Goal: Task Accomplishment & Management: Use online tool/utility

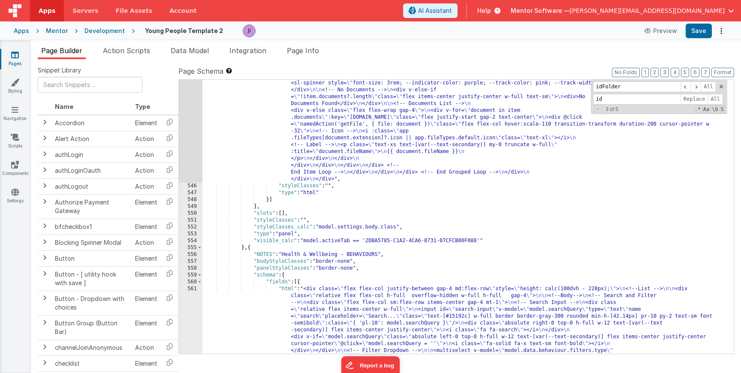
scroll to position [7730, 0]
click at [18, 53] on link "Pages" at bounding box center [15, 59] width 31 height 17
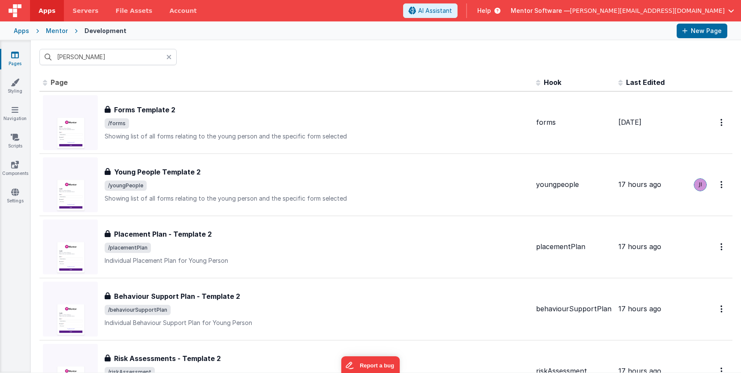
click at [739, 17] on div "AI Assistant Help Mentor Software — josh@mentorsoftware.co.uk" at bounding box center [572, 10] width 338 height 15
click at [733, 15] on div "Mentor Software — josh@mentorsoftware.co.uk" at bounding box center [622, 10] width 223 height 15
click at [718, 12] on span "[PERSON_NAME][EMAIL_ADDRESS][DOMAIN_NAME]" at bounding box center [647, 10] width 155 height 9
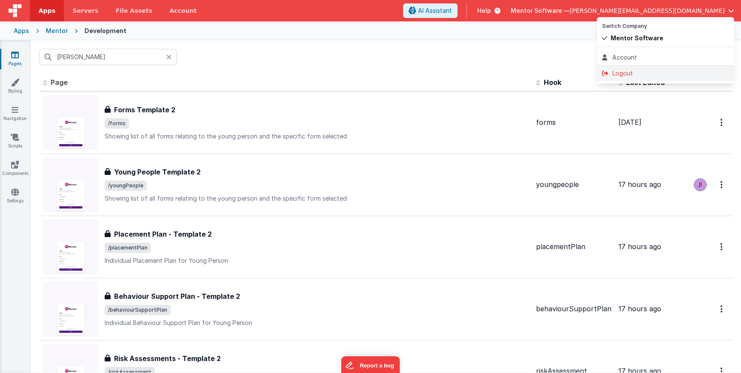
click at [656, 73] on div "Logout" at bounding box center [665, 73] width 127 height 9
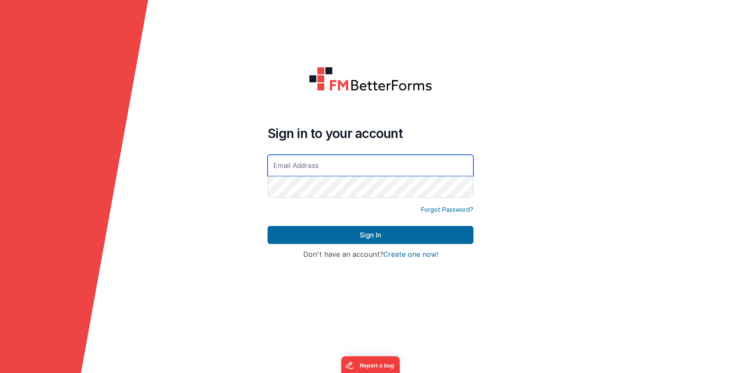
click at [327, 163] on input "text" at bounding box center [371, 165] width 206 height 21
type input "[PERSON_NAME][EMAIL_ADDRESS][DOMAIN_NAME]"
click at [268, 226] on button "Sign In" at bounding box center [371, 235] width 206 height 18
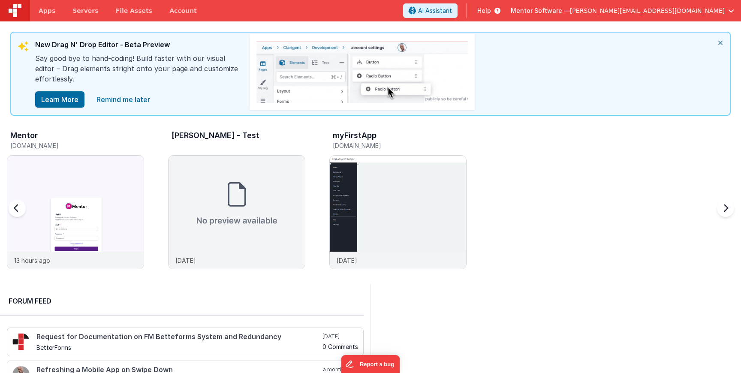
click at [117, 138] on div "Mentor" at bounding box center [77, 136] width 134 height 11
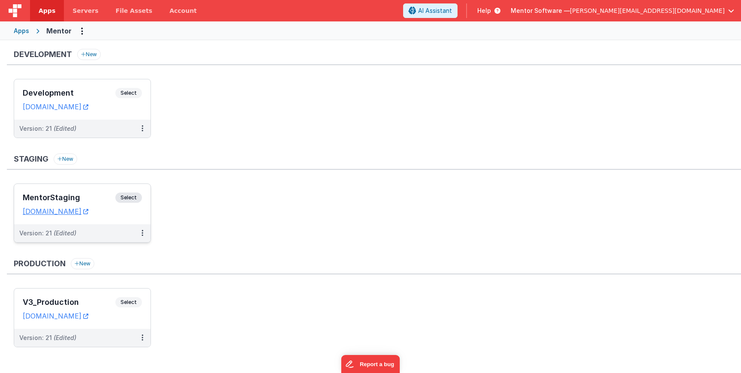
click at [126, 197] on span "Select" at bounding box center [128, 197] width 27 height 10
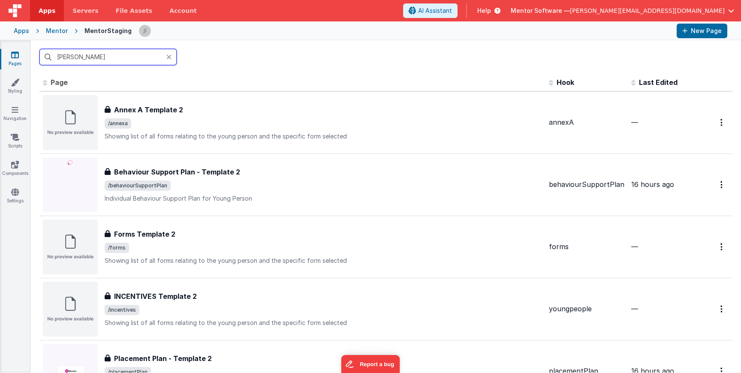
click at [136, 65] on input "[PERSON_NAME]" at bounding box center [107, 57] width 137 height 16
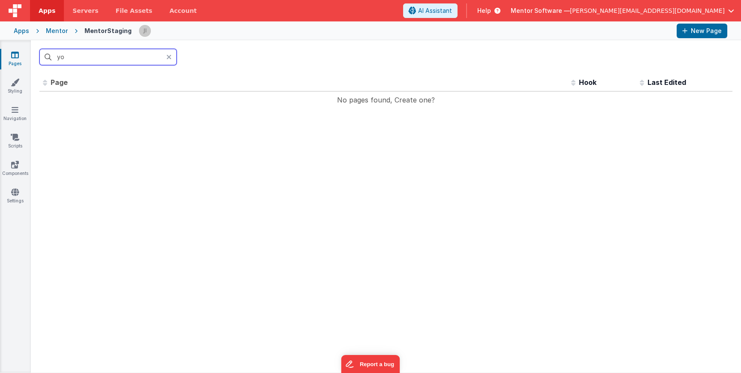
type input "y"
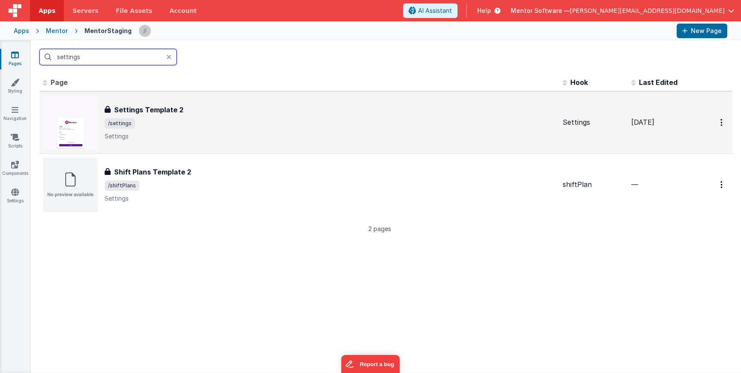
type input "settings"
click at [244, 128] on span "/settings" at bounding box center [330, 123] width 451 height 10
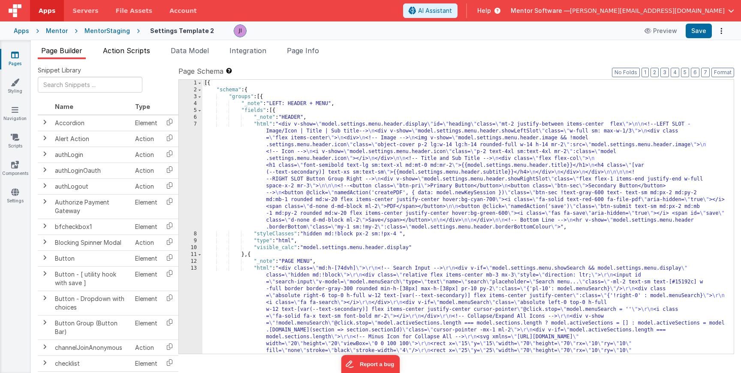
click at [123, 49] on span "Action Scripts" at bounding box center [126, 50] width 47 height 9
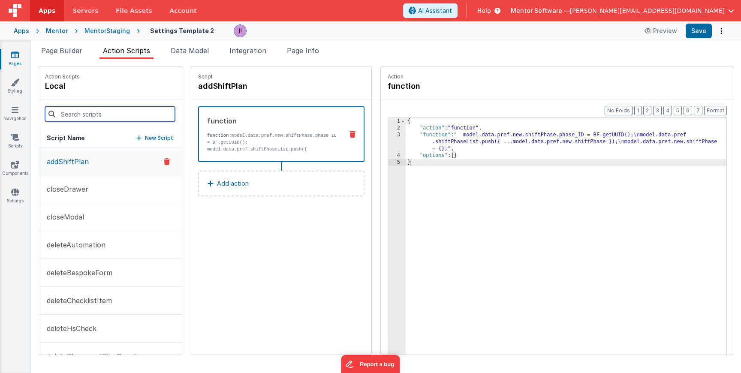
click at [104, 115] on input at bounding box center [110, 113] width 130 height 15
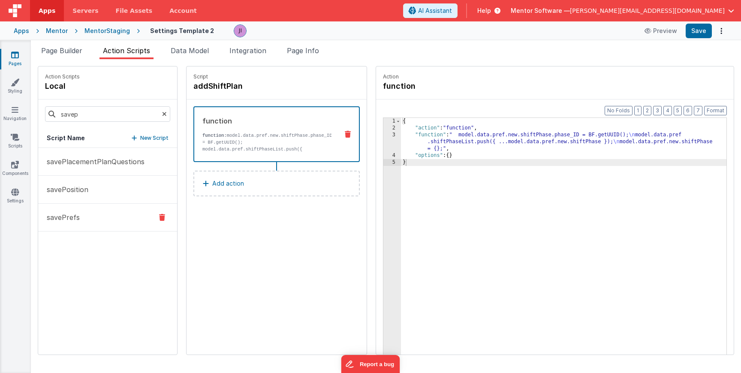
click at [94, 225] on button "savePrefs" at bounding box center [107, 218] width 139 height 28
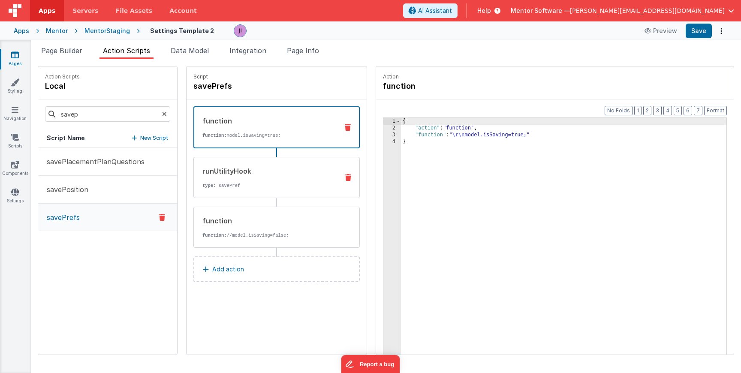
click at [281, 180] on div "runUtilityHook type : savePref" at bounding box center [263, 177] width 138 height 23
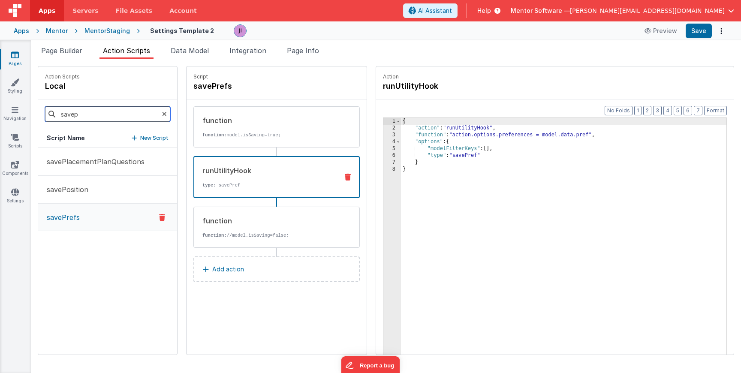
click at [101, 120] on input "savep" at bounding box center [107, 113] width 125 height 15
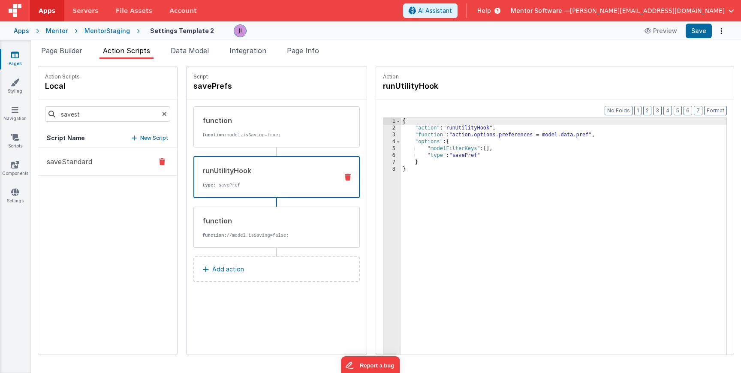
click at [87, 161] on p "saveStandard" at bounding box center [67, 161] width 51 height 10
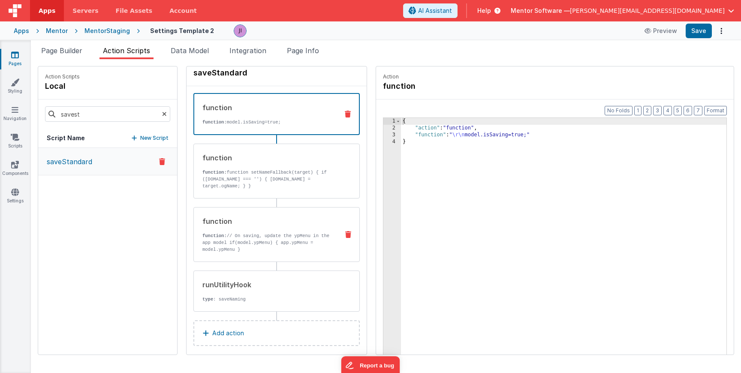
scroll to position [20, 0]
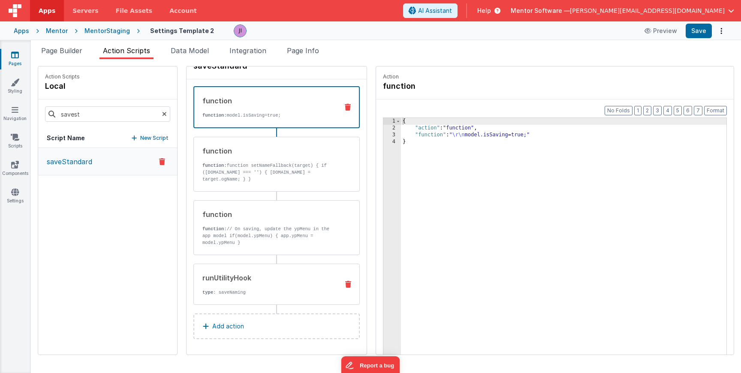
drag, startPoint x: 284, startPoint y: 255, endPoint x: 283, endPoint y: 265, distance: 9.5
click at [284, 255] on div "function function: model.isSaving=true; function function: function setNameFall…" at bounding box center [276, 195] width 166 height 219
click at [286, 286] on div "runUtilityHook type : saveNaming" at bounding box center [263, 284] width 138 height 23
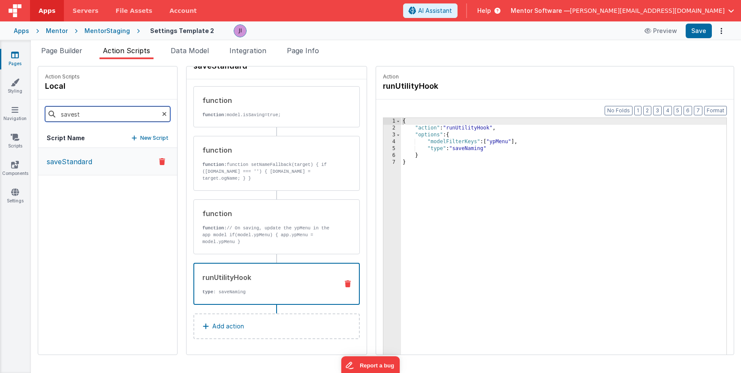
click at [119, 116] on input "savest" at bounding box center [107, 113] width 125 height 15
type input "savebe"
click at [91, 162] on p "saveBespokeForm" at bounding box center [75, 161] width 66 height 10
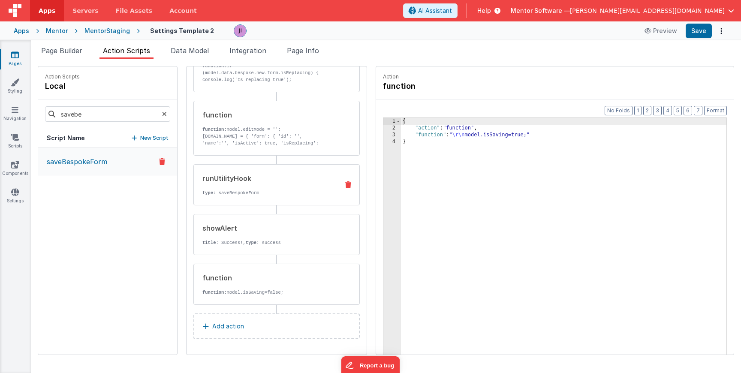
click at [261, 194] on p "type : saveBespokeForm" at bounding box center [266, 192] width 129 height 7
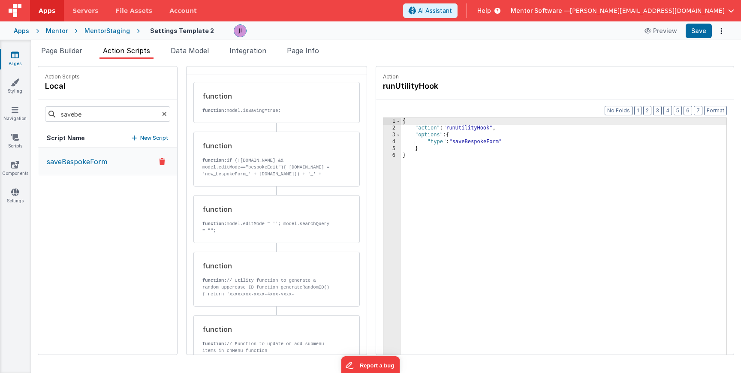
scroll to position [0, 0]
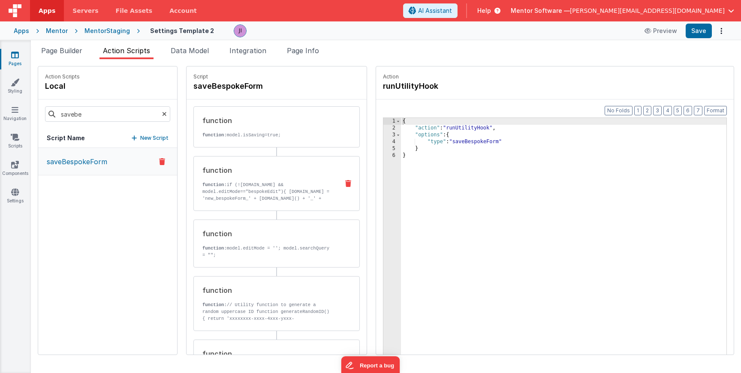
click at [243, 171] on div "function" at bounding box center [266, 170] width 129 height 10
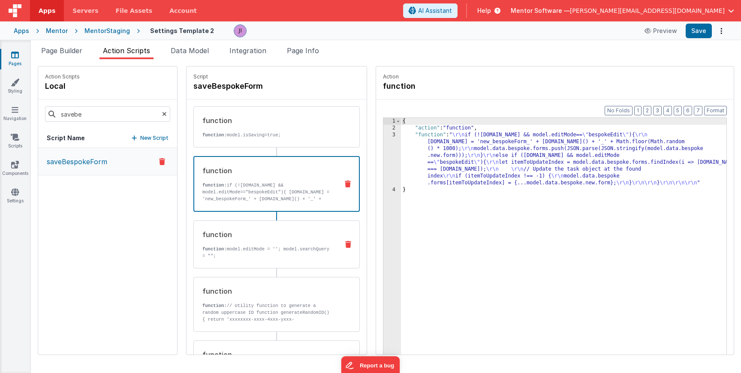
click at [265, 245] on div "function function: model.editMode = ''; model.searchQuery = "";" at bounding box center [263, 244] width 138 height 30
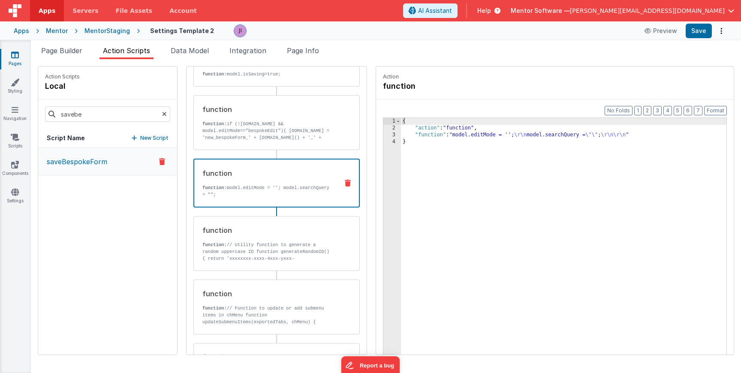
scroll to position [69, 0]
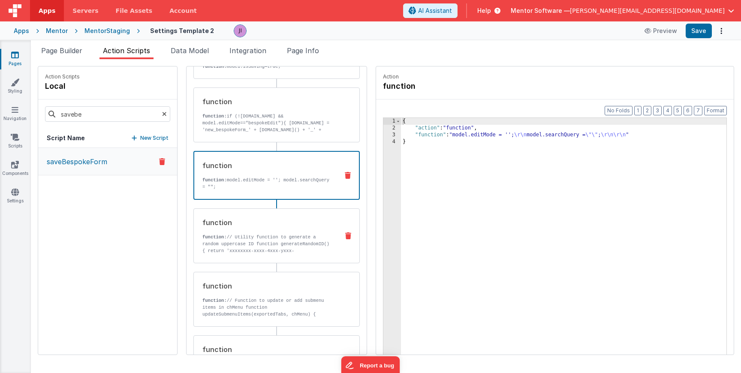
click at [269, 234] on p "function: // Utility function to generate a random uppercase ID function genera…" at bounding box center [266, 258] width 129 height 48
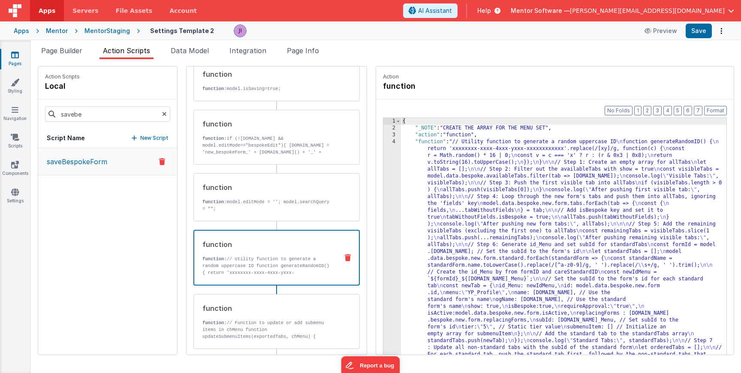
scroll to position [0, 0]
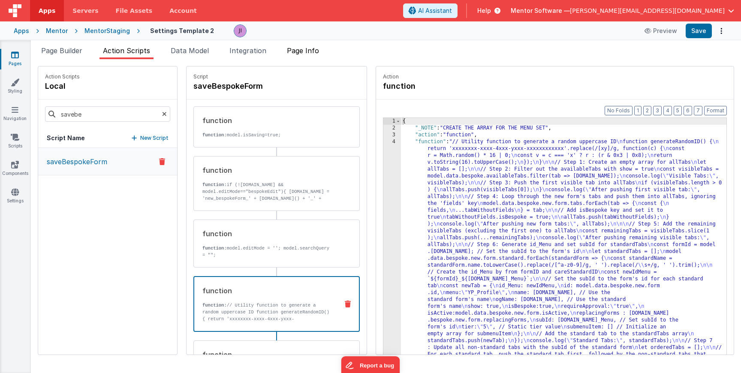
click at [310, 49] on span "Page Info" at bounding box center [303, 50] width 32 height 9
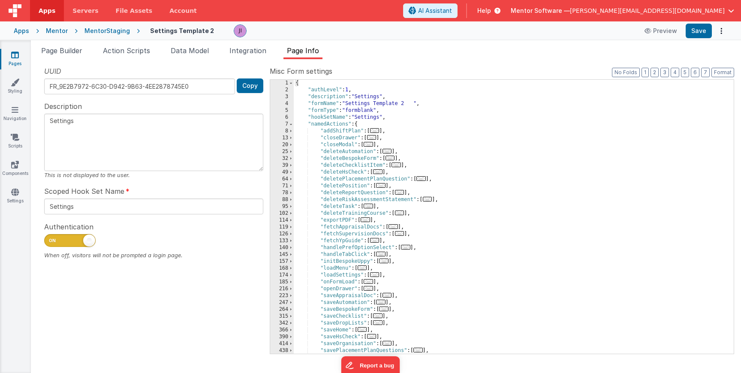
click at [661, 76] on div "Misc Form settings Format 7 6 5 4 3 2 1 No Folds 1 2 3 4 5 6 7 8 13 20 25 32 39…" at bounding box center [502, 209] width 464 height 287
click at [663, 75] on button "3" at bounding box center [664, 72] width 9 height 9
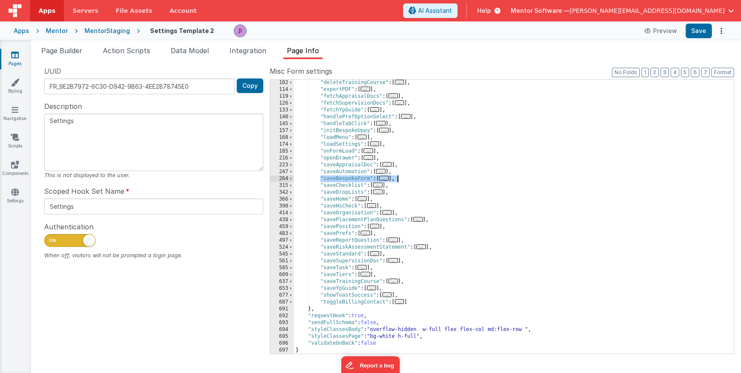
drag, startPoint x: 319, startPoint y: 180, endPoint x: 403, endPoint y: 180, distance: 84.0
click at [403, 180] on div ""deleteTrainingCourse" : [ ... ] , "exportPDF" : [ ... ] , "fetchAppraisalDocs"…" at bounding box center [514, 223] width 440 height 288
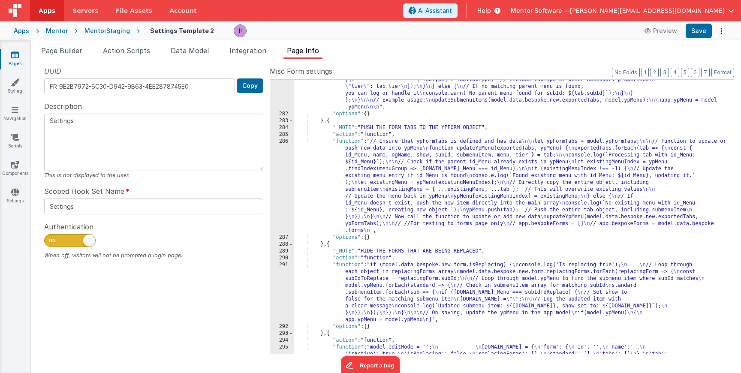
scroll to position [645, 0]
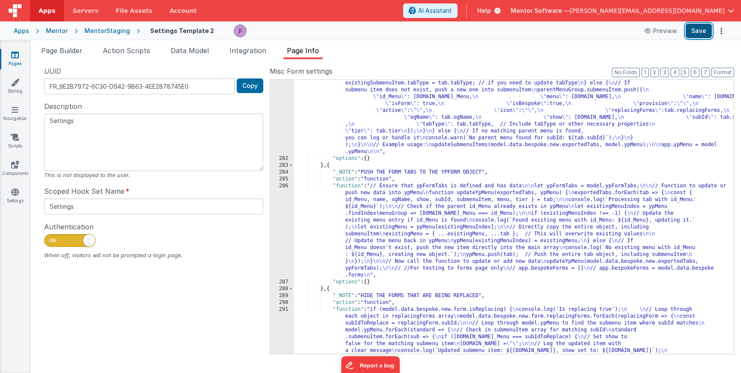
click at [706, 38] on button "Save" at bounding box center [698, 31] width 26 height 15
click at [125, 49] on span "Action Scripts" at bounding box center [126, 50] width 47 height 9
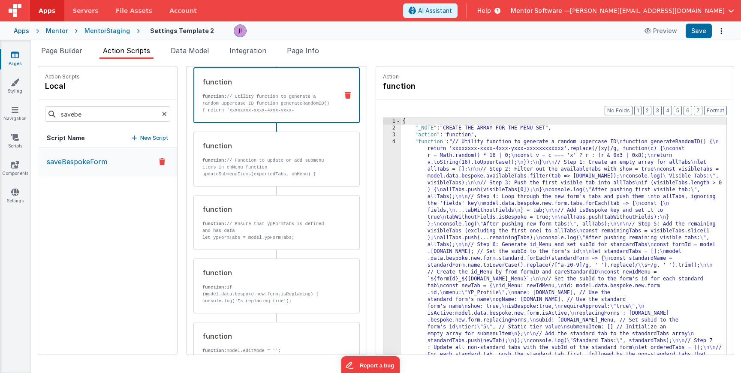
scroll to position [331, 0]
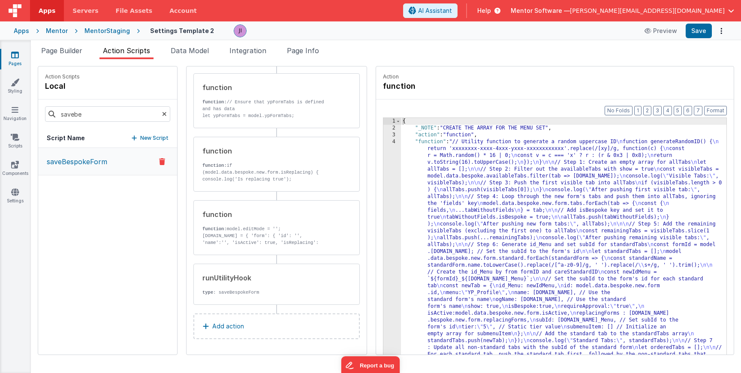
click at [235, 268] on div "runUtilityHook type : saveBespokeForm" at bounding box center [276, 284] width 166 height 41
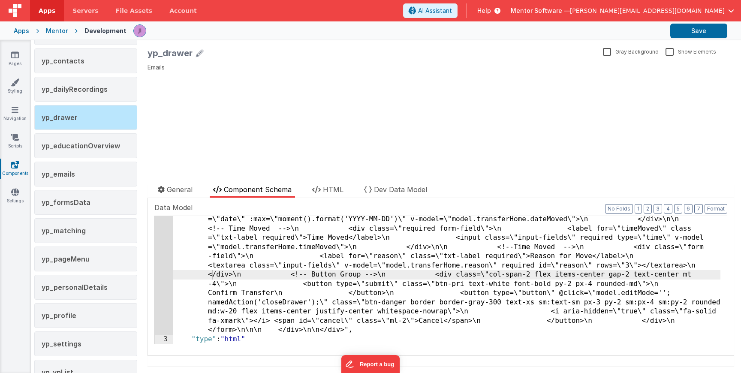
click at [57, 35] on div "Mentor" at bounding box center [57, 31] width 22 height 9
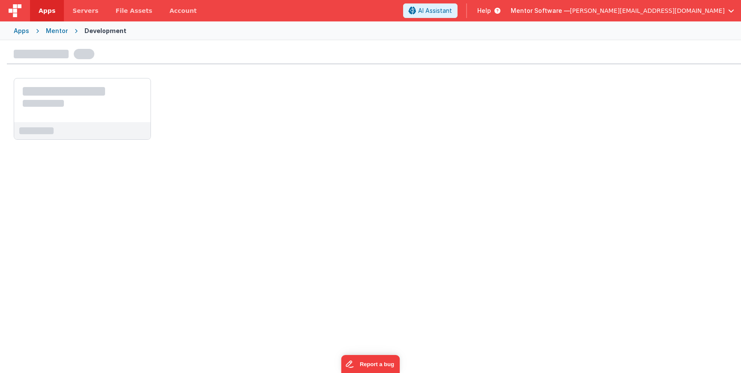
click at [27, 30] on div "Apps" at bounding box center [21, 31] width 15 height 9
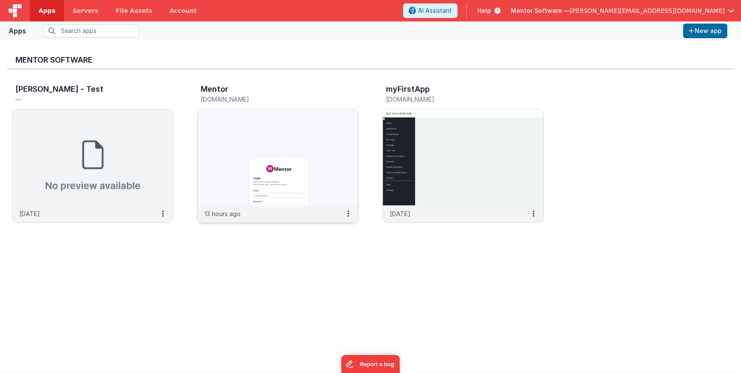
click at [212, 96] on h5 "[DOMAIN_NAME]" at bounding box center [269, 99] width 136 height 6
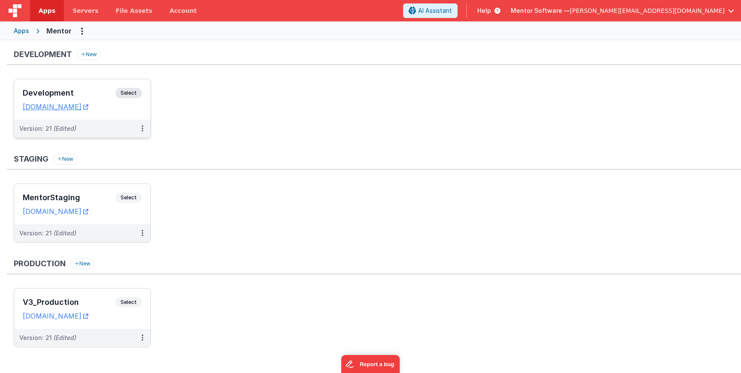
click at [139, 94] on span "Select" at bounding box center [128, 93] width 27 height 10
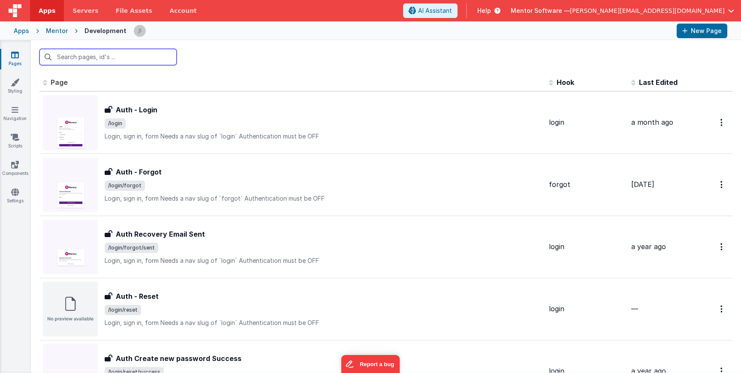
click at [141, 61] on input "text" at bounding box center [107, 57] width 137 height 16
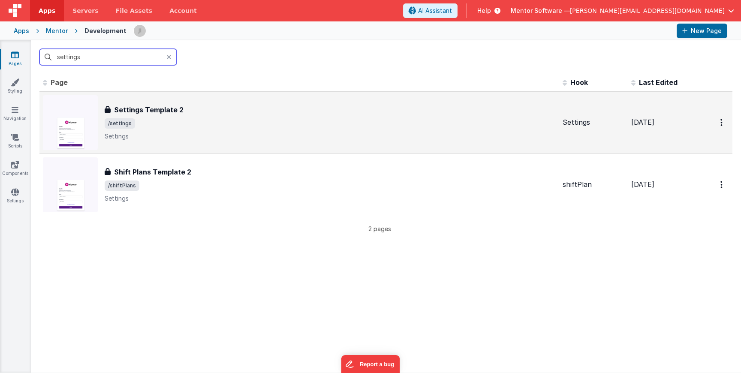
type input "settings"
click at [249, 136] on p "Settings" at bounding box center [330, 136] width 451 height 9
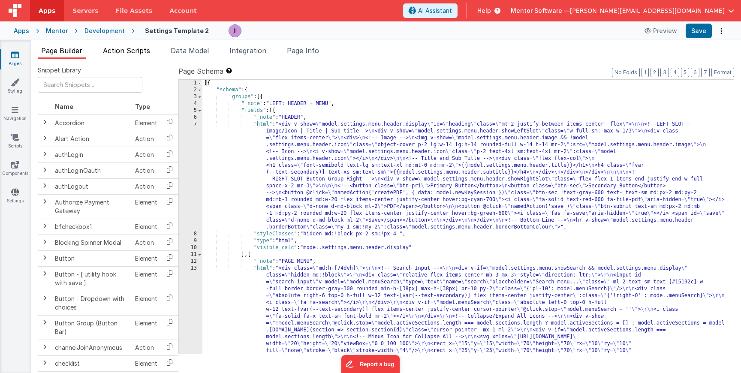
click at [138, 52] on span "Action Scripts" at bounding box center [126, 50] width 47 height 9
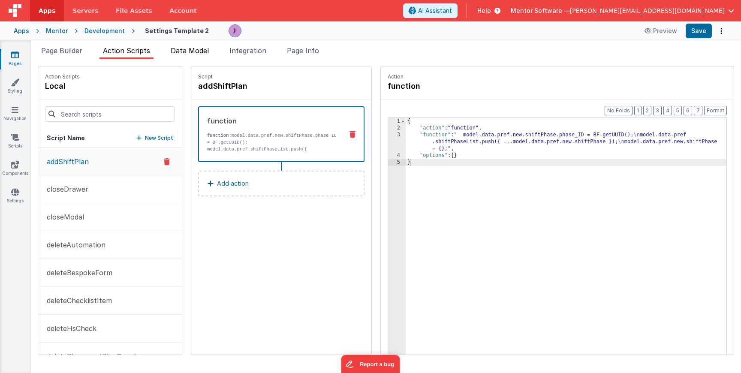
click at [192, 57] on li "Data Model" at bounding box center [189, 52] width 45 height 14
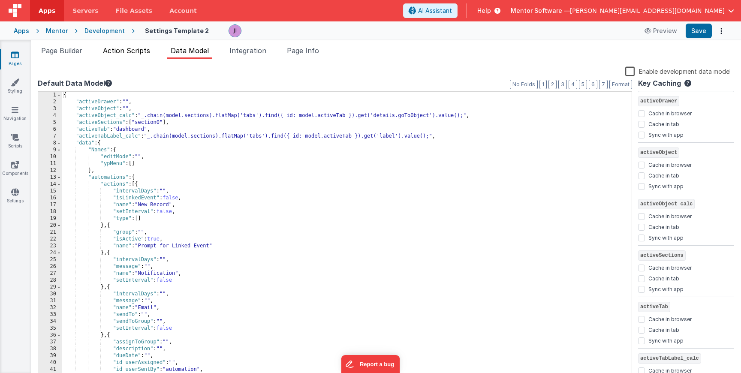
click at [149, 51] on span "Action Scripts" at bounding box center [126, 50] width 47 height 9
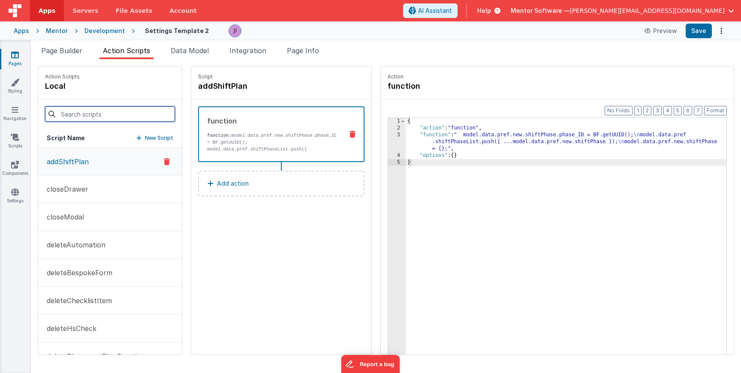
click at [136, 120] on input at bounding box center [110, 113] width 130 height 15
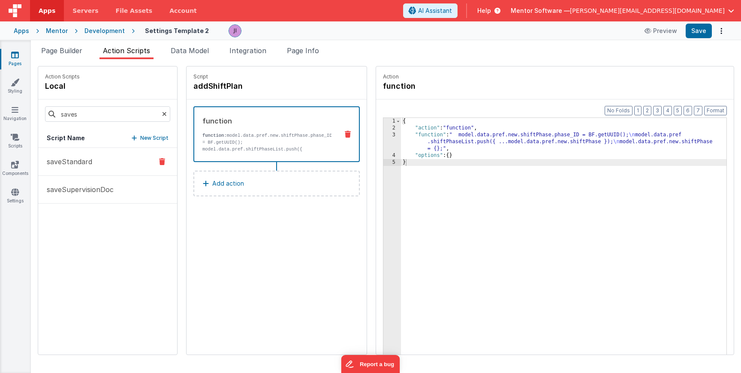
click at [101, 162] on button "saveStandard" at bounding box center [107, 162] width 139 height 28
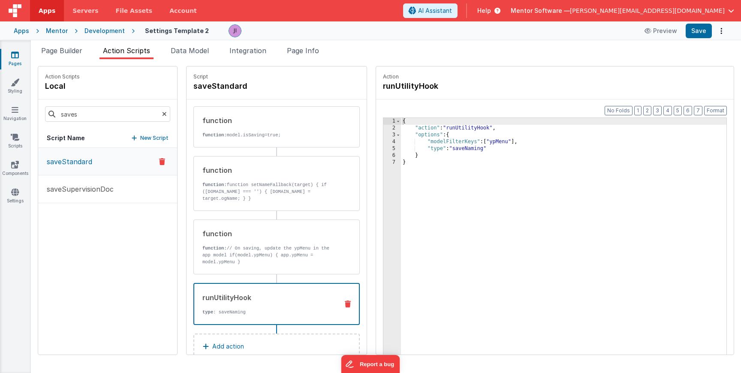
click at [283, 293] on div "runUtilityHook" at bounding box center [266, 297] width 129 height 10
click at [286, 258] on p "function: // On saving, update the ypMenu in the app model if(model.ypMenu) { a…" at bounding box center [266, 255] width 129 height 21
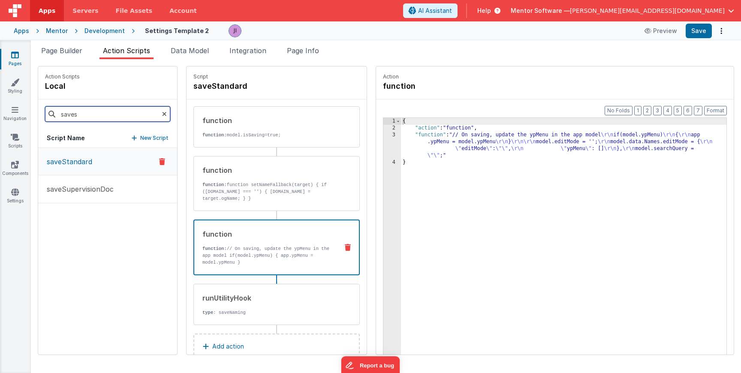
click at [123, 114] on input "saves" at bounding box center [107, 113] width 125 height 15
type input "b"
type input "savebe"
click at [70, 165] on p "saveBespokeForm" at bounding box center [75, 161] width 66 height 10
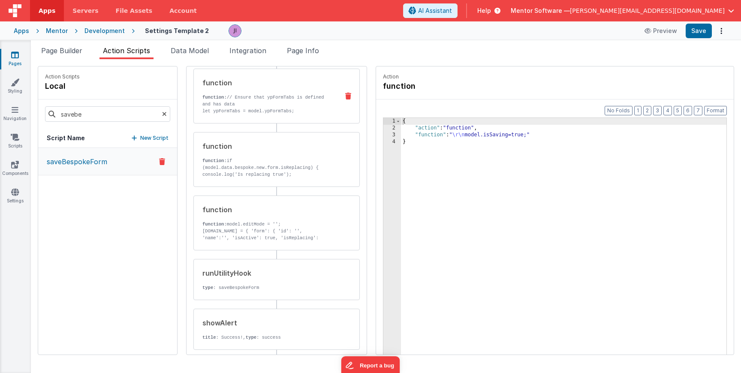
click at [287, 274] on div "runUtilityHook" at bounding box center [266, 273] width 129 height 10
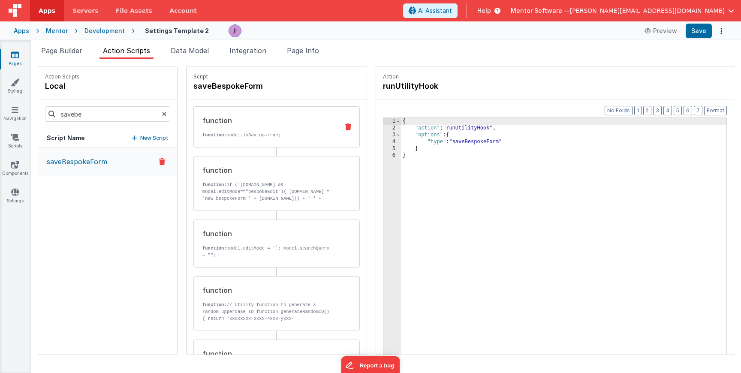
click at [265, 135] on p "function: model.isSaving=true;" at bounding box center [266, 135] width 129 height 7
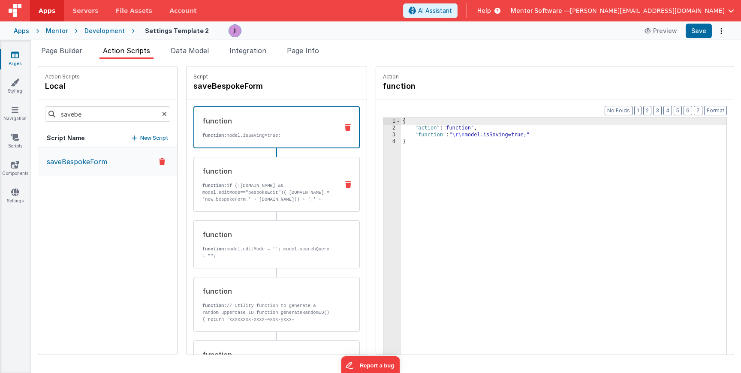
click at [265, 184] on p "function: if (!model.data.bespoke.new.form.id && model.editMode=="bespokeEdit")…" at bounding box center [266, 216] width 129 height 69
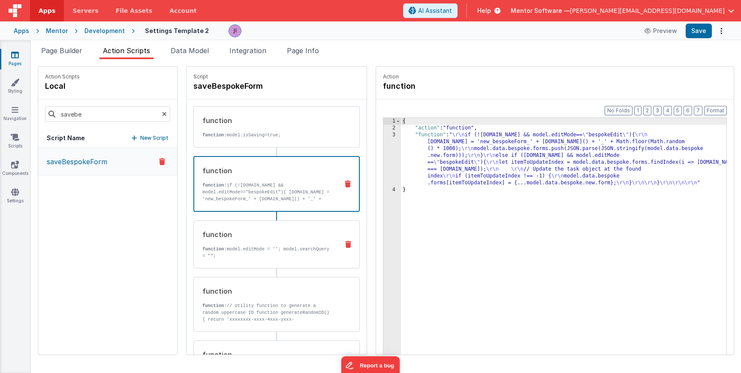
click at [268, 233] on div "function" at bounding box center [266, 234] width 129 height 10
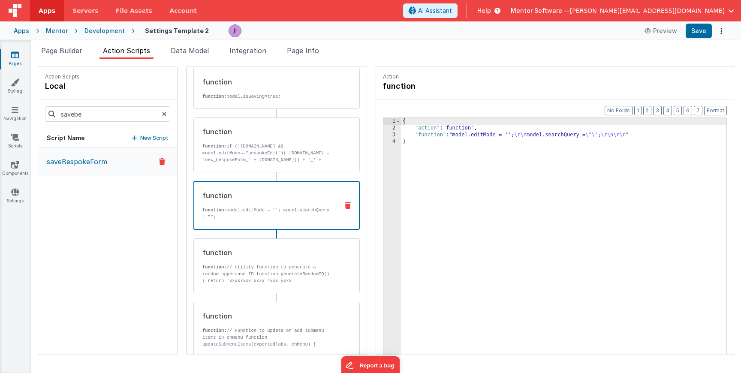
scroll to position [63, 0]
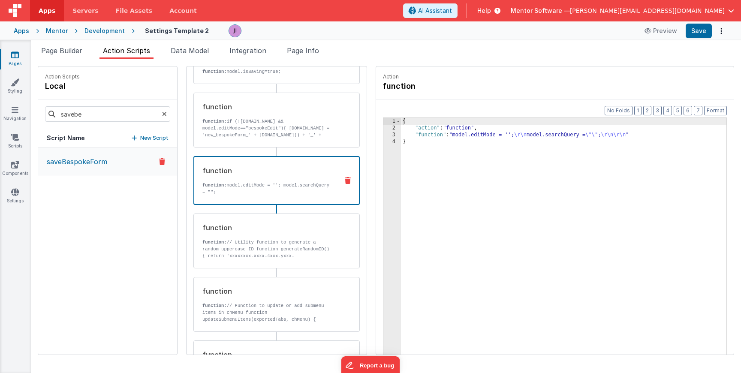
click at [267, 269] on div "function function: model.isSaving=true; function function: if (!model.data.besp…" at bounding box center [276, 357] width 166 height 628
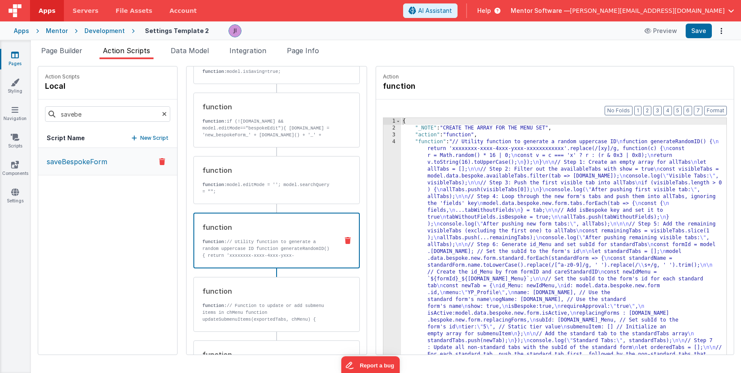
click at [269, 259] on div "function function: // Utility function to generate a random uppercase ID functi…" at bounding box center [276, 241] width 166 height 56
click at [264, 303] on p "function: // Function to update or add submenu items in chMenu function updateS…" at bounding box center [266, 326] width 129 height 48
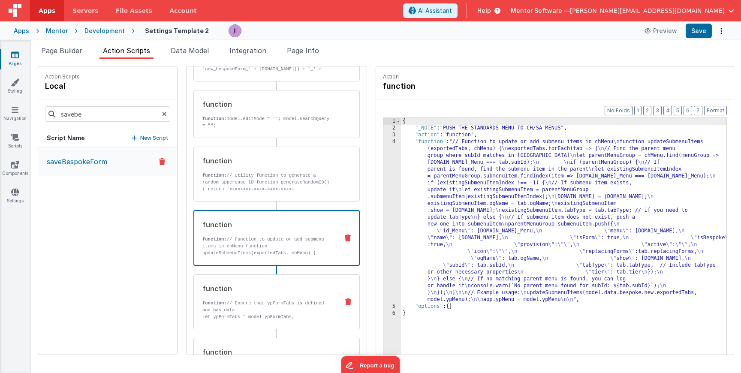
click at [265, 300] on p "function: // Ensure that ypFormTabs is defined and has data" at bounding box center [266, 307] width 129 height 14
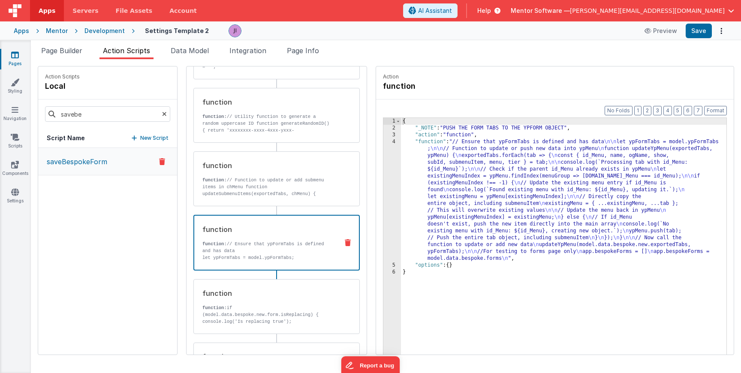
scroll to position [197, 0]
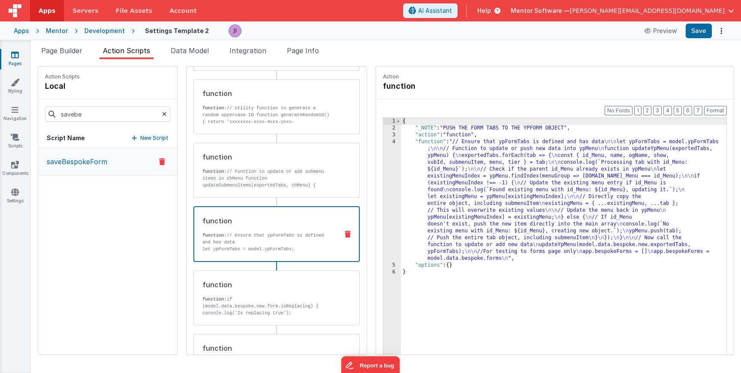
click at [265, 300] on p "function: if (model.data.bespoke.new.form.isReplacing) { console.log('Is replac…" at bounding box center [266, 306] width 129 height 21
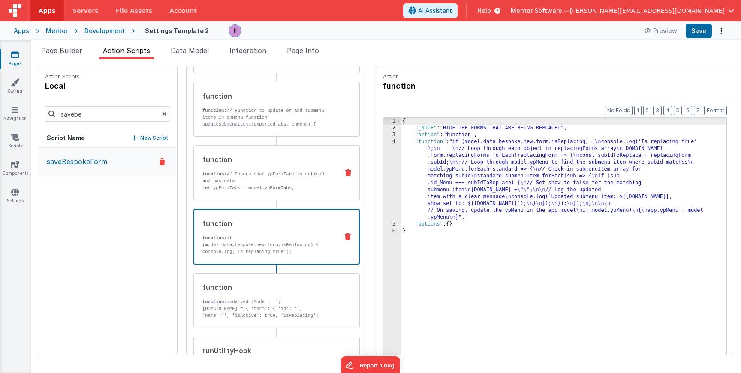
click at [265, 300] on p "function: model.editMode = '';" at bounding box center [266, 301] width 129 height 7
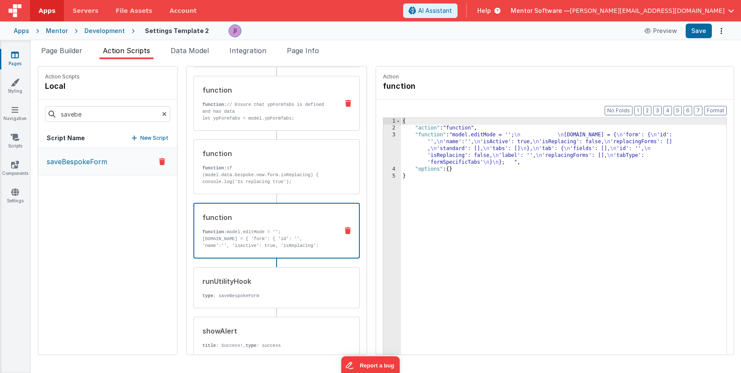
click at [265, 300] on div "runUtilityHook type : saveBespokeForm" at bounding box center [276, 287] width 166 height 41
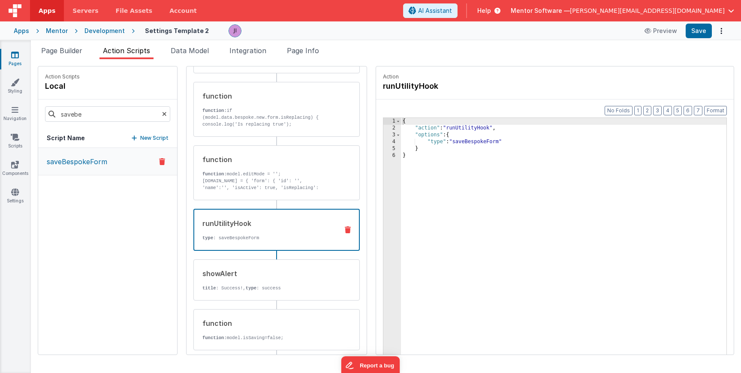
scroll to position [397, 0]
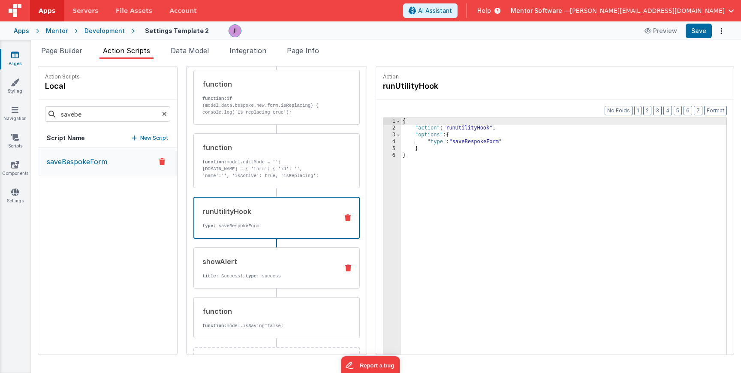
click at [268, 275] on p "title : Success!, type : success" at bounding box center [266, 276] width 129 height 7
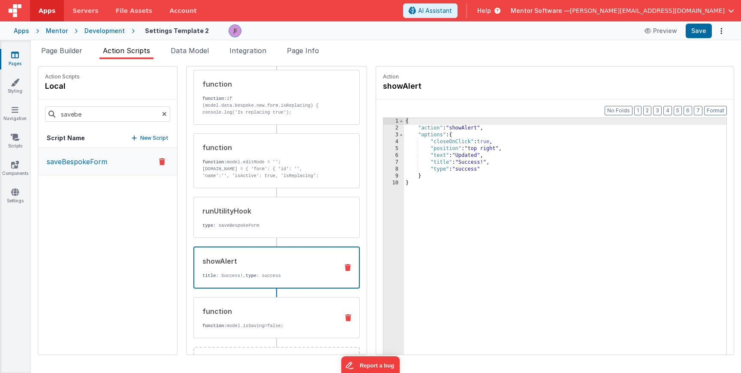
click at [265, 313] on div "function" at bounding box center [266, 311] width 129 height 10
click at [264, 269] on div "showAlert title : Success!, type : success" at bounding box center [262, 267] width 137 height 23
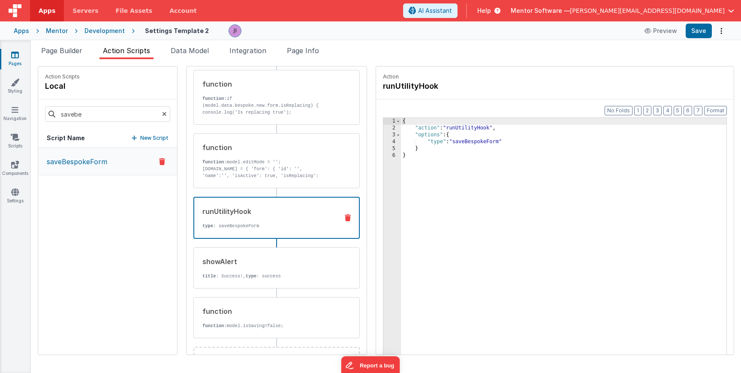
click at [264, 207] on div "runUtilityHook" at bounding box center [266, 211] width 129 height 10
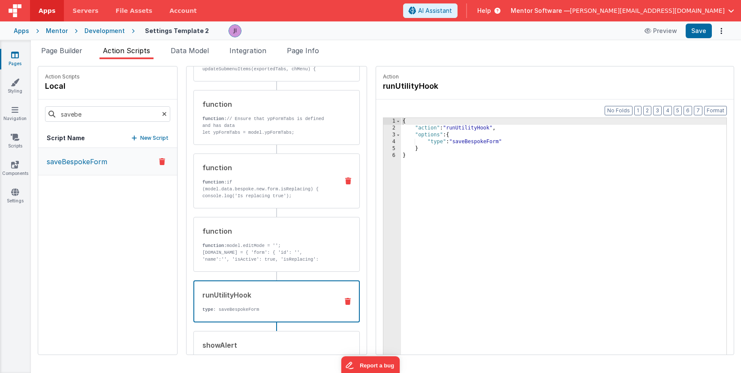
scroll to position [317, 0]
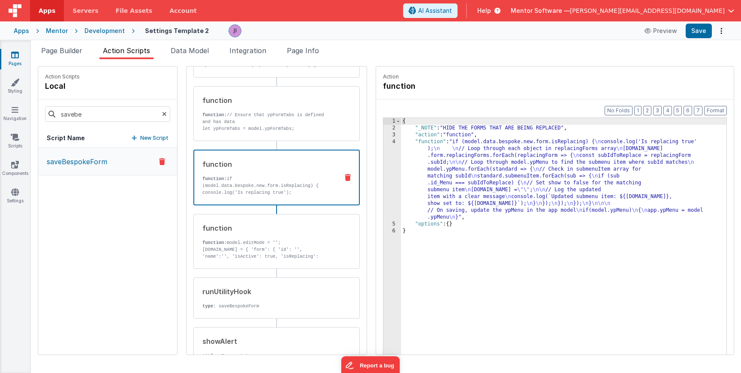
click at [237, 195] on p "function: if (model.data.bespoke.new.form.isReplacing) { console.log('Is replac…" at bounding box center [266, 185] width 129 height 21
click at [243, 134] on div "function function: // Ensure that ypFormTabs is defined and has data let ypForm…" at bounding box center [276, 113] width 166 height 55
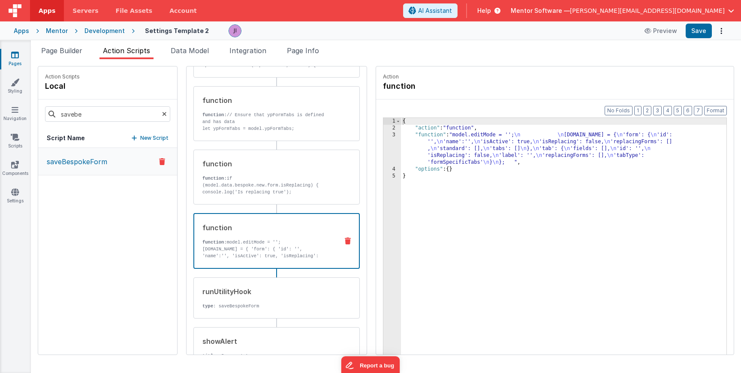
click at [256, 243] on p "function: model.editMode = '';" at bounding box center [266, 242] width 129 height 7
click at [401, 153] on div "{ "action" : "function" , "function" : "model.editMode = ''; \n \n model.data.b…" at bounding box center [563, 256] width 325 height 277
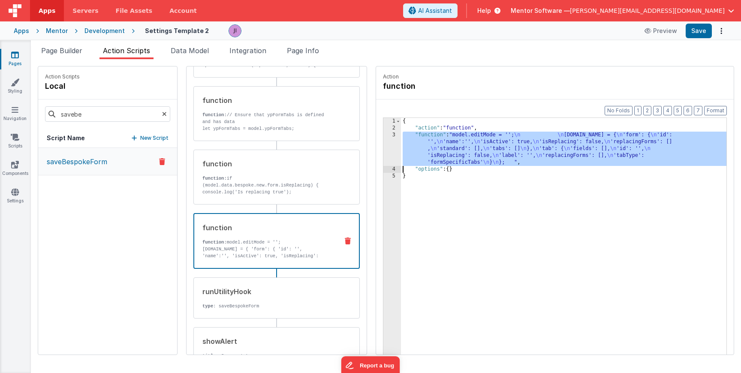
click at [383, 153] on div "3" at bounding box center [392, 149] width 18 height 34
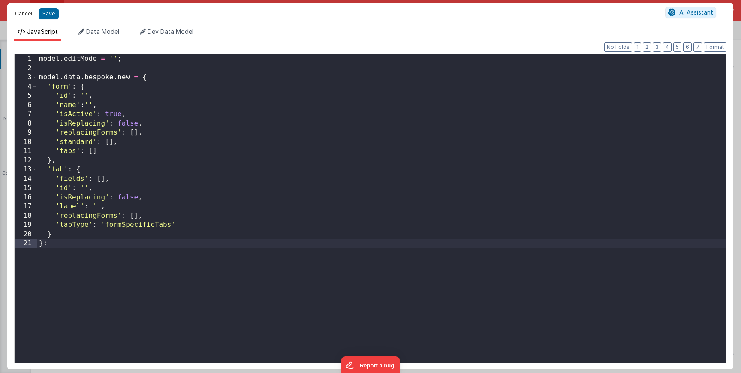
click at [28, 10] on button "Cancel" at bounding box center [24, 14] width 26 height 12
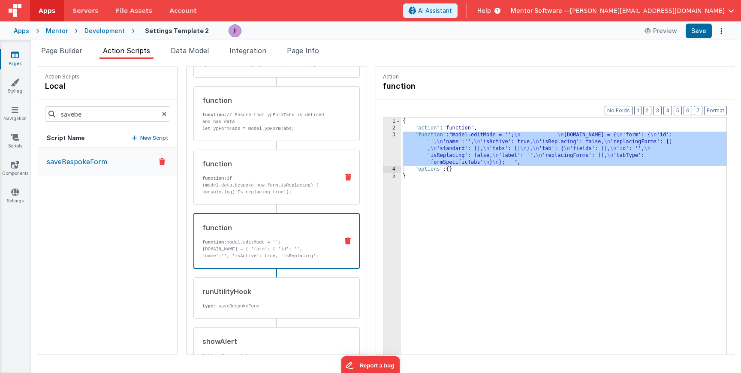
click at [210, 177] on p "function: if (model.data.bespoke.new.form.isReplacing) { console.log('Is replac…" at bounding box center [266, 185] width 129 height 21
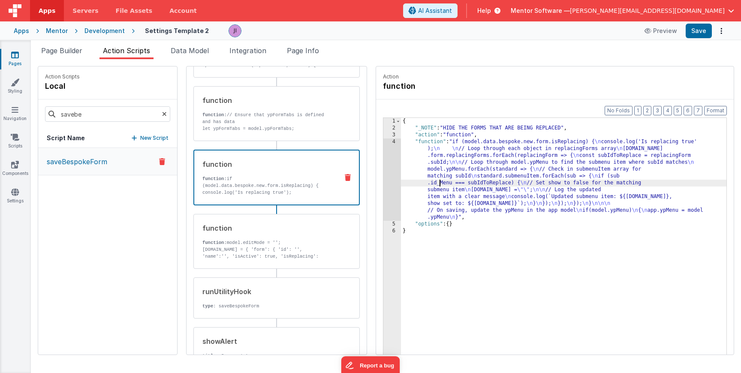
click at [414, 181] on div "{ "_NOTE" : "HIDE THE FORMS THAT ARE BEING REPLACED" , "action" : "function" , …" at bounding box center [563, 256] width 325 height 277
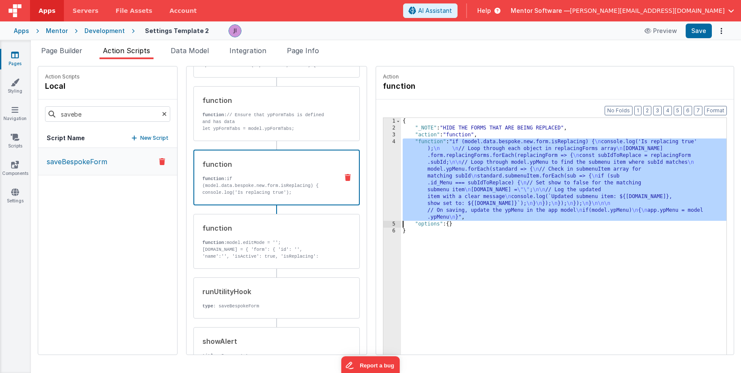
click at [383, 181] on div "4" at bounding box center [392, 179] width 18 height 82
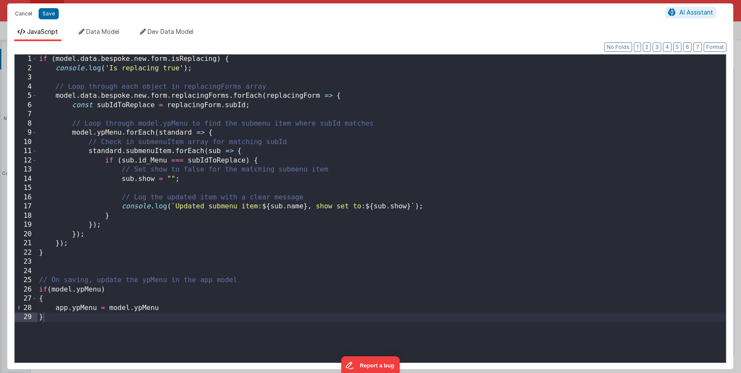
click at [21, 12] on button "Cancel" at bounding box center [24, 14] width 26 height 12
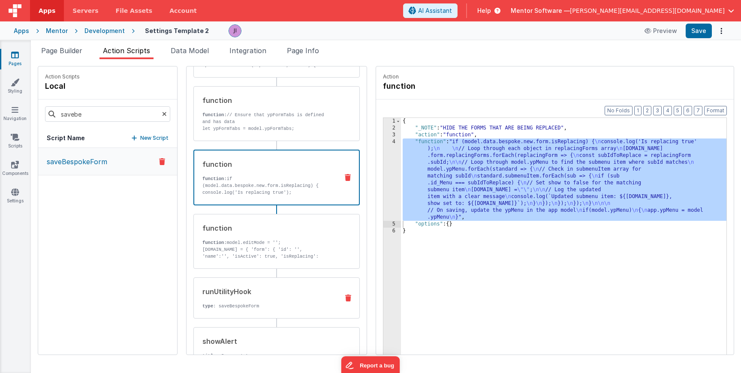
click at [210, 301] on div "runUtilityHook type : saveBespokeForm" at bounding box center [263, 297] width 138 height 23
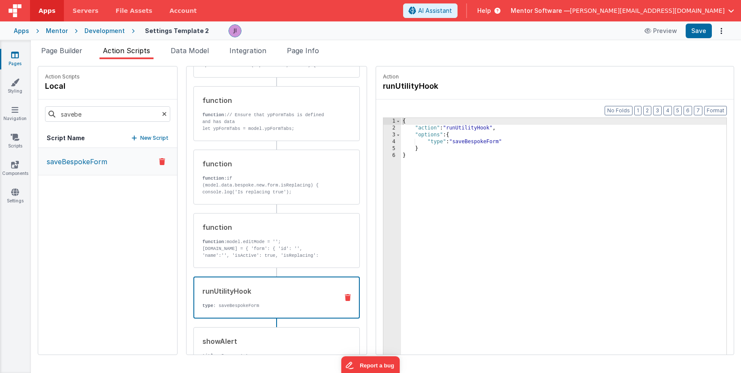
click at [433, 131] on div "{ "action" : "runUtilityHook" , "options" : { "type" : "saveBespokeForm" } }" at bounding box center [563, 256] width 325 height 277
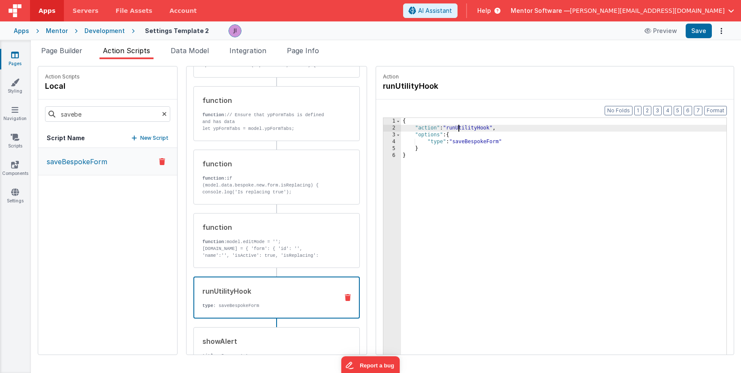
click at [479, 129] on div "{ "action" : "runUtilityHook" , "options" : { "type" : "saveBespokeForm" } }" at bounding box center [563, 256] width 325 height 277
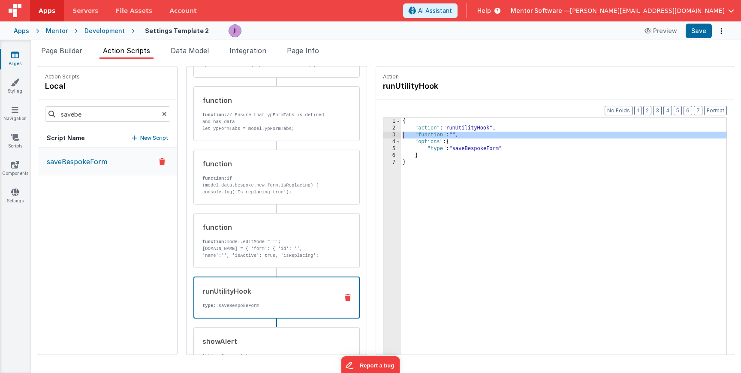
click at [383, 136] on div "3" at bounding box center [392, 135] width 18 height 7
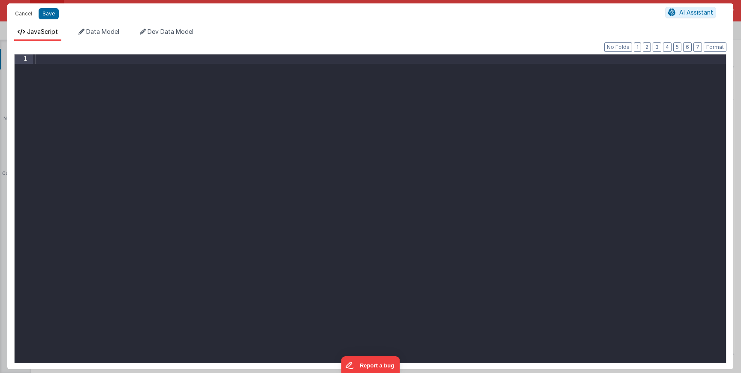
click at [363, 136] on div at bounding box center [379, 217] width 693 height 327
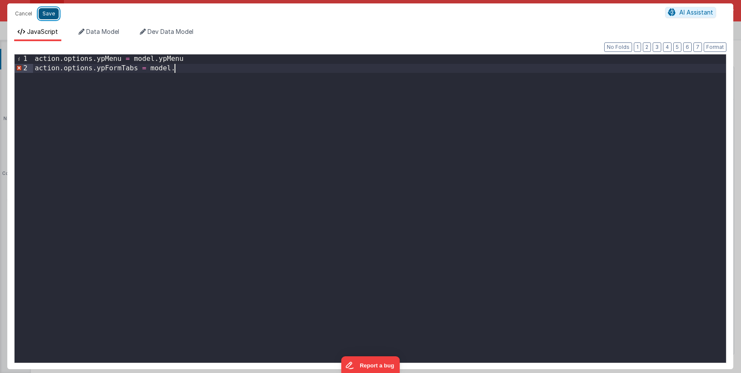
click at [52, 18] on button "Save" at bounding box center [49, 13] width 20 height 11
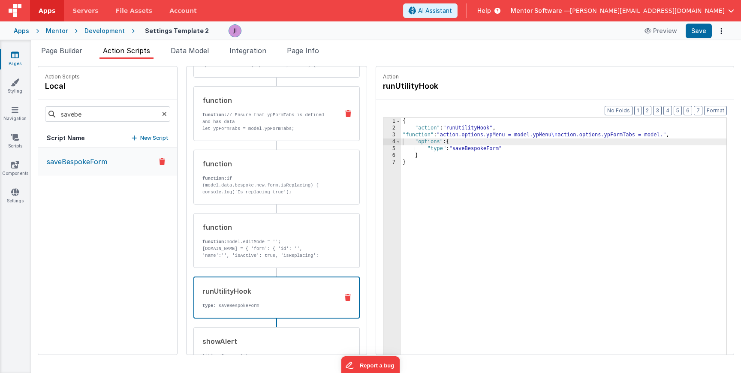
click at [255, 129] on p "let ypFormTabs = model.ypFormTabs;" at bounding box center [266, 128] width 129 height 7
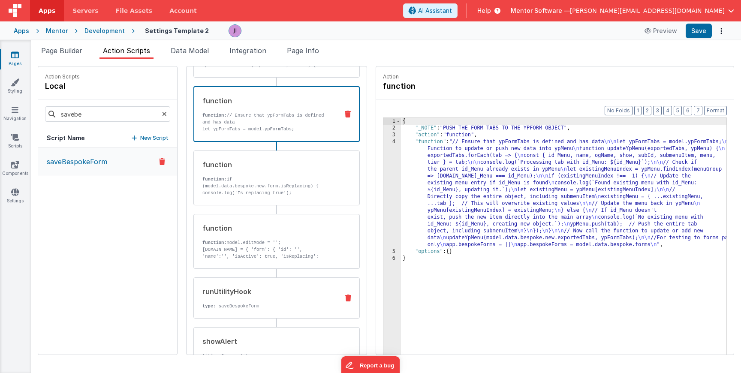
click at [241, 298] on div "runUtilityHook type : saveBespokeForm" at bounding box center [263, 297] width 138 height 23
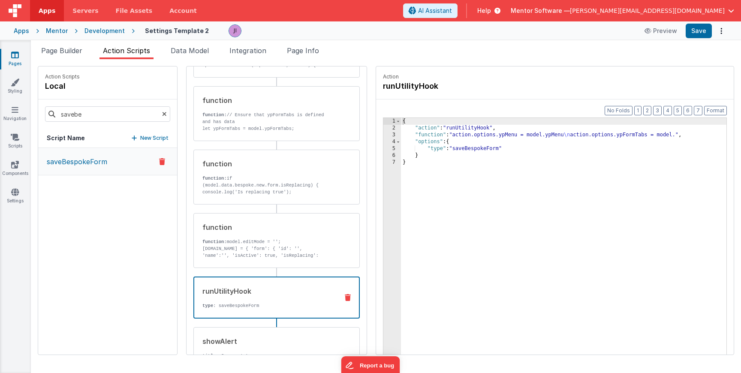
click at [652, 135] on div "{ "action" : "runUtilityHook" , "function" : "action.options.ypMenu = model.ypM…" at bounding box center [576, 256] width 351 height 277
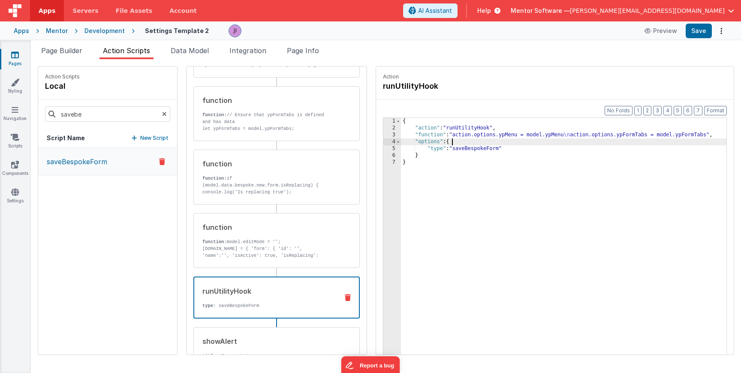
click at [460, 144] on div "{ "action" : "runUtilityHook" , "function" : "action.options.ypMenu = model.ypM…" at bounding box center [576, 256] width 351 height 277
click at [695, 34] on button "Save" at bounding box center [698, 31] width 26 height 15
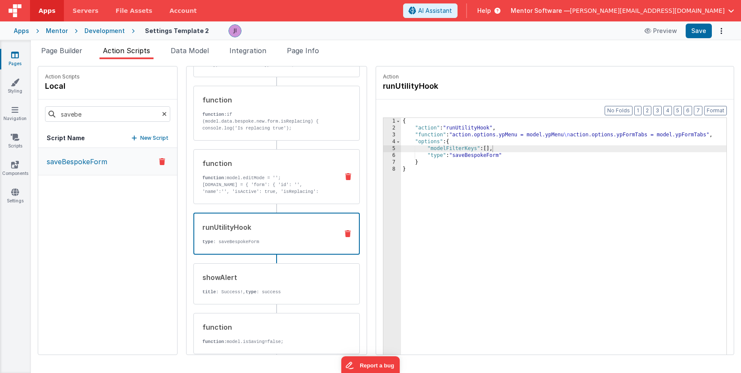
scroll to position [378, 0]
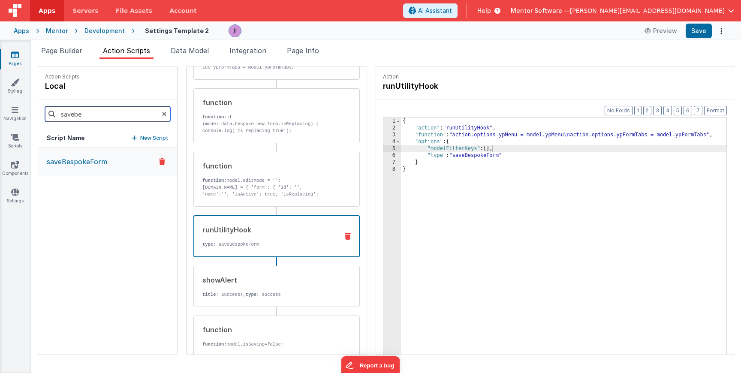
click at [116, 111] on input "savebe" at bounding box center [107, 113] width 125 height 15
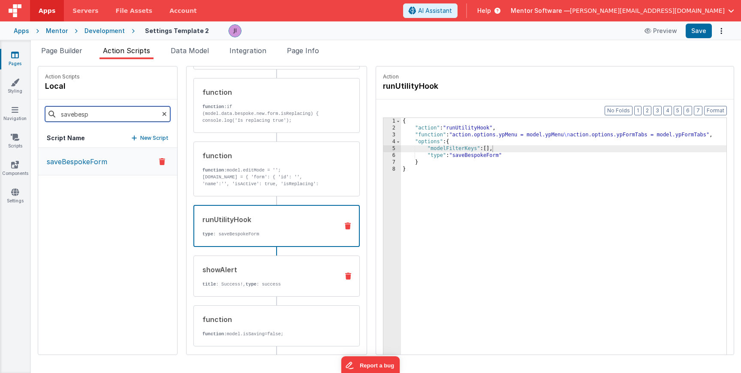
scroll to position [400, 0]
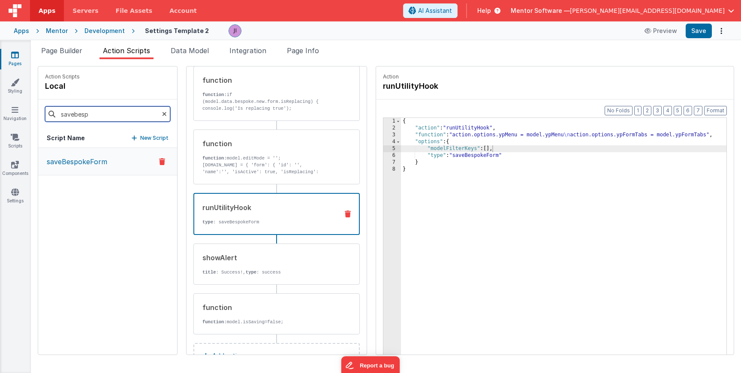
type input "savebesp"
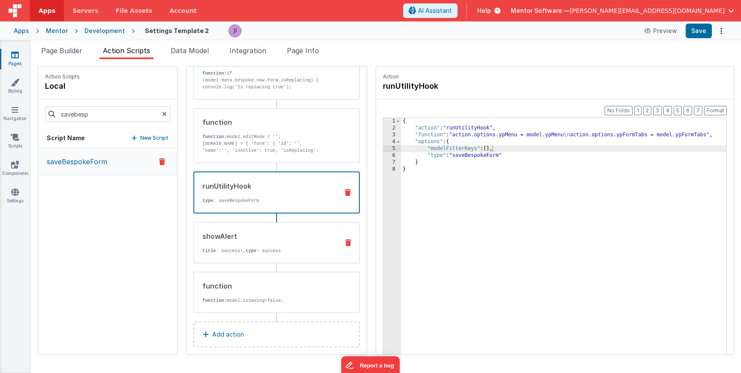
click at [345, 240] on icon at bounding box center [348, 242] width 6 height 7
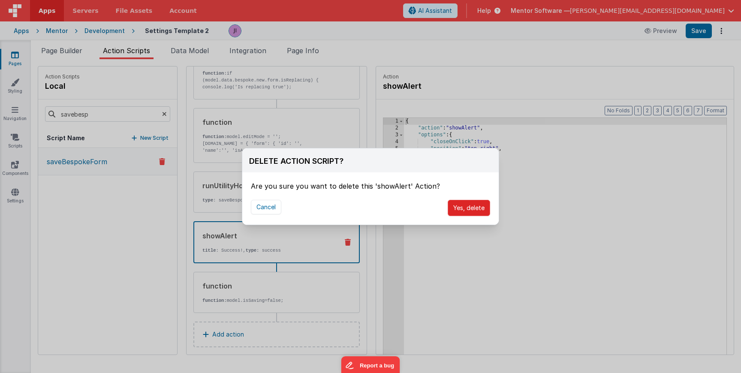
click at [456, 208] on button "Yes, delete" at bounding box center [469, 208] width 42 height 16
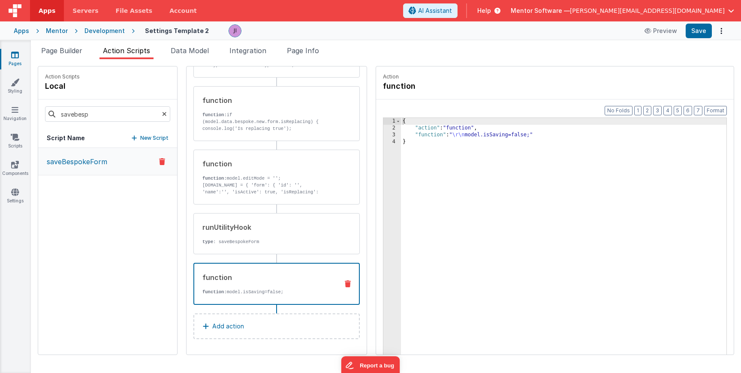
click at [345, 284] on icon at bounding box center [348, 283] width 6 height 7
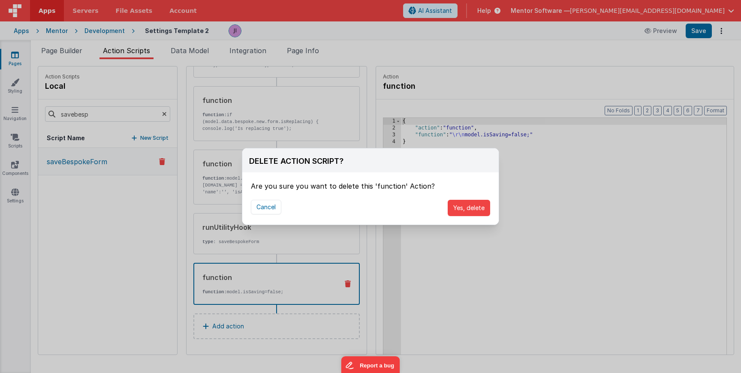
click at [463, 217] on div "Cancel Yes, delete" at bounding box center [370, 207] width 256 height 33
click at [464, 213] on button "Yes, delete" at bounding box center [469, 208] width 42 height 16
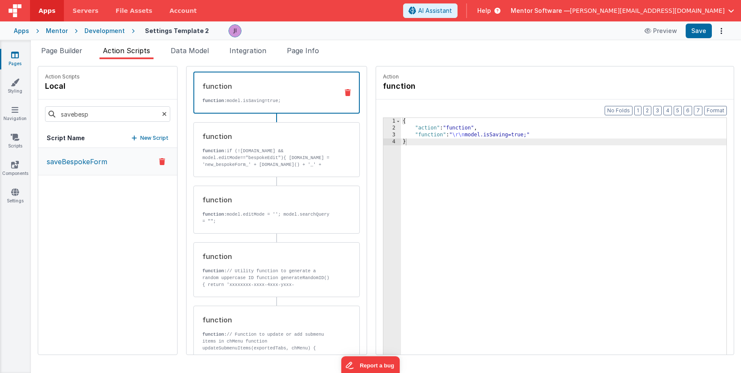
scroll to position [0, 0]
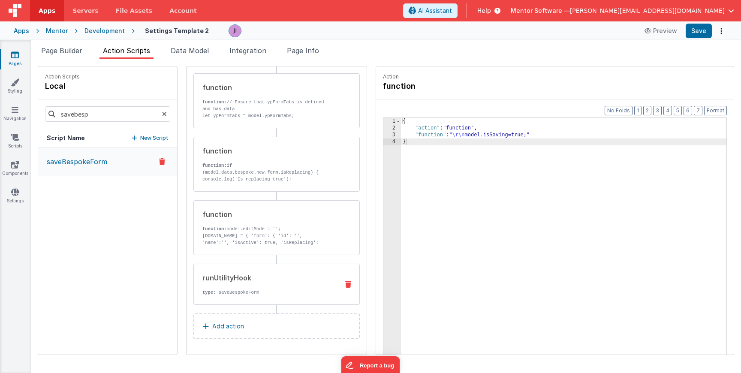
click at [258, 283] on div "runUtilityHook" at bounding box center [266, 278] width 129 height 10
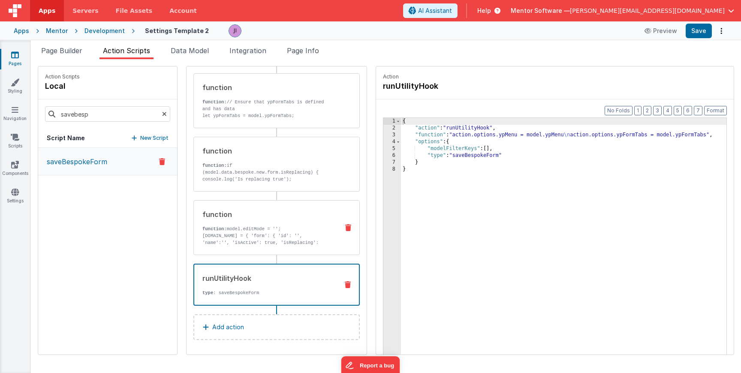
click at [256, 233] on p "model.data.bespoke.new = { 'form': { 'id': '', 'name':'', 'isActive': true, 'is…" at bounding box center [266, 256] width 129 height 48
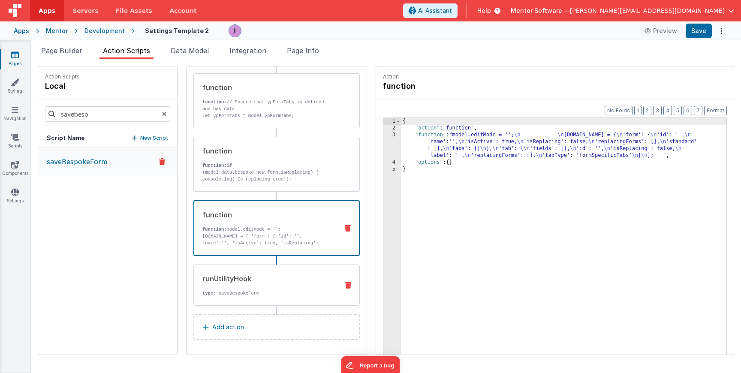
click at [252, 280] on div "runUtilityHook" at bounding box center [266, 279] width 129 height 10
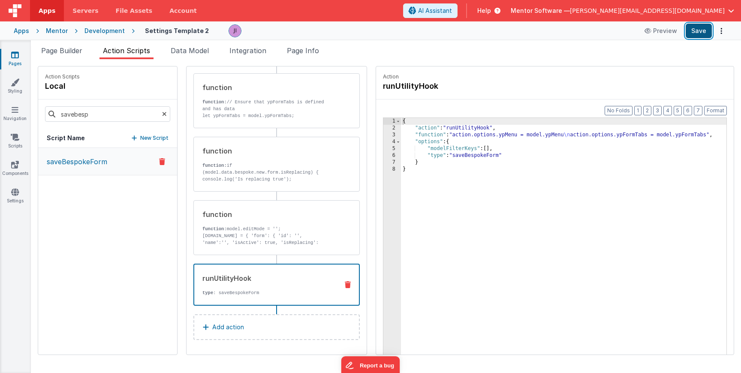
click at [696, 33] on button "Save" at bounding box center [698, 31] width 26 height 15
click at [544, 135] on div "{ "action" : "runUtilityHook" , "function" : "action.options.ypMenu = model.ypM…" at bounding box center [576, 256] width 351 height 277
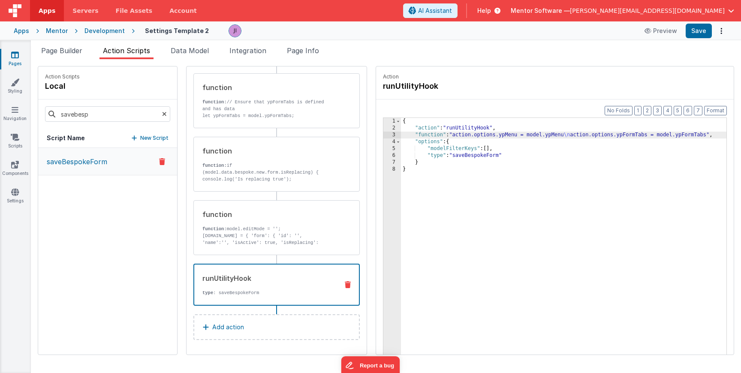
click at [383, 136] on div "3" at bounding box center [392, 135] width 18 height 7
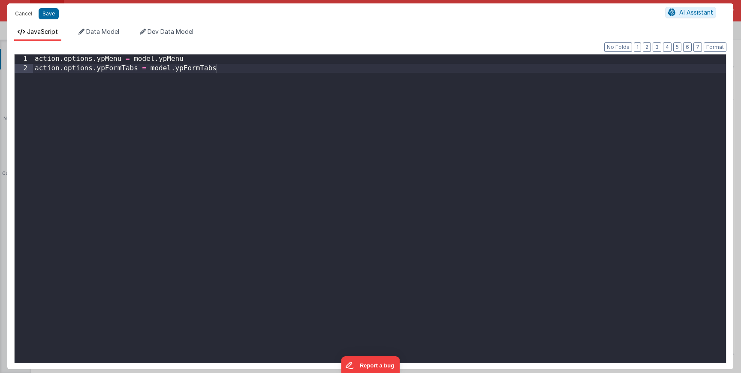
click at [256, 73] on div "action . options . ypMenu = model . ypMenu action . options . ypFormTabs = mode…" at bounding box center [379, 217] width 693 height 327
click at [57, 15] on button "Save" at bounding box center [49, 13] width 20 height 11
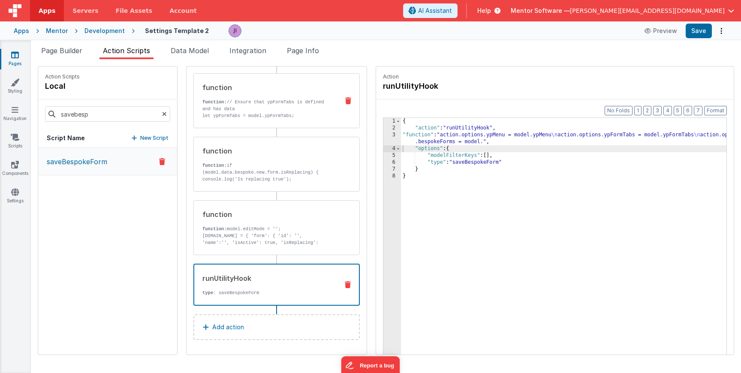
click at [268, 111] on p "function: // Ensure that ypFormTabs is defined and has data" at bounding box center [266, 106] width 129 height 14
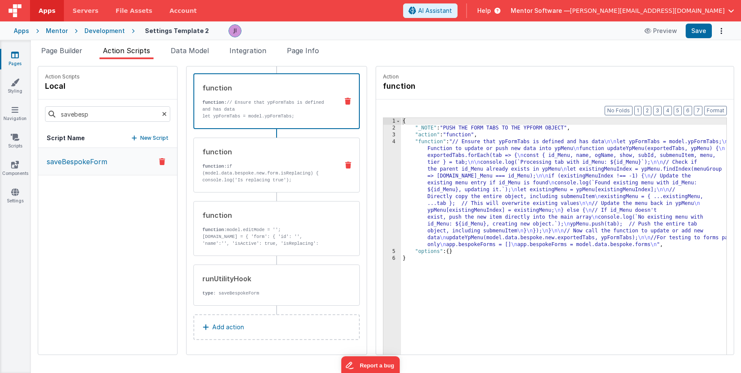
click at [301, 168] on div "function function: if (model.data.bespoke.new.form.isReplacing) { console.log('…" at bounding box center [276, 165] width 166 height 55
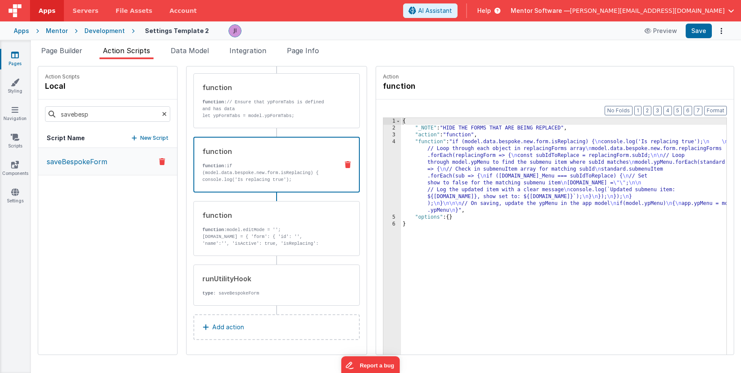
click at [404, 188] on div "{ "_NOTE" : "HIDE THE FORMS THAT ARE BEING REPLACED" , "action" : "function" , …" at bounding box center [576, 256] width 351 height 277
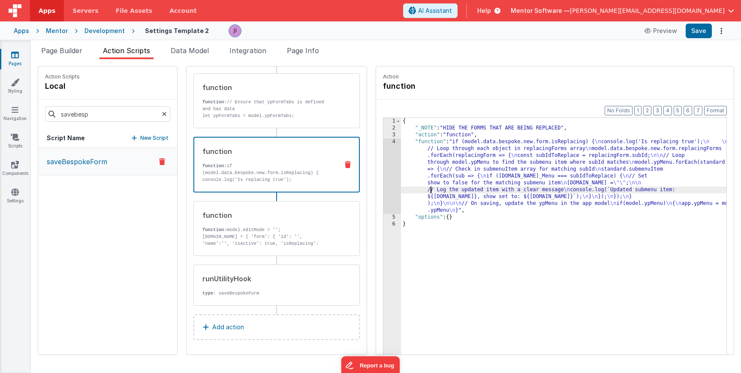
click at [383, 182] on div "1 2 3 4 5 6 { "_NOTE" : "HIDE THE FORMS THAT ARE BEING REPLACED" , "action" : "…" at bounding box center [555, 249] width 344 height 264
click at [383, 186] on div "4" at bounding box center [392, 175] width 18 height 75
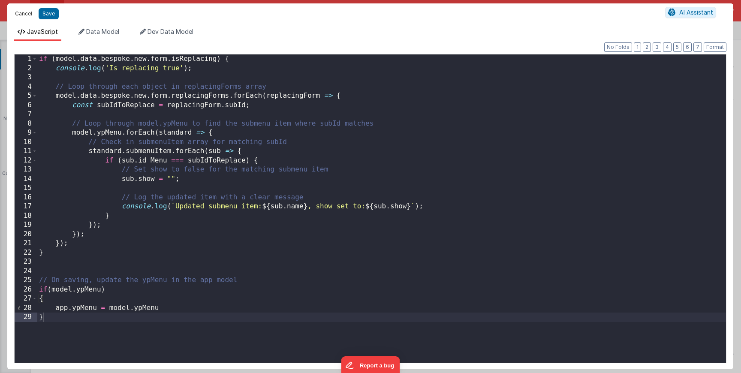
click at [24, 15] on button "Cancel" at bounding box center [24, 14] width 26 height 12
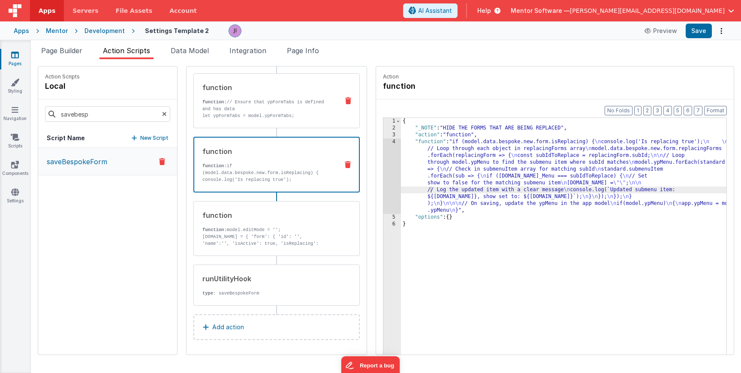
click at [289, 108] on p "function: // Ensure that ypFormTabs is defined and has data" at bounding box center [266, 106] width 129 height 14
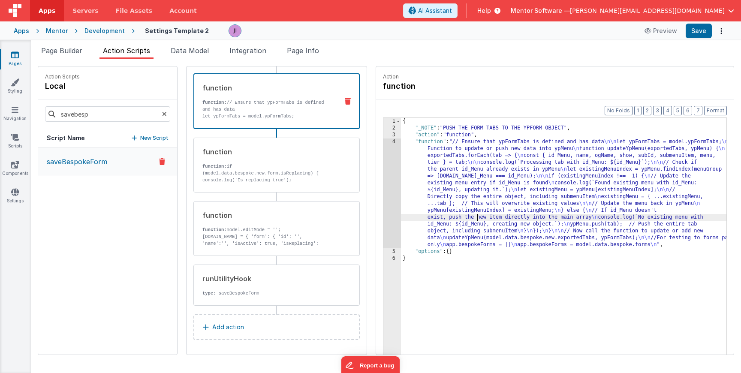
click at [450, 216] on div "{ "_NOTE" : "PUSH THE FORM TABS TO THE YPFORM OBJECT" , "action" : "function" ,…" at bounding box center [576, 256] width 351 height 277
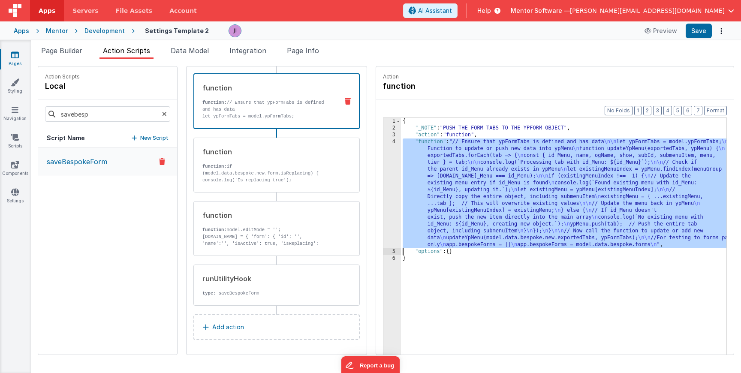
click at [383, 201] on div "4" at bounding box center [392, 193] width 18 height 110
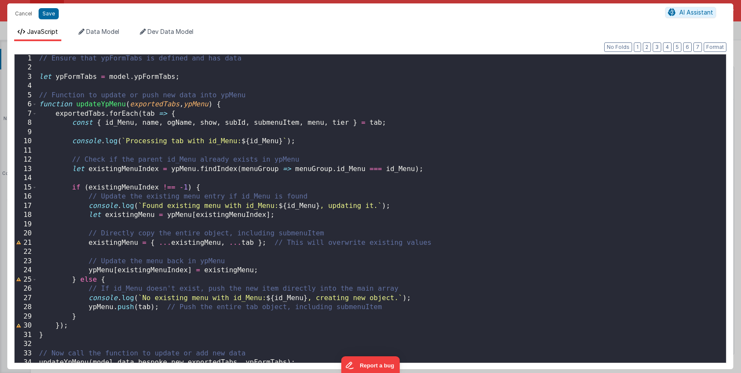
scroll to position [51, 0]
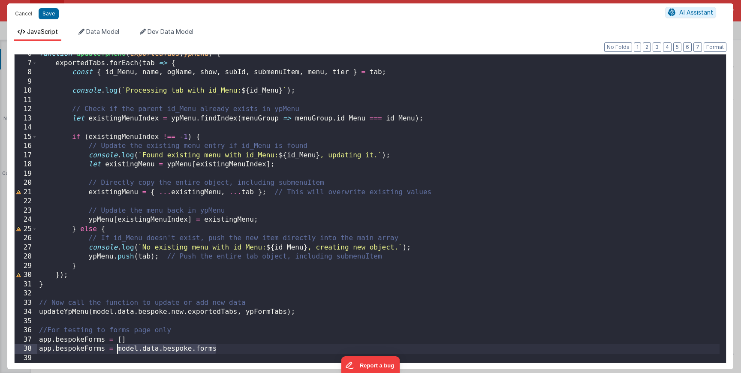
drag, startPoint x: 217, startPoint y: 349, endPoint x: 118, endPoint y: 349, distance: 99.0
click at [118, 349] on div "function updateYpMenu ( exportedTabs , ypMenu ) { exportedTabs . forEach ( tab …" at bounding box center [378, 212] width 682 height 327
click at [234, 344] on div "function updateYpMenu ( exportedTabs , ypMenu ) { exportedTabs . forEach ( tab …" at bounding box center [378, 212] width 682 height 327
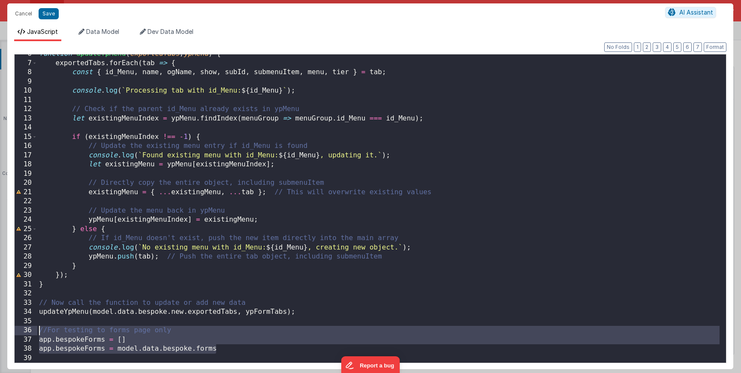
drag, startPoint x: 234, startPoint y: 350, endPoint x: 34, endPoint y: 330, distance: 200.8
click at [34, 330] on div "6 7 8 9 10 11 12 13 14 15 16 17 18 19 20 21 22 23 24 25 26 27 28 29 30 31 32 33…" at bounding box center [370, 208] width 712 height 309
click at [48, 12] on button "Save" at bounding box center [49, 13] width 20 height 11
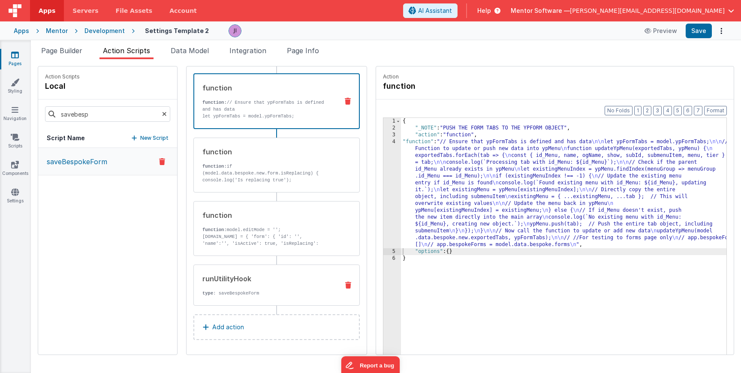
click at [258, 289] on div "runUtilityHook type : saveBespokeForm" at bounding box center [263, 285] width 138 height 23
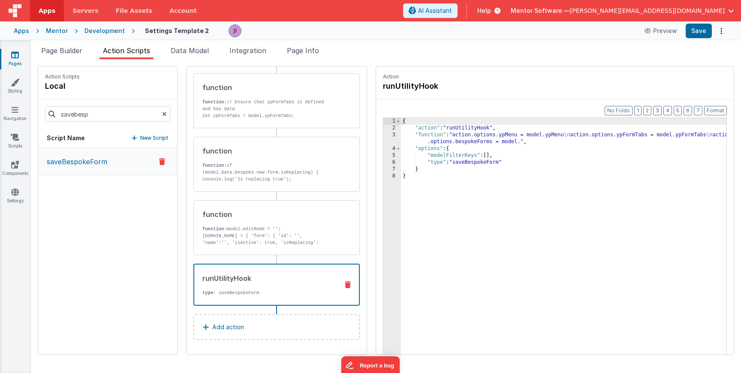
click at [444, 140] on div "{ "action" : "runUtilityHook" , "function" : "action.options.ypMenu = model.ypM…" at bounding box center [576, 256] width 351 height 277
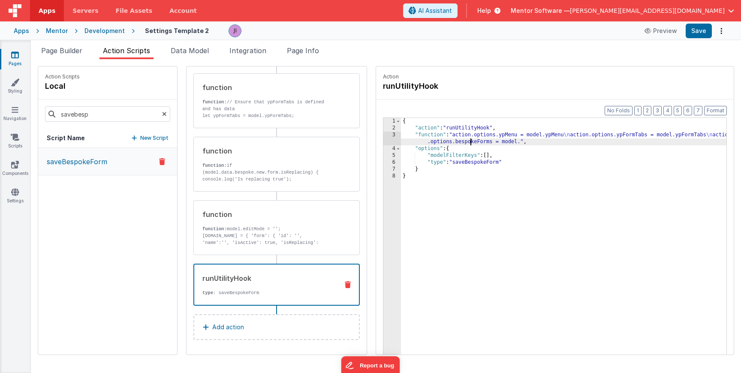
click at [383, 144] on div "3" at bounding box center [392, 139] width 18 height 14
click at [383, 141] on div "3" at bounding box center [392, 139] width 18 height 14
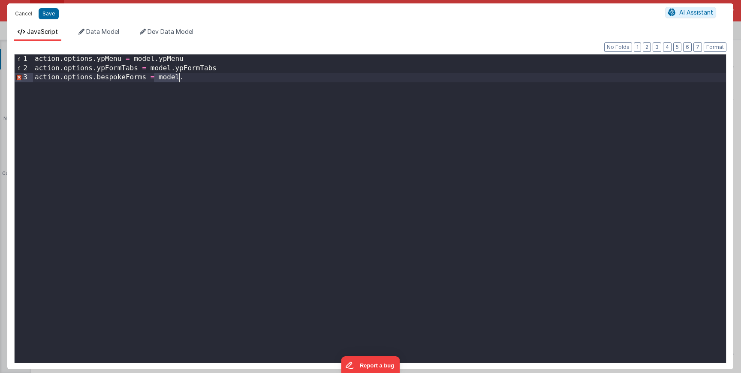
drag, startPoint x: 156, startPoint y: 79, endPoint x: 196, endPoint y: 78, distance: 40.3
click at [195, 78] on div "action . options . ypMenu = model . ypMenu action . options . ypFormTabs = mode…" at bounding box center [379, 217] width 693 height 327
click at [46, 9] on button "Save" at bounding box center [49, 13] width 20 height 11
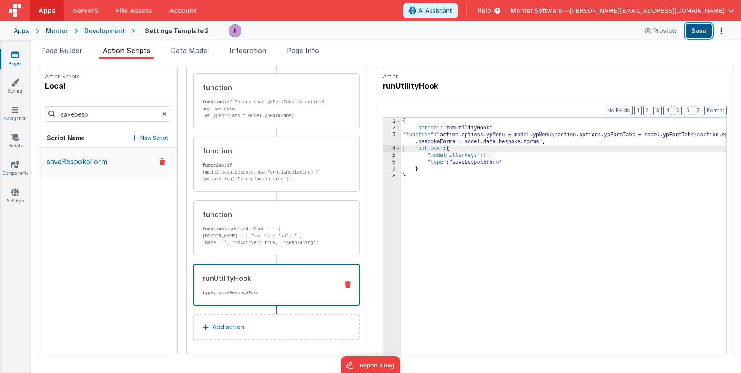
click at [705, 37] on button "Save" at bounding box center [698, 31] width 26 height 15
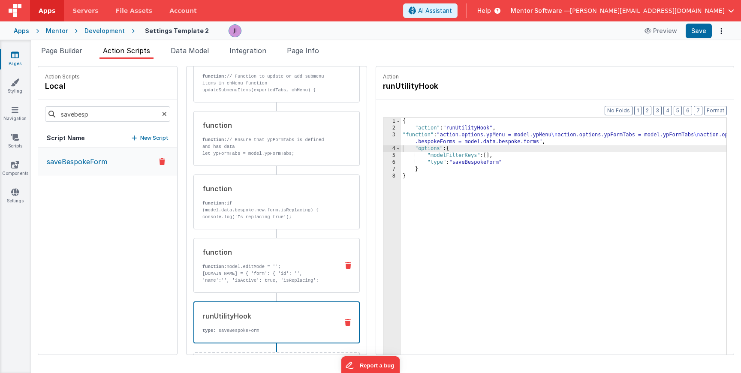
scroll to position [253, 0]
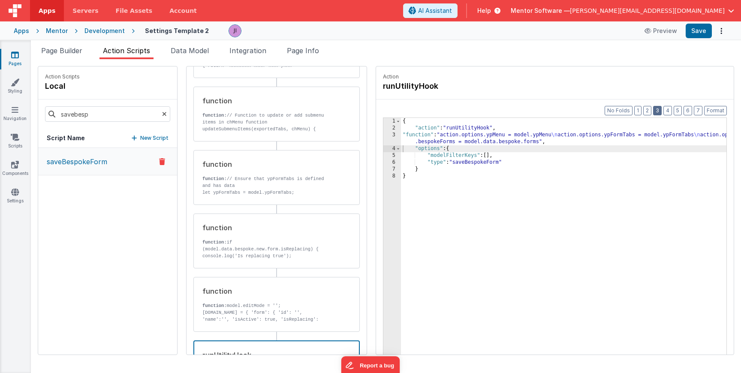
click at [659, 114] on button "3" at bounding box center [657, 110] width 9 height 9
click at [647, 109] on button "2" at bounding box center [647, 110] width 8 height 9
click at [336, 60] on div "Snippet Library Name Type Accordion Element Alert Action Action authLogin Actio…" at bounding box center [386, 216] width 710 height 314
click at [326, 58] on ul "Page Builder Action Scripts Data Model Integration Page Info" at bounding box center [386, 52] width 710 height 14
click at [322, 57] on li "Page Info" at bounding box center [302, 52] width 39 height 14
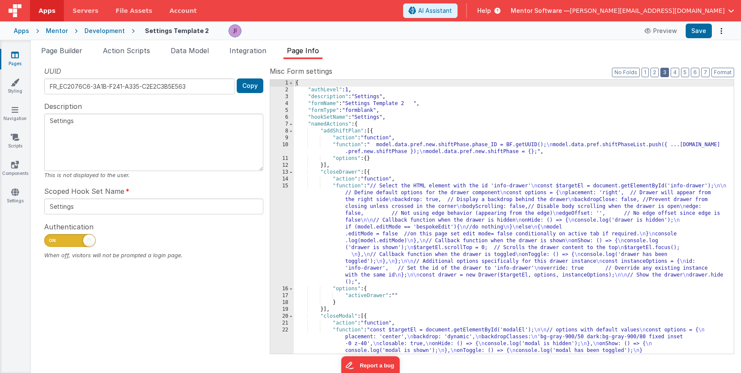
click at [664, 73] on button "3" at bounding box center [664, 72] width 9 height 9
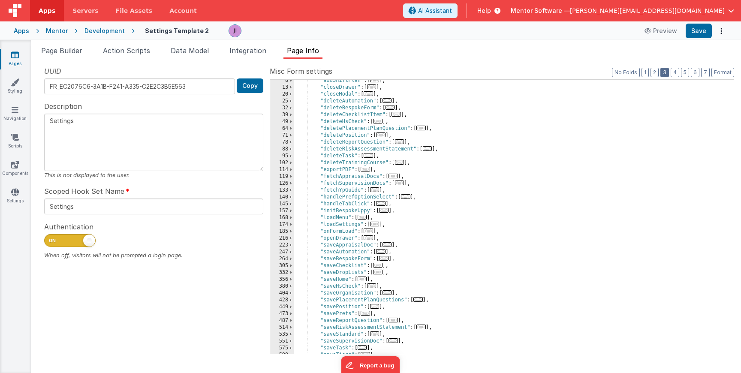
scroll to position [82, 0]
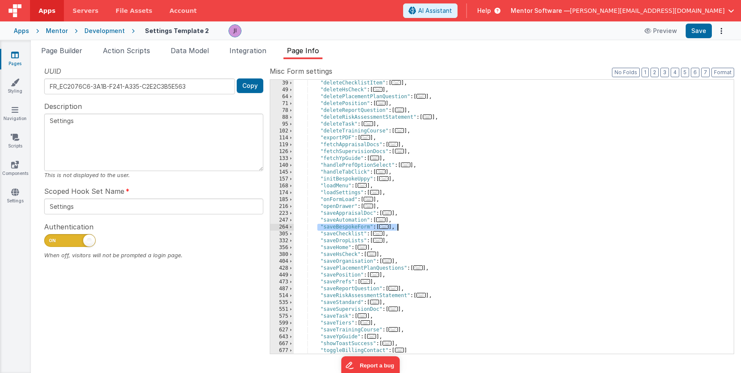
drag, startPoint x: 318, startPoint y: 227, endPoint x: 403, endPoint y: 225, distance: 84.5
click at [403, 225] on div ""deleteChecklistItem" : [ ... ] , "deleteHsCheck" : [ ... ] , "deletePlacementP…" at bounding box center [514, 224] width 440 height 288
click at [444, 231] on div ""deleteChecklistItem" : [ ... ] , "deleteHsCheck" : [ ... ] , "deletePlacementP…" at bounding box center [514, 224] width 440 height 288
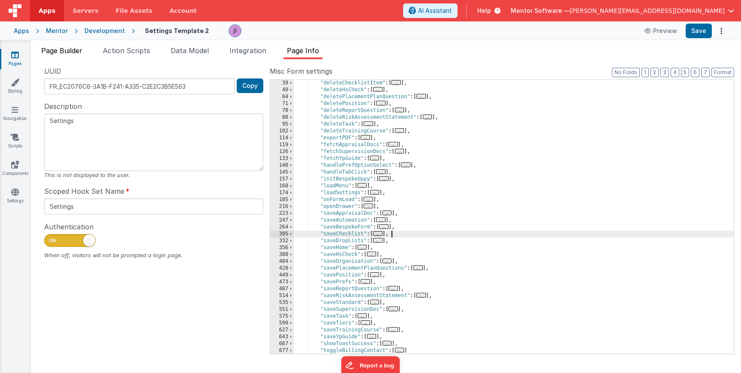
click at [46, 50] on span "Page Builder" at bounding box center [61, 50] width 41 height 9
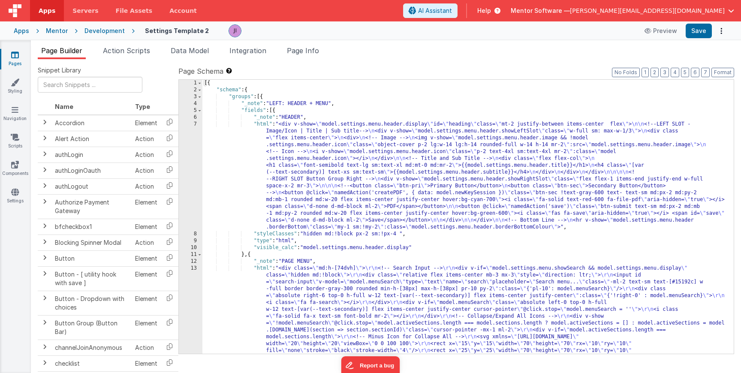
click at [11, 54] on icon at bounding box center [15, 55] width 8 height 9
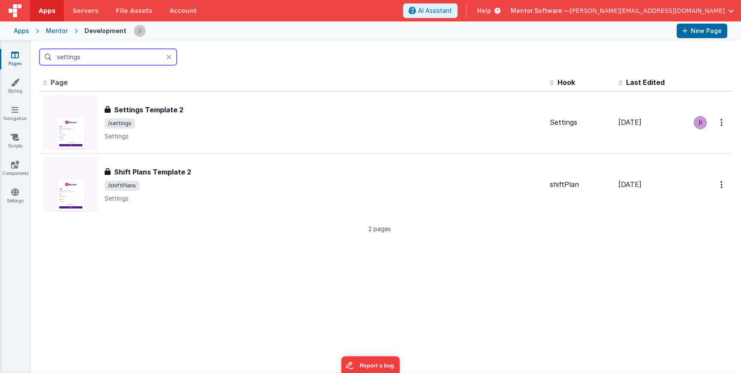
click at [79, 60] on input "settings" at bounding box center [107, 57] width 137 height 16
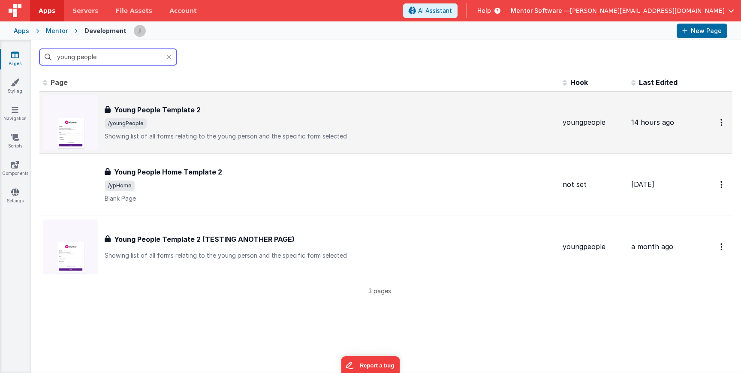
type input "young people"
click at [171, 117] on div "Young People Template 2 Young People Template 2 /youngPeople Showing list of al…" at bounding box center [330, 123] width 451 height 36
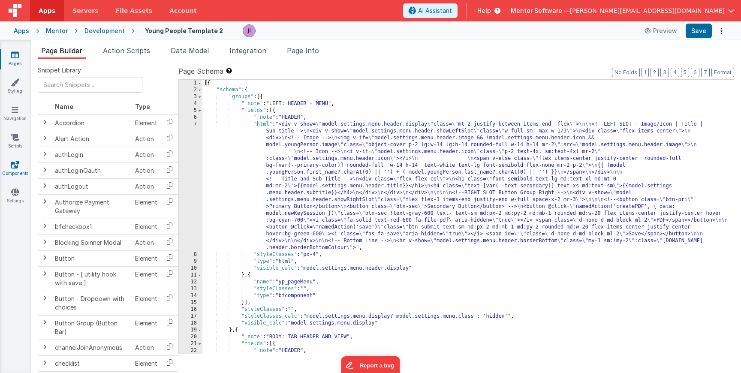
click at [17, 165] on icon at bounding box center [15, 164] width 8 height 9
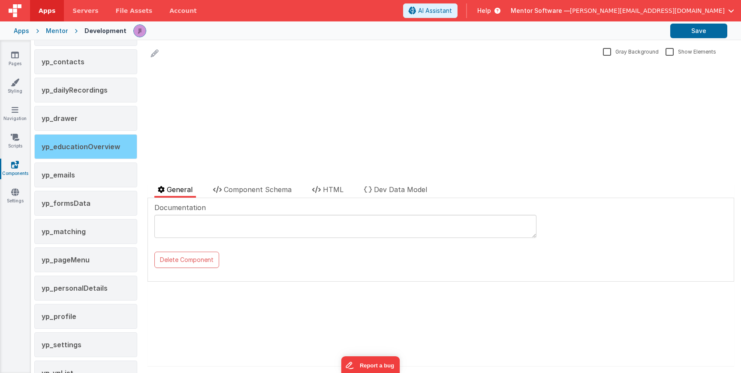
scroll to position [1655, 0]
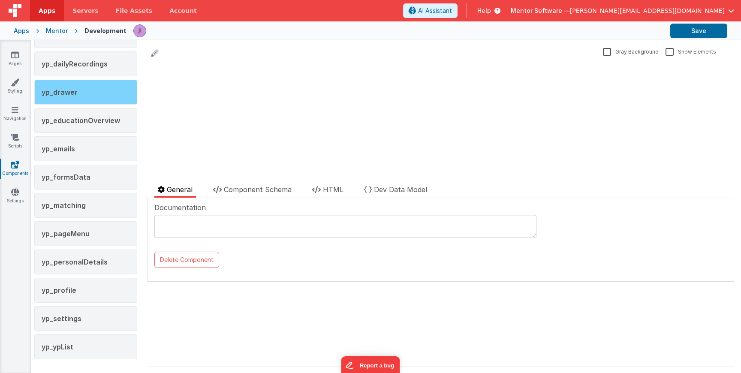
click at [100, 85] on div "yp_drawer" at bounding box center [85, 92] width 103 height 25
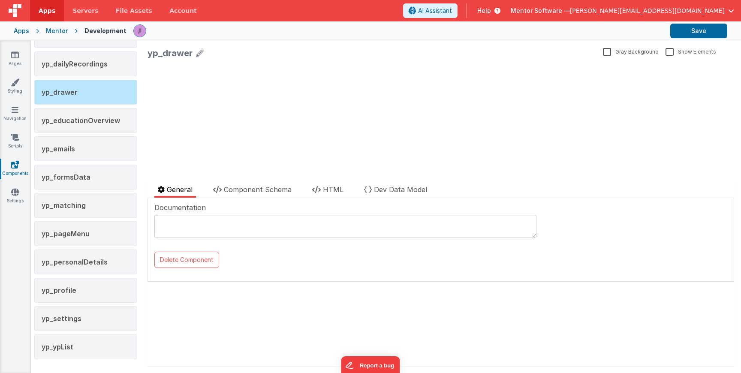
click at [276, 204] on div "Documentation" at bounding box center [345, 223] width 382 height 42
drag, startPoint x: 272, startPoint y: 193, endPoint x: 267, endPoint y: 281, distance: 88.0
click at [272, 193] on li "Component Schema" at bounding box center [252, 190] width 85 height 13
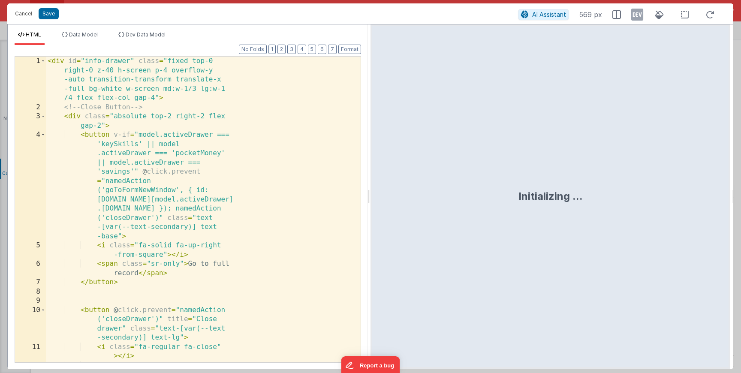
scroll to position [13920, 0]
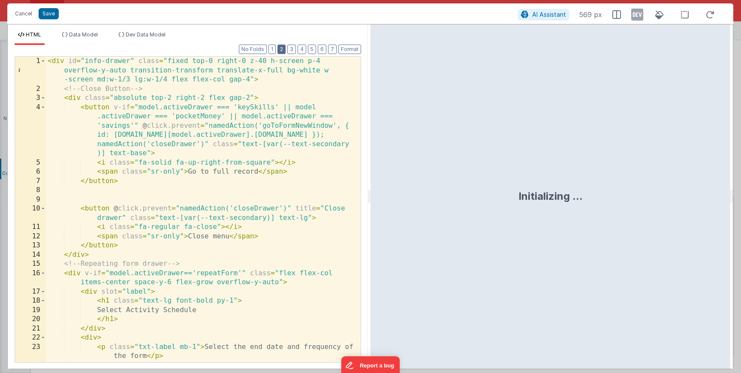
click at [285, 45] on button "2" at bounding box center [281, 49] width 8 height 9
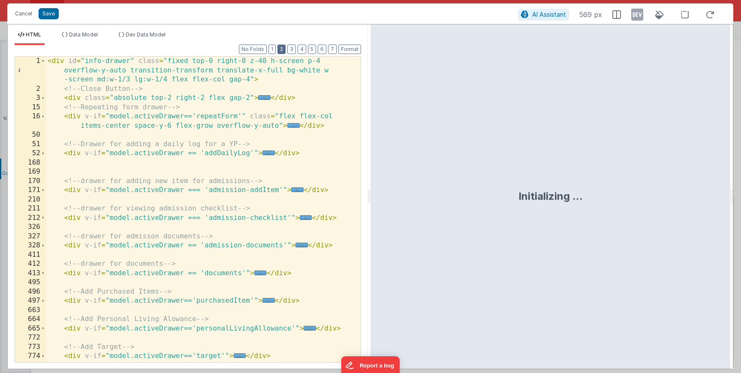
click at [284, 46] on button "2" at bounding box center [281, 49] width 8 height 9
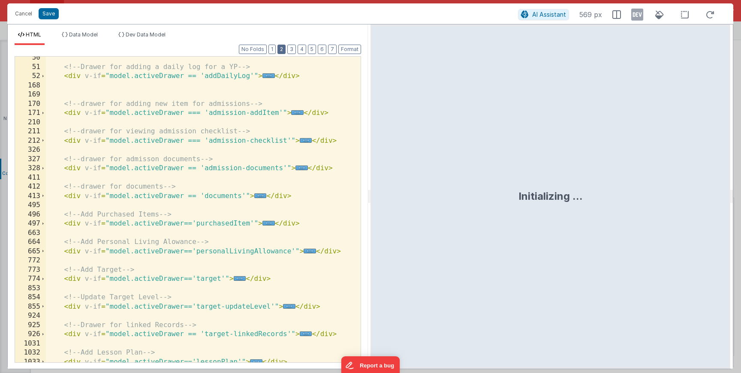
scroll to position [77, 0]
click at [261, 198] on span "..." at bounding box center [260, 195] width 12 height 5
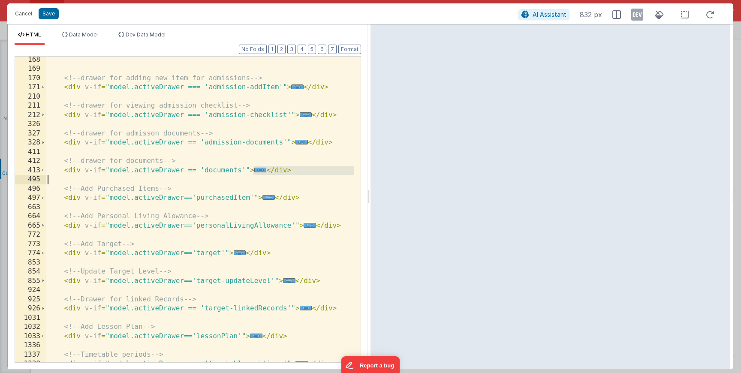
click at [261, 170] on span "..." at bounding box center [260, 170] width 12 height 5
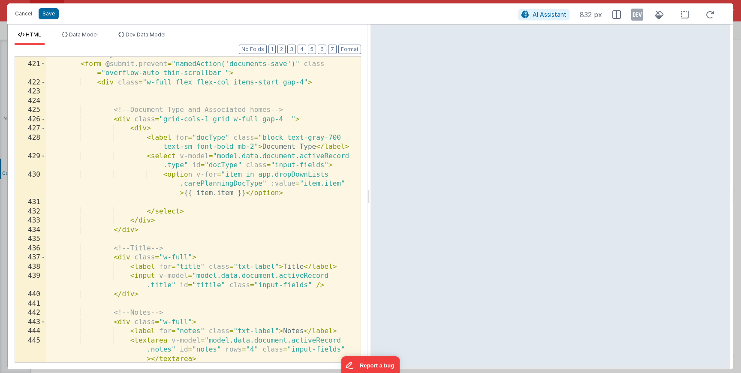
scroll to position [334, 0]
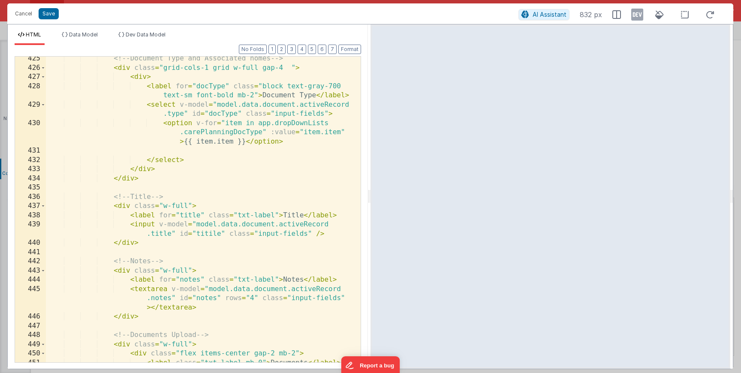
click at [274, 213] on div "<!-- Document Type and Associated homes --> < div class = "grid-cols-1 grid w-f…" at bounding box center [200, 248] width 308 height 389
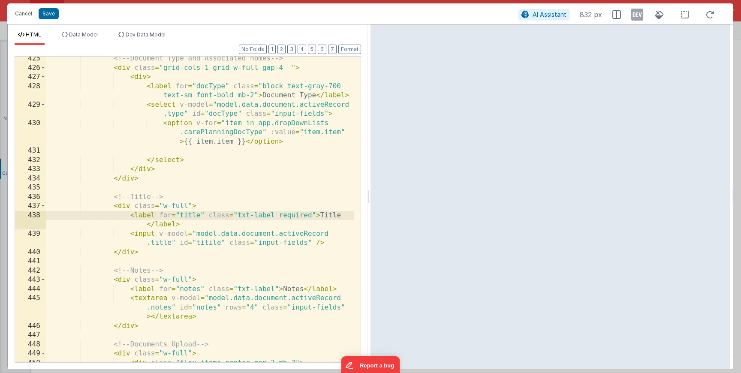
click at [157, 236] on div "<!-- Document Type and Associated homes --> < div class = "grid-cols-1 grid w-f…" at bounding box center [200, 216] width 308 height 324
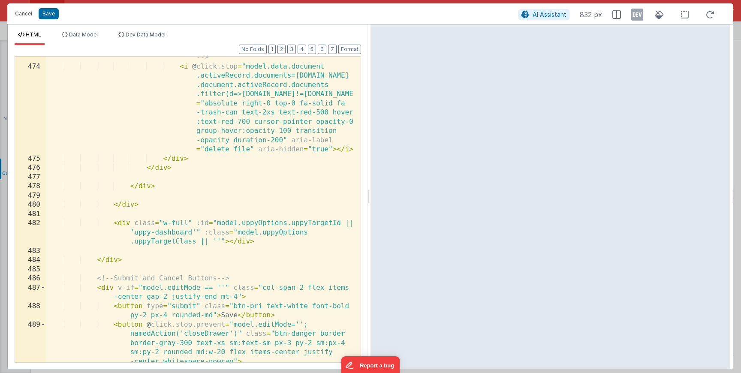
scroll to position [1106, 0]
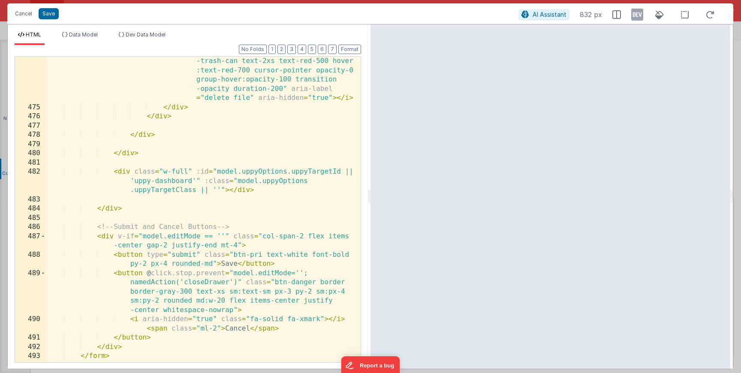
click at [213, 265] on div "< i @ click.stop = "model.data.document .activeRecord.documents=model.data .doc…" at bounding box center [200, 214] width 308 height 407
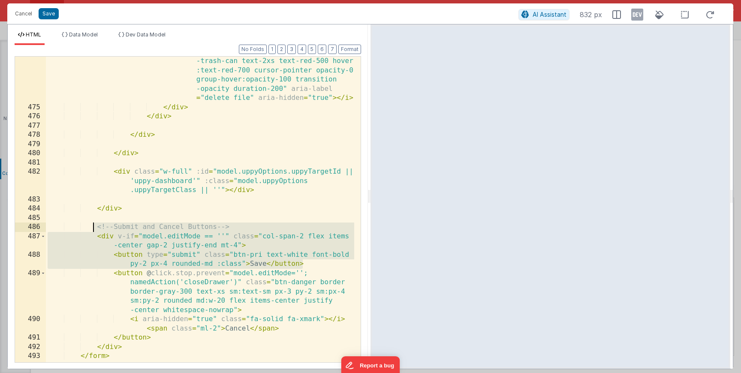
drag, startPoint x: 315, startPoint y: 263, endPoint x: 93, endPoint y: 225, distance: 224.4
click at [93, 225] on div "< i @ click.stop = "model.data.document .activeRecord.documents=model.data .doc…" at bounding box center [200, 214] width 308 height 407
click at [245, 264] on div "< i @ click.stop = "model.data.document .activeRecord.documents=model.data .doc…" at bounding box center [200, 214] width 308 height 407
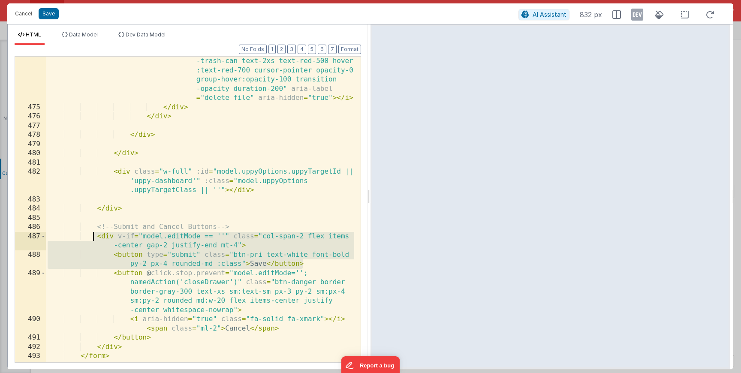
drag, startPoint x: 285, startPoint y: 262, endPoint x: 93, endPoint y: 237, distance: 193.7
click at [93, 237] on div "< i @ click.stop = "model.data.document .activeRecord.documents=model.data .doc…" at bounding box center [200, 214] width 308 height 407
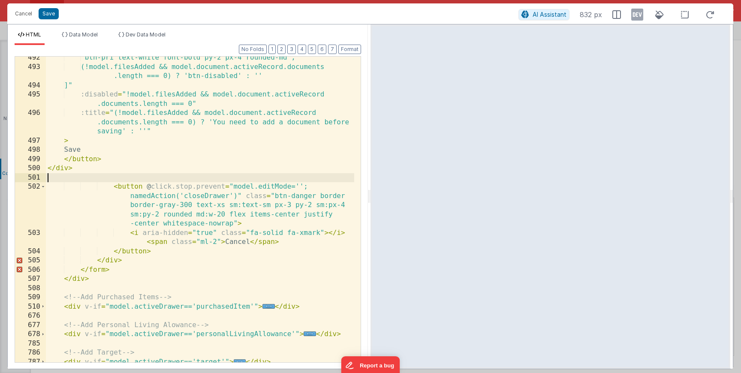
scroll to position [1340, 0]
drag, startPoint x: 73, startPoint y: 174, endPoint x: 29, endPoint y: 165, distance: 44.7
click at [27, 166] on div "492 493 494 495 496 497 498 499 500 501 502 503 504 505 506 507 508 509 510 676…" at bounding box center [188, 209] width 346 height 307
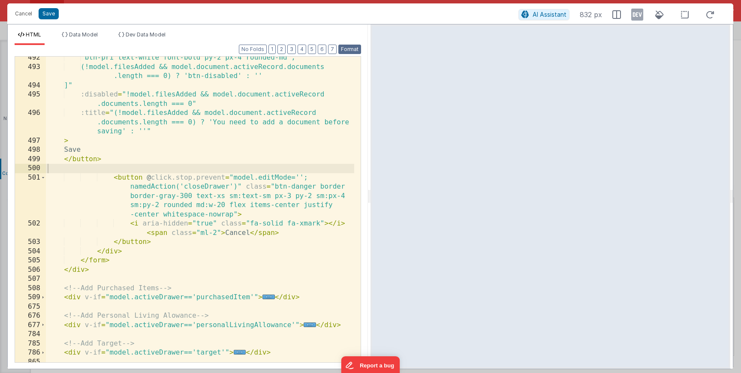
click at [354, 49] on button "Format" at bounding box center [349, 49] width 23 height 9
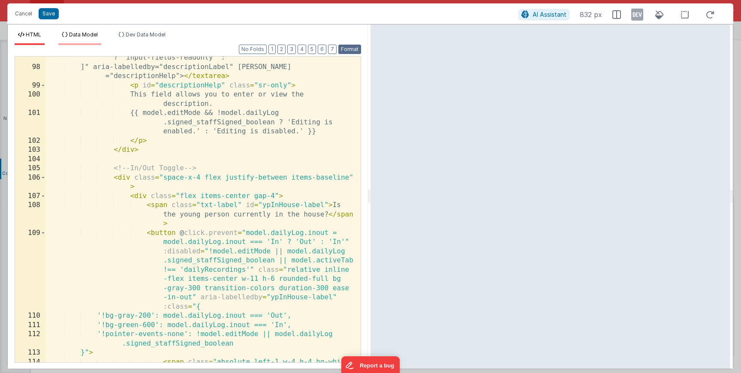
scroll to position [273, 0]
click at [50, 16] on button "Save" at bounding box center [49, 13] width 20 height 11
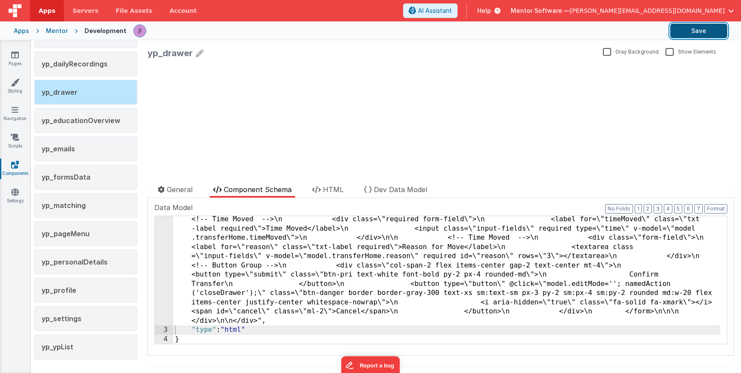
click at [685, 35] on button "Save" at bounding box center [698, 31] width 57 height 15
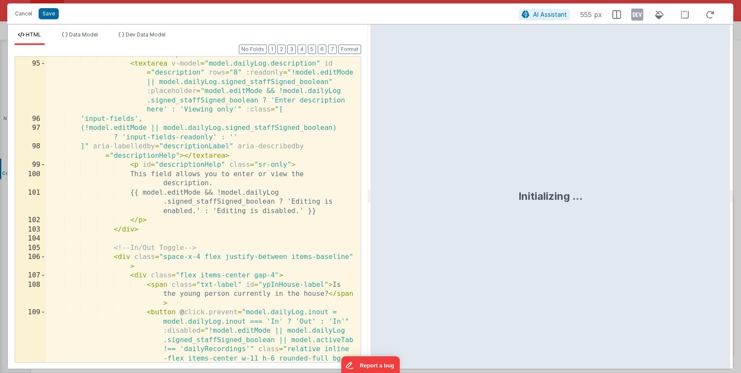
scroll to position [257, 0]
click at [168, 235] on div "< label for = "description" class = "block mb-1 text-sm font-medium text-pri" i…" at bounding box center [200, 239] width 308 height 416
click at [281, 45] on button "2" at bounding box center [281, 49] width 8 height 9
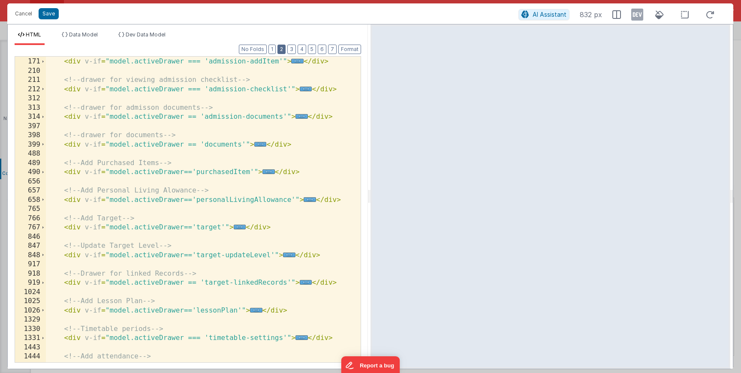
scroll to position [26, 0]
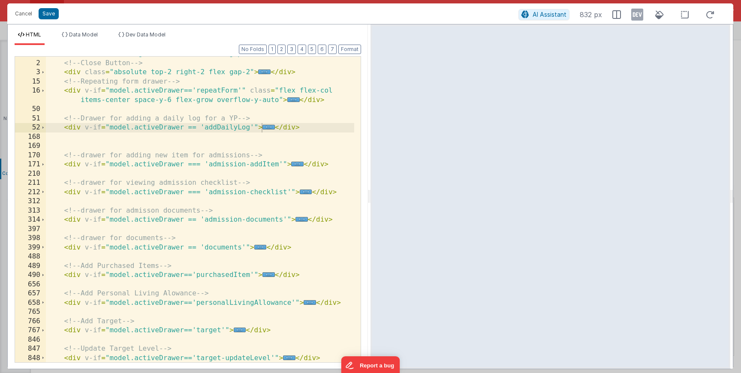
click at [261, 248] on span "..." at bounding box center [260, 247] width 12 height 5
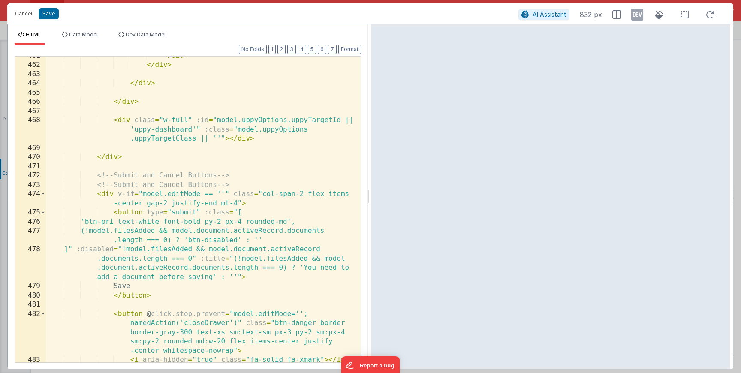
scroll to position [1157, 0]
click at [212, 231] on div "</ div > </ div > </ div > </ div > < div class = "w-full" :id = "model.uppyOpt…" at bounding box center [200, 218] width 308 height 334
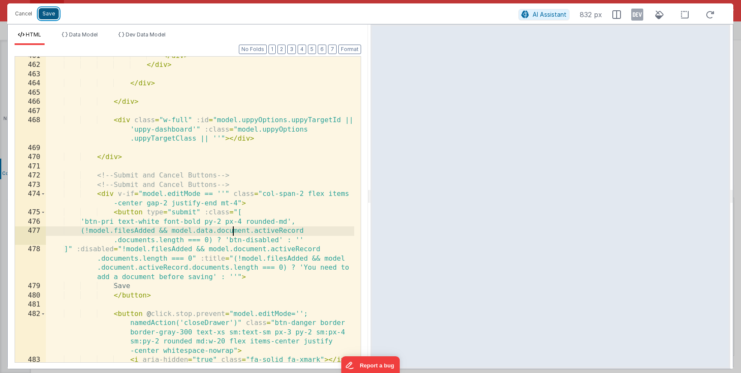
click at [51, 14] on button "Save" at bounding box center [49, 13] width 20 height 11
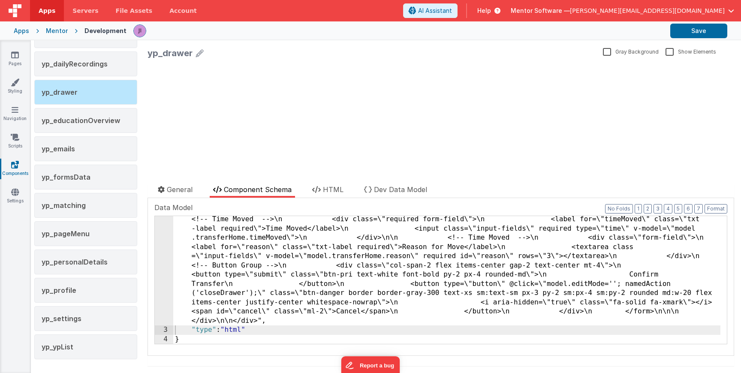
click at [699, 20] on header "Apps Servers File Assets Account Some FUTURE Slot AI Assistant Help Mentor Soft…" at bounding box center [370, 10] width 741 height 21
click at [701, 26] on button "Save" at bounding box center [698, 31] width 57 height 15
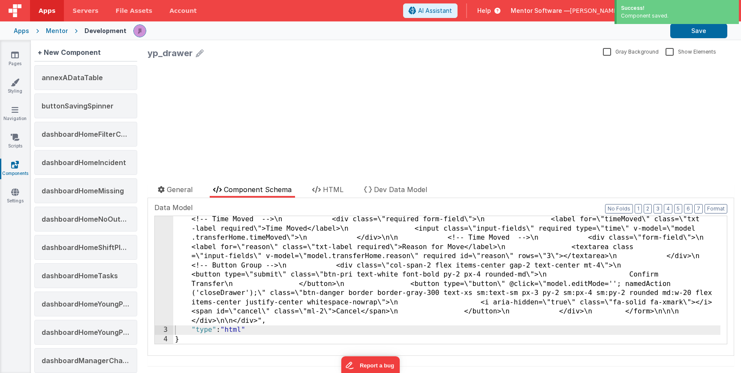
scroll to position [13920, 0]
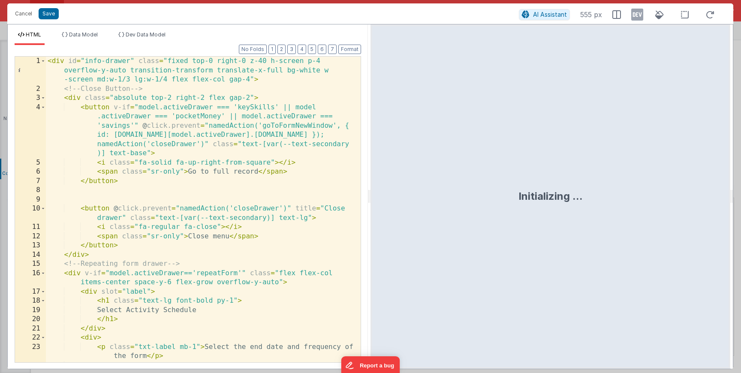
scroll to position [173, 0]
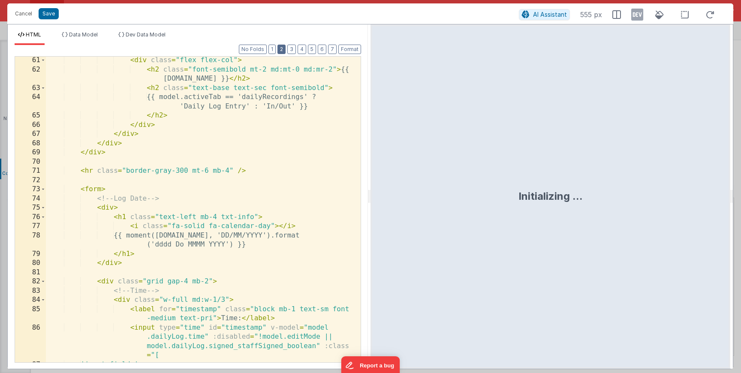
click at [281, 52] on button "2" at bounding box center [281, 49] width 8 height 9
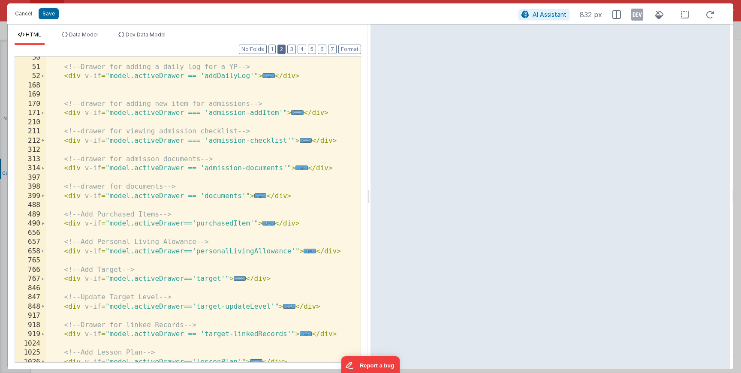
scroll to position [77, 0]
click at [259, 198] on span "..." at bounding box center [260, 195] width 12 height 5
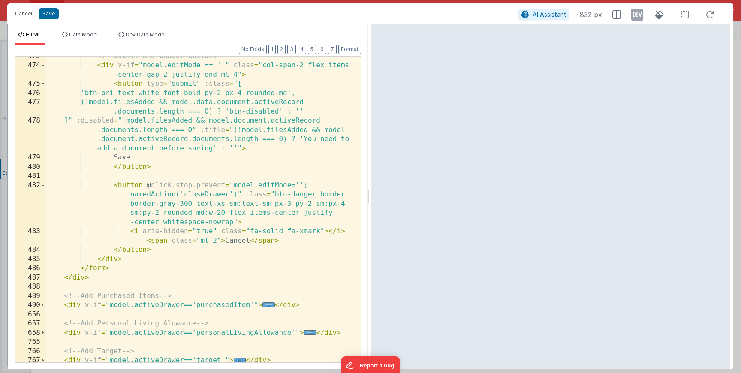
scroll to position [1235, 0]
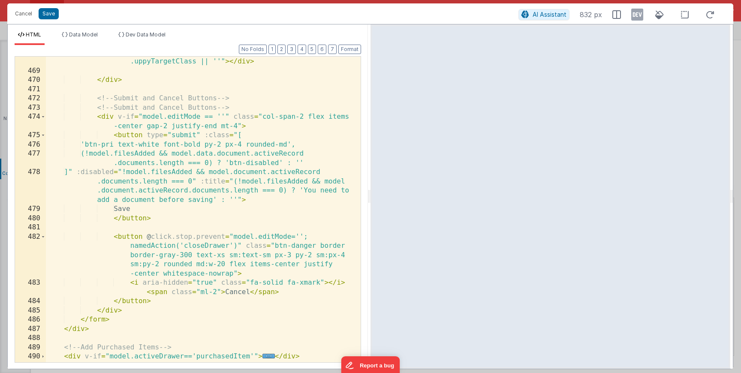
click at [204, 156] on div "< div class = "w-full" :id = "model.uppyOptions.uppyTargetId || 'uppy-dashboard…" at bounding box center [200, 210] width 308 height 343
click at [218, 155] on div "< div class = "w-full" :id = "model.uppyOptions.uppyTargetId || 'uppy-dashboard…" at bounding box center [200, 210] width 308 height 343
drag, startPoint x: 20, startPoint y: 4, endPoint x: 21, endPoint y: 9, distance: 4.4
click at [20, 4] on div "Cancel Save AI Assistant 832 px" at bounding box center [370, 13] width 726 height 21
click at [21, 9] on button "Cancel" at bounding box center [24, 14] width 26 height 12
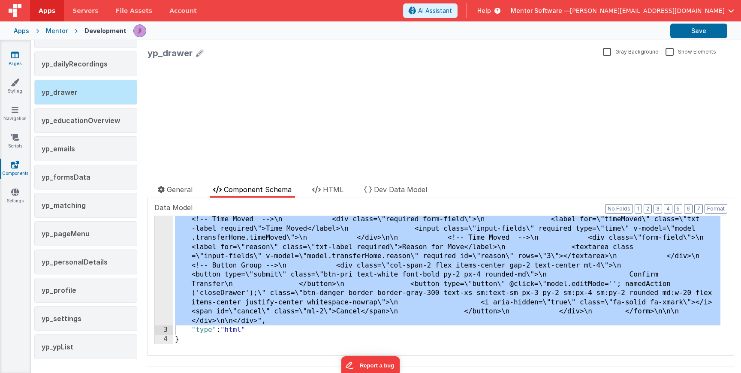
click at [15, 65] on link "Pages" at bounding box center [15, 59] width 31 height 17
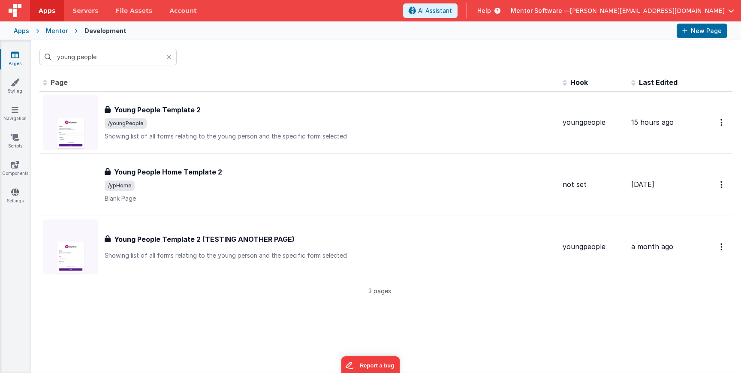
click at [171, 59] on icon at bounding box center [168, 57] width 5 height 7
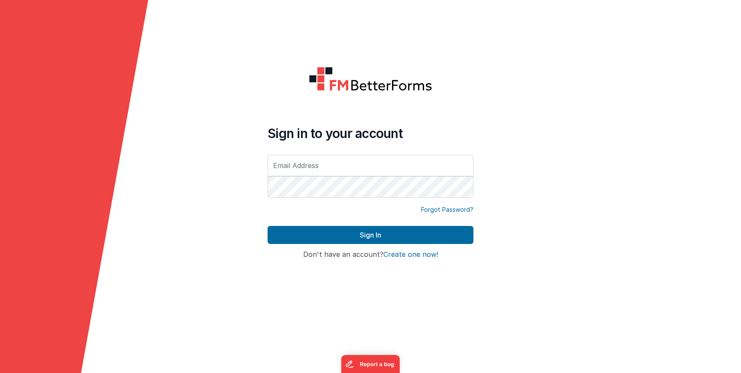
click at [326, 164] on input "text" at bounding box center [371, 165] width 206 height 21
type input "[PERSON_NAME][EMAIL_ADDRESS][DOMAIN_NAME]"
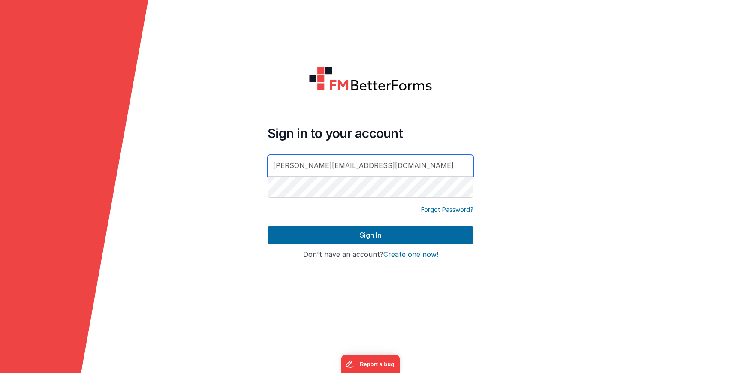
click at [268, 226] on button "Sign In" at bounding box center [371, 235] width 206 height 18
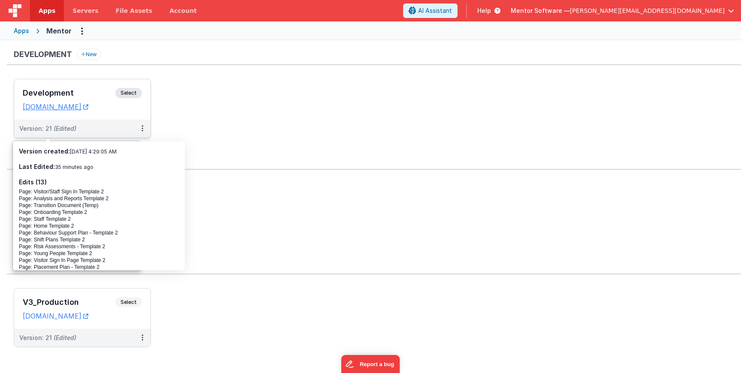
click at [130, 89] on span "Select" at bounding box center [128, 93] width 27 height 10
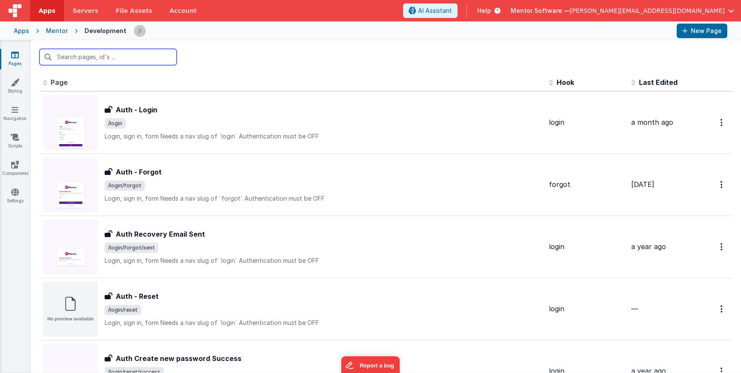
click at [128, 59] on input "text" at bounding box center [107, 57] width 137 height 16
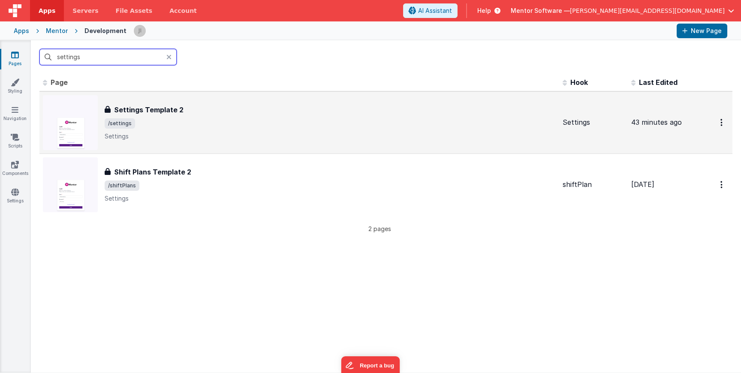
type input "settings"
click at [187, 134] on p "Settings" at bounding box center [330, 136] width 451 height 9
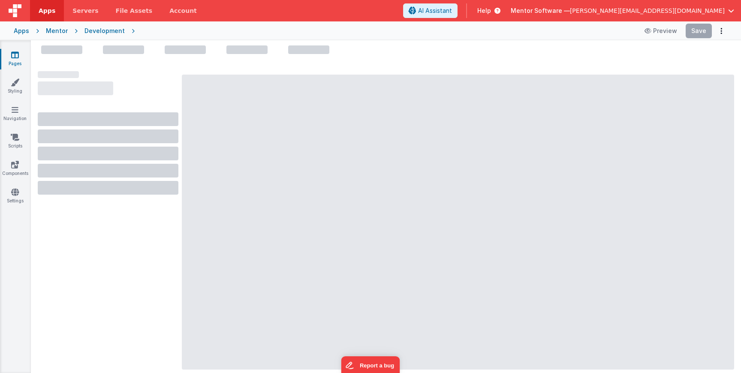
click at [18, 59] on icon at bounding box center [15, 55] width 8 height 9
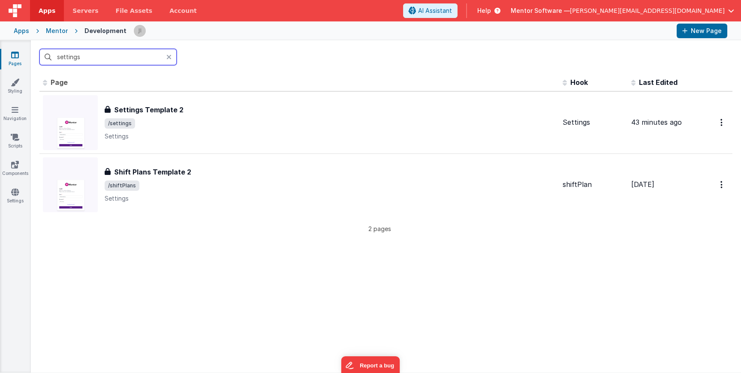
click at [70, 59] on input "settings" at bounding box center [107, 57] width 137 height 16
type input "home"
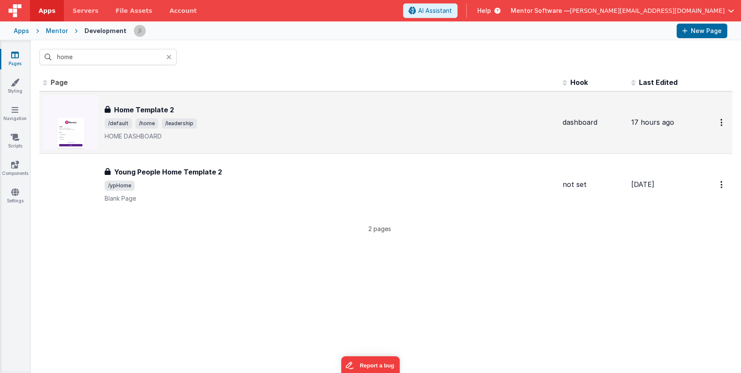
click at [286, 132] on p "HOME DASHBOARD" at bounding box center [330, 136] width 451 height 9
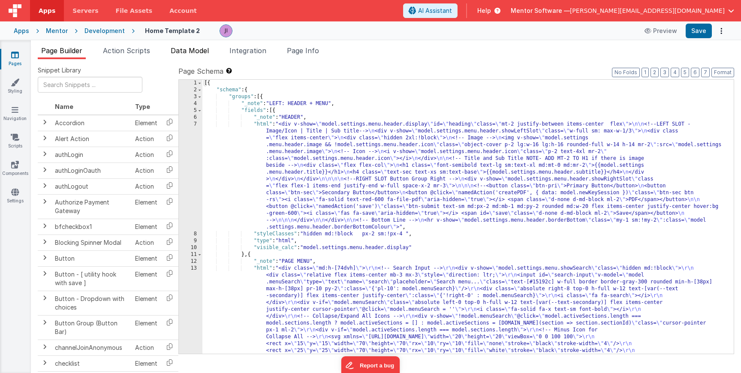
click at [200, 53] on span "Data Model" at bounding box center [190, 50] width 38 height 9
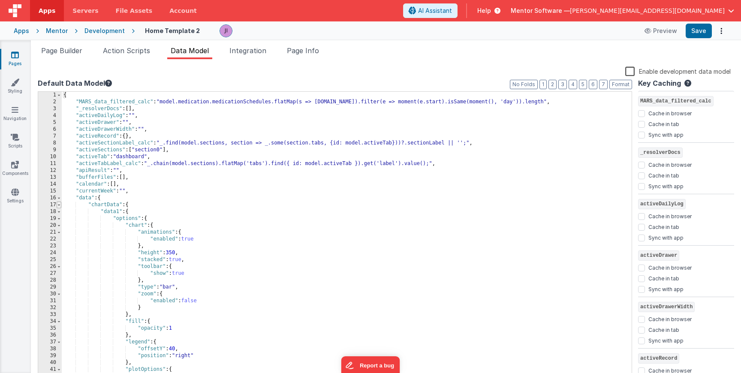
click at [59, 205] on span at bounding box center [59, 204] width 5 height 7
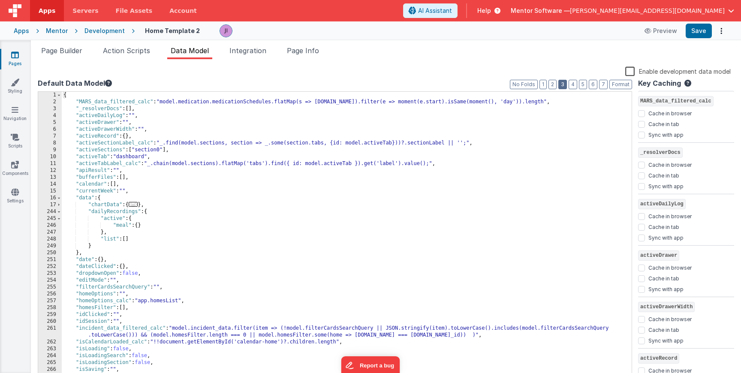
click at [559, 85] on button "3" at bounding box center [562, 84] width 9 height 9
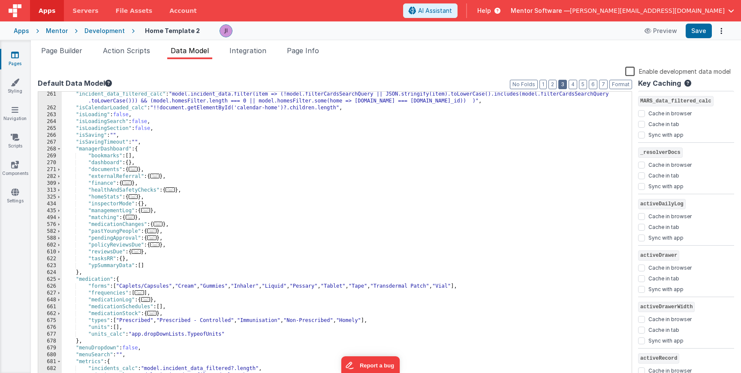
scroll to position [189, 0]
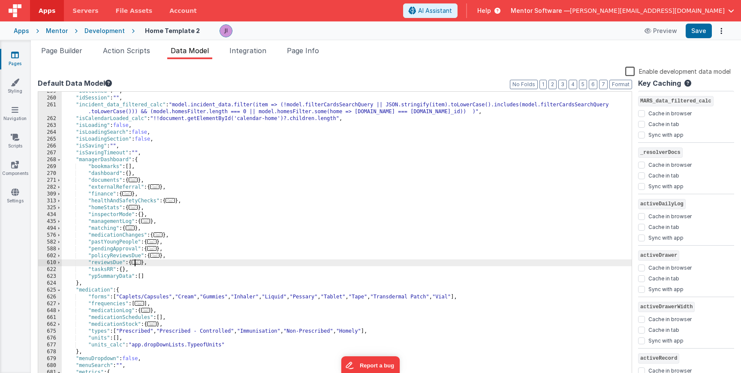
click at [138, 264] on span "..." at bounding box center [136, 262] width 9 height 5
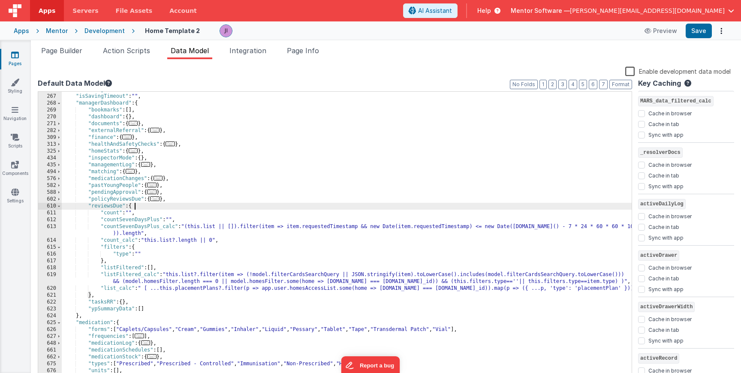
scroll to position [246, 0]
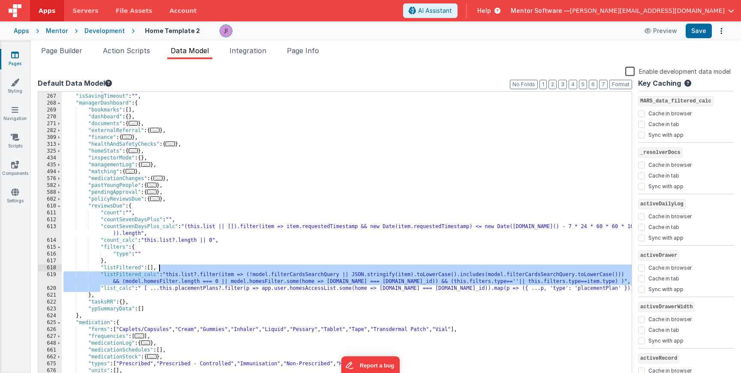
drag, startPoint x: 100, startPoint y: 288, endPoint x: 522, endPoint y: 284, distance: 421.8
click at [522, 284] on div ""isSaving" : "" , "isSavingTimeout" : "" , "managerDashboard" : { "bookmarks" :…" at bounding box center [347, 237] width 570 height 302
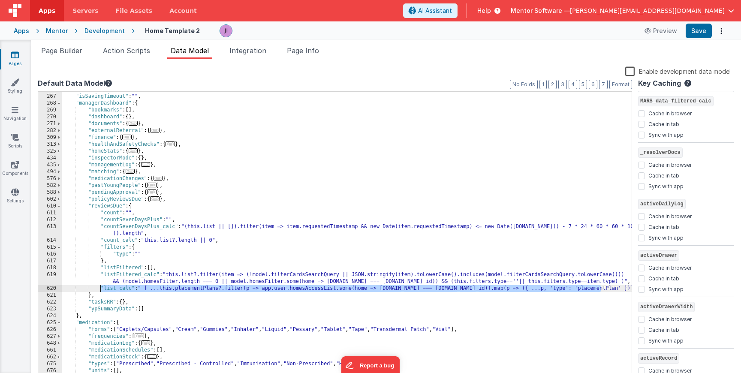
drag, startPoint x: 610, startPoint y: 289, endPoint x: 99, endPoint y: 288, distance: 510.1
click at [99, 288] on div ""isSaving" : "" , "isSavingTimeout" : "" , "managerDashboard" : { "bookmarks" :…" at bounding box center [347, 237] width 570 height 302
paste textarea
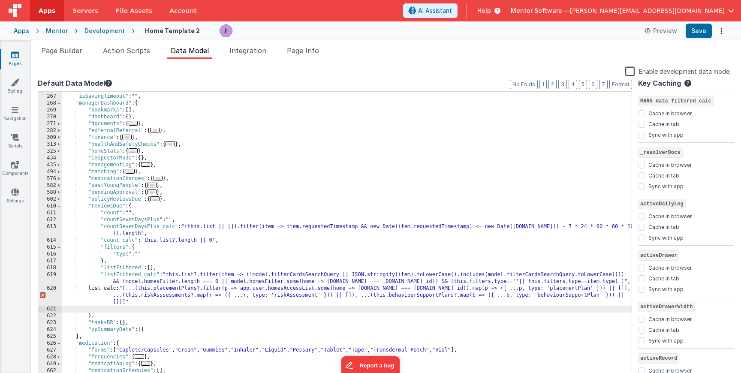
click at [278, 307] on div ""isSaving" : "" , "isSavingTimeout" : "" , "managerDashboard" : { "bookmarks" :…" at bounding box center [347, 237] width 570 height 302
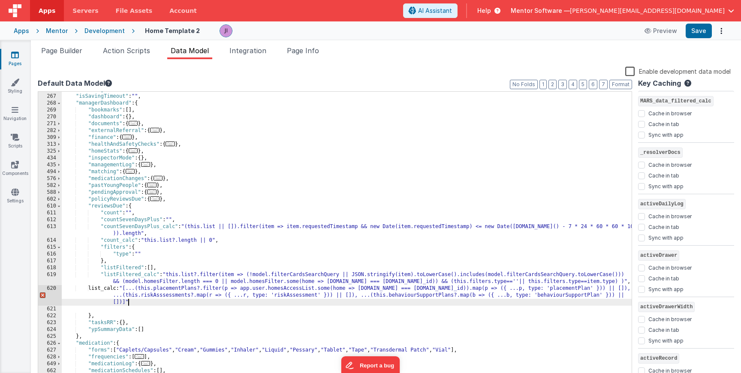
click at [278, 301] on div ""isSaving" : "" , "isSavingTimeout" : "" , "managerDashboard" : { "bookmarks" :…" at bounding box center [347, 237] width 570 height 302
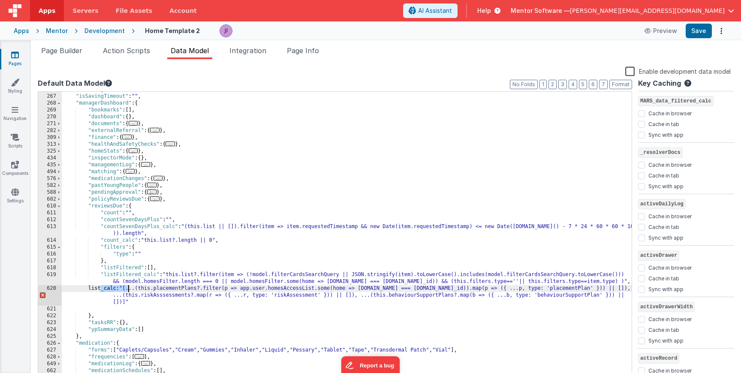
drag, startPoint x: 100, startPoint y: 290, endPoint x: 129, endPoint y: 292, distance: 28.8
click at [129, 292] on div ""isSaving" : "" , "isSavingTimeout" : "" , "managerDashboard" : { "bookmarks" :…" at bounding box center [347, 237] width 570 height 302
click at [143, 302] on div ""isSaving" : "" , "isSavingTimeout" : "" , "managerDashboard" : { "bookmarks" :…" at bounding box center [347, 237] width 570 height 302
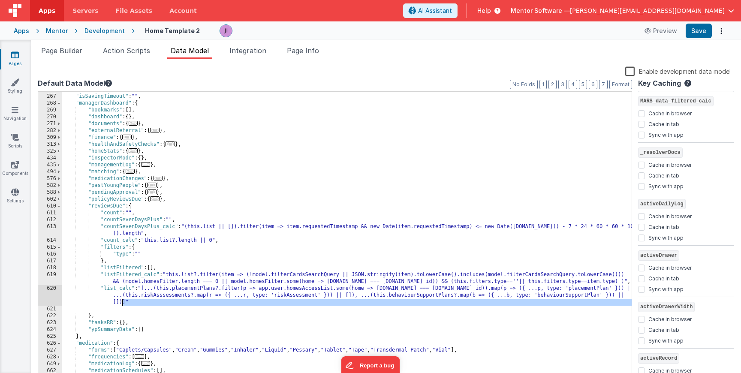
drag, startPoint x: 151, startPoint y: 307, endPoint x: 117, endPoint y: 296, distance: 36.3
click at [117, 296] on div ""isSaving" : "" , "isSavingTimeout" : "" , "managerDashboard" : { "bookmarks" :…" at bounding box center [347, 237] width 570 height 302
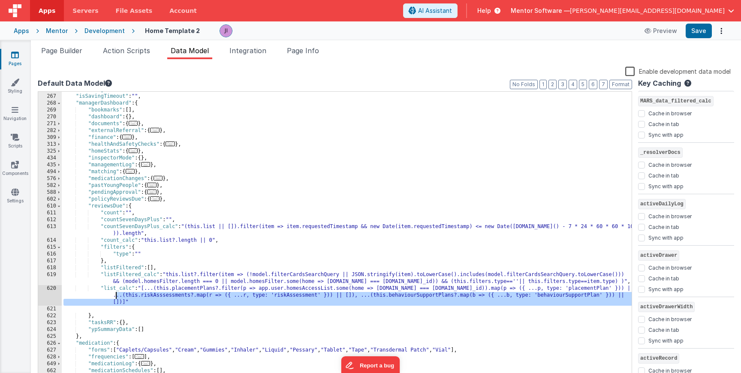
click at [117, 296] on div ""isSaving" : "" , "isSavingTimeout" : "" , "managerDashboard" : { "bookmarks" :…" at bounding box center [347, 237] width 570 height 302
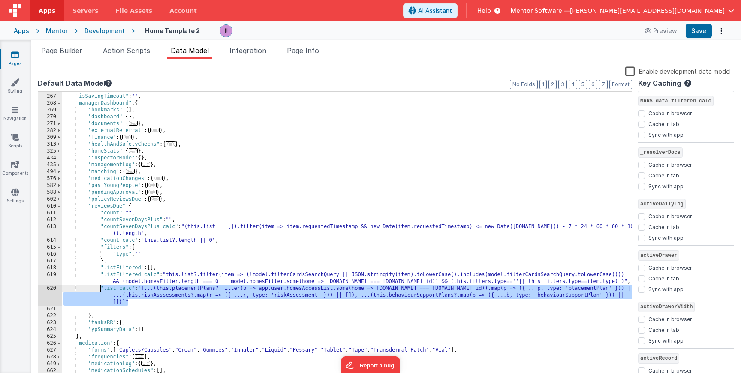
drag, startPoint x: 128, startPoint y: 301, endPoint x: 101, endPoint y: 286, distance: 31.1
click at [101, 286] on div ""isSaving" : "" , "isSavingTimeout" : "" , "managerDashboard" : { "bookmarks" :…" at bounding box center [347, 237] width 570 height 302
click at [697, 31] on button "Save" at bounding box center [698, 31] width 26 height 15
click at [162, 294] on div ""isSaving" : "" , "isSavingTimeout" : "" , "managerDashboard" : { "bookmarks" :…" at bounding box center [347, 237] width 570 height 302
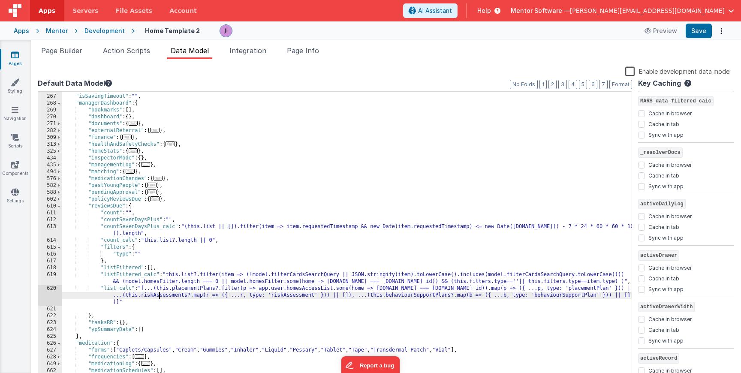
click at [688, 41] on div "Page Builder Action Scripts Data Model Integration Page Info Snippet Library Na…" at bounding box center [386, 206] width 710 height 333
click at [694, 32] on button "Save" at bounding box center [698, 31] width 26 height 15
click at [15, 61] on link "Pages" at bounding box center [15, 59] width 31 height 17
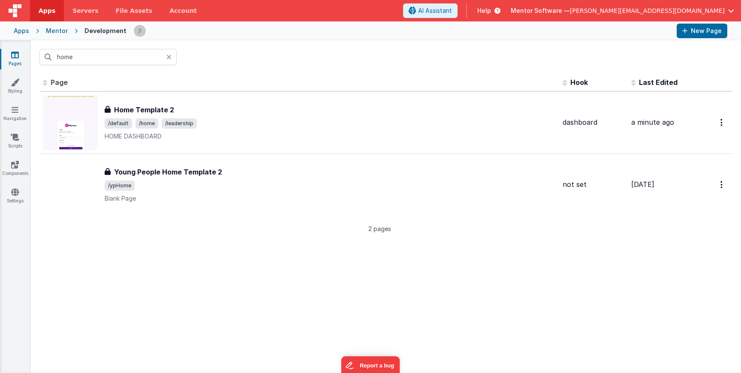
click at [14, 51] on icon at bounding box center [15, 55] width 8 height 9
click at [168, 55] on icon at bounding box center [168, 57] width 5 height 7
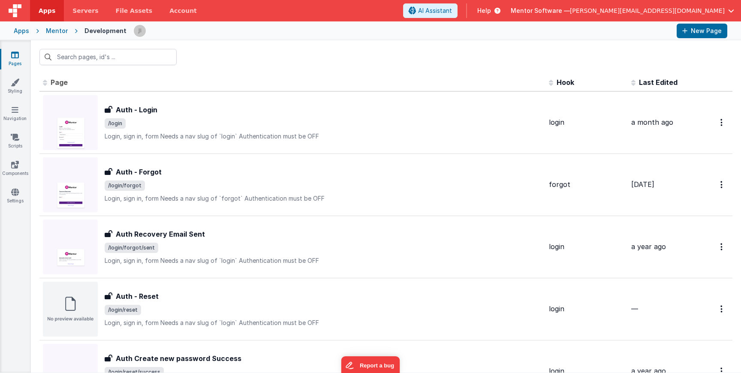
click at [10, 65] on link "Pages" at bounding box center [15, 59] width 31 height 17
click at [51, 32] on div "Mentor" at bounding box center [57, 31] width 22 height 9
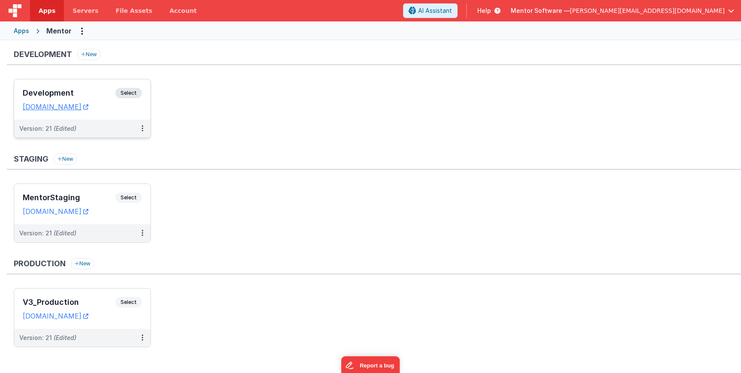
click at [138, 93] on span "Select" at bounding box center [128, 93] width 27 height 10
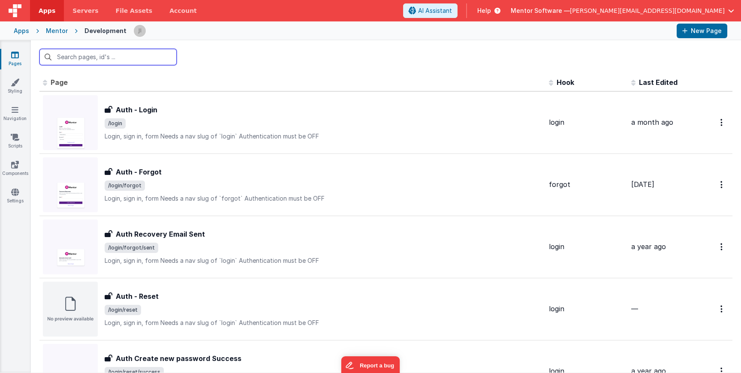
click at [90, 59] on input "text" at bounding box center [107, 57] width 137 height 16
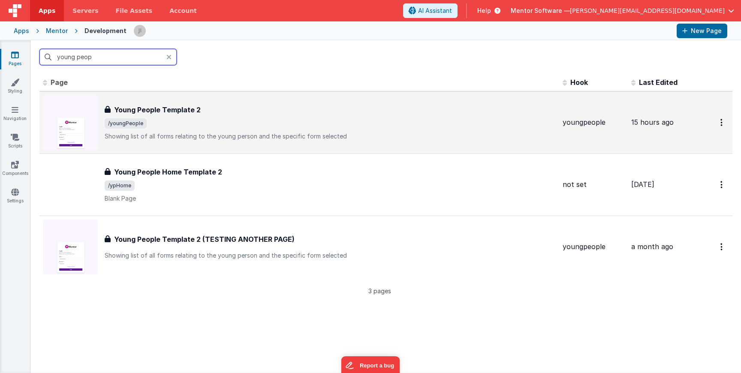
type input "young peop"
click at [218, 114] on div "Young People Template 2" at bounding box center [330, 110] width 451 height 10
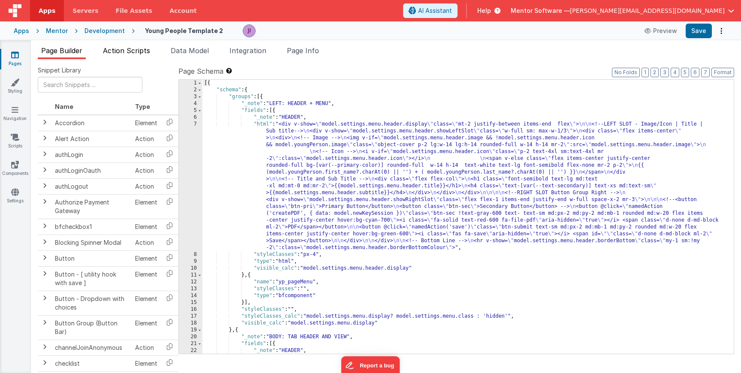
click at [135, 58] on li "Action Scripts" at bounding box center [126, 52] width 54 height 14
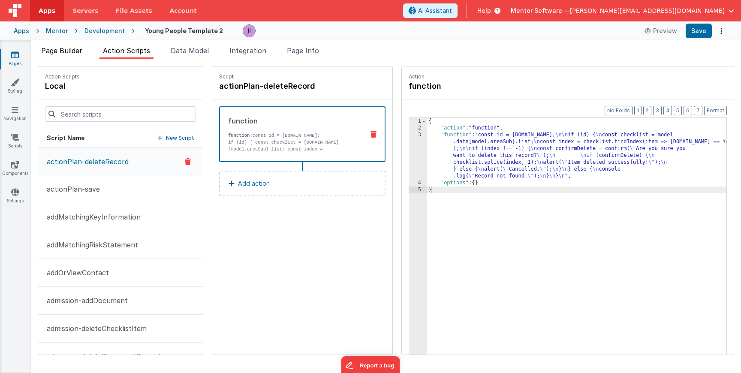
click at [64, 54] on span "Page Builder" at bounding box center [61, 50] width 41 height 9
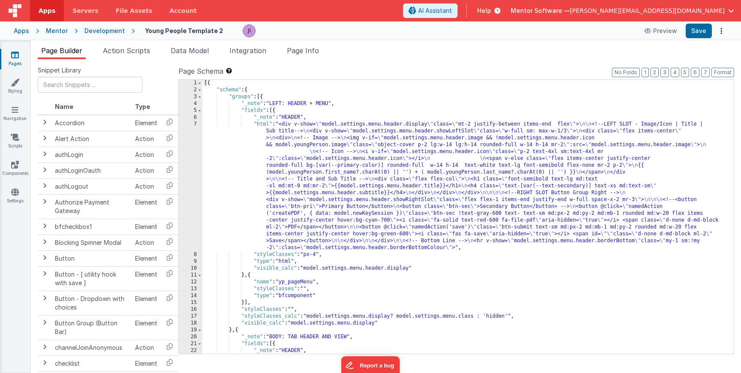
click at [19, 157] on div "Pages Styling Navigation Scripts Components Settings" at bounding box center [15, 206] width 31 height 333
click at [18, 161] on icon at bounding box center [15, 164] width 8 height 9
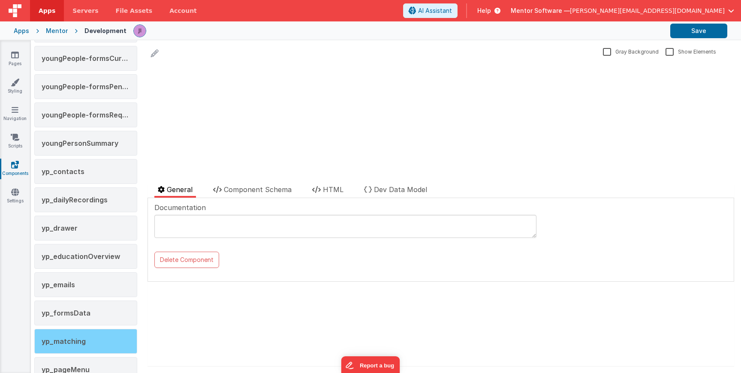
scroll to position [1517, 0]
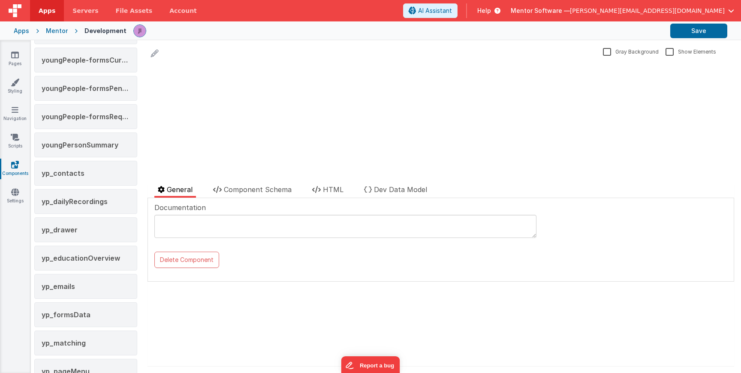
click at [98, 238] on div "yp_drawer" at bounding box center [85, 229] width 103 height 25
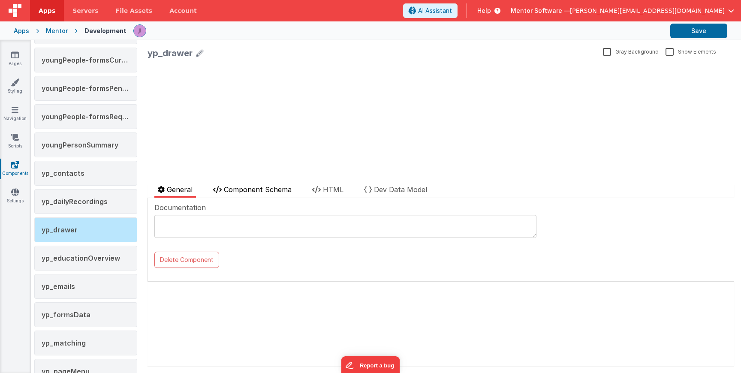
click at [250, 192] on span "Component Schema" at bounding box center [258, 189] width 68 height 9
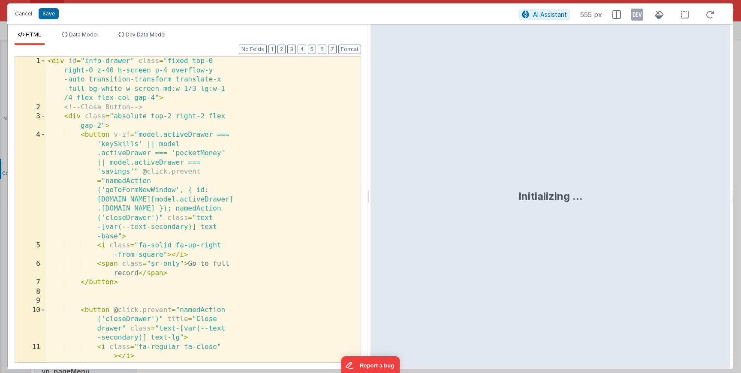
scroll to position [13920, 0]
click at [285, 48] on button "2" at bounding box center [281, 49] width 8 height 9
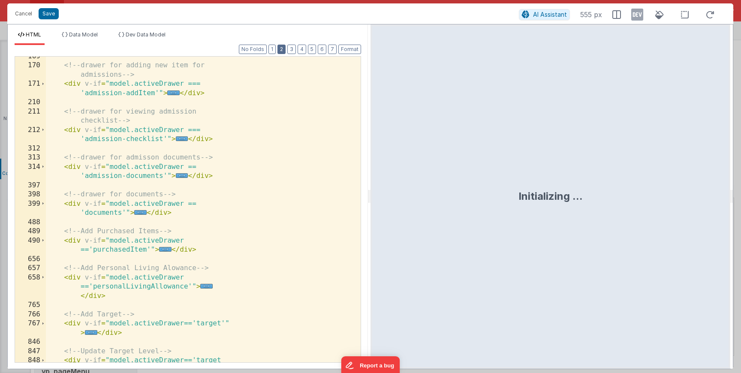
scroll to position [180, 0]
click at [290, 50] on button "3" at bounding box center [291, 49] width 9 height 9
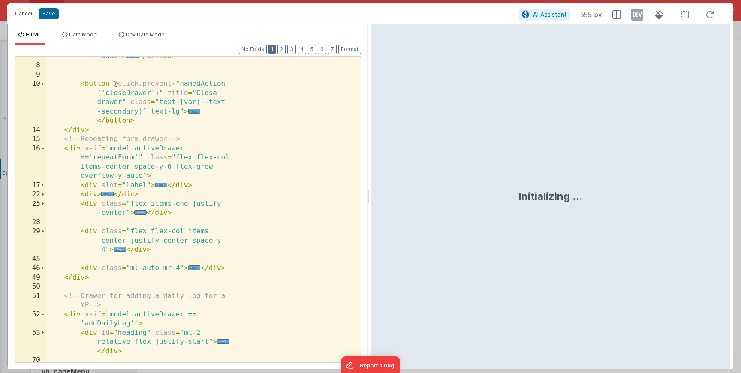
click at [276, 49] on button "1" at bounding box center [271, 49] width 7 height 9
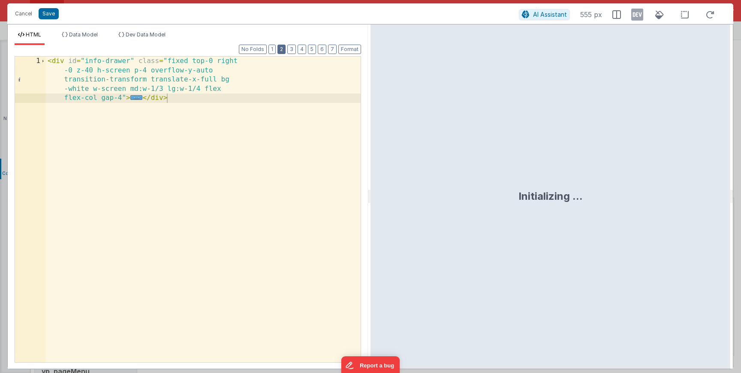
click at [280, 49] on button "2" at bounding box center [281, 49] width 8 height 9
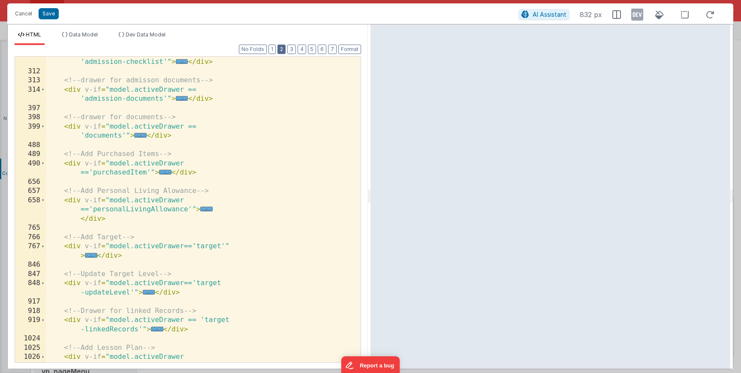
scroll to position [231, 0]
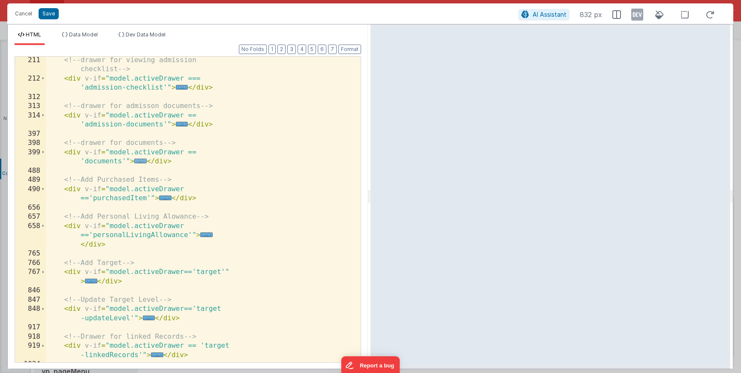
click at [143, 163] on span "..." at bounding box center [140, 161] width 12 height 5
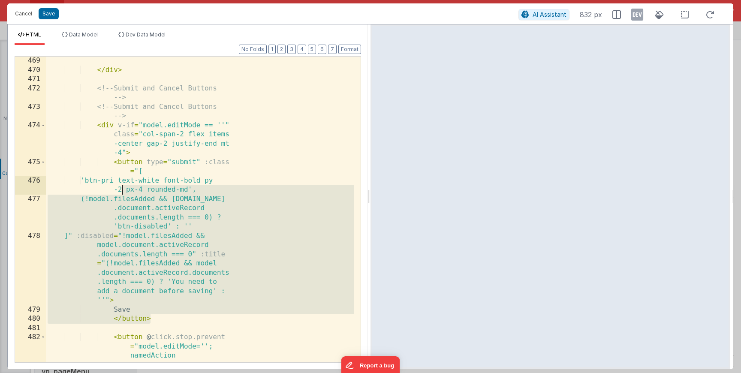
scroll to position [2083, 0]
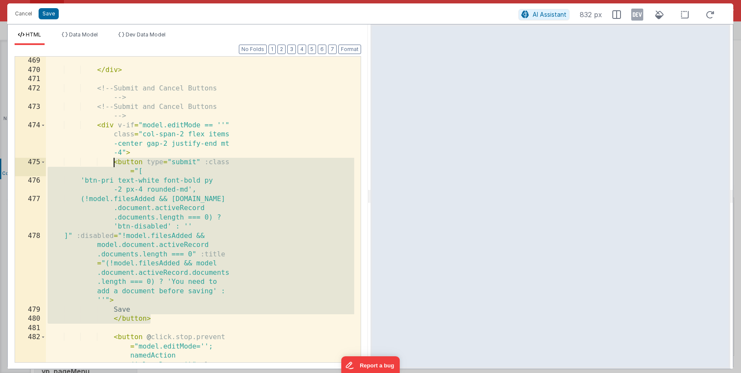
drag, startPoint x: 161, startPoint y: 266, endPoint x: 111, endPoint y: 162, distance: 114.5
click at [111, 163] on div "</ div > <!-- Submit and Cancel Buttons --> <!-- Submit and Cancel Buttons --> …" at bounding box center [200, 264] width 308 height 416
drag, startPoint x: 198, startPoint y: 199, endPoint x: 227, endPoint y: 198, distance: 28.3
click at [198, 199] on div "</ div > <!-- Submit and Cancel Buttons --> <!-- Submit and Cancel Buttons --> …" at bounding box center [200, 264] width 308 height 416
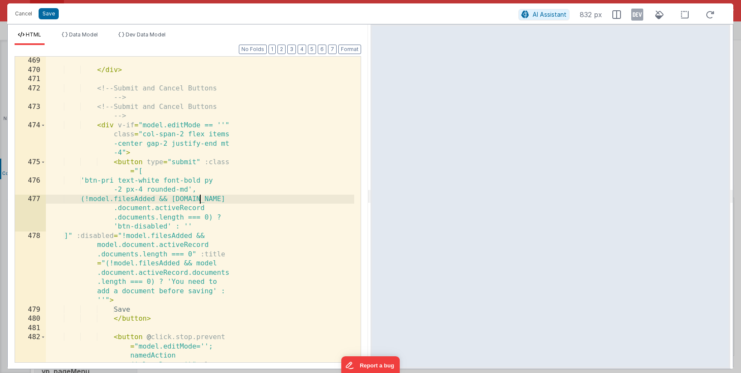
click at [229, 198] on div "</ div > <!-- Submit and Cancel Buttons --> <!-- Submit and Cancel Buttons --> …" at bounding box center [200, 264] width 308 height 416
click at [145, 209] on div "</ div > <!-- Submit and Cancel Buttons --> <!-- Submit and Cancel Buttons --> …" at bounding box center [200, 264] width 308 height 416
click at [176, 209] on div "</ div > <!-- Submit and Cancel Buttons --> <!-- Submit and Cancel Buttons --> …" at bounding box center [200, 264] width 308 height 416
click at [102, 271] on div "</ div > <!-- Submit and Cancel Buttons --> <!-- Submit and Cancel Buttons --> …" at bounding box center [200, 264] width 308 height 416
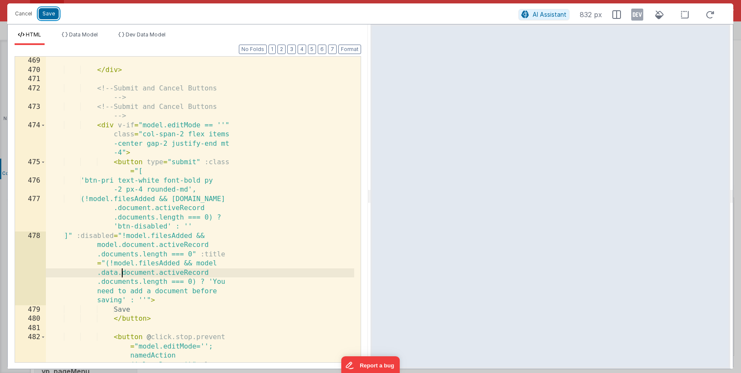
click at [51, 15] on button "Save" at bounding box center [49, 13] width 20 height 11
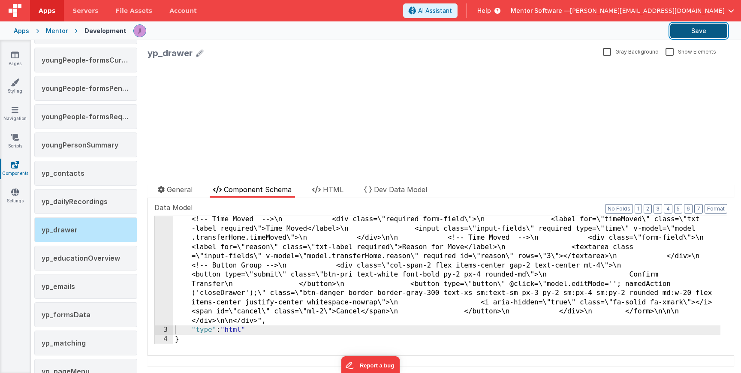
click at [702, 36] on button "Save" at bounding box center [698, 31] width 57 height 15
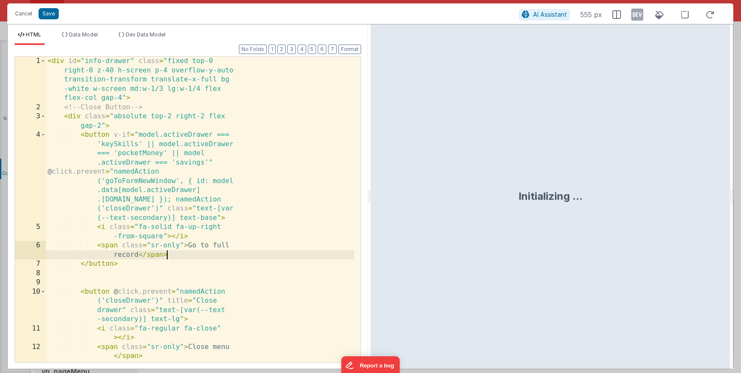
click at [187, 251] on div "< div id = "info-drawer" class = "fixed top-0 right-0 z-40 h-screen p-4 overflo…" at bounding box center [200, 237] width 308 height 361
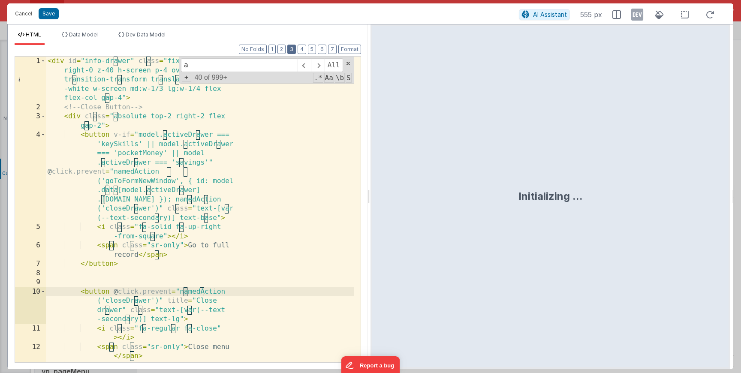
type input "a"
click at [291, 51] on button "3" at bounding box center [291, 49] width 9 height 9
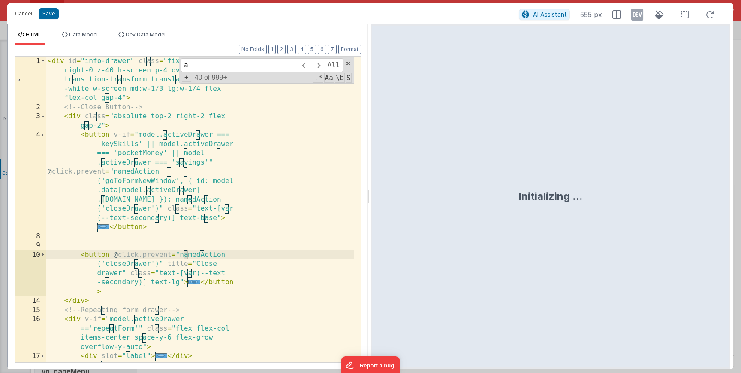
click at [287, 51] on div "Format 7 6 5 4 3 2 1 No Folds 1 2 3 4 8 9 10 14 15 16 17 22 25 < div id = "info…" at bounding box center [188, 203] width 346 height 317
click at [284, 50] on button "2" at bounding box center [281, 49] width 8 height 9
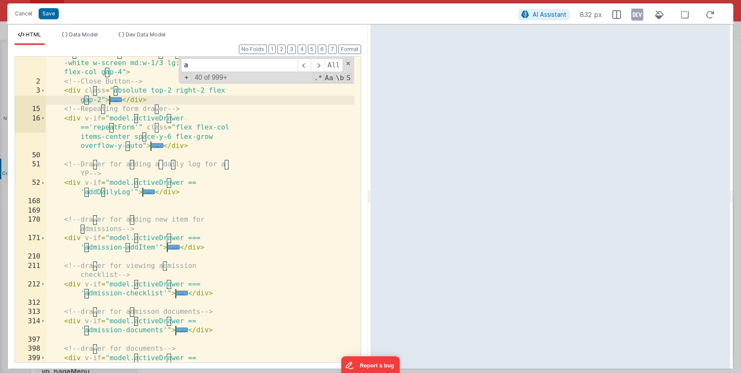
click at [250, 259] on div "< div id = "info-drawer" class = "fixed top-0 right-0 z-40 h-screen p-4 overflo…" at bounding box center [200, 216] width 308 height 370
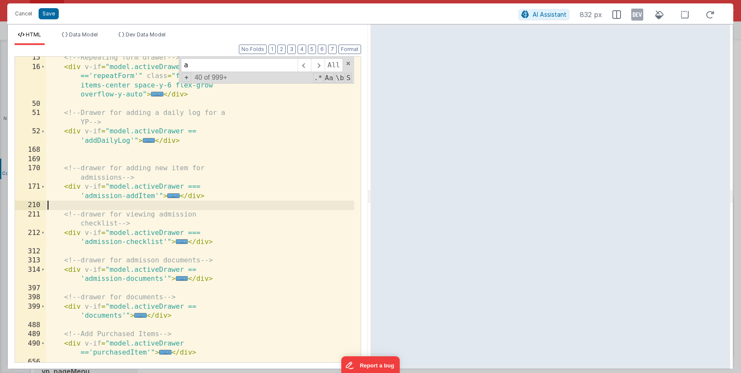
scroll to position [103, 0]
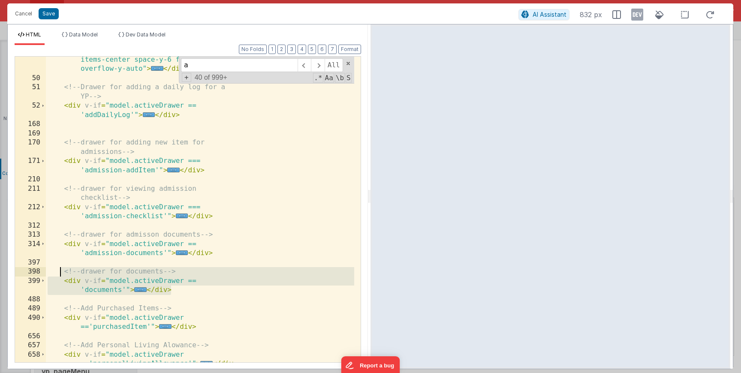
drag, startPoint x: 194, startPoint y: 292, endPoint x: 59, endPoint y: 267, distance: 136.8
click at [59, 267] on div "< div v-if = "model.activeDrawer =='repeatForm'" class = "flex flex-col items-c…" at bounding box center [200, 213] width 308 height 352
click at [133, 291] on div "< div v-if = "model.activeDrawer =='repeatForm'" class = "flex flex-col items-c…" at bounding box center [200, 213] width 308 height 352
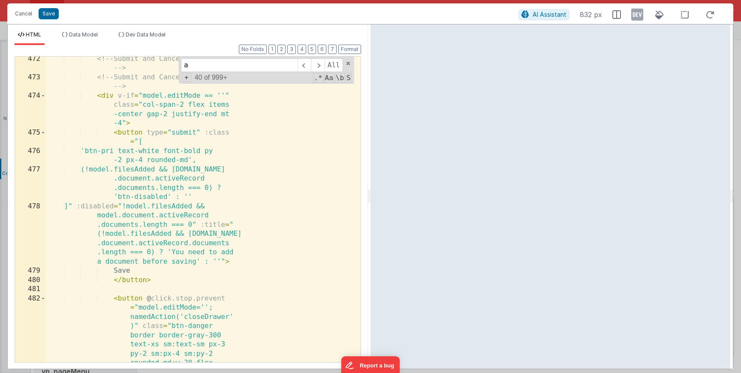
scroll to position [2058, 0]
click at [123, 217] on div "<!-- Submit and Cancel Buttons --> <!-- Submit and Cancel Buttons --> < div v-i…" at bounding box center [200, 267] width 308 height 426
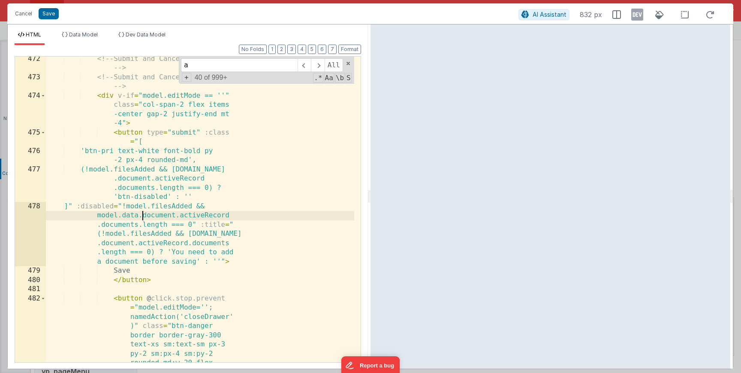
click at [58, 13] on div "Cancel Save" at bounding box center [265, 14] width 508 height 12
click at [56, 14] on button "Save" at bounding box center [49, 13] width 20 height 11
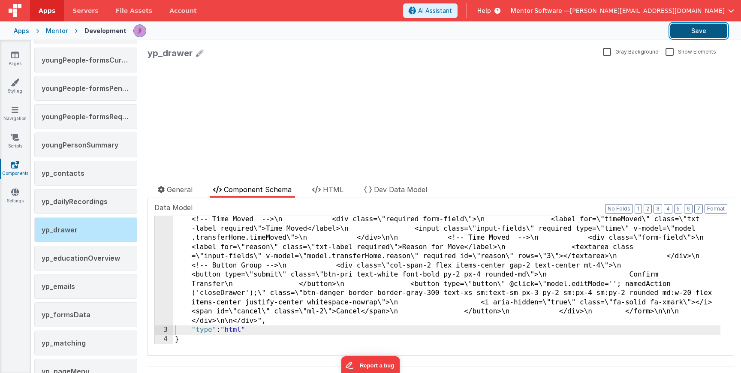
click at [686, 26] on button "Save" at bounding box center [698, 31] width 57 height 15
click at [20, 62] on link "Pages" at bounding box center [15, 59] width 31 height 17
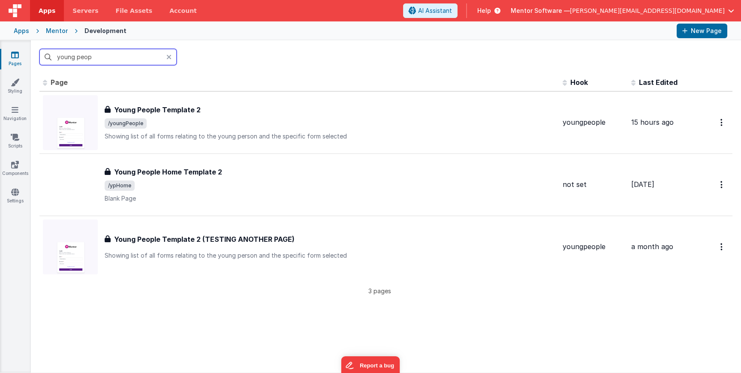
click at [130, 60] on input "young peop" at bounding box center [107, 57] width 137 height 16
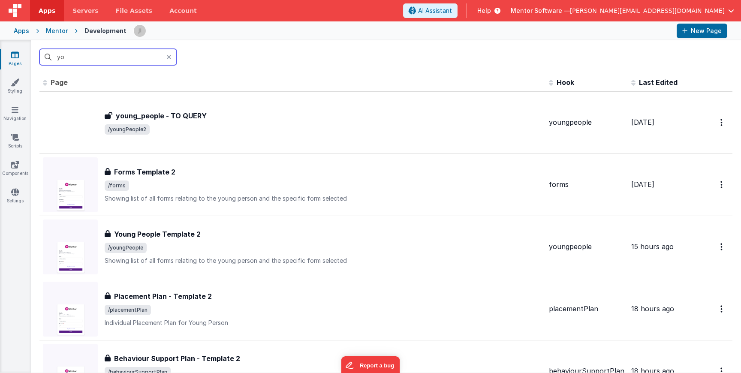
type input "y"
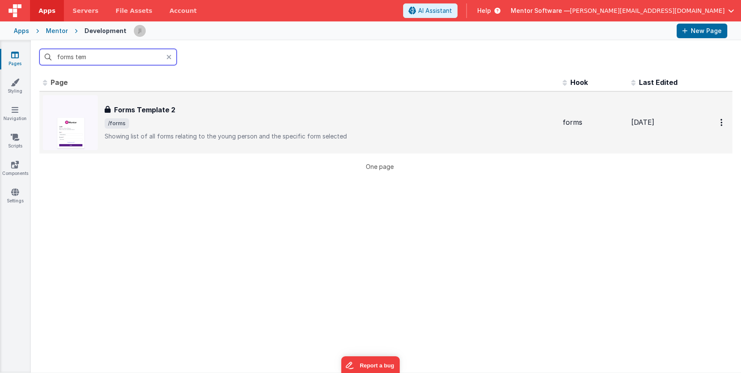
type input "forms tem"
click at [235, 105] on div "Forms Template 2" at bounding box center [330, 110] width 451 height 10
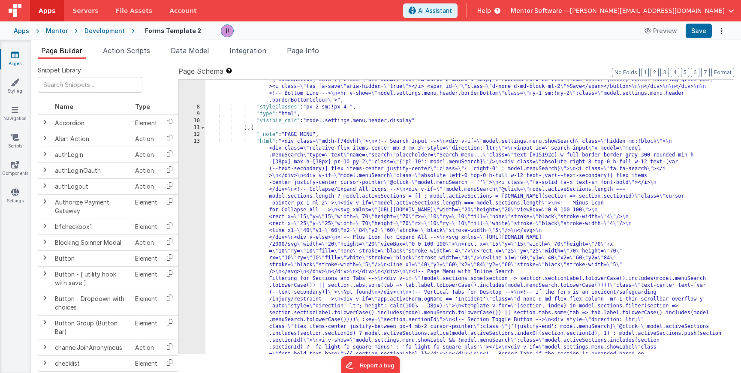
scroll to position [84, 0]
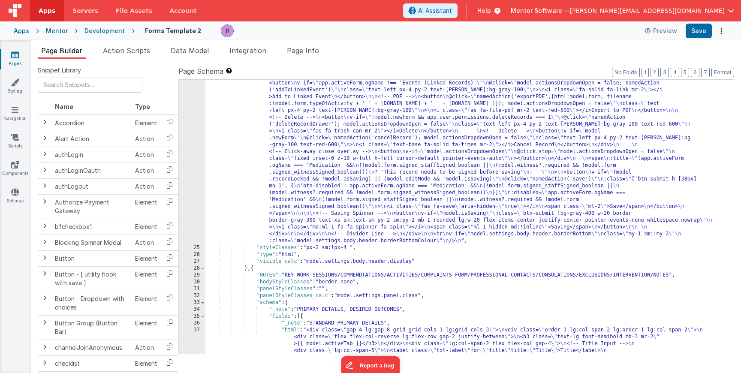
scroll to position [430, 0]
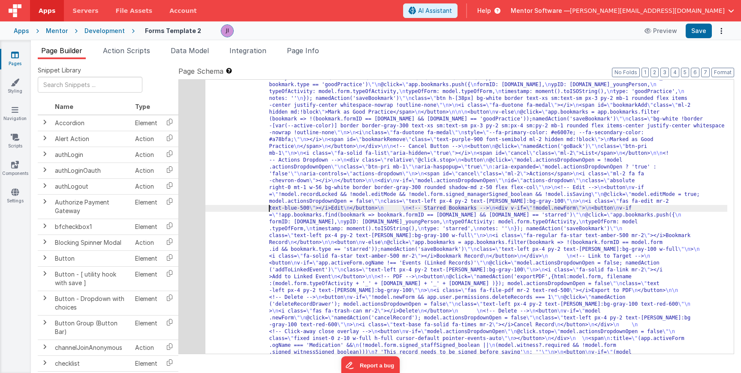
click at [191, 201] on div "24" at bounding box center [192, 167] width 27 height 514
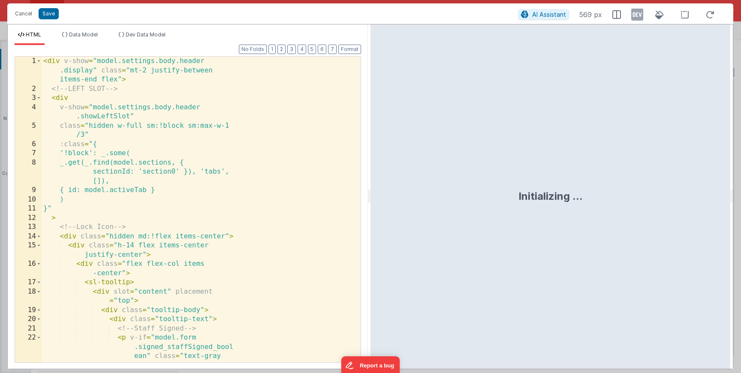
scroll to position [461, 0]
click at [284, 51] on button "2" at bounding box center [281, 49] width 8 height 9
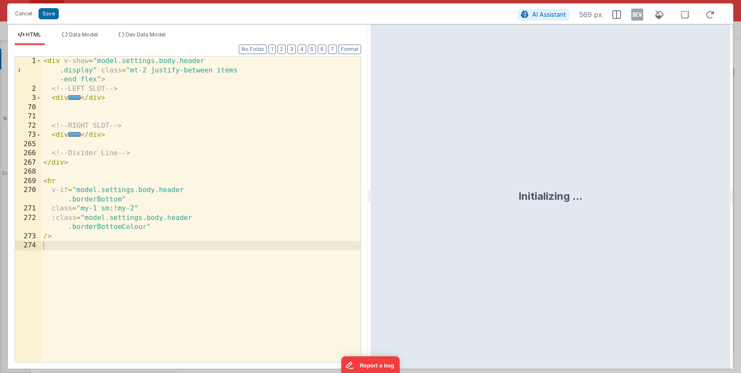
click at [304, 55] on div "Format 7 6 5 4 3 2 1 No Folds 1 2 3 70 71 72 73 265 266 267 268 269 270 271 272…" at bounding box center [188, 208] width 346 height 307
click at [301, 51] on button "4" at bounding box center [302, 49] width 9 height 9
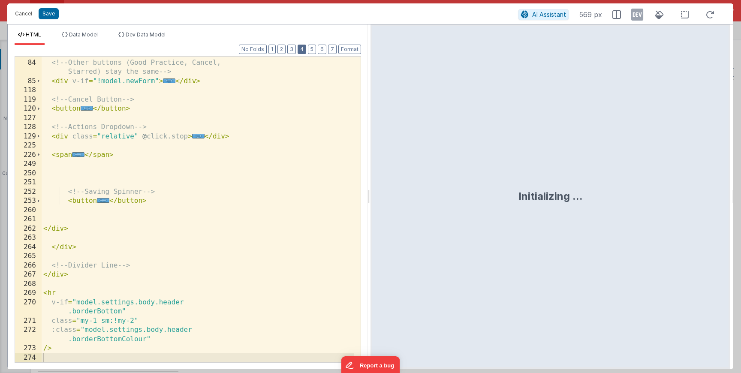
scroll to position [422, 0]
click at [80, 154] on span "..." at bounding box center [78, 154] width 12 height 5
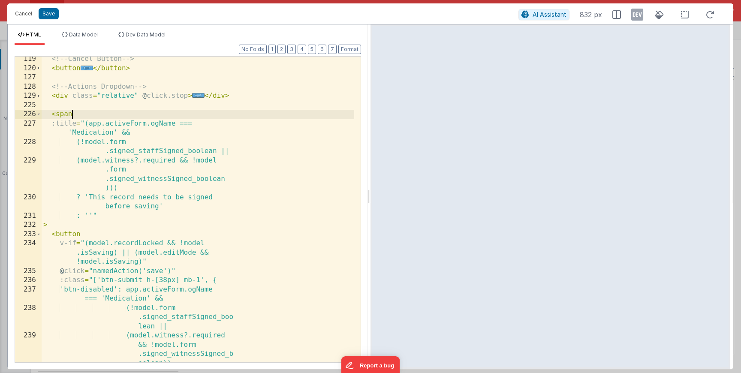
scroll to position [463, 0]
click at [30, 12] on button "Cancel" at bounding box center [24, 14] width 26 height 12
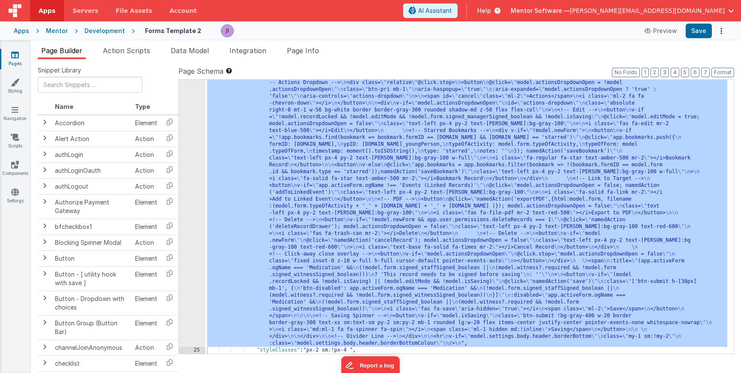
click at [20, 58] on link "Pages" at bounding box center [15, 59] width 31 height 17
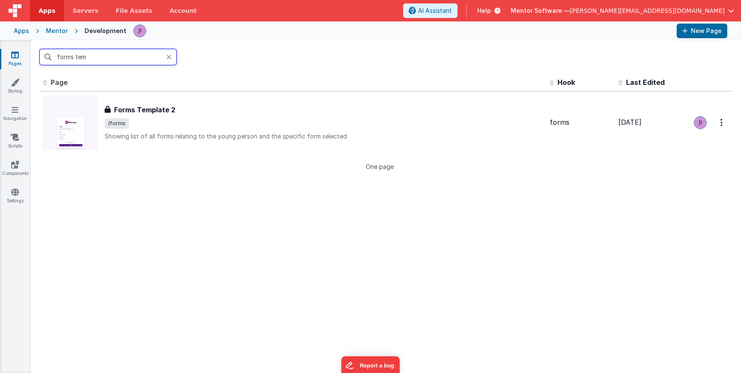
click at [78, 55] on input "forms tem" at bounding box center [107, 57] width 137 height 16
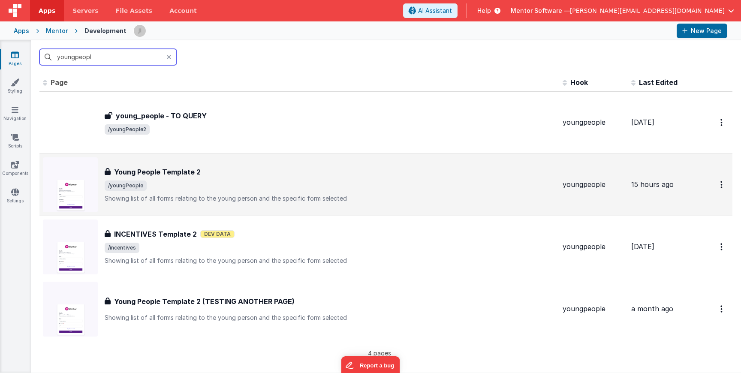
type input "youngpeopl"
click at [269, 161] on div "Young People Template 2 Young People Template 2 /youngPeople Showing list of al…" at bounding box center [299, 184] width 513 height 55
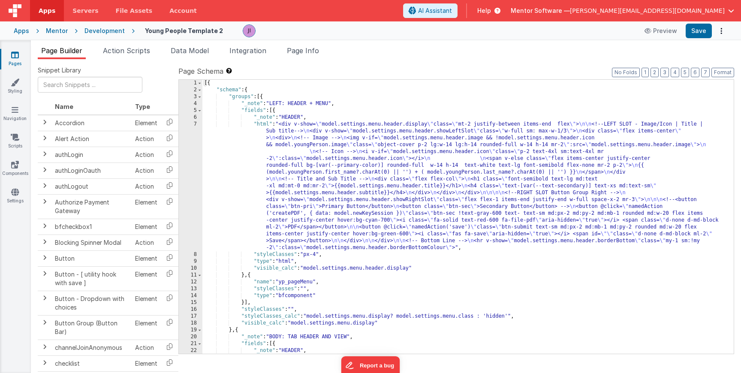
click at [15, 59] on link "Pages" at bounding box center [15, 59] width 31 height 17
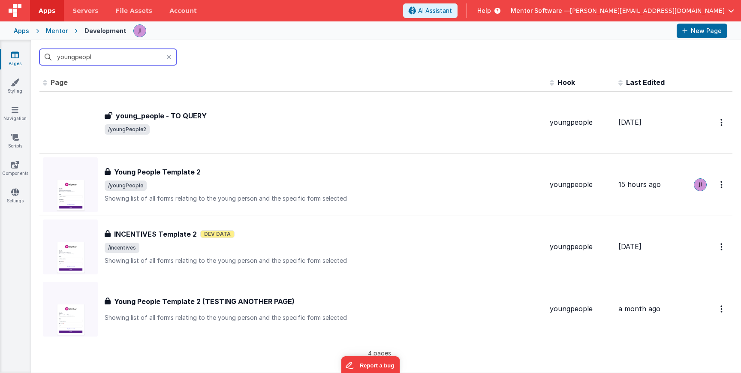
click at [79, 60] on input "youngpeopl" at bounding box center [107, 57] width 137 height 16
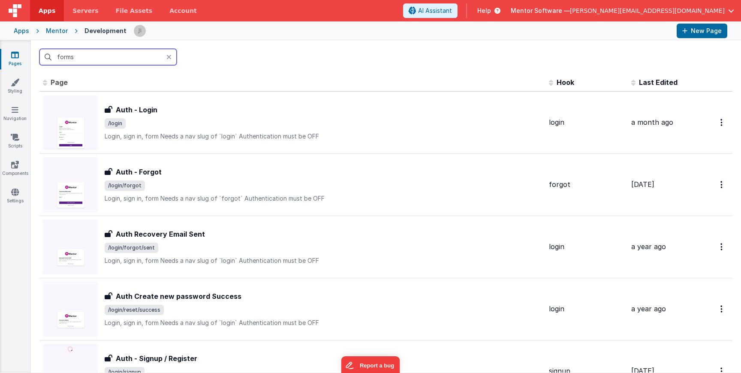
click at [136, 58] on input "forms" at bounding box center [107, 57] width 137 height 16
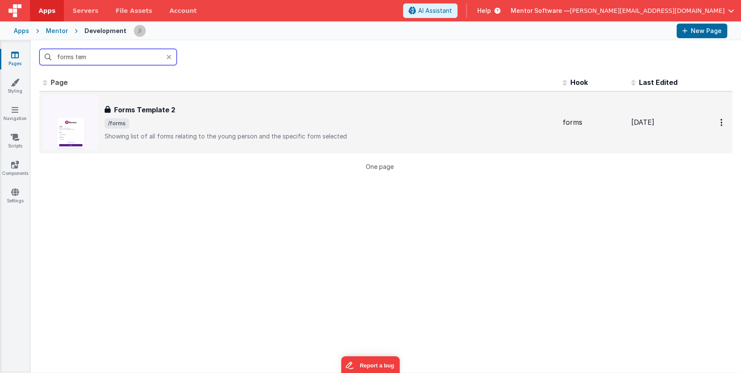
type input "forms tem"
click at [182, 130] on div "Forms Template 2 Forms Template 2 /forms Showing list of all forms relating to …" at bounding box center [330, 123] width 451 height 36
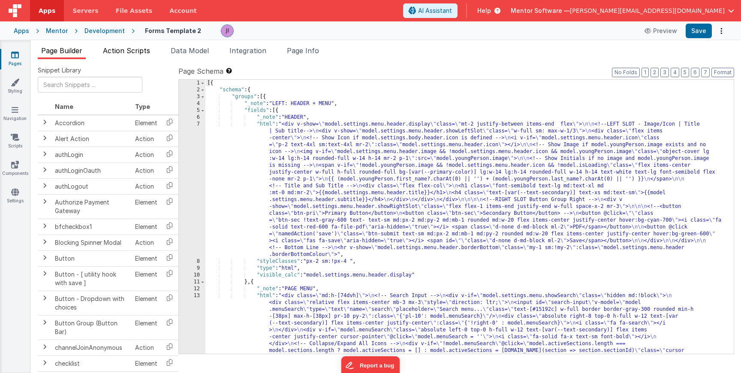
click at [128, 59] on div "Snippet Library Name Type Accordion Element Alert Action Action authLogin Actio…" at bounding box center [386, 223] width 710 height 328
click at [129, 56] on li "Action Scripts" at bounding box center [126, 52] width 54 height 14
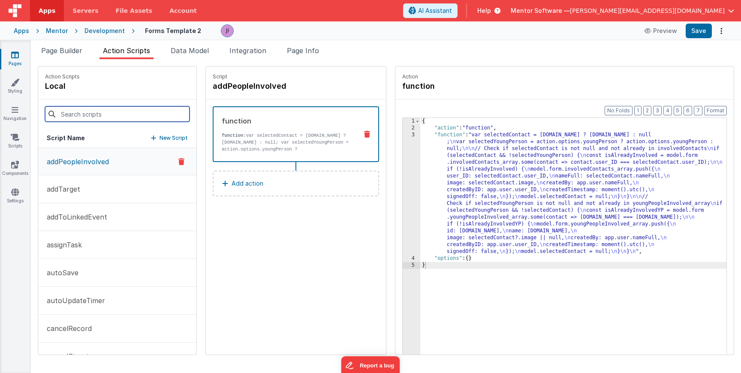
click at [131, 115] on input at bounding box center [117, 113] width 144 height 15
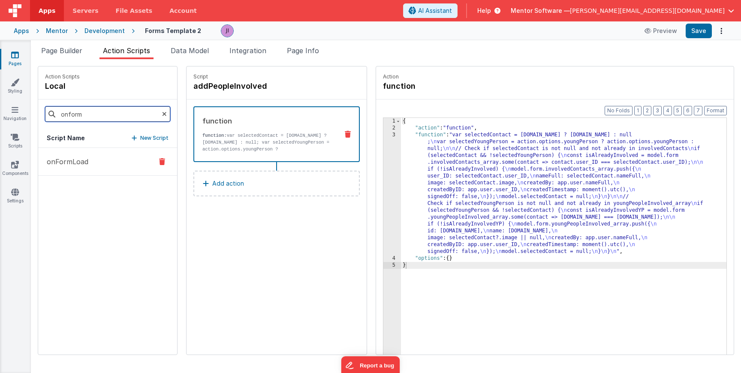
type input "onform"
click at [94, 169] on button "onFormLoad" at bounding box center [107, 162] width 139 height 28
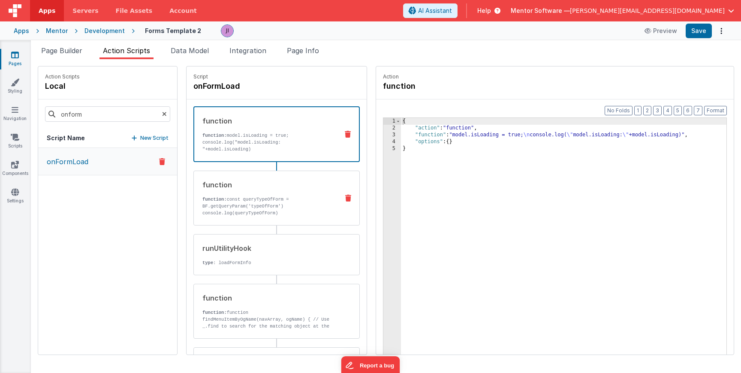
click at [236, 207] on p "function: const queryTypeOfForm = BF.getQueryParam('typeOfForm') console.log(qu…" at bounding box center [266, 206] width 129 height 21
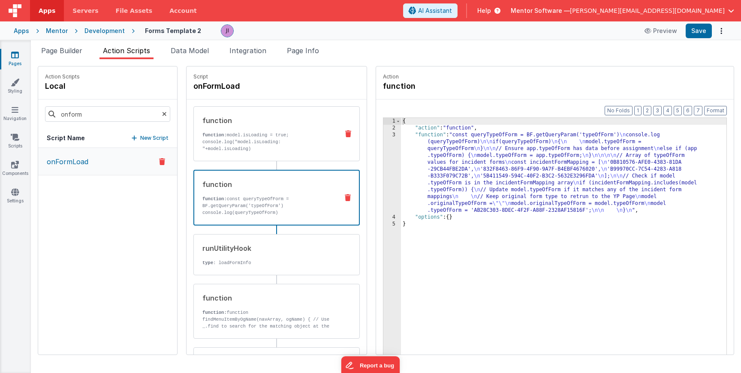
click at [240, 156] on div "function function: model.isLoading = true; console.log("model.isLoading: "+mode…" at bounding box center [276, 133] width 166 height 55
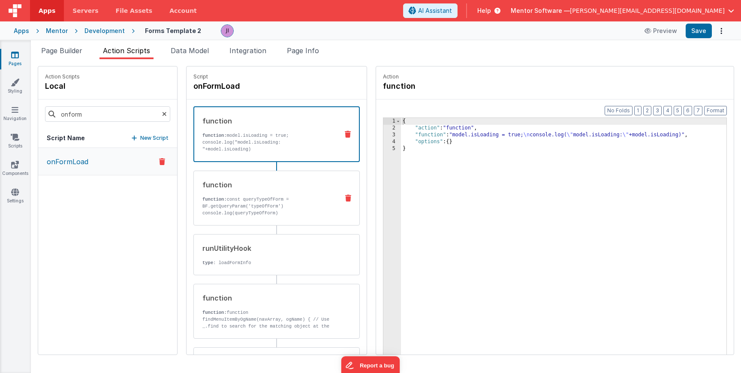
click at [248, 205] on p "function: const queryTypeOfForm = BF.getQueryParam('typeOfForm') console.log(qu…" at bounding box center [266, 206] width 129 height 21
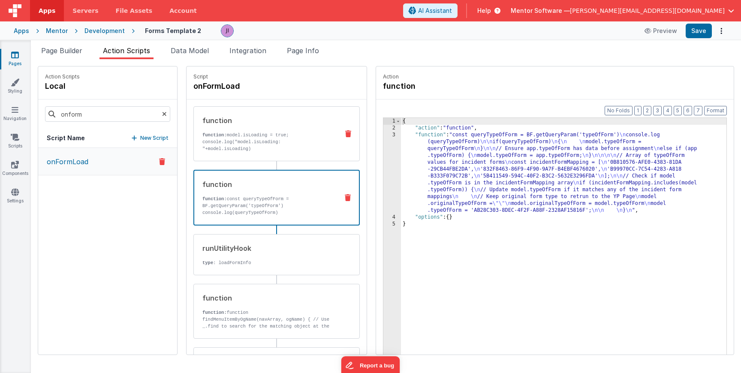
click at [249, 137] on p "function: model.isLoading = true; console.log("model.isLoading: "+model.isLoadi…" at bounding box center [266, 142] width 129 height 21
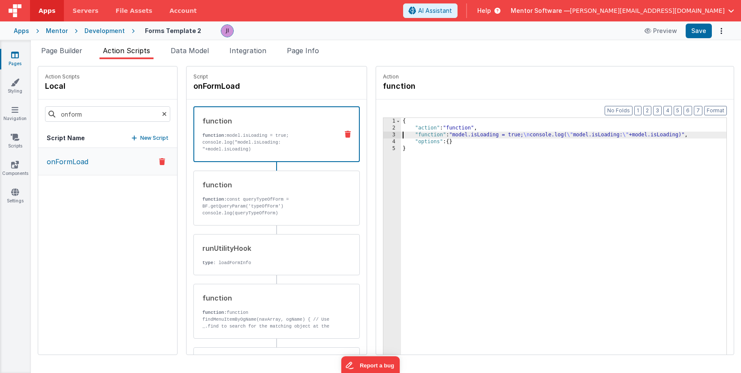
drag, startPoint x: 377, startPoint y: 133, endPoint x: 400, endPoint y: 134, distance: 23.2
click at [401, 133] on div "{ "action" : "function" , "function" : "model.isLoading = true; \n console.log(…" at bounding box center [563, 256] width 325 height 277
click at [383, 134] on div "3" at bounding box center [392, 135] width 18 height 7
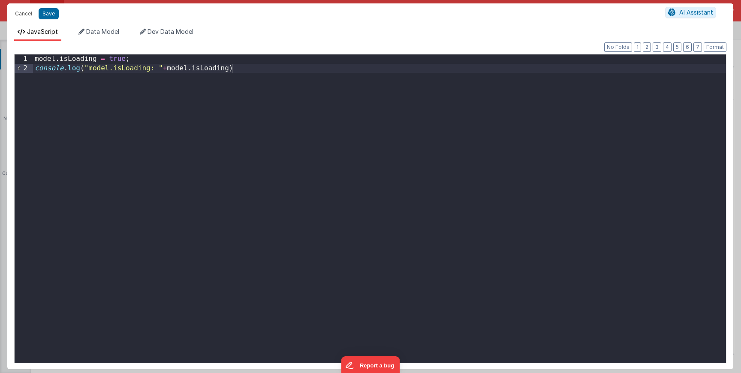
click at [289, 86] on div "model . isLoading = true ; console . log ( "model.isLoading: " + model . isLoad…" at bounding box center [379, 217] width 693 height 327
click at [144, 51] on div "Format 7 6 5 4 3 2 1 No Folds 1 2 model . isLoading = true ; console . log ( "m…" at bounding box center [370, 205] width 712 height 314
click at [145, 57] on div "model . isLoading = true ; console . log ( "model.isLoading: " + model . isLoad…" at bounding box center [379, 217] width 693 height 327
click at [250, 72] on div "model . isLoading = true ; console . log ( "model.isLoading: " + model . isLoad…" at bounding box center [379, 217] width 693 height 327
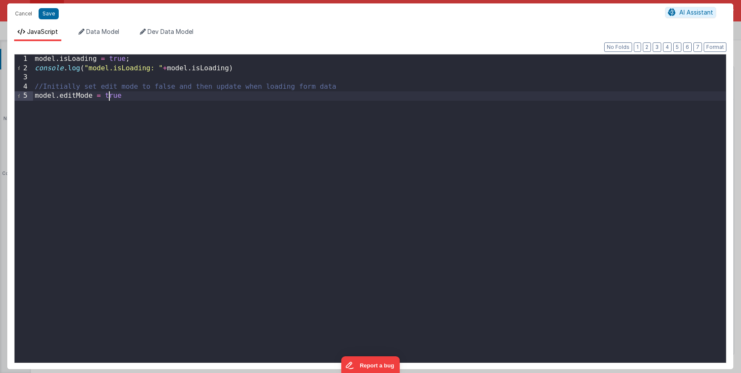
click at [108, 94] on div "model . isLoading = true ; console . log ( "model.isLoading: " + model . isLoad…" at bounding box center [379, 217] width 693 height 327
click at [45, 12] on button "Save" at bounding box center [49, 13] width 20 height 11
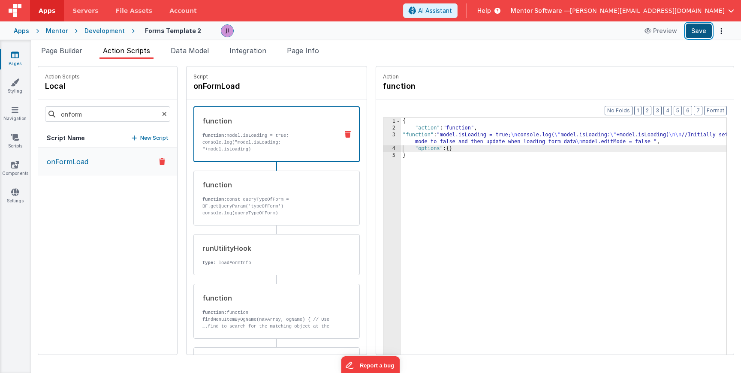
click at [703, 33] on button "Save" at bounding box center [698, 31] width 26 height 15
click at [65, 52] on span "Page Builder" at bounding box center [61, 50] width 41 height 9
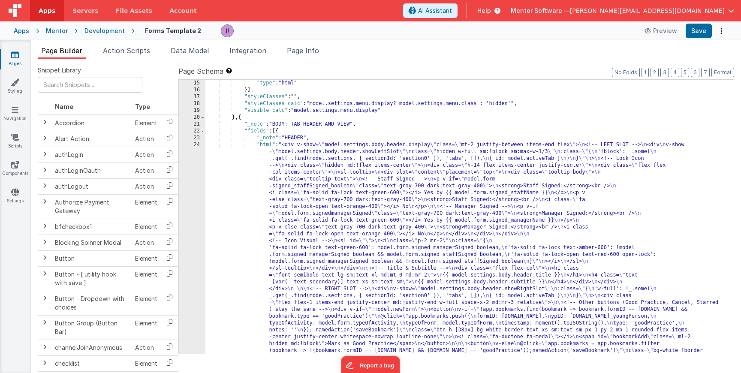
scroll to position [335, 0]
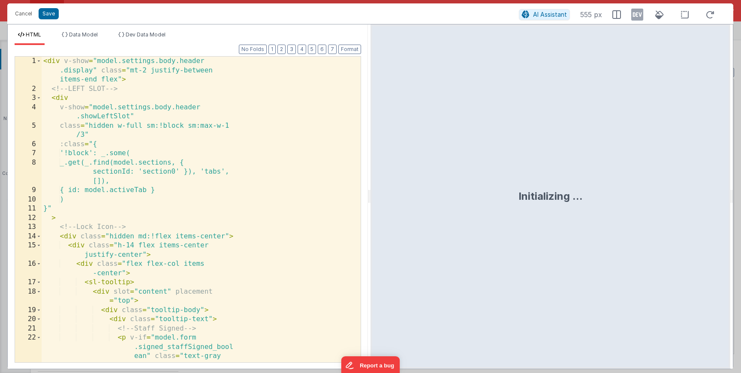
scroll to position [461, 0]
click at [100, 35] on li "Data Model" at bounding box center [79, 38] width 43 height 14
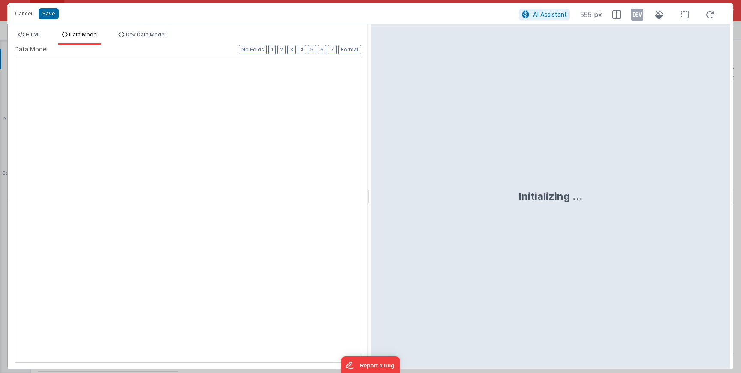
click at [15, 57] on div at bounding box center [15, 57] width 0 height 0
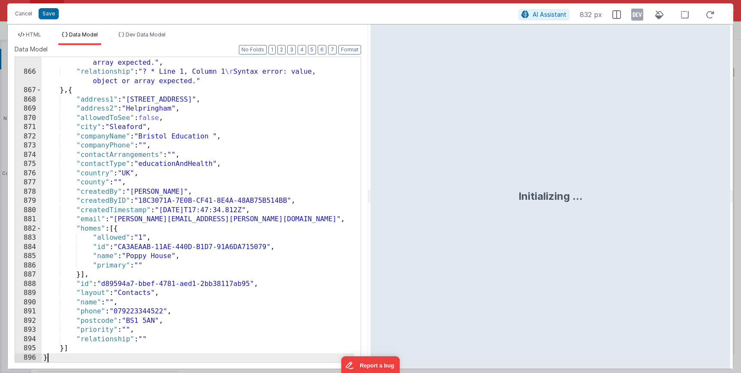
scroll to position [9197, 0]
click at [32, 36] on span "HTML" at bounding box center [33, 34] width 15 height 6
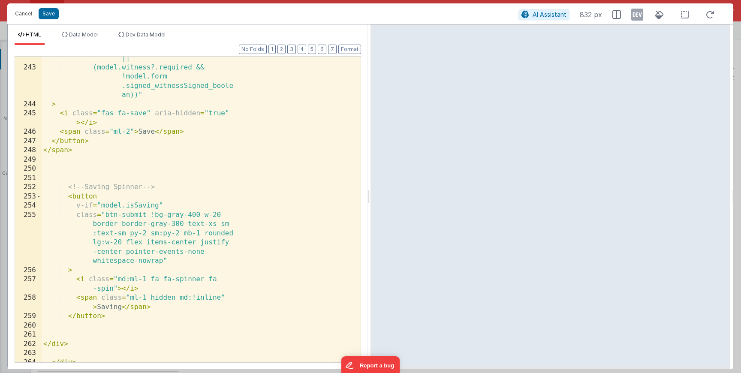
scroll to position [3524, 0]
click at [102, 207] on div "(!model.form .signed_staffSigned_boolean || (model.witness?.required && !model.…" at bounding box center [198, 206] width 313 height 343
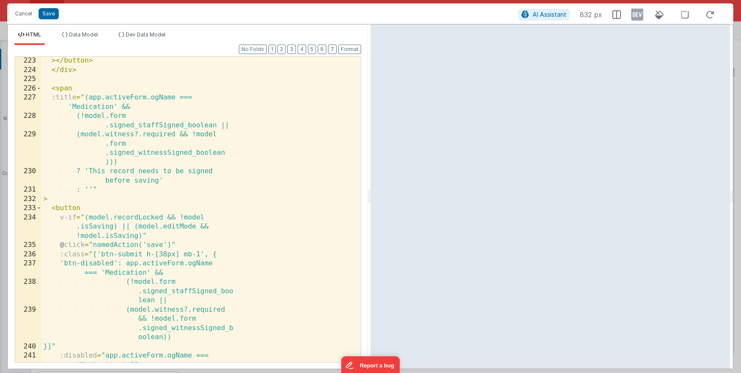
scroll to position [3164, 0]
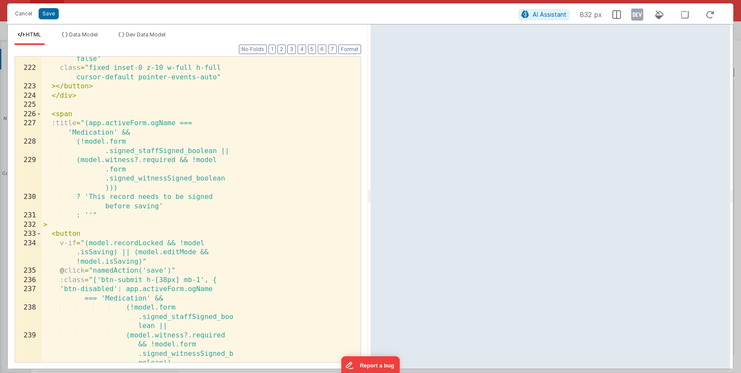
click at [84, 245] on div "@ click.stop = "model.actionsDropdownOpen = false" class = "fixed inset-0 z-10 …" at bounding box center [198, 212] width 313 height 334
click at [90, 245] on div "@ click.stop = "model.actionsDropdownOpen = false" class = "fixed inset-0 z-10 …" at bounding box center [198, 212] width 313 height 334
click at [139, 256] on div "@ click.stop = "model.actionsDropdownOpen = false" class = "fixed inset-0 z-10 …" at bounding box center [198, 212] width 313 height 334
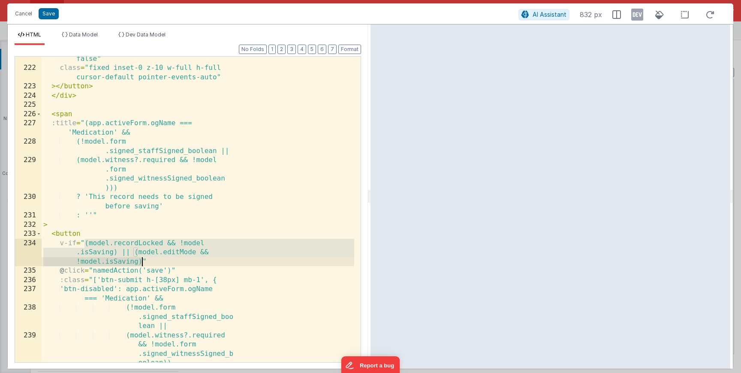
drag, startPoint x: 84, startPoint y: 245, endPoint x: 141, endPoint y: 265, distance: 60.6
click at [141, 265] on div "@ click.stop = "model.actionsDropdownOpen = false" class = "fixed inset-0 z-10 …" at bounding box center [198, 212] width 313 height 334
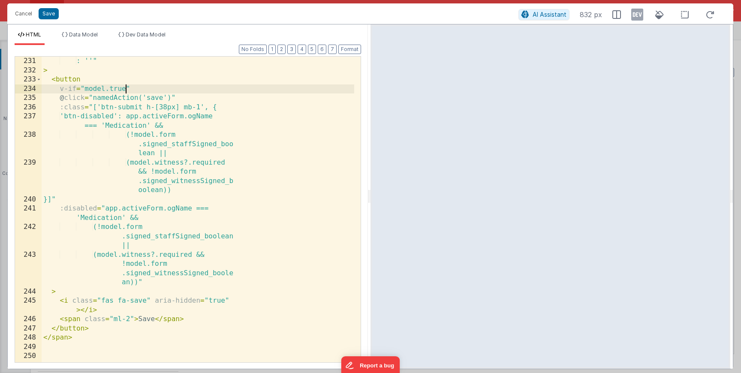
scroll to position [3318, 0]
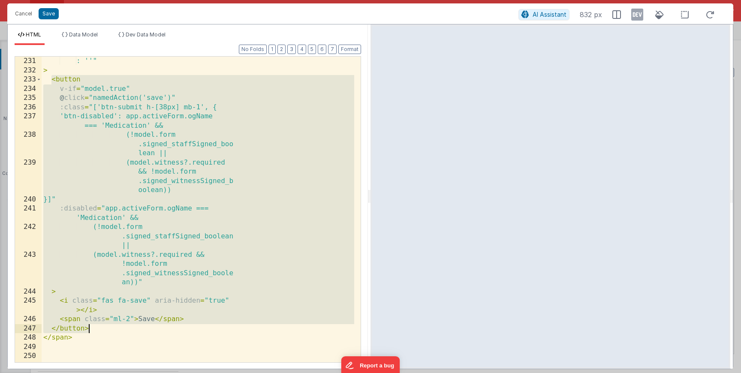
drag, startPoint x: 57, startPoint y: 84, endPoint x: 129, endPoint y: 327, distance: 252.9
click at [129, 327] on div ": ''" > < button v-if = "model.true" @ click = "namedAction('save')" :class = "…" at bounding box center [198, 219] width 313 height 324
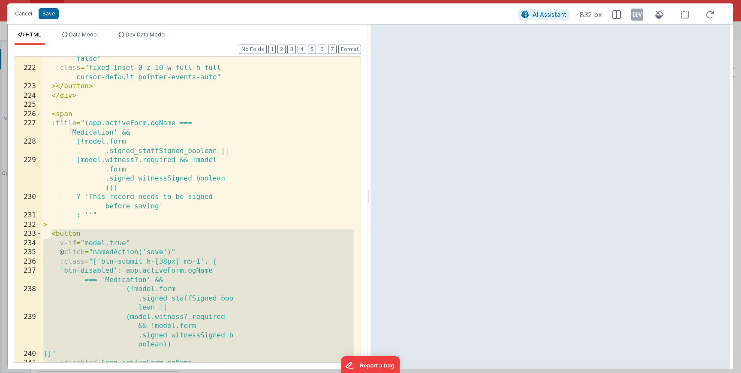
scroll to position [3164, 0]
click at [40, 116] on span at bounding box center [38, 114] width 5 height 9
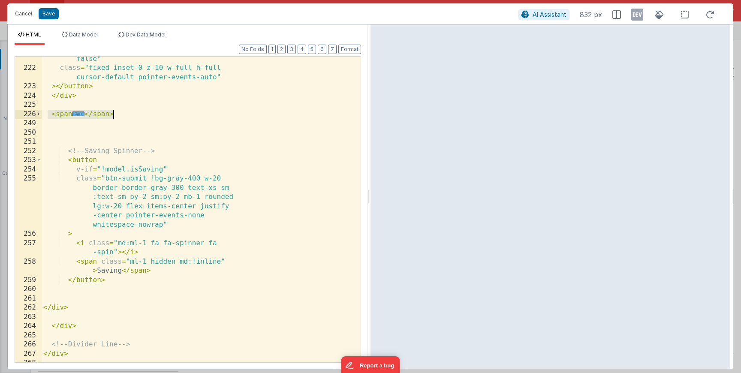
drag, startPoint x: 49, startPoint y: 115, endPoint x: 150, endPoint y: 114, distance: 100.3
click at [150, 114] on div "@ click.stop = "model.actionsDropdownOpen = false" class = "fixed inset-0 z-10 …" at bounding box center [198, 212] width 313 height 334
click at [78, 116] on span "..." at bounding box center [78, 113] width 12 height 5
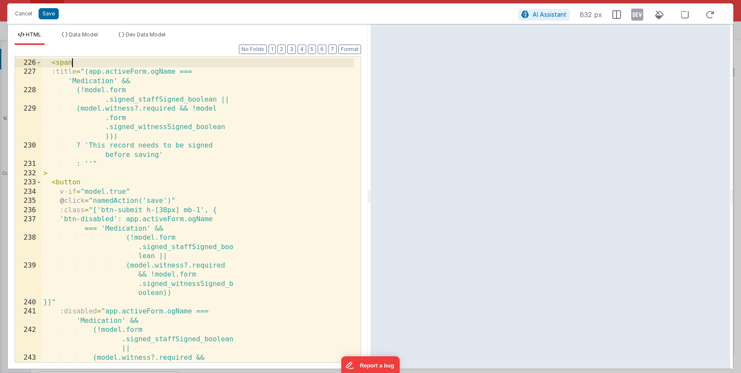
scroll to position [3189, 0]
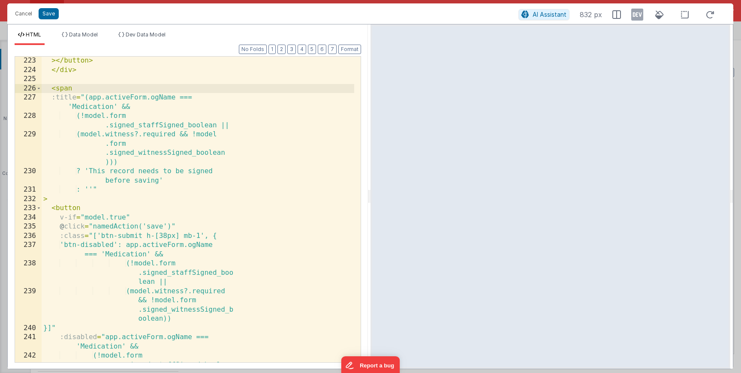
click at [75, 91] on div "> </ button > </ div > < span :title = "(app.activeForm.ogName === 'Medication'…" at bounding box center [198, 227] width 313 height 343
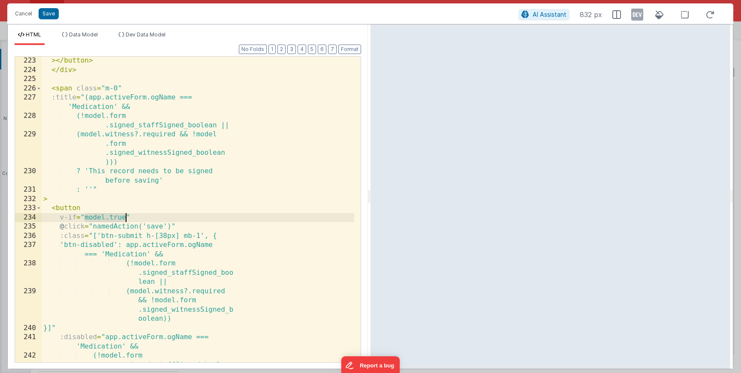
drag, startPoint x: 85, startPoint y: 218, endPoint x: 124, endPoint y: 217, distance: 39.0
click at [124, 217] on div "> </ button > </ div > < span class = "m-0" :title = "(app.activeForm.ogName ==…" at bounding box center [198, 227] width 313 height 343
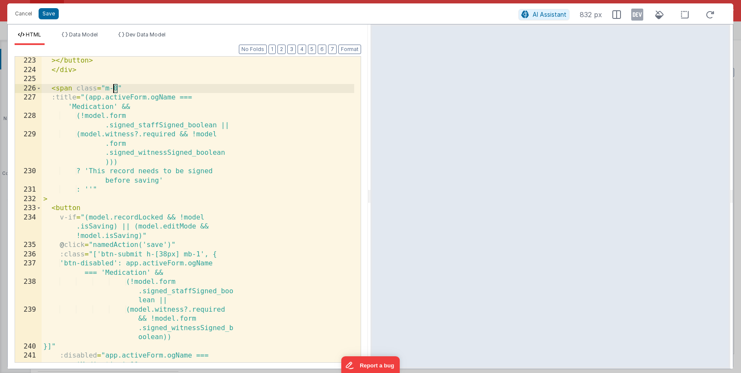
drag, startPoint x: 118, startPoint y: 87, endPoint x: 113, endPoint y: 88, distance: 4.7
click at [113, 88] on div "> </ button > </ div > < span class = "m-0" :title = "(app.activeForm.ogName ==…" at bounding box center [198, 227] width 313 height 343
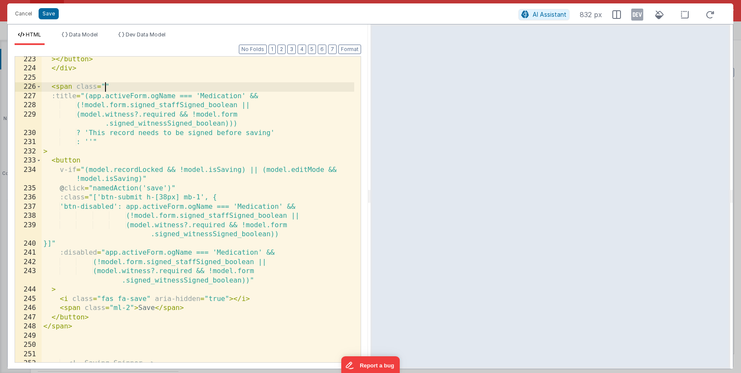
scroll to position [2371, 0]
drag, startPoint x: 109, startPoint y: 85, endPoint x: 75, endPoint y: 91, distance: 34.4
click at [75, 91] on div "> </ button > </ div > < span class = "" :title = "(app.activeForm.ogName === '…" at bounding box center [198, 217] width 313 height 324
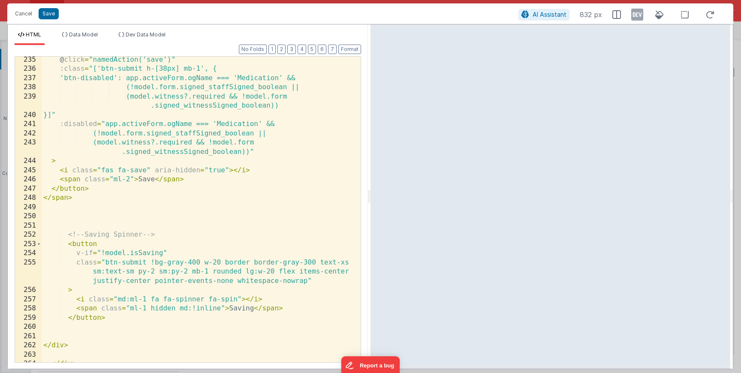
scroll to position [2499, 0]
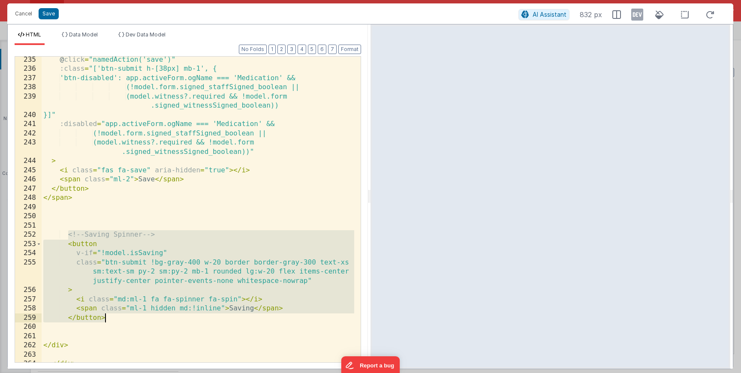
drag, startPoint x: 69, startPoint y: 236, endPoint x: 127, endPoint y: 320, distance: 102.3
click at [127, 320] on div "@ click = "namedAction('save')" :class = "['btn-submit h-[38px] mb-1', { 'btn-d…" at bounding box center [198, 217] width 313 height 324
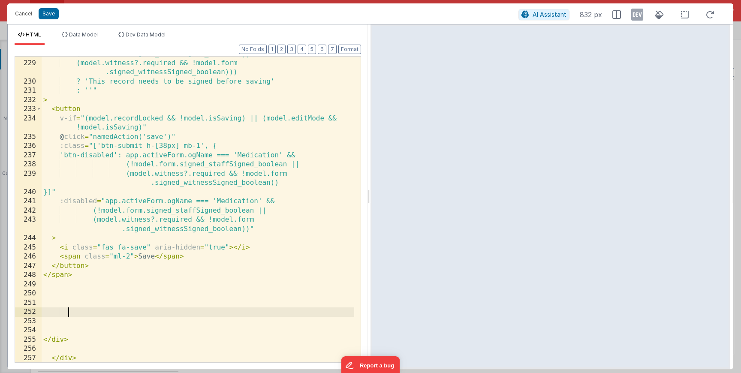
scroll to position [2294, 0]
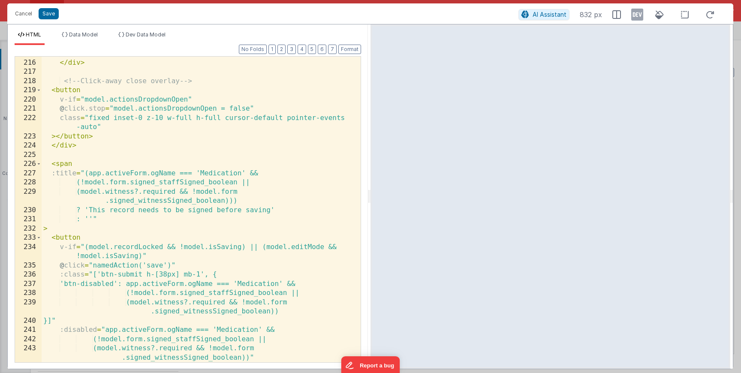
click at [72, 227] on div "</ button > </ div > <!-- Click-away close overlay --> < button v-if = "model.a…" at bounding box center [198, 211] width 313 height 324
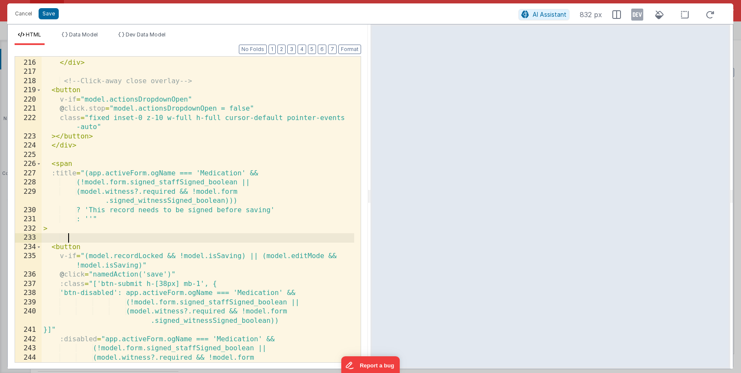
click at [80, 145] on div "</ button > </ div > <!-- Click-away close overlay --> < button v-if = "model.a…" at bounding box center [198, 216] width 313 height 334
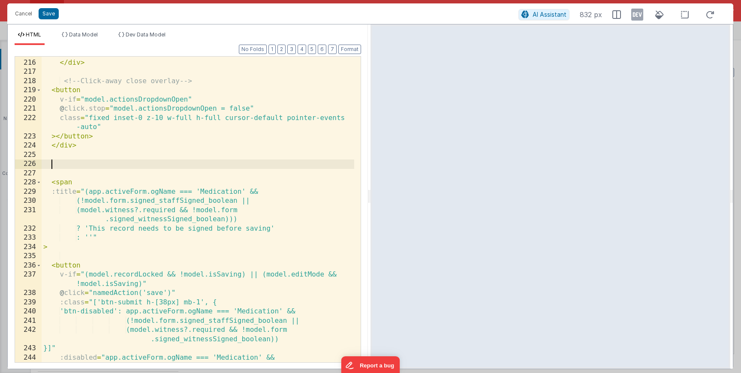
click at [85, 249] on div "</ button > </ div > <!-- Click-away close overlay --> < button v-if = "model.a…" at bounding box center [198, 211] width 313 height 324
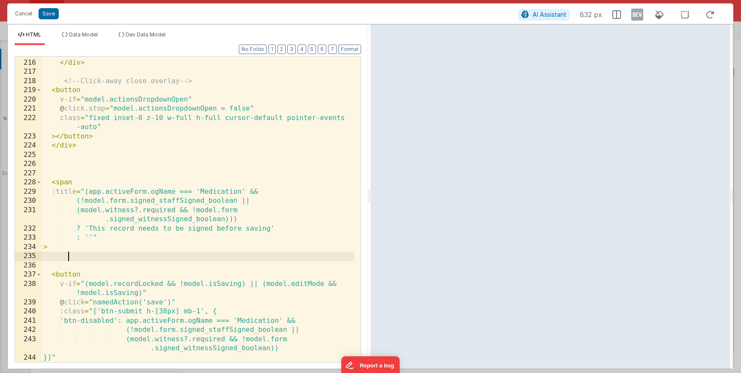
click at [71, 165] on div "</ button > </ div > <!-- Click-away close overlay --> < button v-if = "model.a…" at bounding box center [198, 211] width 313 height 324
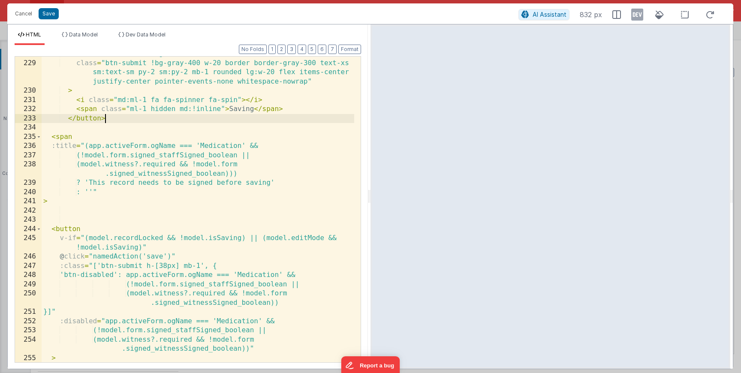
scroll to position [2422, 0]
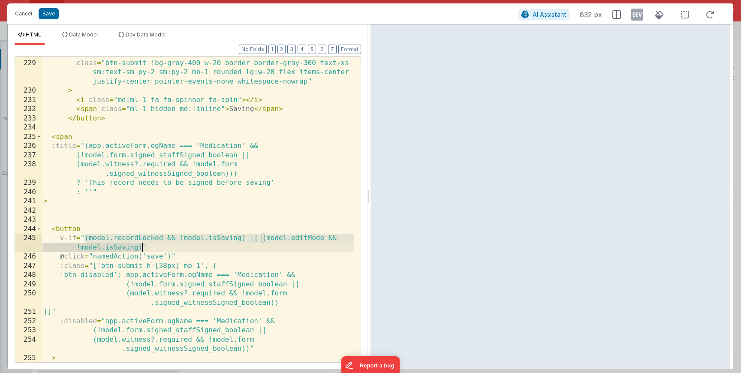
drag, startPoint x: 85, startPoint y: 240, endPoint x: 143, endPoint y: 247, distance: 58.3
click at [143, 247] on div "v-if = "!model.isSaving" class = "btn-submit !bg-gray-400 w-20 border border-gr…" at bounding box center [198, 211] width 313 height 324
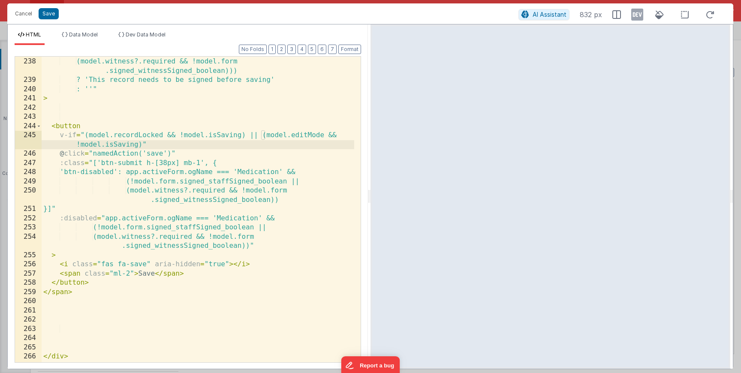
scroll to position [2576, 0]
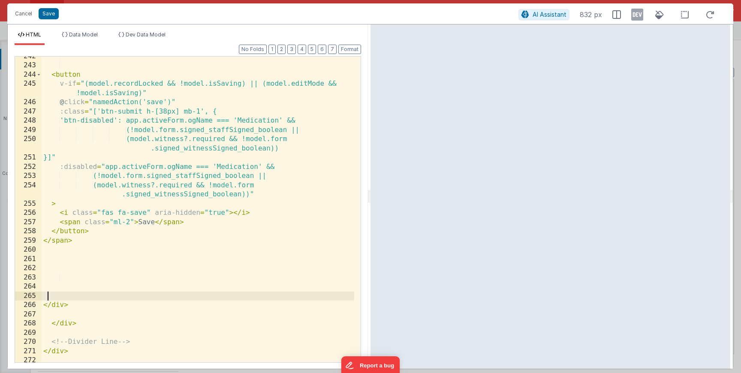
click at [92, 293] on div "< button v-if = "(model.recordLocked && !model.isSaving) || (model.editMode && …" at bounding box center [198, 214] width 313 height 324
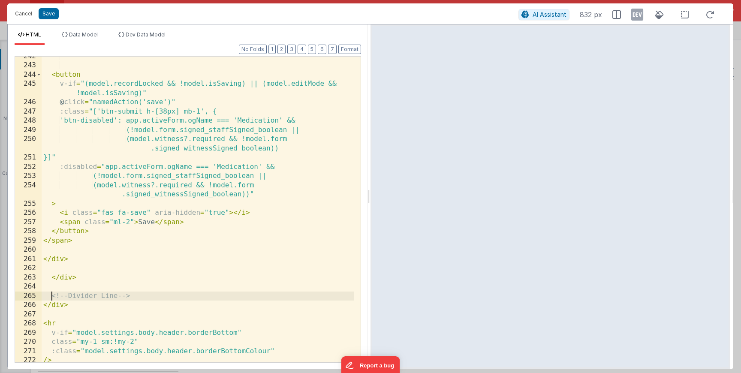
drag, startPoint x: 52, startPoint y: 296, endPoint x: 175, endPoint y: 309, distance: 123.7
click at [172, 312] on div "< button v-if = "(model.recordLocked && !model.isSaving) || (model.editMode && …" at bounding box center [198, 214] width 313 height 324
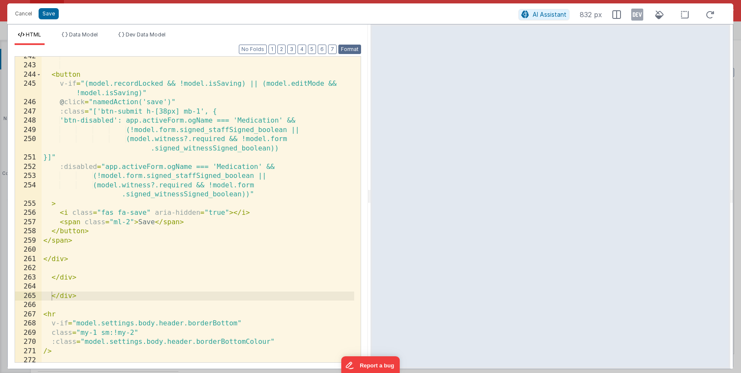
click at [345, 52] on button "Format" at bounding box center [349, 49] width 23 height 9
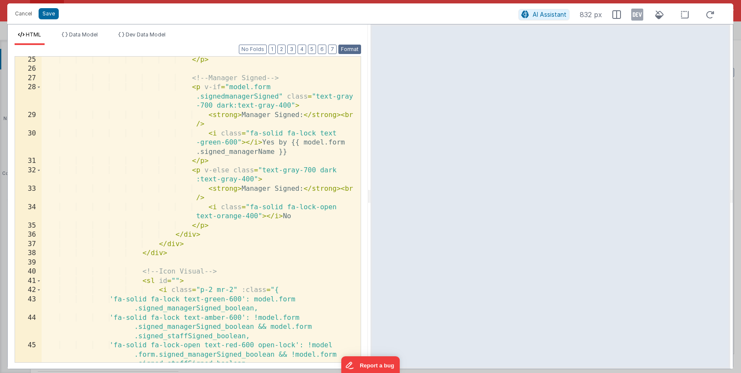
scroll to position [0, 0]
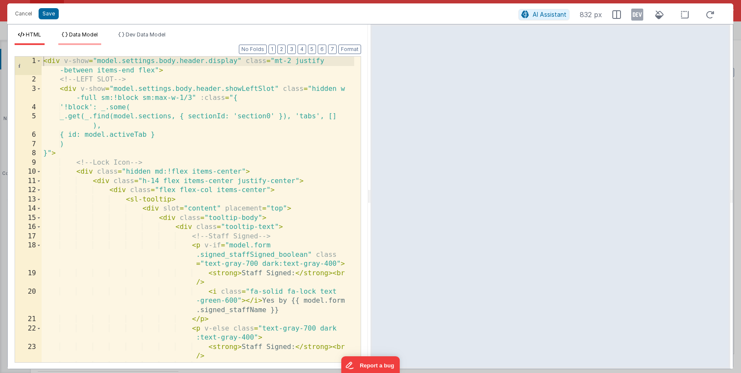
click at [98, 41] on li "Data Model" at bounding box center [79, 38] width 43 height 14
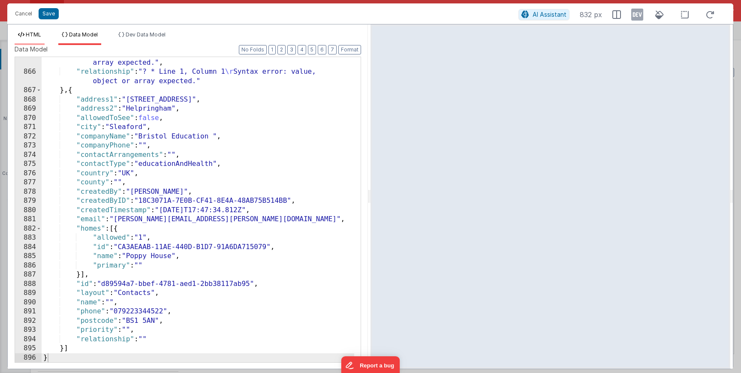
click at [39, 38] on li "HTML" at bounding box center [30, 38] width 30 height 14
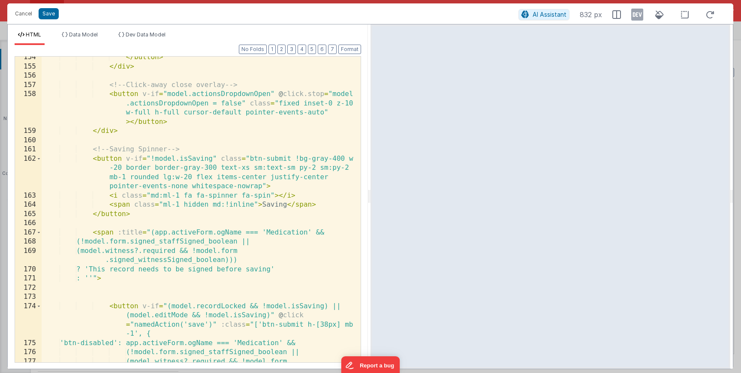
scroll to position [2212, 0]
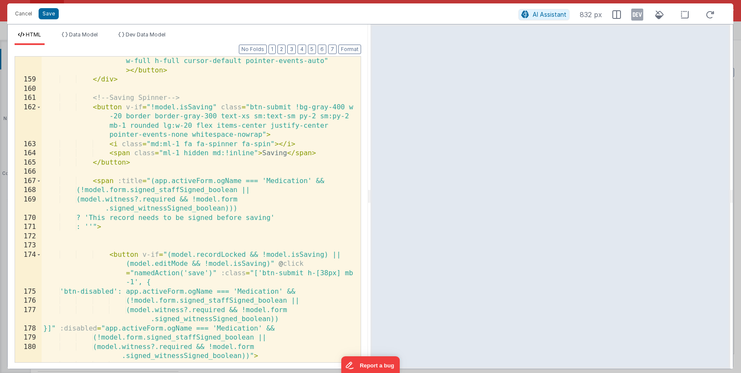
click at [154, 109] on div "< button v-if = "model.actionsDropdownOpen" @ click.stop = "model .actionsDropd…" at bounding box center [198, 214] width 313 height 352
click at [85, 30] on div "HTML Data Model Dev Data Model Format 7 6 5 4 3 2 1 No Folds 158 159 160 161 16…" at bounding box center [188, 196] width 360 height 344
click at [94, 42] on li "Data Model" at bounding box center [79, 38] width 43 height 14
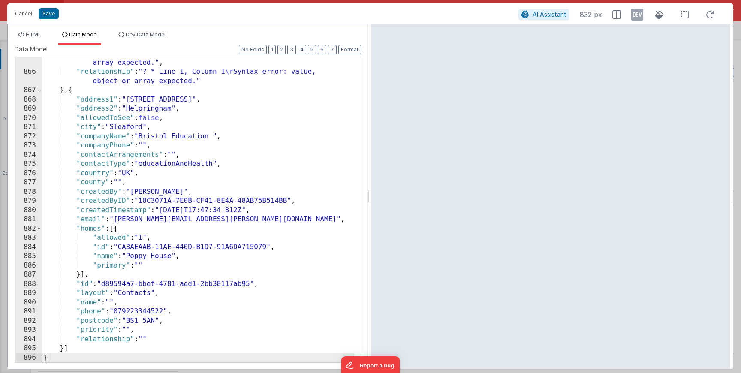
click at [223, 166] on div ""priority" : "? * Line 1, Column 1 \r Syntax error: value, object or array expe…" at bounding box center [198, 215] width 313 height 333
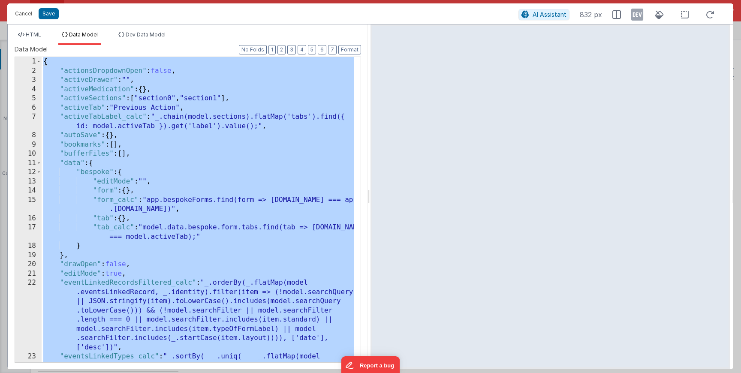
scroll to position [0, 0]
click at [171, 249] on div "{ "actionsDropdownOpen" : false , "activeDrawer" : "" , "activeMedication" : { …" at bounding box center [198, 228] width 313 height 342
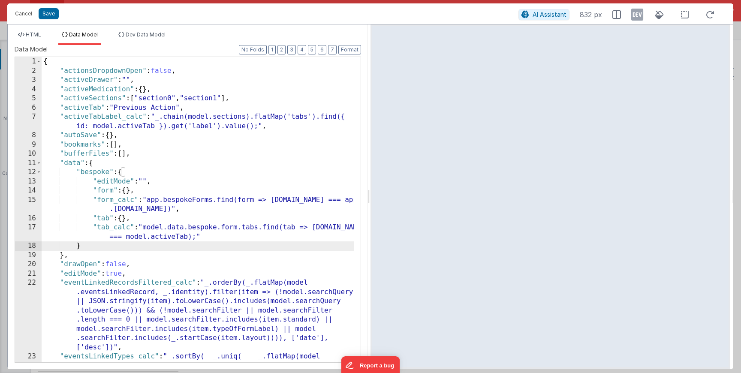
click at [47, 19] on div "Cancel Save" at bounding box center [265, 14] width 508 height 12
click at [49, 17] on button "Save" at bounding box center [49, 13] width 20 height 11
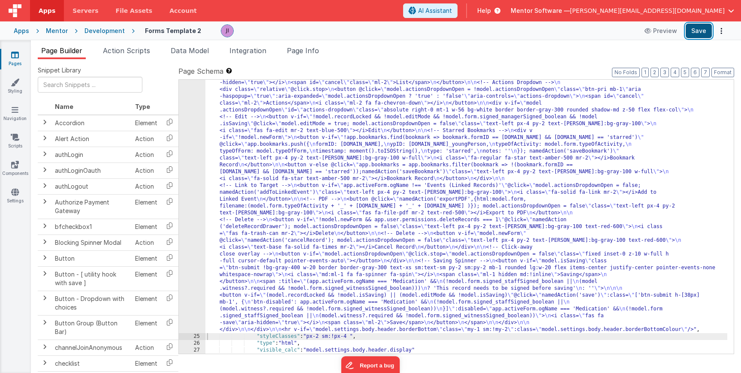
click at [706, 30] on button "Save" at bounding box center [698, 31] width 26 height 15
click at [18, 63] on link "Pages" at bounding box center [15, 59] width 31 height 17
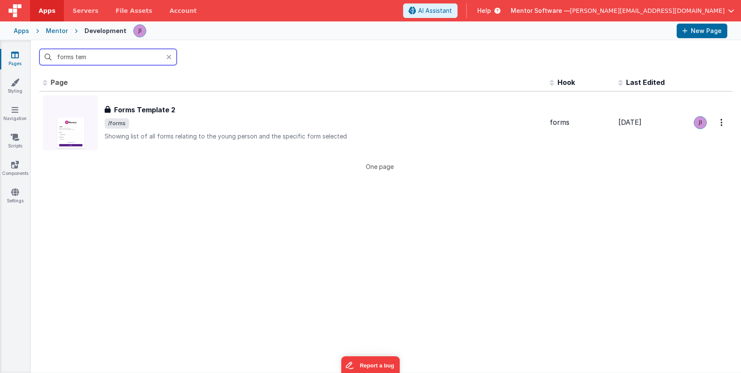
click at [87, 55] on input "forms tem" at bounding box center [107, 57] width 137 height 16
type input "g"
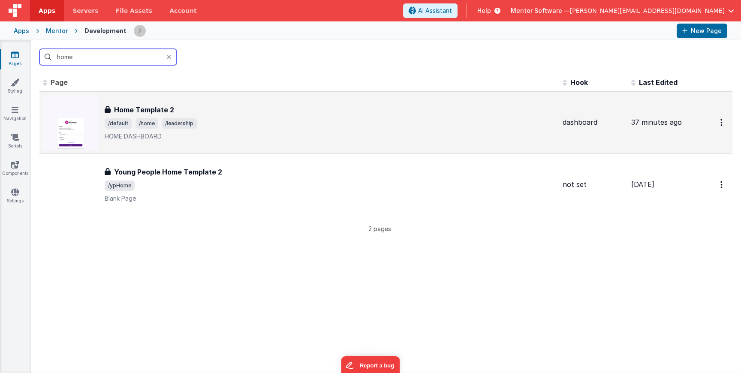
type input "home"
click at [246, 119] on span "/default /home /leadership" at bounding box center [330, 123] width 451 height 10
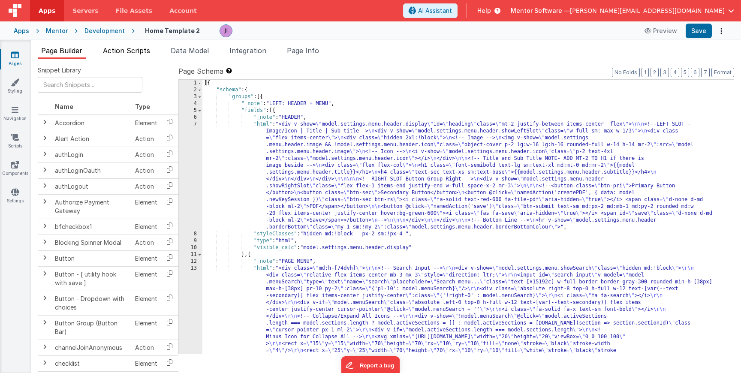
click at [129, 50] on span "Action Scripts" at bounding box center [126, 50] width 47 height 9
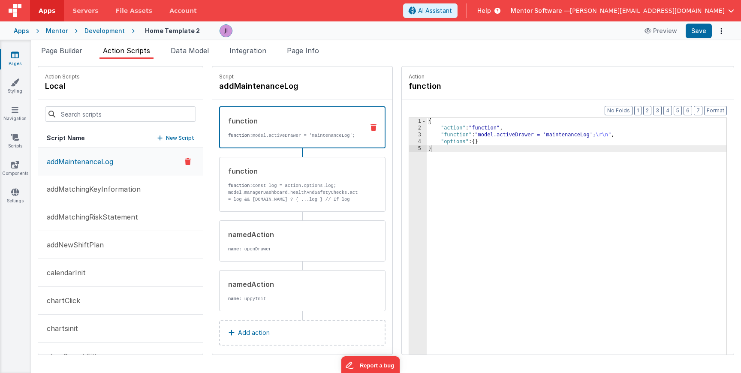
click at [114, 126] on div at bounding box center [120, 113] width 165 height 29
click at [114, 115] on input at bounding box center [120, 113] width 151 height 15
click at [104, 112] on input at bounding box center [120, 113] width 151 height 15
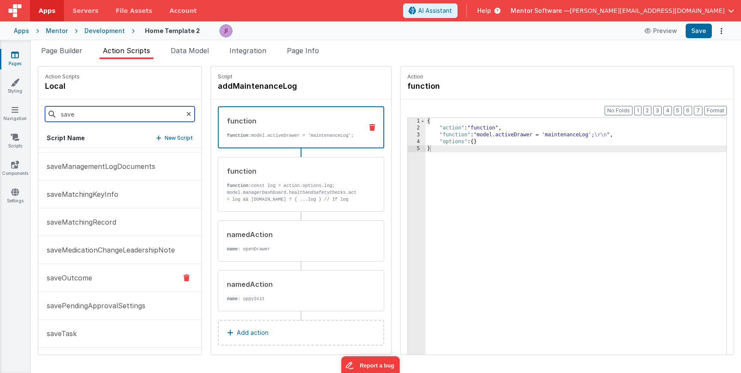
type input "save"
click at [110, 273] on button "saveOutcome" at bounding box center [119, 278] width 163 height 28
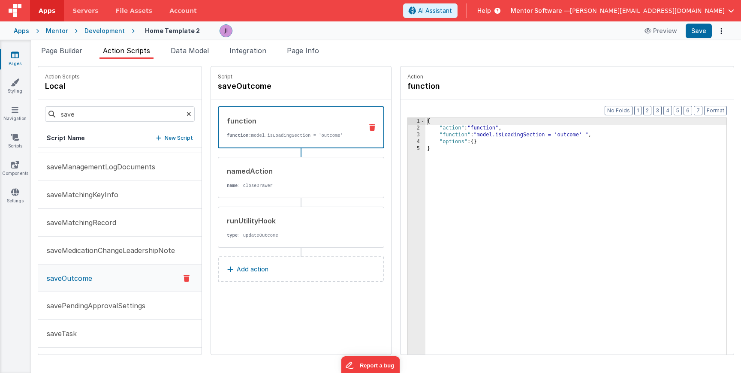
scroll to position [162, 0]
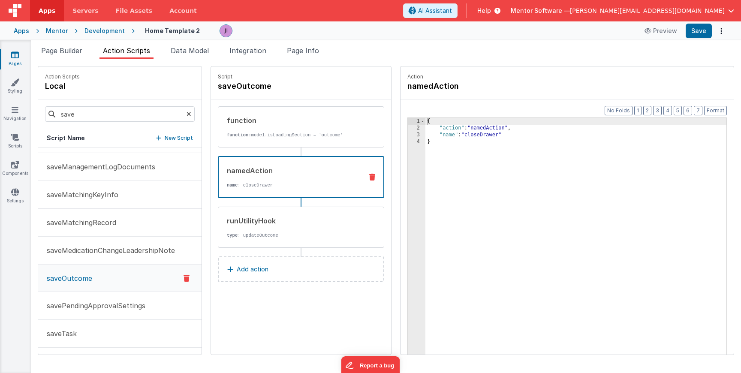
click at [252, 192] on div "namedAction name : closeDrawer" at bounding box center [301, 177] width 166 height 42
click at [266, 232] on p "type : updateOutcome" at bounding box center [291, 235] width 129 height 7
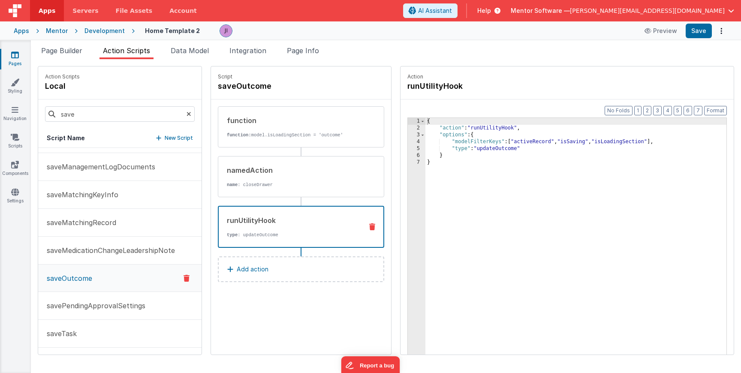
click at [254, 271] on p "Add action" at bounding box center [253, 269] width 32 height 10
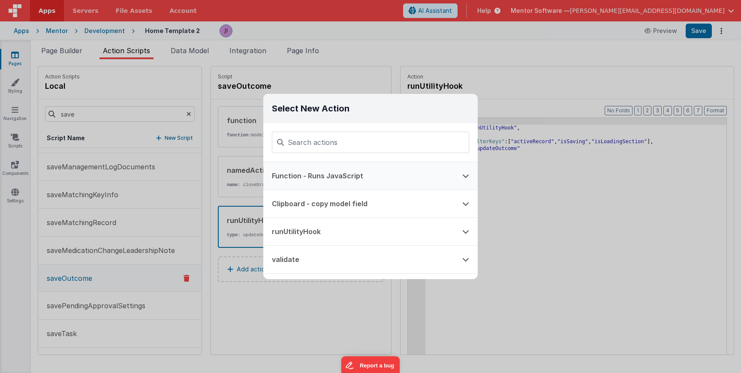
click at [312, 178] on button "Function - Runs JavaScript" at bounding box center [358, 175] width 190 height 27
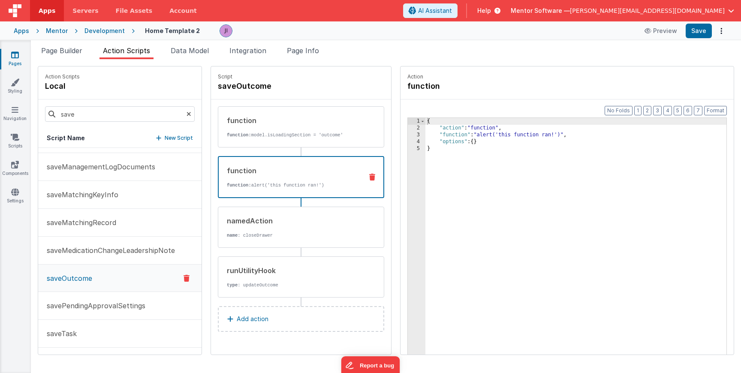
click at [480, 132] on div "{ "action" : "function" , "function" : "alert('this function ran!')" , "options…" at bounding box center [575, 256] width 301 height 277
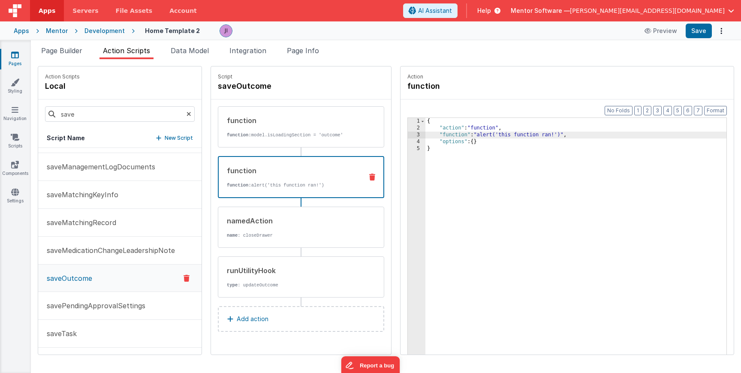
click at [420, 134] on div "3" at bounding box center [417, 135] width 18 height 7
click at [416, 135] on div "3" at bounding box center [417, 135] width 18 height 7
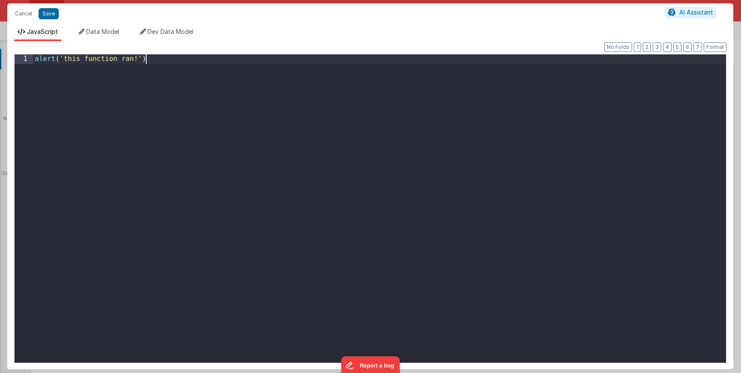
click at [340, 113] on div "alert ( 'this function ran!' )" at bounding box center [379, 217] width 693 height 327
click at [26, 15] on button "Cancel" at bounding box center [24, 14] width 26 height 12
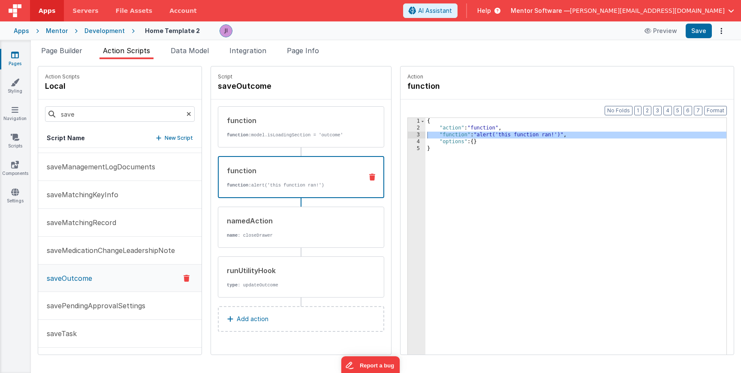
click at [437, 135] on div "{ "action" : "function" , "function" : "alert('this function ran!')" , "options…" at bounding box center [575, 256] width 301 height 277
click at [408, 134] on div "3" at bounding box center [417, 135] width 18 height 7
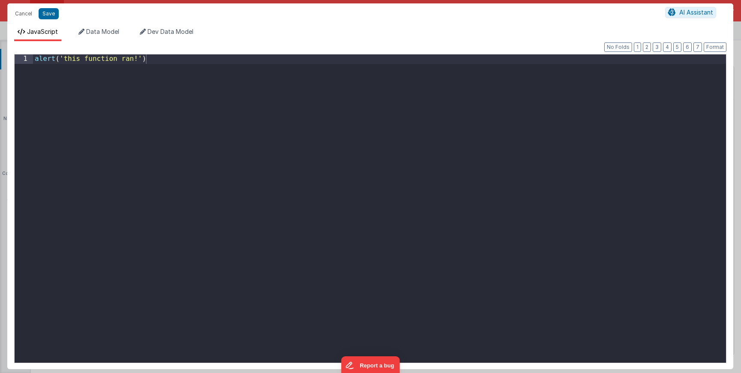
click at [384, 120] on div "alert ( 'this function ran!' )" at bounding box center [379, 217] width 693 height 327
click at [32, 14] on button "Cancel" at bounding box center [24, 14] width 26 height 12
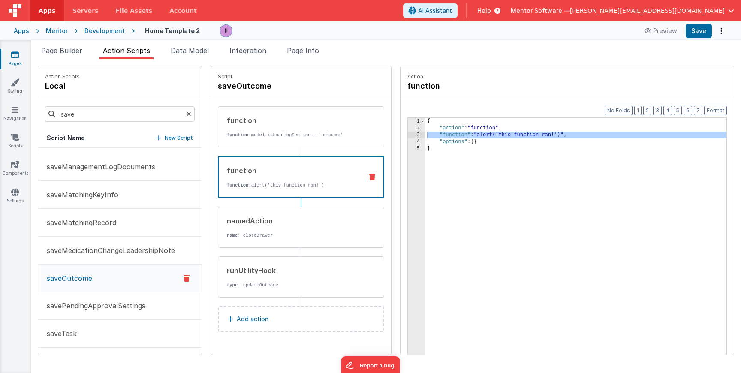
click at [419, 135] on div "3" at bounding box center [417, 135] width 18 height 7
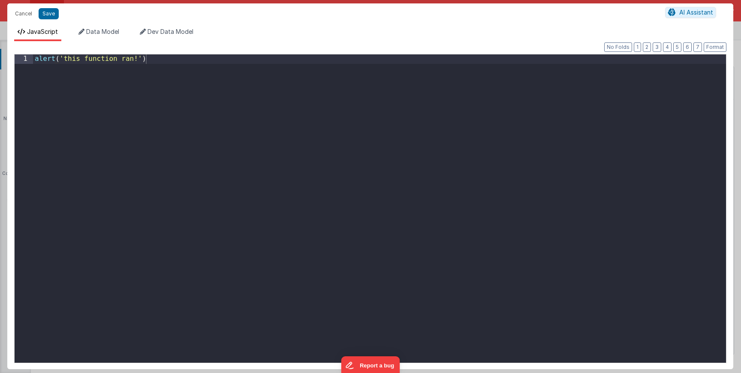
click at [378, 133] on div "alert ( 'this function ran!' )" at bounding box center [379, 217] width 693 height 327
click at [377, 133] on div "alert ( 'this function ran!' )" at bounding box center [379, 217] width 693 height 327
click at [378, 132] on div "alert ( 'this function ran!' ) mod" at bounding box center [379, 217] width 693 height 327
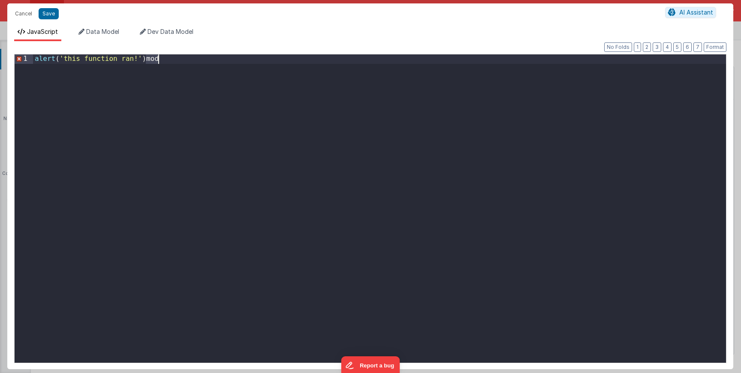
click at [378, 132] on div "alert ( 'this function ran!' ) mod" at bounding box center [379, 217] width 693 height 327
click at [379, 131] on div "alert ( 'this function ran!' ) mod" at bounding box center [379, 217] width 693 height 327
click at [381, 131] on div "alert ( 'this function ran!' ) mod" at bounding box center [379, 217] width 693 height 327
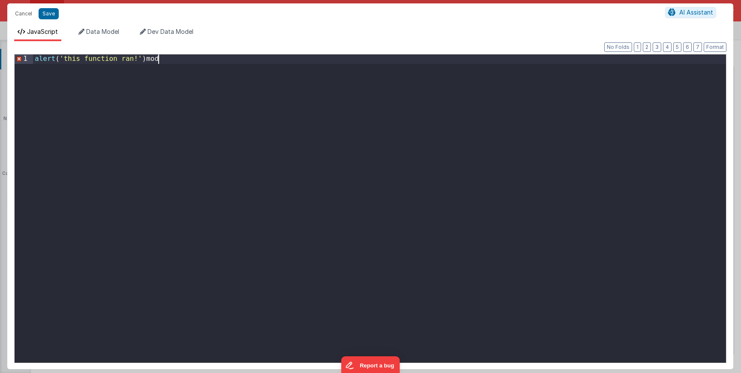
click at [381, 131] on div "alert ( 'this function ran!' ) mod" at bounding box center [379, 217] width 693 height 327
click at [382, 130] on div "alert ( 'this function ran!' ) mod" at bounding box center [379, 217] width 693 height 327
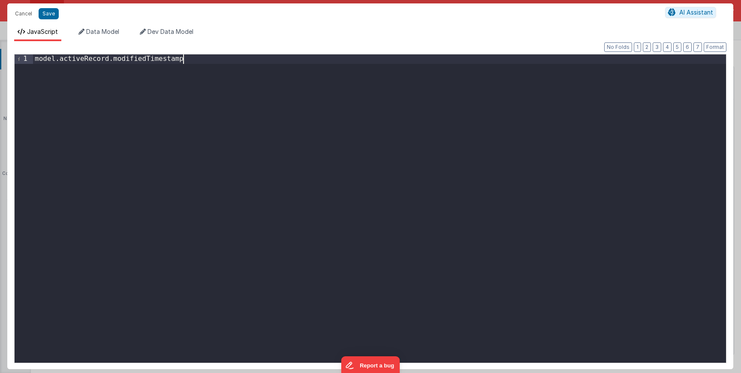
click at [185, 60] on div "model . activeRecord . modifiedTimestamp" at bounding box center [379, 217] width 693 height 327
click at [212, 60] on div "model . activeRecord . modifiedTimestamp = moment" at bounding box center [379, 217] width 693 height 327
drag, startPoint x: 238, startPoint y: 63, endPoint x: 199, endPoint y: 61, distance: 39.0
click at [201, 62] on div "model . activeRecord . modifiedTimestamp = timestamp : moment . utc ( ) . toISO…" at bounding box center [379, 217] width 693 height 327
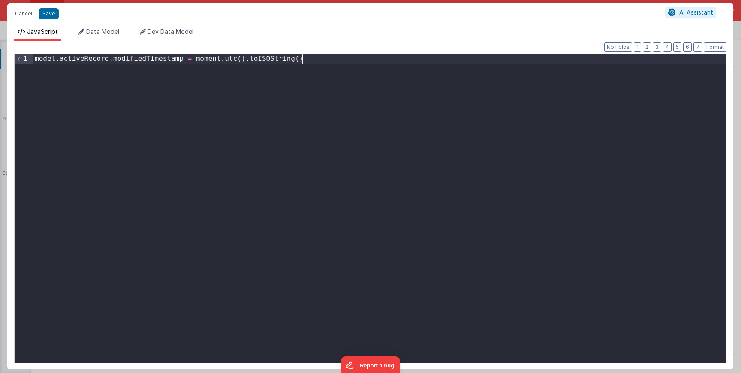
click at [317, 56] on div "model . activeRecord . modifiedTimestamp = moment . utc ( ) . toISOString ( )" at bounding box center [379, 217] width 693 height 327
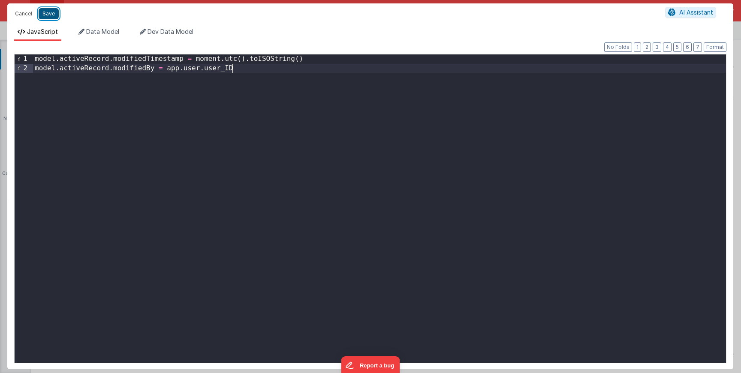
click at [54, 9] on button "Save" at bounding box center [49, 13] width 20 height 11
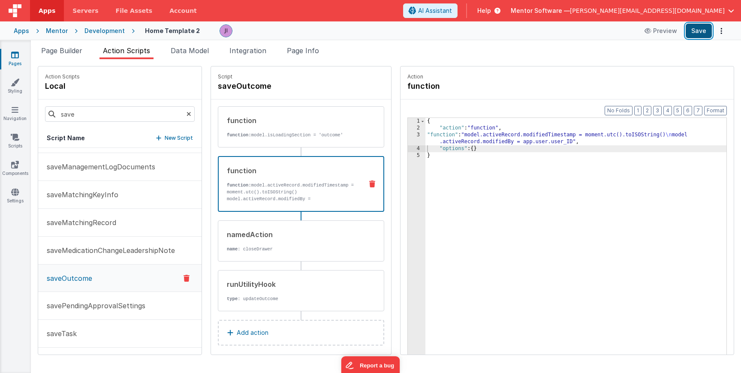
click at [702, 33] on button "Save" at bounding box center [698, 31] width 26 height 15
click at [78, 53] on span "Page Builder" at bounding box center [61, 50] width 41 height 9
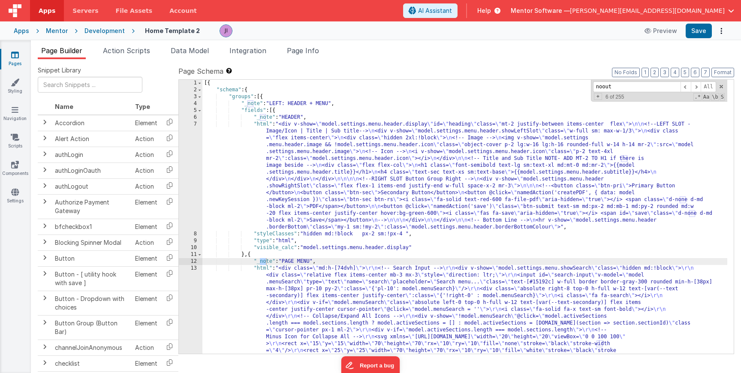
scroll to position [964, 0]
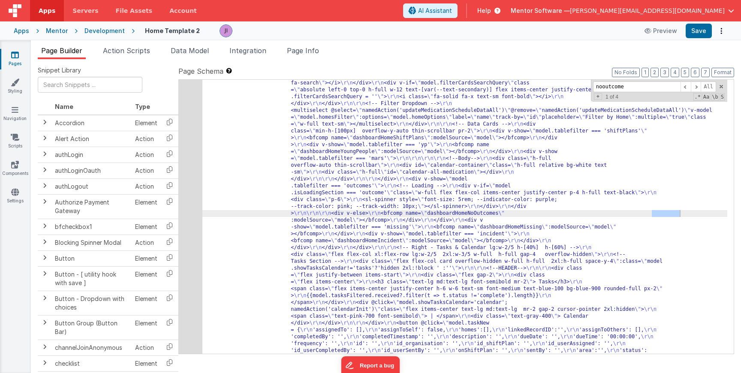
type input "nooutcome"
click at [721, 87] on span at bounding box center [721, 87] width 6 height 6
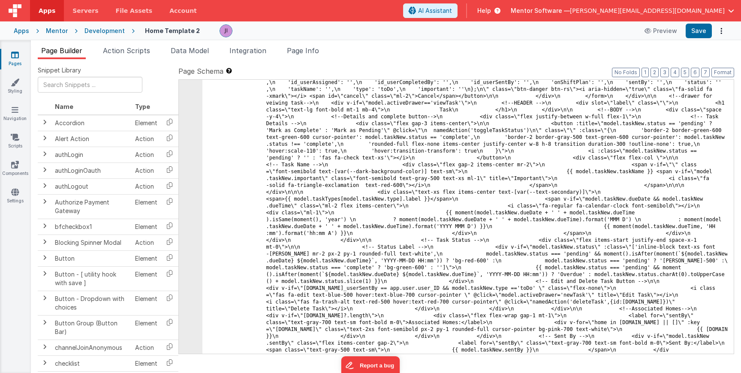
scroll to position [13774, 0]
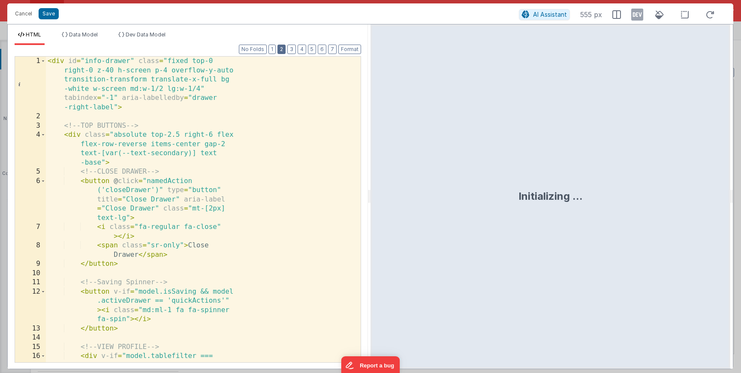
click at [285, 50] on button "2" at bounding box center [281, 49] width 8 height 9
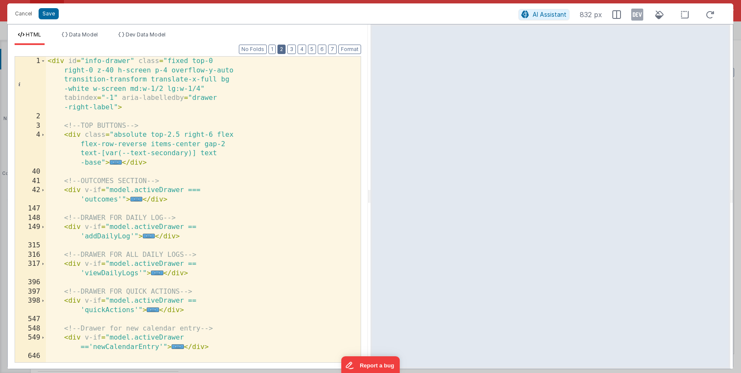
scroll to position [26, 0]
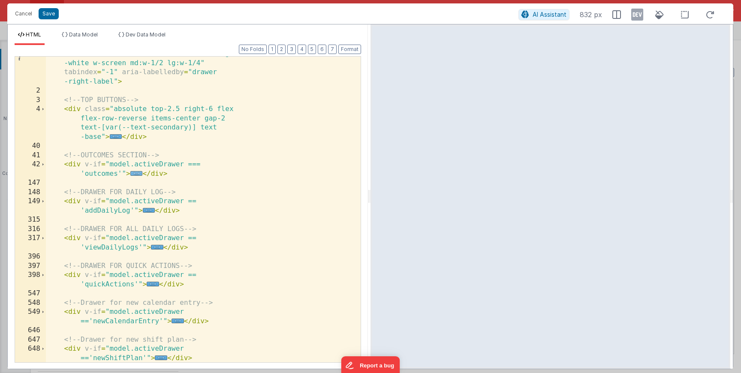
click at [138, 172] on span "..." at bounding box center [136, 173] width 12 height 5
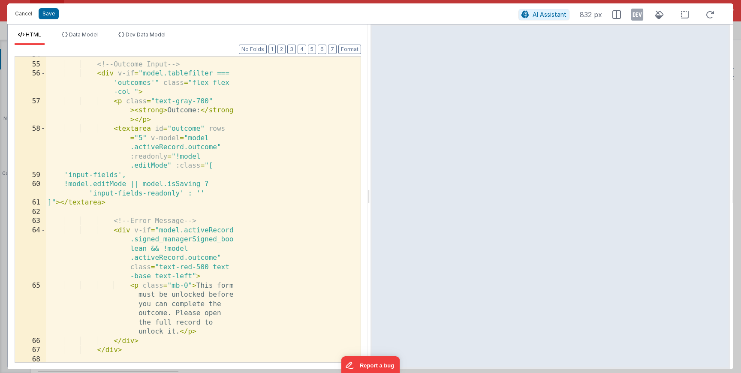
scroll to position [360, 0]
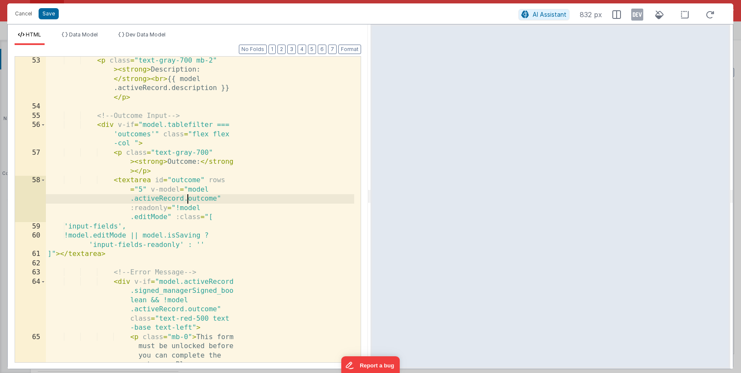
click at [186, 197] on div "< p class = "text-gray-700 mb-2" > < strong > Description: </ strong > < br > {…" at bounding box center [200, 259] width 308 height 407
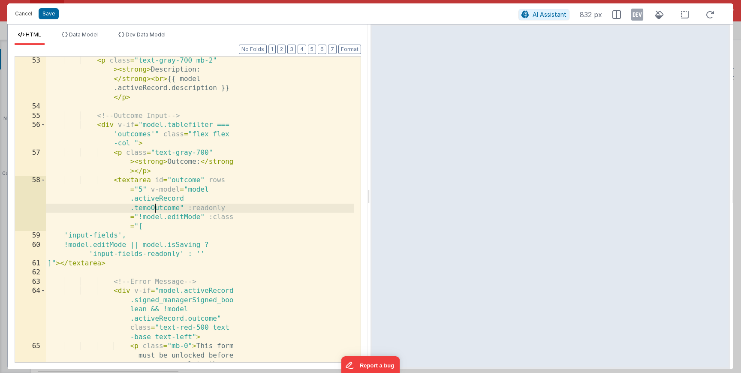
click at [149, 208] on div "< p class = "text-gray-700 mb-2" > < strong > Description: </ strong > < br > {…" at bounding box center [200, 259] width 308 height 407
click at [153, 210] on div "< p class = "text-gray-700 mb-2" > < strong > Description: </ strong > < br > {…" at bounding box center [200, 259] width 308 height 407
click at [53, 14] on button "Save" at bounding box center [49, 13] width 20 height 11
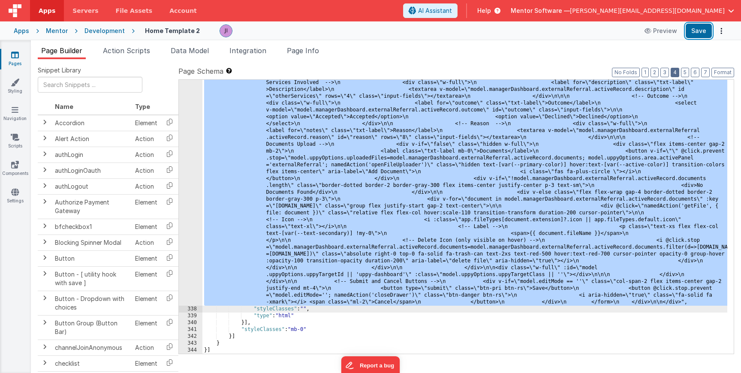
click at [689, 36] on button "Save" at bounding box center [698, 31] width 26 height 15
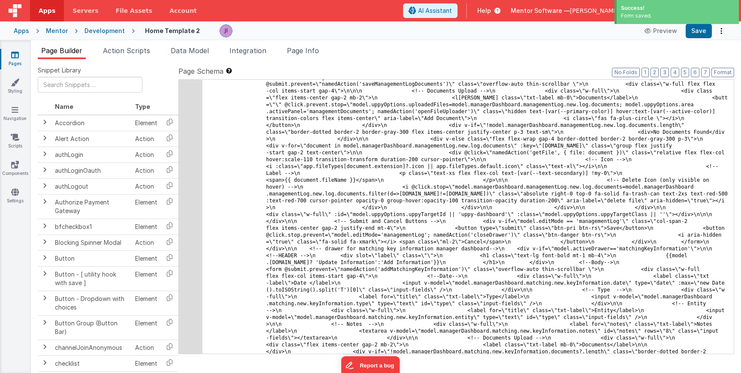
scroll to position [12569, 0]
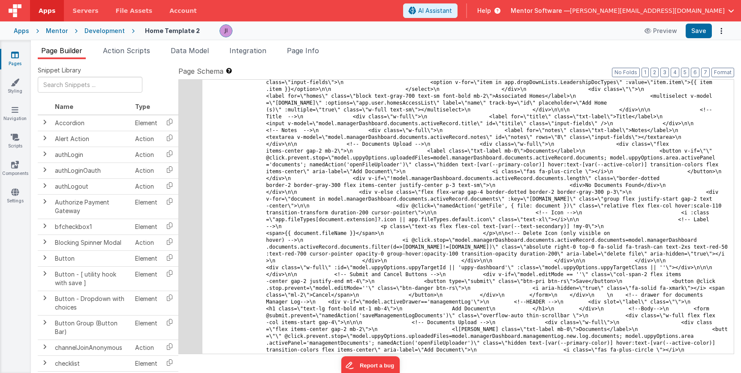
click at [18, 57] on icon at bounding box center [15, 55] width 8 height 9
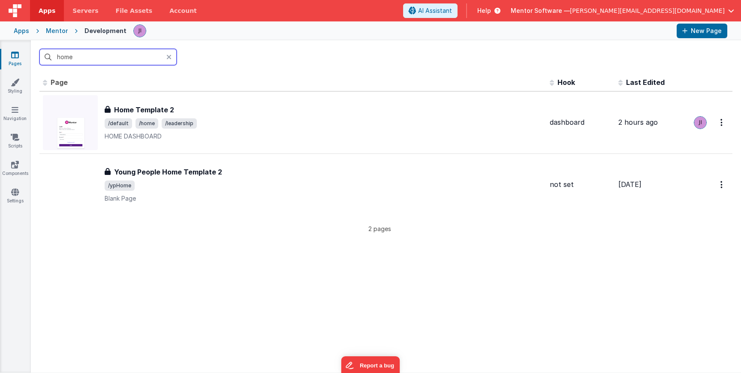
click at [79, 58] on input "home" at bounding box center [107, 57] width 137 height 16
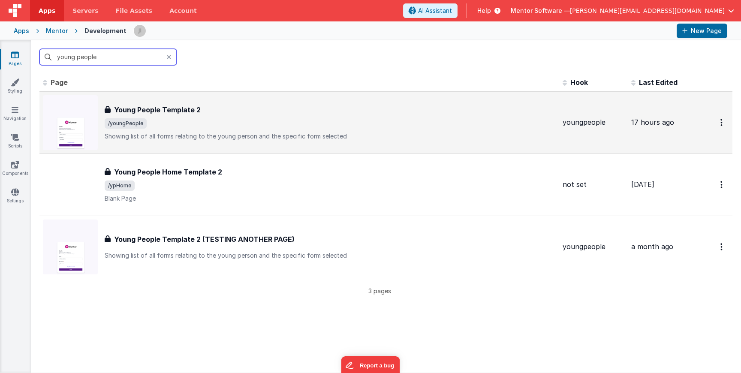
type input "young people"
click at [187, 122] on span "/youngPeople" at bounding box center [330, 123] width 451 height 10
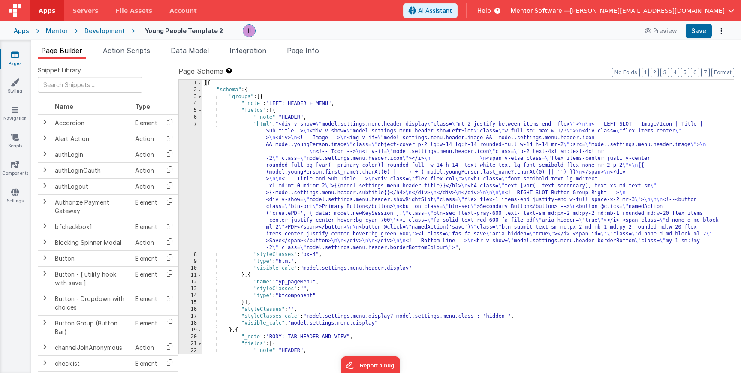
drag, startPoint x: 294, startPoint y: 57, endPoint x: 298, endPoint y: 67, distance: 10.8
click at [294, 57] on li "Page Info" at bounding box center [302, 52] width 39 height 14
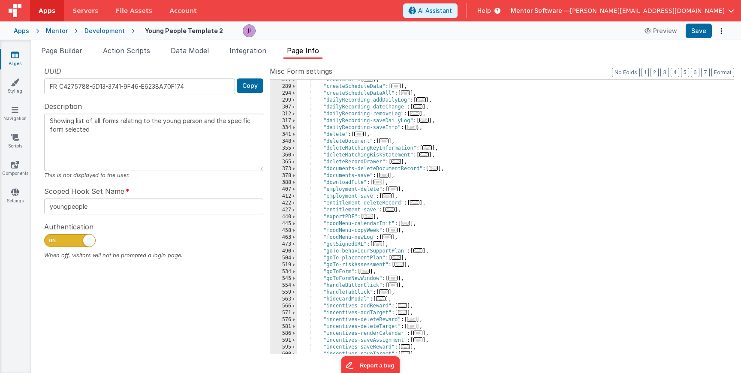
scroll to position [309, 0]
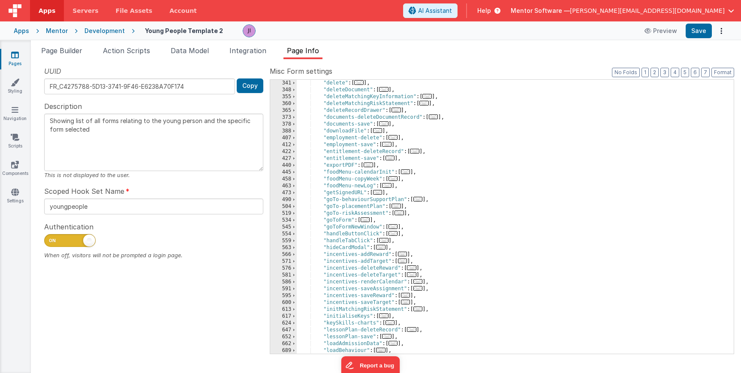
click at [383, 243] on span "..." at bounding box center [383, 240] width 9 height 5
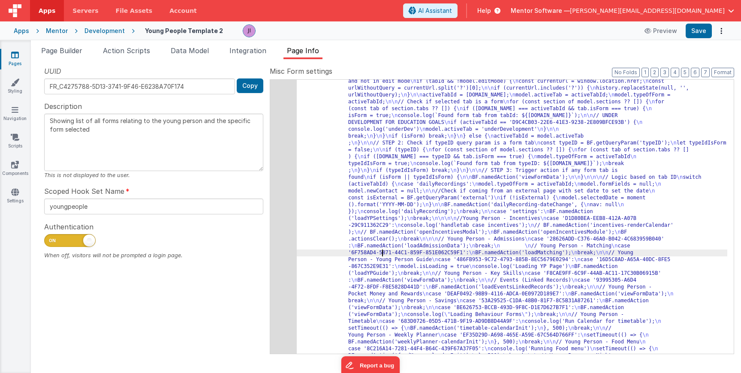
click at [288, 240] on div "561" at bounding box center [283, 325] width 27 height 508
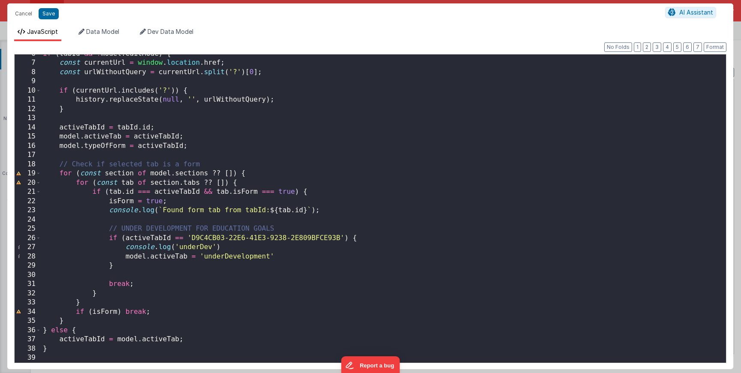
scroll to position [360, 0]
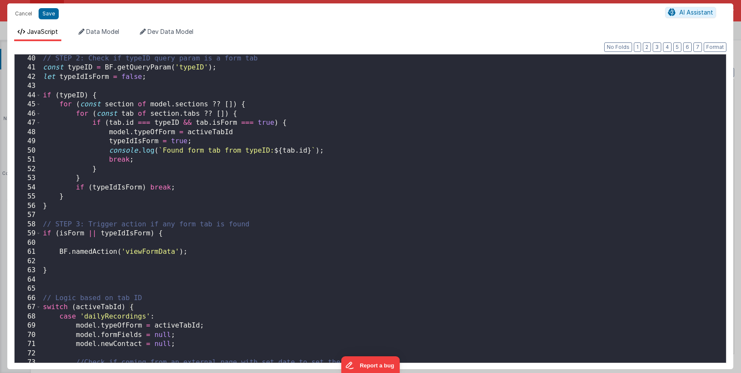
click at [223, 230] on div "// STEP 2: Check if typeID query param is a form tab const typeID = BF . getQue…" at bounding box center [380, 217] width 678 height 327
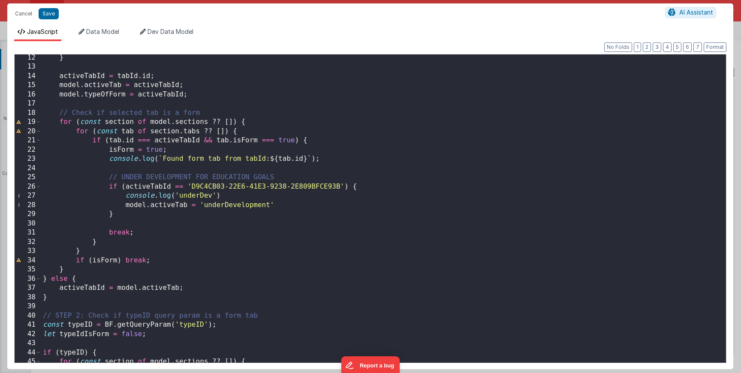
scroll to position [103, 0]
click at [349, 186] on div "} activeTabId = tabId . id ; model . activeTab = activeTabId ; model . typeOfFo…" at bounding box center [380, 216] width 678 height 327
drag, startPoint x: 125, startPoint y: 188, endPoint x: 343, endPoint y: 190, distance: 217.4
click at [343, 190] on div "} activeTabId = tabId . id ; model . activeTab = activeTabId ; model . typeOfFo…" at bounding box center [380, 216] width 678 height 327
click at [343, 189] on div "} activeTabId = tabId . id ; model . activeTab = activeTabId ; model . typeOfFo…" at bounding box center [380, 216] width 678 height 327
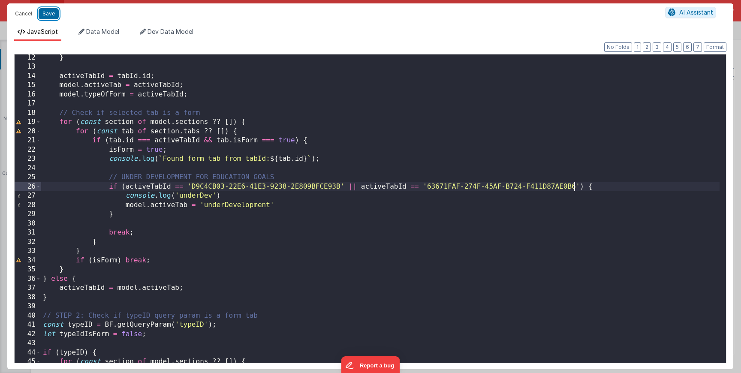
click at [45, 15] on button "Save" at bounding box center [49, 13] width 20 height 11
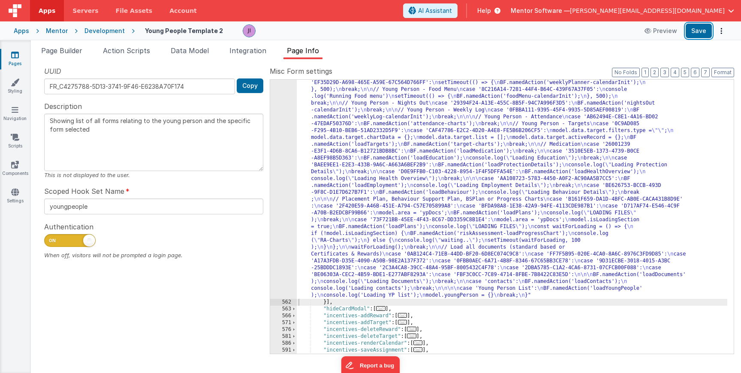
drag, startPoint x: 703, startPoint y: 34, endPoint x: 612, endPoint y: 28, distance: 91.1
click at [703, 33] on button "Save" at bounding box center [698, 31] width 26 height 15
click at [367, 184] on div ""function" : "const tabId = action.options.tabId; \n let activeTabId; \n let is…" at bounding box center [512, 209] width 430 height 740
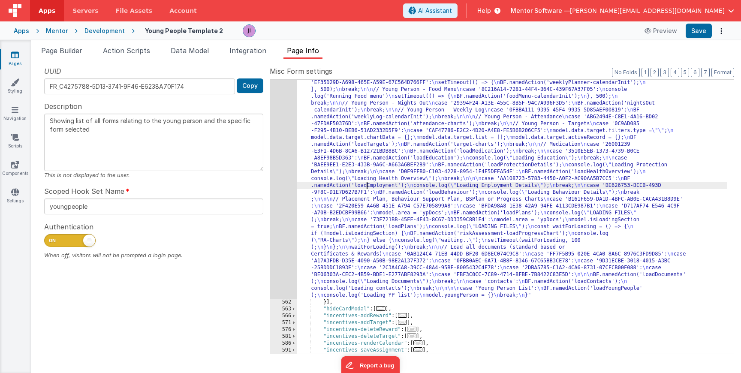
click at [322, 180] on div ""function" : "const tabId = action.options.tabId; \n let activeTabId; \n let is…" at bounding box center [512, 209] width 430 height 740
click at [295, 177] on div "561" at bounding box center [283, 69] width 27 height 460
click at [276, 172] on div "561" at bounding box center [283, 69] width 27 height 460
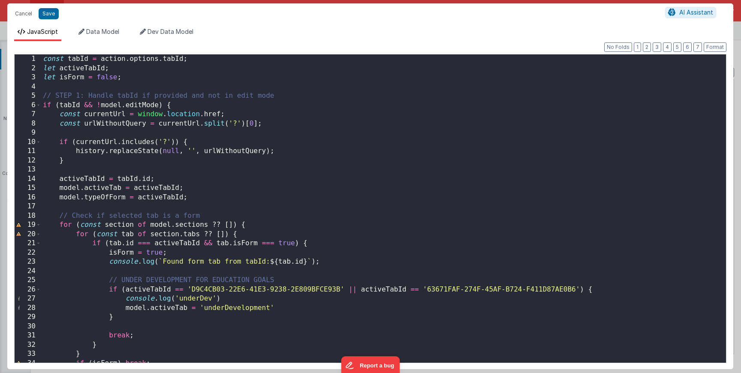
click at [277, 277] on div "const tabId = action . options . tabId ; let activeTabId ; let isForm = false ;…" at bounding box center [380, 217] width 678 height 327
click at [455, 280] on div "const tabId = action . options . tabId ; let activeTabId ; let isForm = false ;…" at bounding box center [380, 217] width 678 height 327
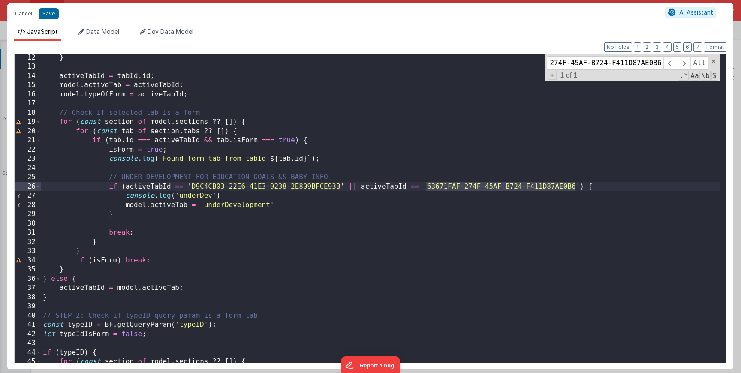
scroll to position [103, 0]
click at [351, 155] on div "} activeTabId = tabId . id ; model . activeTab = activeTabId ; model . typeOfFo…" at bounding box center [380, 216] width 678 height 327
drag, startPoint x: 276, startPoint y: 178, endPoint x: 336, endPoint y: 176, distance: 60.5
click at [336, 176] on div "} activeTabId = tabId . id ; model . activeTab = activeTabId ; model . typeOfFo…" at bounding box center [380, 216] width 678 height 327
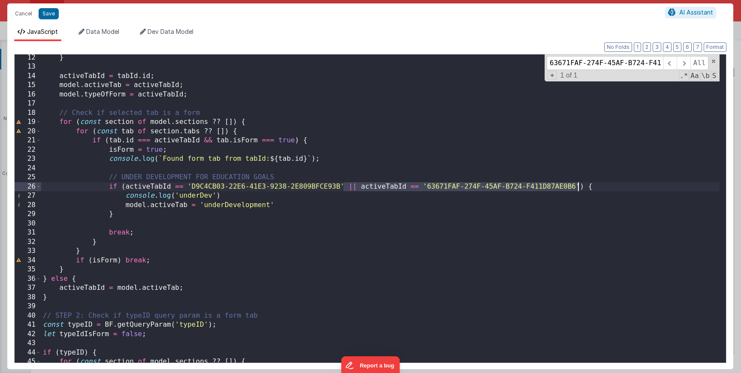
drag, startPoint x: 343, startPoint y: 189, endPoint x: 575, endPoint y: 187, distance: 232.8
click at [576, 186] on div "} activeTabId = tabId . id ; model . activeTab = activeTabId ; model . typeOfFo…" at bounding box center [380, 216] width 678 height 327
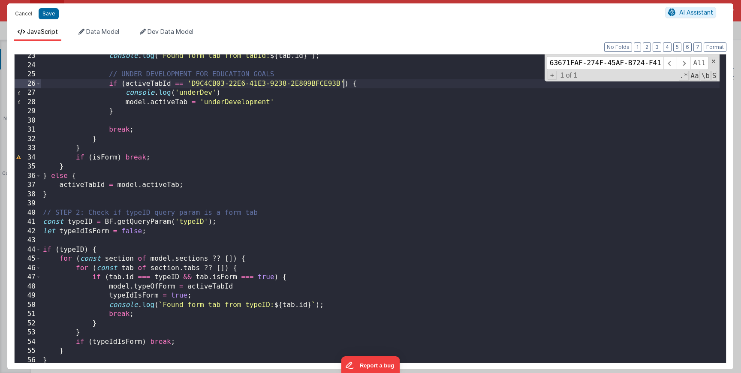
scroll to position [257, 0]
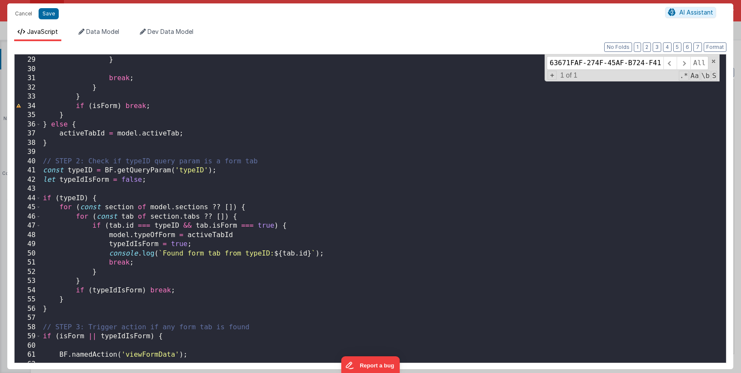
click at [301, 258] on div "model . activeTab = 'underDevelopment' } break ; } } if ( isForm ) break ; } } …" at bounding box center [380, 209] width 678 height 327
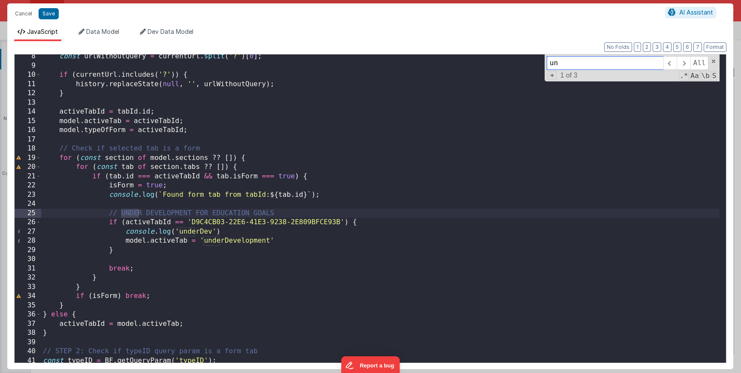
type input "u"
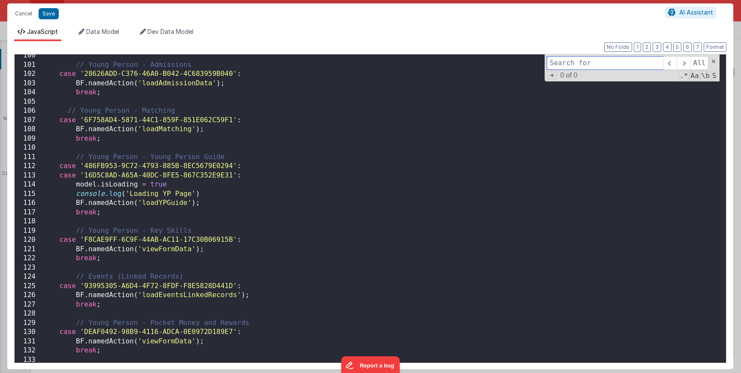
scroll to position [941, 0]
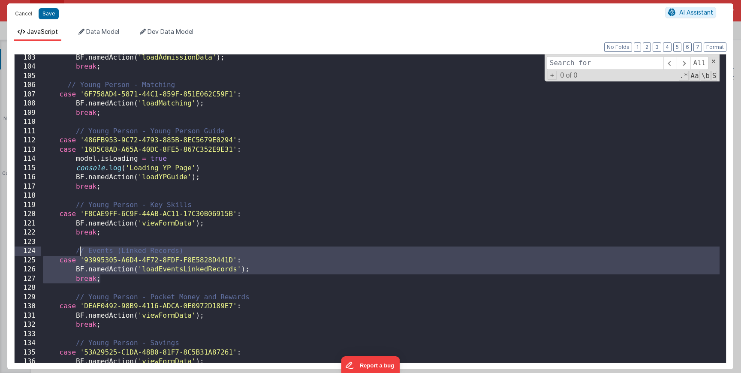
drag, startPoint x: 120, startPoint y: 276, endPoint x: 75, endPoint y: 250, distance: 51.1
click at [75, 250] on div "BF . namedAction ( 'loadAdmissionData' ) ; break ; // Young Person - Matching c…" at bounding box center [380, 216] width 678 height 327
click at [114, 279] on div "BF . namedAction ( 'loadAdmissionData' ) ; break ; // Young Person - Matching c…" at bounding box center [380, 216] width 678 height 327
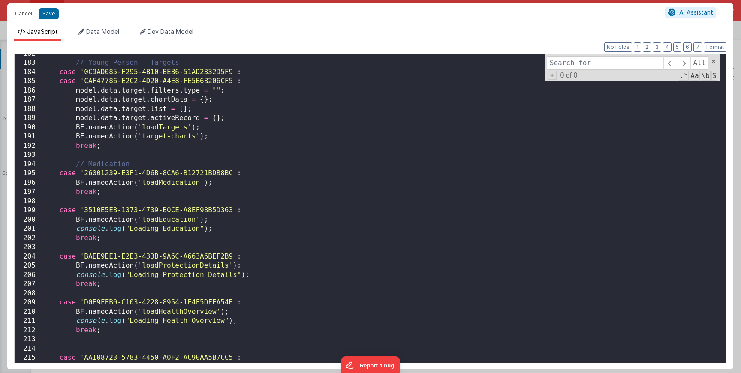
scroll to position [1725, 0]
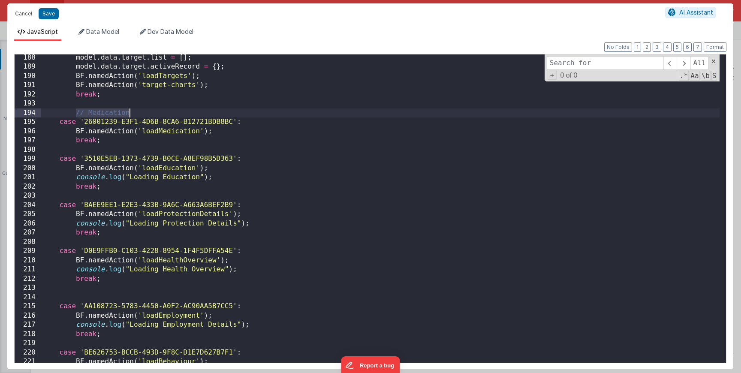
drag, startPoint x: 75, startPoint y: 113, endPoint x: 139, endPoint y: 110, distance: 63.9
click at [139, 110] on div "model . data . target . list = [ ] ; model . data . target . activeRecord = { }…" at bounding box center [380, 216] width 678 height 327
click at [118, 149] on div "model . data . target . list = [ ] ; model . data . target . activeRecord = { }…" at bounding box center [380, 216] width 678 height 327
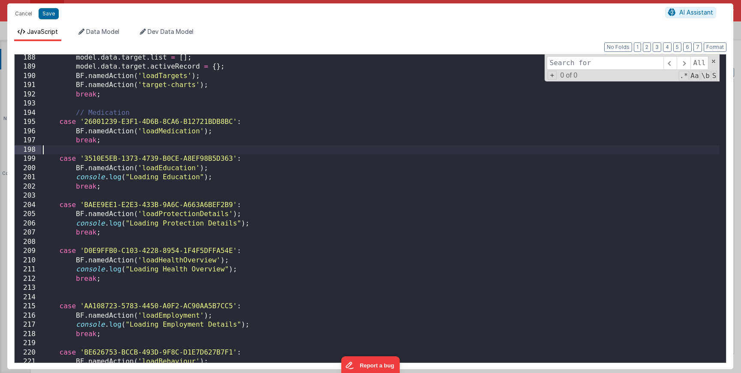
click at [123, 145] on div "model . data . target . list = [ ] ; model . data . target . activeRecord = { }…" at bounding box center [380, 216] width 678 height 327
click at [132, 148] on div "model . data . target . list = [ ] ; model . data . target . activeRecord = { }…" at bounding box center [380, 216] width 678 height 327
paste textarea
click at [45, 149] on div "model . data . target . list = [ ] ; model . data . target . activeRecord = { }…" at bounding box center [380, 216] width 678 height 327
click at [43, 150] on div "model . data . target . list = [ ] ; model . data . target . activeRecord = { }…" at bounding box center [380, 216] width 678 height 327
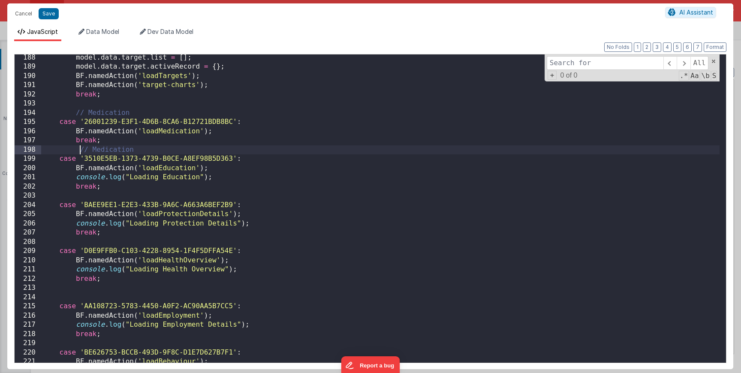
click at [105, 141] on div "model . data . target . list = [ ] ; model . data . target . activeRecord = { }…" at bounding box center [380, 216] width 678 height 327
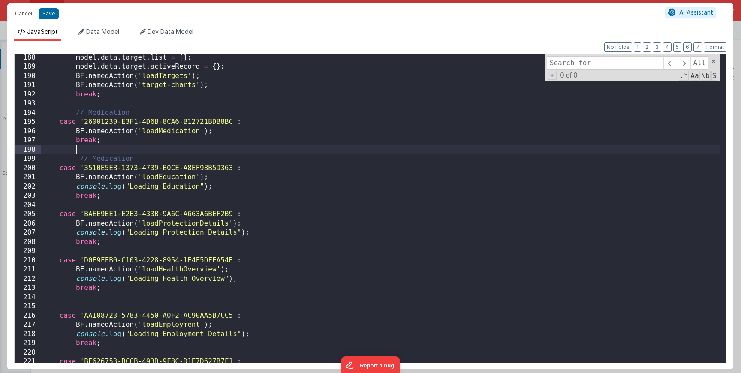
click at [112, 159] on div "model . data . target . list = [ ] ; model . data . target . activeRecord = { }…" at bounding box center [380, 216] width 678 height 327
click at [145, 192] on div "model . data . target . list = [ ] ; model . data . target . activeRecord = { }…" at bounding box center [380, 216] width 678 height 327
click at [147, 198] on div "model . data . target . list = [ ] ; model . data . target . activeRecord = { }…" at bounding box center [380, 216] width 678 height 327
click at [140, 206] on div "model . data . target . list = [ ] ; model . data . target . activeRecord = { }…" at bounding box center [380, 216] width 678 height 327
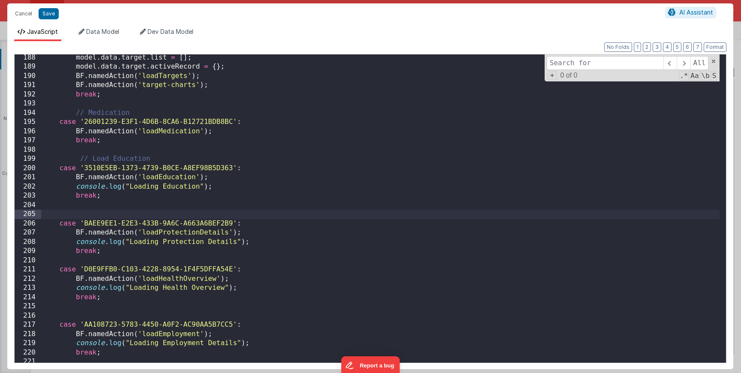
paste textarea
click at [112, 258] on div "model . data . target . list = [ ] ; model . data . target . activeRecord = { }…" at bounding box center [380, 216] width 678 height 327
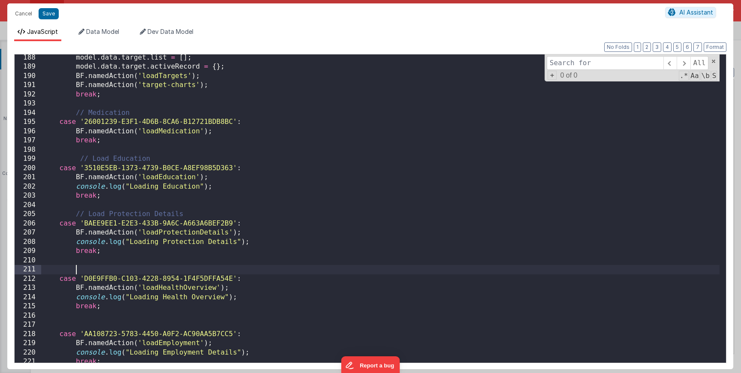
paste textarea
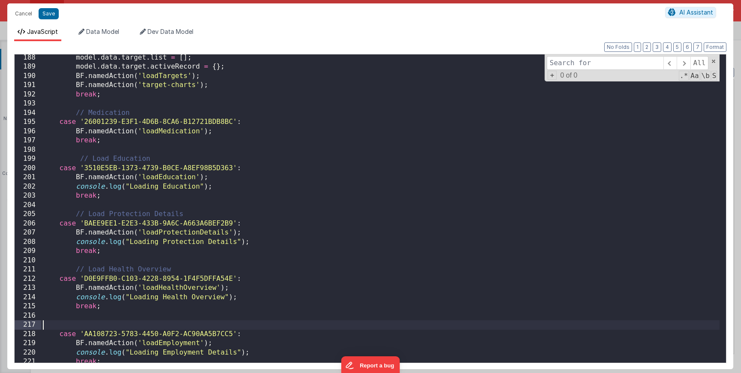
click at [61, 322] on div "model . data . target . list = [ ] ; model . data . target . activeRecord = { }…" at bounding box center [380, 216] width 678 height 327
paste textarea
drag, startPoint x: 99, startPoint y: 326, endPoint x: 141, endPoint y: 327, distance: 42.0
click at [140, 328] on div "model . data . target . list = [ ] ; model . data . target . activeRecord = { }…" at bounding box center [380, 216] width 678 height 327
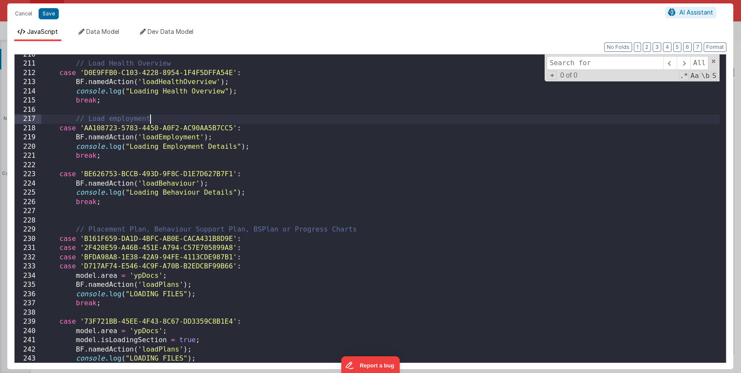
scroll to position [1931, 0]
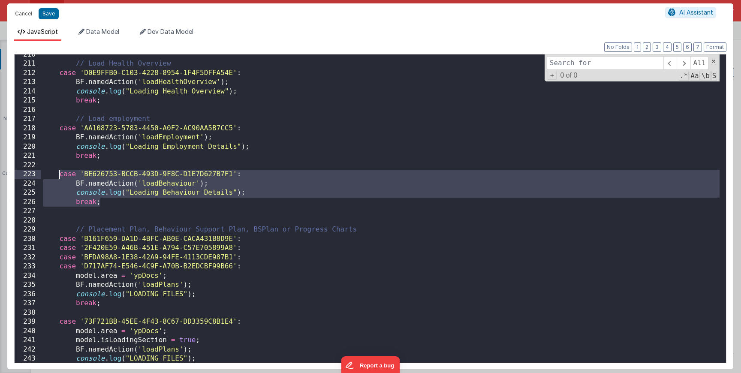
drag, startPoint x: 106, startPoint y: 193, endPoint x: 59, endPoint y: 173, distance: 51.5
click at [59, 173] on div "// Load Health Overview case 'D0E9FFB0-C103-4228-8954-1F4F5DFFA54E' : BF . name…" at bounding box center [380, 213] width 678 height 327
click at [121, 204] on div "// Load Health Overview case 'D0E9FFB0-C103-4228-8954-1F4F5DFFA54E' : BF . name…" at bounding box center [380, 213] width 678 height 327
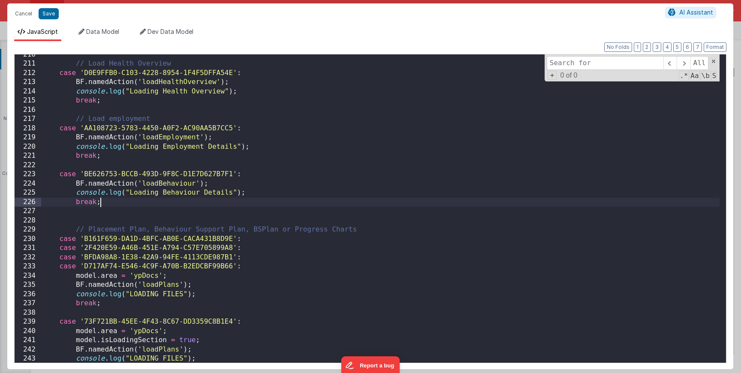
click at [122, 200] on div "// Load Health Overview case 'D0E9FFB0-C103-4228-8954-1F4F5DFFA54E' : BF . name…" at bounding box center [380, 213] width 678 height 327
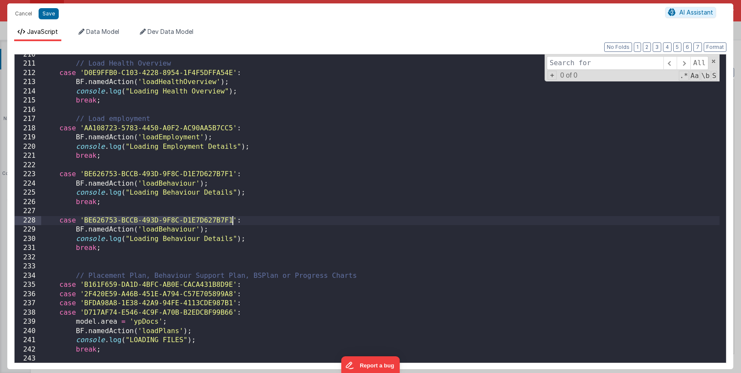
drag, startPoint x: 84, startPoint y: 219, endPoint x: 231, endPoint y: 219, distance: 146.6
click at [231, 219] on div "// Load Health Overview case 'D0E9FFB0-C103-4228-8954-1F4F5DFFA54E' : BF . name…" at bounding box center [380, 213] width 678 height 327
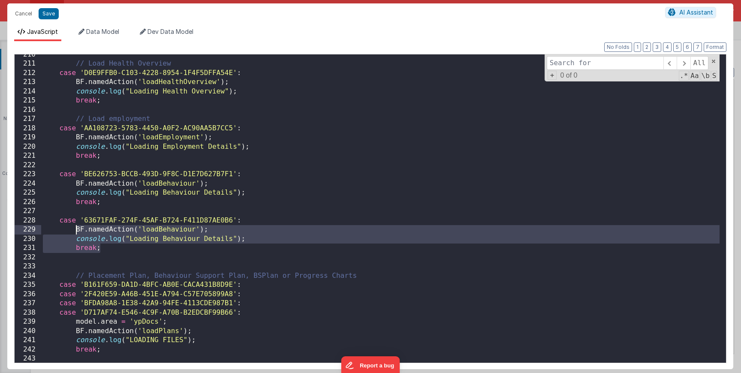
drag, startPoint x: 118, startPoint y: 247, endPoint x: 77, endPoint y: 231, distance: 44.3
click at [77, 231] on div "// Load Health Overview case 'D0E9FFB0-C103-4228-8954-1F4F5DFFA54E' : BF . name…" at bounding box center [380, 213] width 678 height 327
click at [80, 234] on div "// Load Health Overview case 'D0E9FFB0-C103-4228-8954-1F4F5DFFA54E' : BF . name…" at bounding box center [380, 213] width 678 height 327
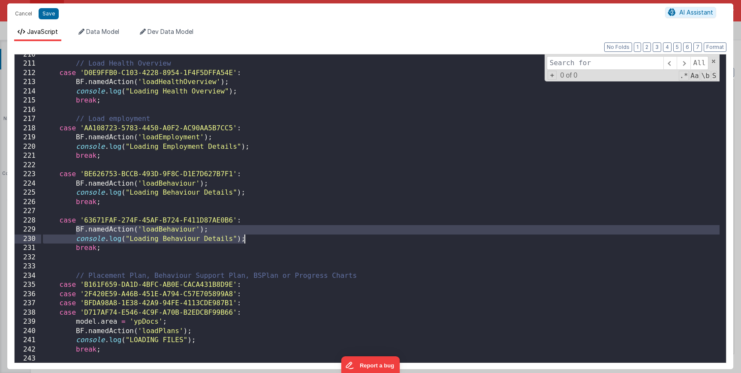
drag, startPoint x: 76, startPoint y: 231, endPoint x: 279, endPoint y: 241, distance: 203.5
click at [279, 241] on div "// Load Health Overview case 'D0E9FFB0-C103-4228-8954-1F4F5DFFA54E' : BF . name…" at bounding box center [380, 213] width 678 height 327
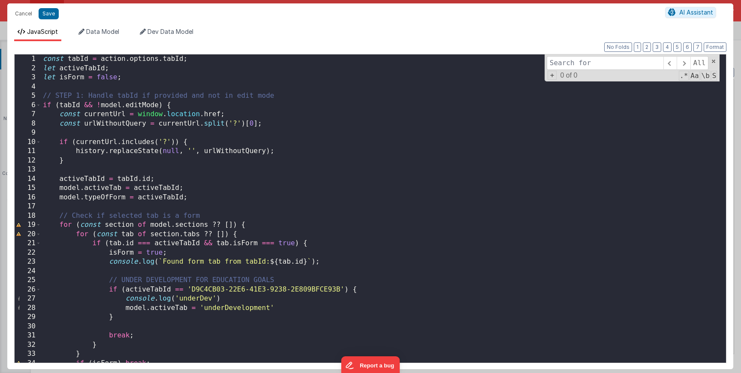
scroll to position [0, 0]
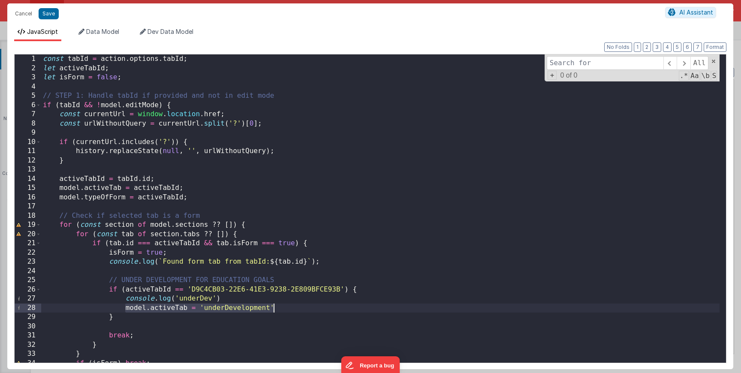
drag, startPoint x: 126, startPoint y: 307, endPoint x: 272, endPoint y: 307, distance: 145.8
click at [272, 307] on div "const tabId = action . options . tabId ; let activeTabId ; let isForm = false ;…" at bounding box center [380, 217] width 678 height 327
click at [276, 308] on div "const tabId = action . options . tabId ; let activeTabId ; let isForm = false ;…" at bounding box center [380, 217] width 678 height 327
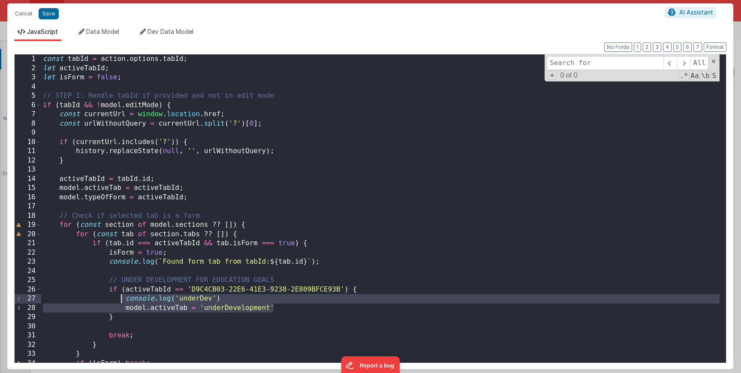
drag, startPoint x: 277, startPoint y: 309, endPoint x: 123, endPoint y: 298, distance: 154.8
click at [121, 298] on div "const tabId = action . options . tabId ; let activeTabId ; let isForm = false ;…" at bounding box center [380, 217] width 678 height 327
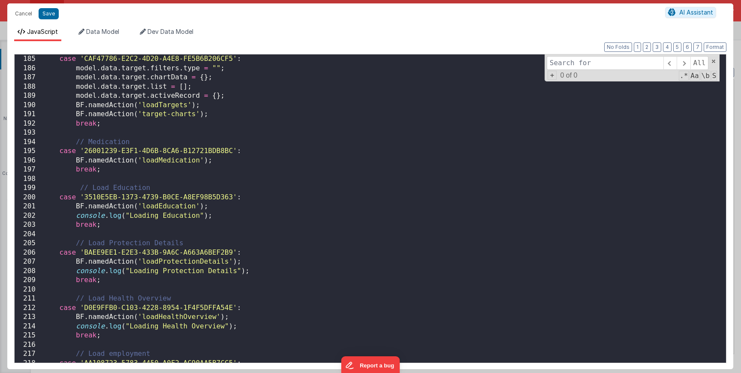
scroll to position [1747, 0]
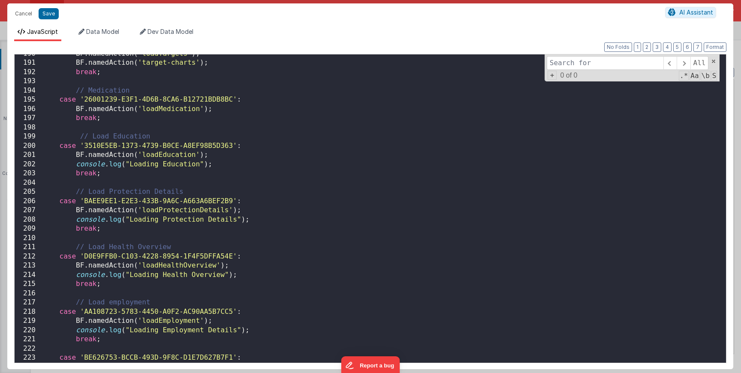
click at [297, 277] on div "BF . namedAction ( 'loadTargets' ) ; BF . namedAction ( 'target-charts' ) ; bre…" at bounding box center [380, 212] width 678 height 327
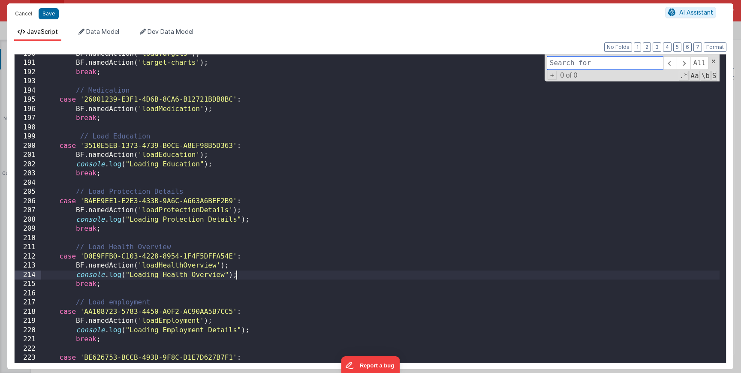
click at [564, 65] on input at bounding box center [605, 63] width 117 height 14
paste input "63671FAF-274F-45AF-B724-F411D87AE0B6"
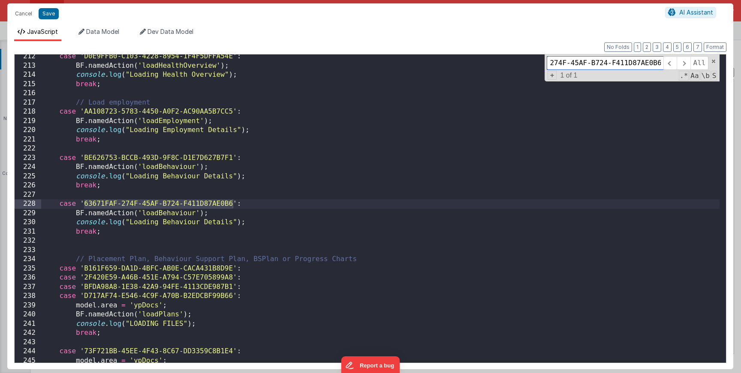
scroll to position [1947, 0]
type input "63671FAF-274F-45AF-B724-F411D87AE0B6"
click at [165, 200] on div "case 'D0E9FFB0-C103-4228-8954-1F4F5DFFA54E' : BF . namedAction ( 'loadHealthOve…" at bounding box center [380, 215] width 678 height 327
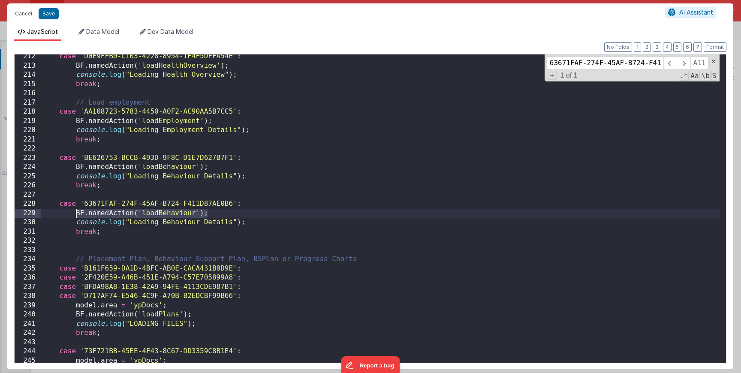
drag, startPoint x: 207, startPoint y: 212, endPoint x: 76, endPoint y: 214, distance: 131.2
click at [75, 214] on div "case 'D0E9FFB0-C103-4228-8954-1F4F5DFFA54E' : BF . namedAction ( 'loadHealthOve…" at bounding box center [380, 215] width 678 height 327
click at [246, 218] on div "case 'D0E9FFB0-C103-4228-8954-1F4F5DFFA54E' : BF . namedAction ( 'loadHealthOve…" at bounding box center [380, 215] width 678 height 327
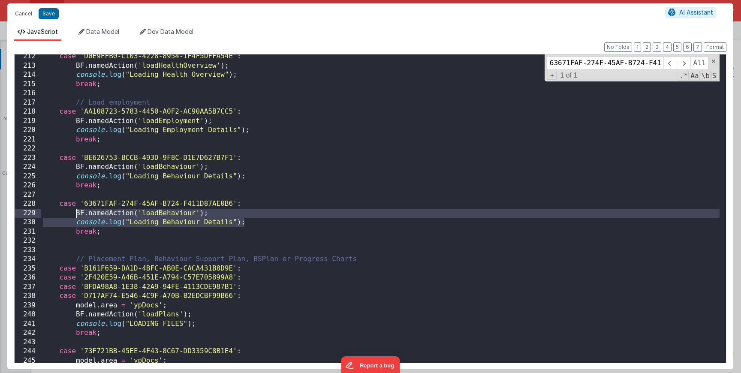
drag, startPoint x: 250, startPoint y: 222, endPoint x: 79, endPoint y: 214, distance: 171.3
click at [77, 214] on div "case 'D0E9FFB0-C103-4228-8954-1F4F5DFFA54E' : BF . namedAction ( 'loadHealthOve…" at bounding box center [380, 215] width 678 height 327
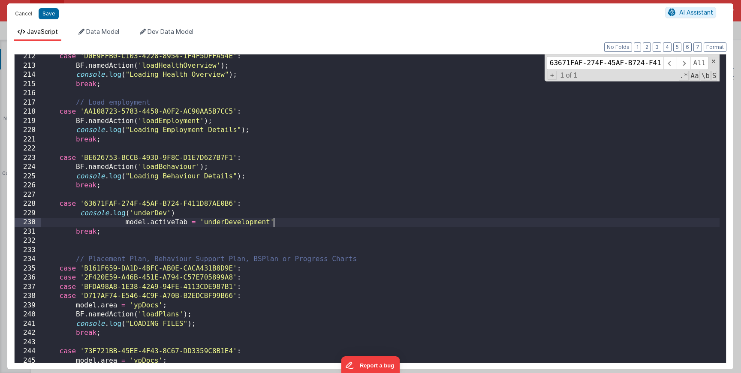
click at [123, 225] on div "case 'D0E9FFB0-C103-4228-8954-1F4F5DFFA54E' : BF . namedAction ( 'loadHealthOve…" at bounding box center [380, 215] width 678 height 327
click at [76, 222] on div "case 'D0E9FFB0-C103-4228-8954-1F4F5DFFA54E' : BF . namedAction ( 'loadHealthOve…" at bounding box center [380, 215] width 678 height 327
click at [106, 191] on div "case 'D0E9FFB0-C103-4228-8954-1F4F5DFFA54E' : BF . namedAction ( 'loadHealthOve…" at bounding box center [380, 215] width 678 height 327
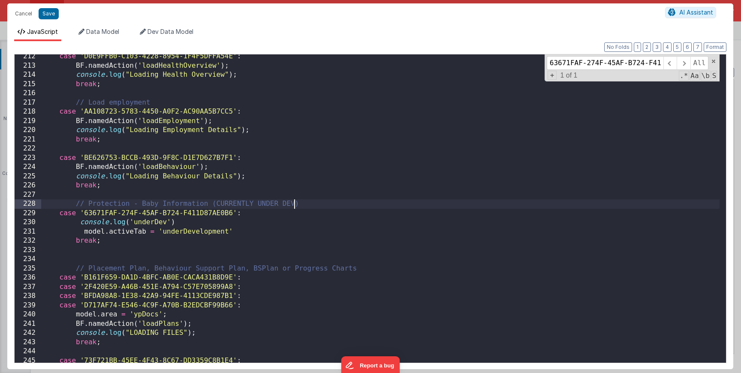
click at [48, 22] on div "Cancel Save AI Assistant" at bounding box center [370, 13] width 726 height 21
click at [48, 17] on button "Save" at bounding box center [49, 13] width 20 height 11
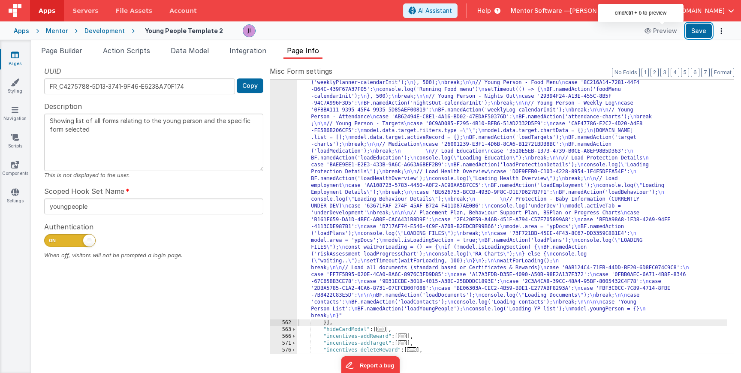
click at [704, 30] on button "Save" at bounding box center [698, 31] width 26 height 15
click at [24, 60] on link "Pages" at bounding box center [15, 59] width 31 height 17
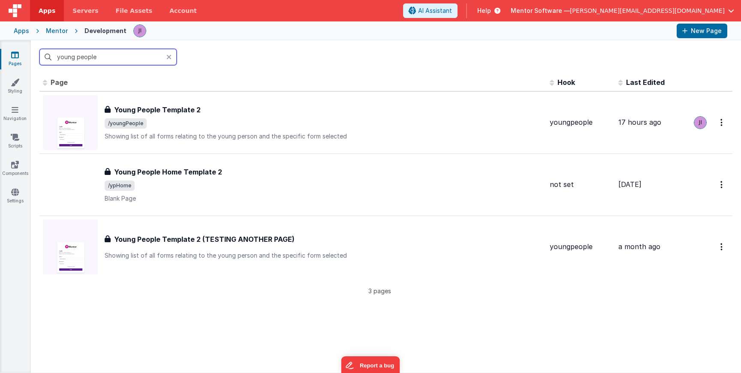
click at [67, 58] on input "young people" at bounding box center [107, 57] width 137 height 16
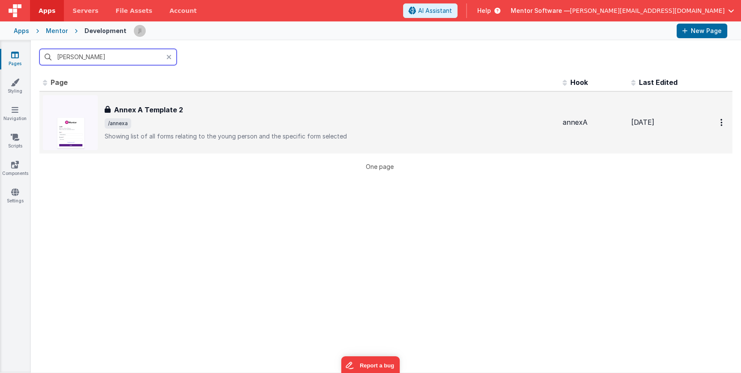
type input "anne"
click at [193, 99] on div "Annex A Template 2 Annex A Template 2 /annexa Showing list of all forms relatin…" at bounding box center [299, 122] width 513 height 55
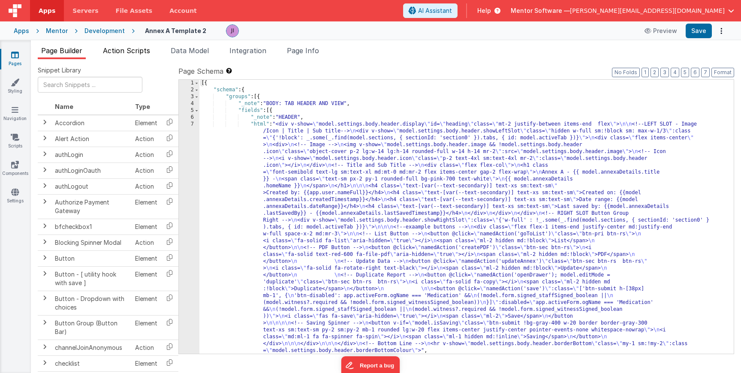
click at [139, 61] on div "Snippet Library Name Type Accordion Element Alert Action Action authLogin Actio…" at bounding box center [386, 223] width 710 height 328
click at [138, 57] on li "Action Scripts" at bounding box center [126, 52] width 54 height 14
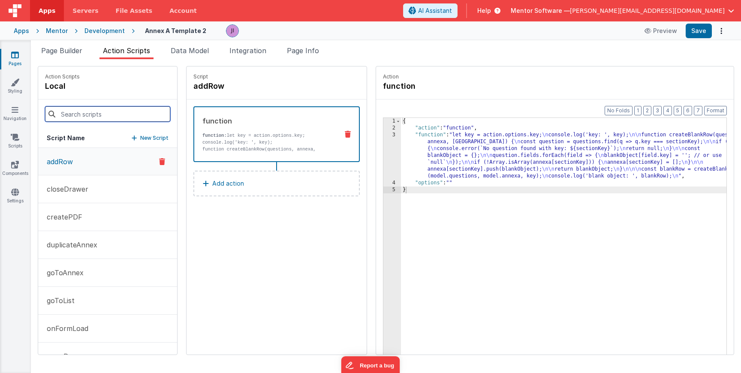
click at [108, 120] on input at bounding box center [107, 113] width 125 height 15
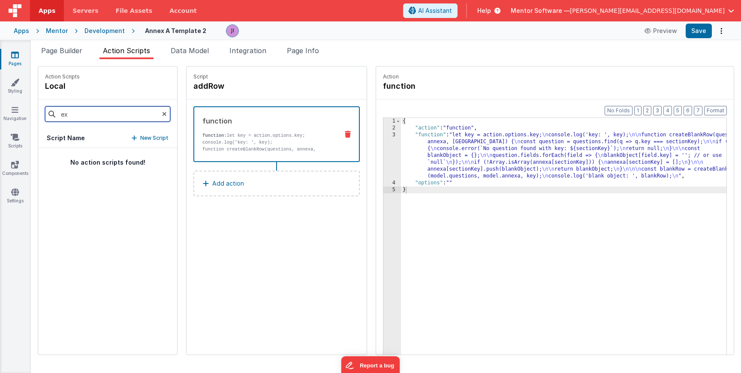
type input "e"
type input "pdf"
click at [92, 162] on button "createPDF" at bounding box center [107, 162] width 139 height 28
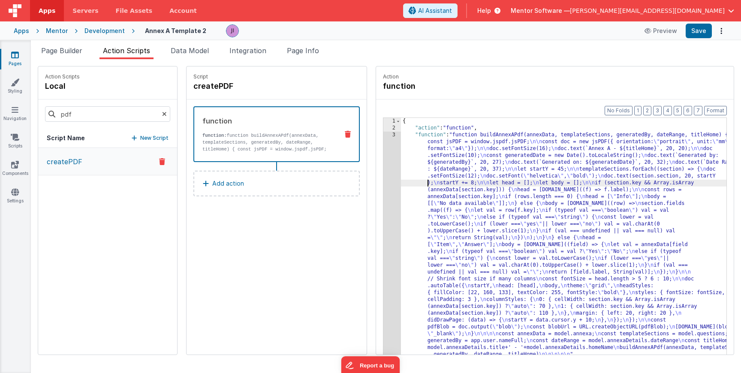
click at [401, 181] on div "{ "action" : "function" , "function" : "function buildAnnexAPdf(annexData, temp…" at bounding box center [576, 256] width 351 height 277
click at [401, 183] on div "{ "action" : "function" , "function" : "function buildAnnexAPdf(annexData, temp…" at bounding box center [576, 256] width 351 height 277
click at [383, 183] on div "3" at bounding box center [392, 245] width 18 height 226
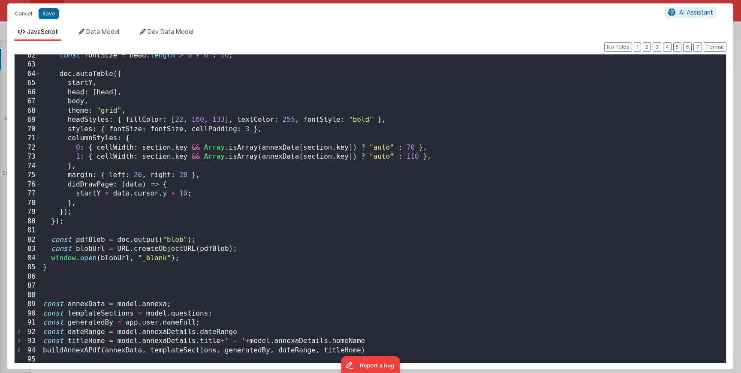
scroll to position [604, 0]
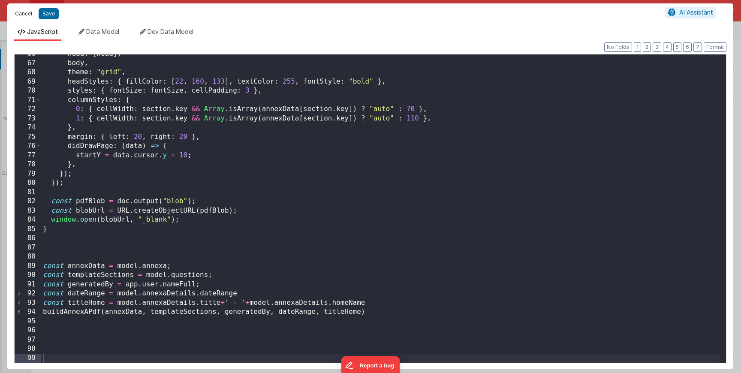
click at [17, 17] on button "Cancel" at bounding box center [24, 14] width 26 height 12
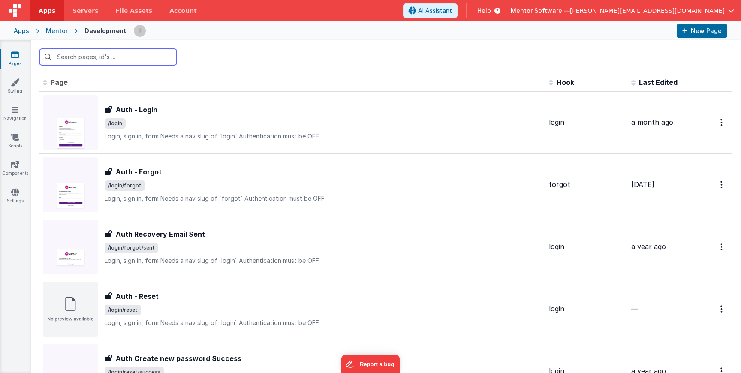
click at [142, 57] on input "text" at bounding box center [107, 57] width 137 height 16
click at [151, 65] on input "text" at bounding box center [107, 57] width 137 height 16
click at [151, 64] on input "text" at bounding box center [107, 57] width 137 height 16
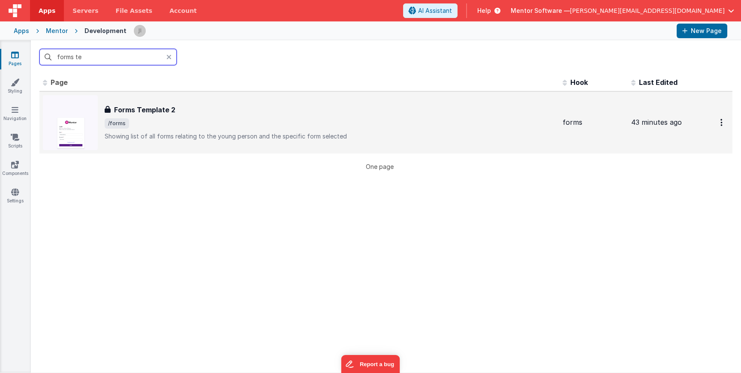
type input "forms te"
click at [247, 136] on p "Showing list of all forms relating to the young person and the specific form se…" at bounding box center [330, 136] width 451 height 9
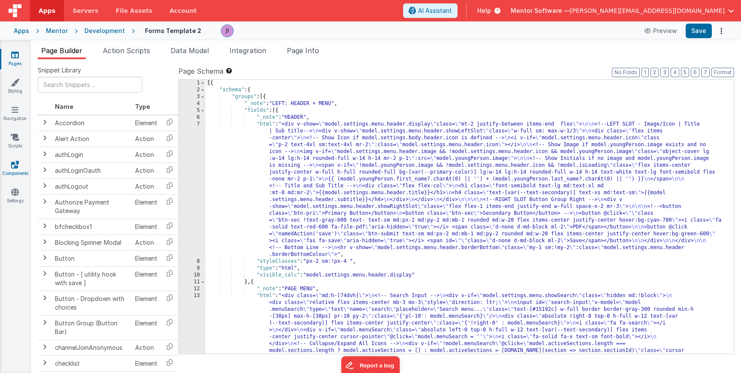
click at [18, 167] on icon at bounding box center [15, 164] width 8 height 9
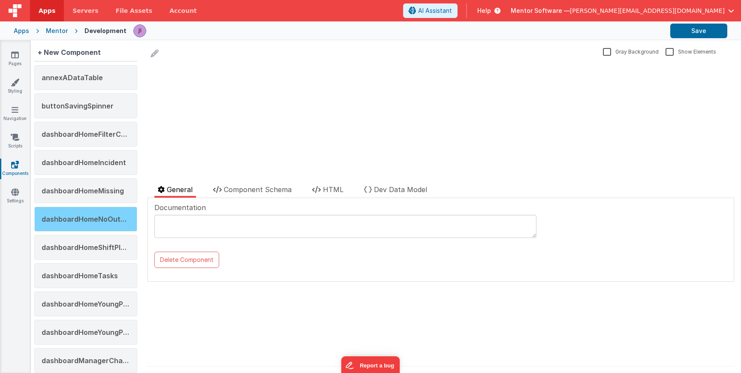
click at [108, 218] on span "dashboardHomeNoOutcomes" at bounding box center [93, 219] width 102 height 9
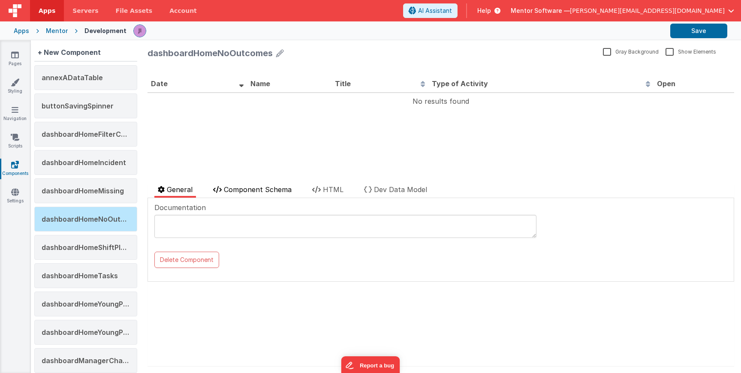
click at [236, 189] on span "Component Schema" at bounding box center [258, 189] width 68 height 9
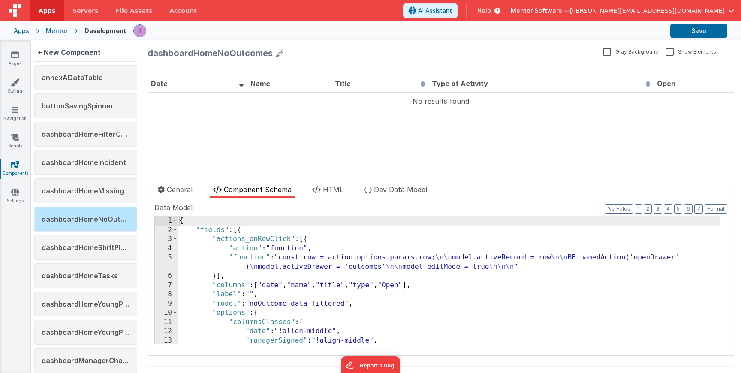
click at [249, 282] on div "{ "fields" : [{ "actions_onRowClick" : [{ "action" : "function" , "function" : …" at bounding box center [448, 289] width 543 height 146
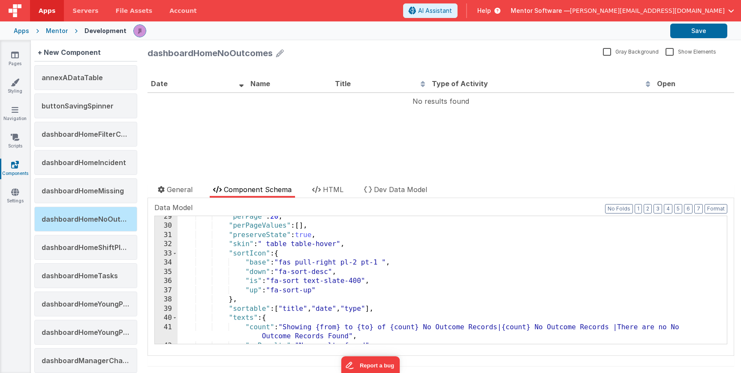
scroll to position [297, 0]
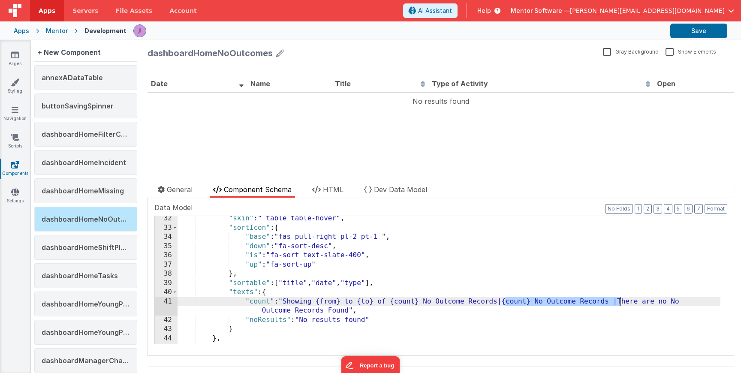
drag, startPoint x: 504, startPoint y: 301, endPoint x: 619, endPoint y: 300, distance: 115.3
click at [619, 300] on div ""skin" : " table table-hover" , "sortIcon" : { "base" : "fas pull-right pl-2 pt…" at bounding box center [448, 287] width 543 height 146
click at [459, 314] on div ""skin" : " table table-hover" , "sortIcon" : { "base" : "fas pull-right pl-2 pt…" at bounding box center [448, 287] width 543 height 146
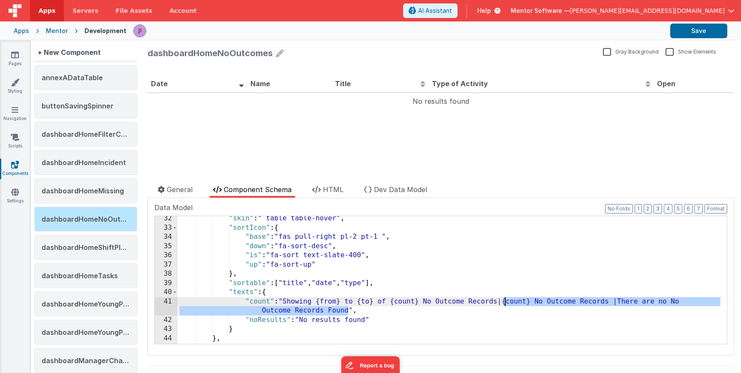
drag, startPoint x: 349, startPoint y: 312, endPoint x: 505, endPoint y: 301, distance: 156.4
click at [505, 301] on div ""skin" : " table table-hover" , "sortIcon" : { "base" : "fas pull-right pl-2 pt…" at bounding box center [448, 287] width 543 height 146
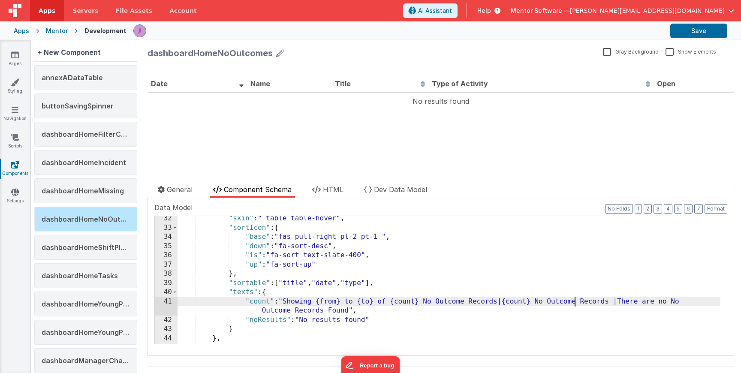
click at [576, 300] on div ""skin" : " table table-hover" , "sortIcon" : { "base" : "fas pull-right pl-2 pt…" at bounding box center [448, 287] width 543 height 146
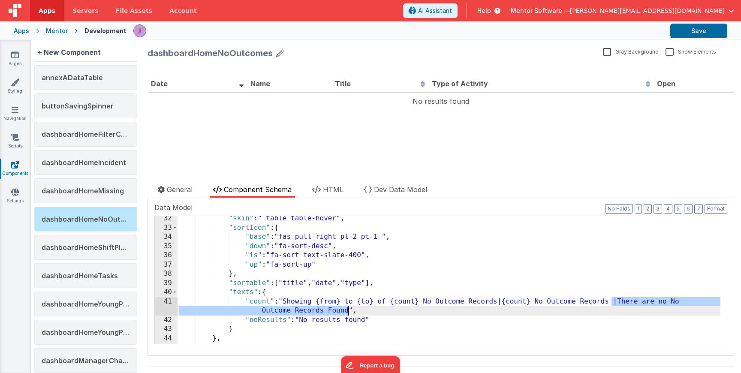
drag, startPoint x: 613, startPoint y: 301, endPoint x: 348, endPoint y: 310, distance: 265.5
click at [348, 310] on div ""skin" : " table table-hover" , "sortIcon" : { "base" : "fas pull-right pl-2 pt…" at bounding box center [448, 287] width 543 height 146
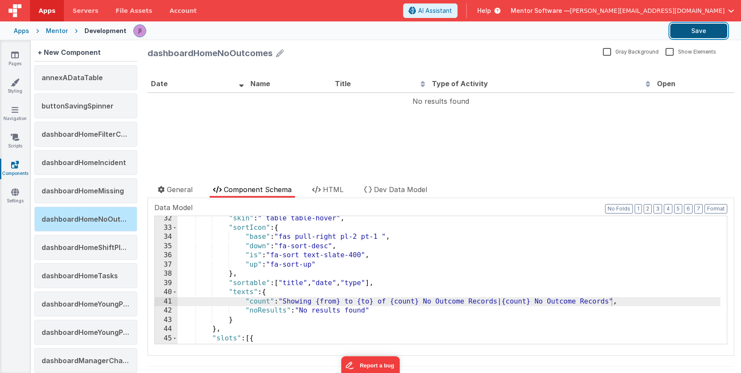
click at [678, 34] on button "Save" at bounding box center [698, 31] width 57 height 15
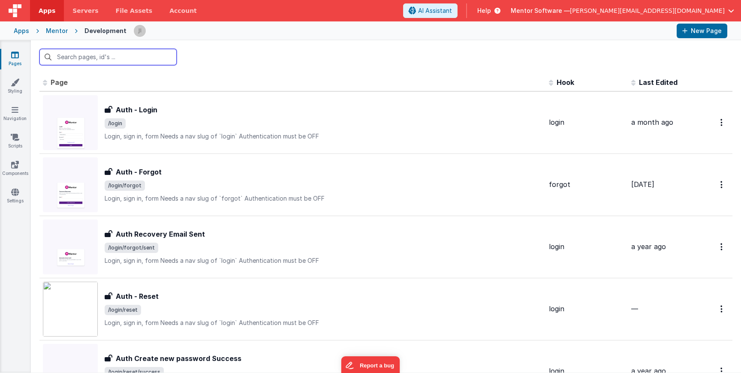
click at [84, 63] on input "text" at bounding box center [107, 57] width 137 height 16
click at [84, 62] on input "text" at bounding box center [107, 57] width 137 height 16
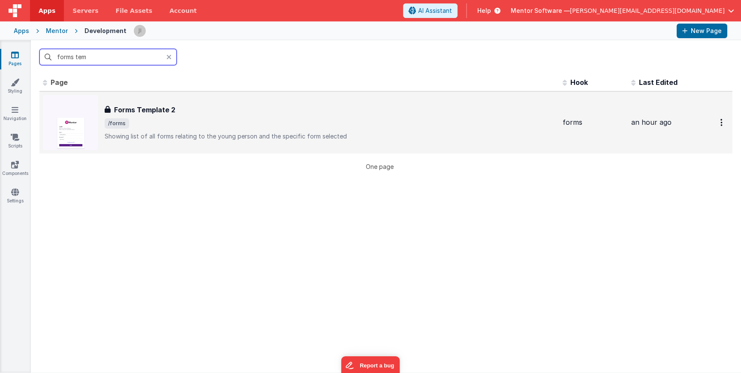
type input "forms tem"
click at [157, 142] on div "Forms Template 2 Forms Template 2 /forms Showing list of all forms relating to …" at bounding box center [299, 122] width 513 height 55
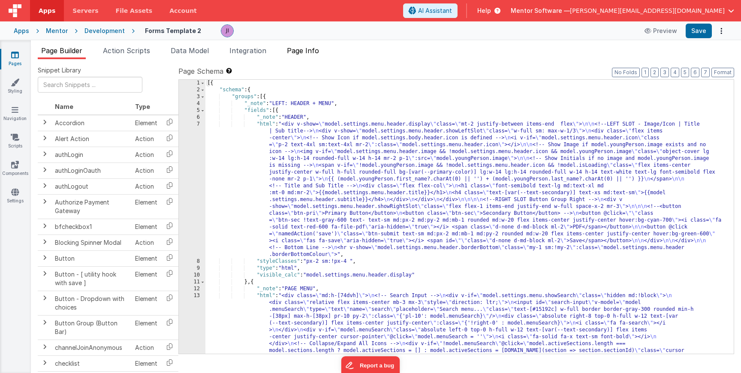
click at [303, 54] on span "Page Info" at bounding box center [303, 50] width 32 height 9
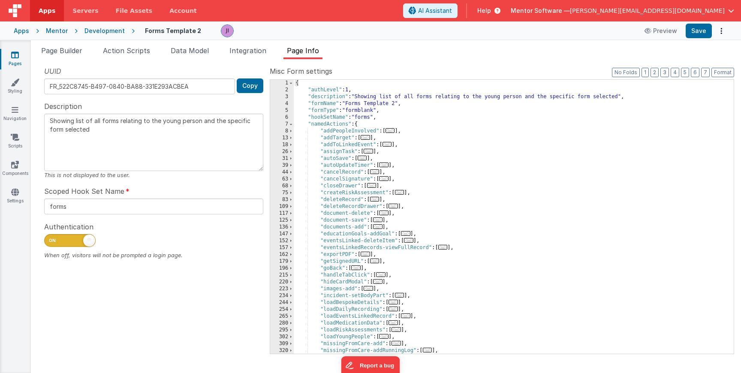
click at [425, 168] on div "{ "authLevel" : 1 , "description" : "Showing list of all forms relating to the …" at bounding box center [510, 224] width 433 height 288
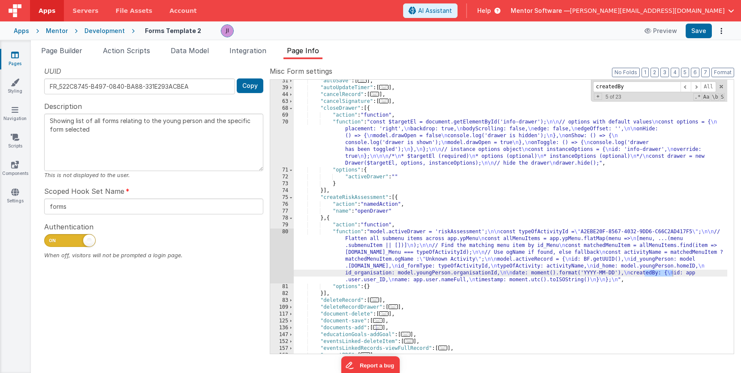
scroll to position [78, 0]
type input "createdBy"
drag, startPoint x: 499, startPoint y: 281, endPoint x: 613, endPoint y: 280, distance: 114.5
click at [613, 280] on div ""autoSave" : [ ... ] , "autoUpdateTimer" : [ ... ] , "cancelRecord" : [ ... ] ,…" at bounding box center [510, 222] width 433 height 288
drag, startPoint x: 385, startPoint y: 280, endPoint x: 713, endPoint y: 273, distance: 328.0
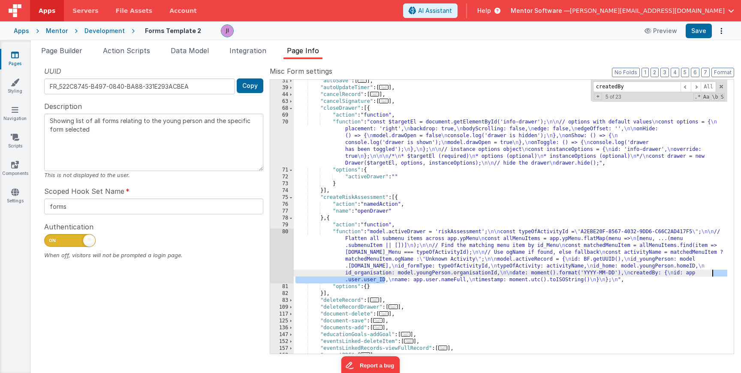
click at [713, 273] on div ""autoSave" : [ ... ] , "autoUpdateTimer" : [ ... ] , "cancelRecord" : [ ... ] ,…" at bounding box center [510, 222] width 433 height 288
click at [121, 46] on span "Action Scripts" at bounding box center [126, 50] width 47 height 9
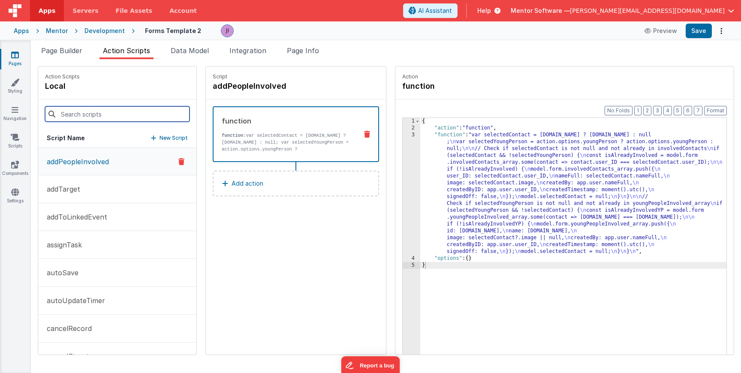
click at [101, 108] on input at bounding box center [117, 113] width 144 height 15
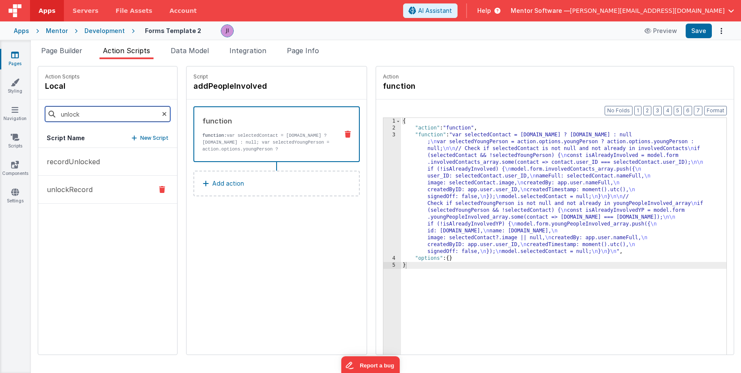
type input "unlock"
click at [91, 179] on button "unlockRecord" at bounding box center [107, 190] width 139 height 28
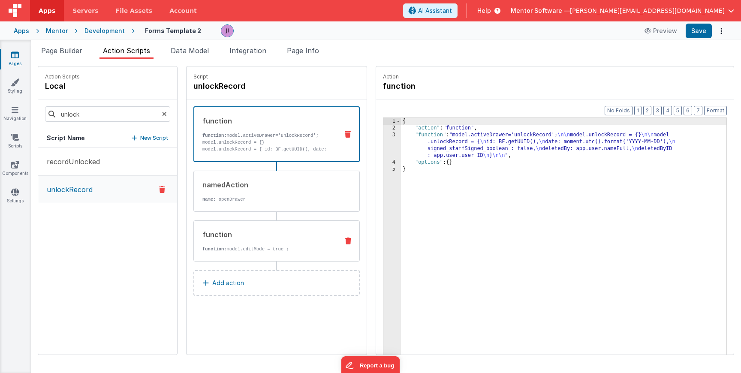
click at [259, 247] on p "function: model.editMode = true ;" at bounding box center [266, 249] width 129 height 7
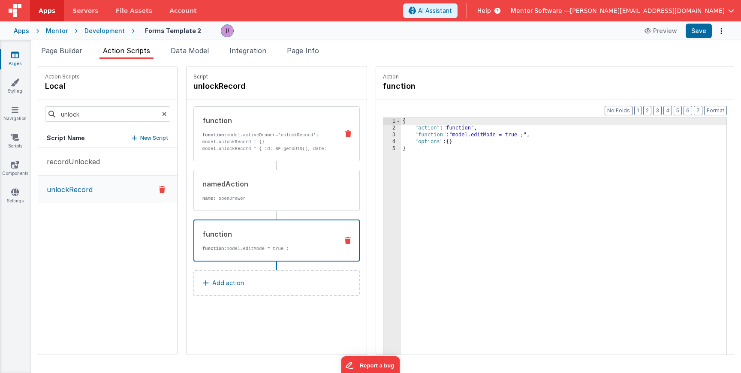
click at [261, 131] on div "function function: model.activeDrawer='unlockRecord'; model.unlockRecord = {} m…" at bounding box center [263, 133] width 138 height 37
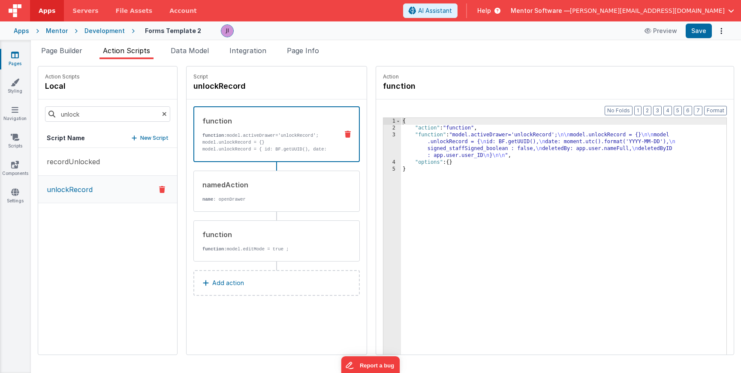
click at [415, 161] on div "{ "action" : "function" , "function" : "model.activeDrawer='unlockRecord'; \n\n…" at bounding box center [563, 256] width 325 height 277
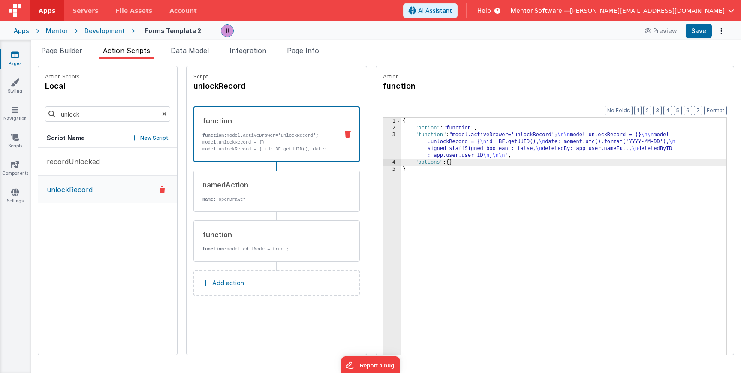
click at [383, 149] on div "3" at bounding box center [392, 145] width 18 height 27
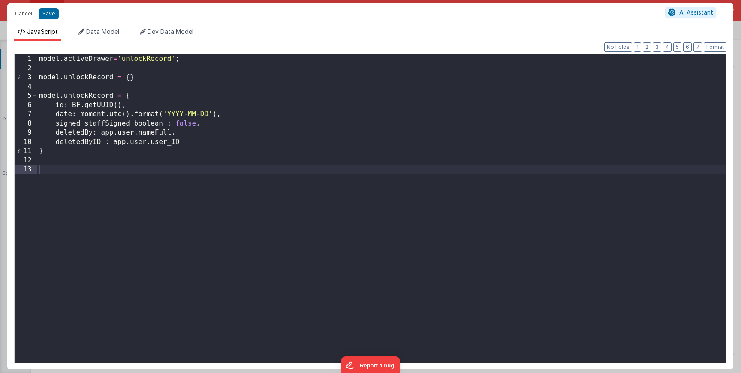
click at [182, 60] on div "model . activeDrawer = 'unlockRecord' ; model . unlockRecord = { } model . unlo…" at bounding box center [381, 217] width 688 height 327
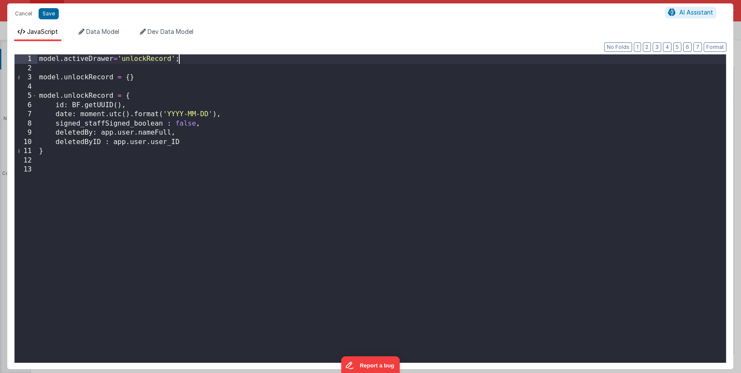
click at [179, 141] on div "model . activeDrawer = 'unlockRecord' ; model . unlockRecord = { } model . unlo…" at bounding box center [381, 217] width 688 height 327
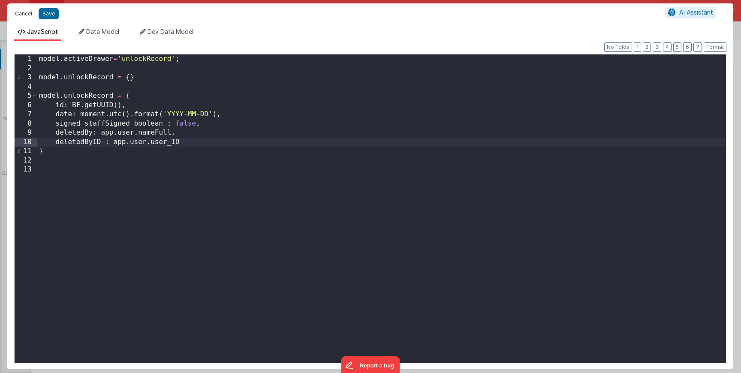
click at [26, 15] on button "Cancel" at bounding box center [24, 14] width 26 height 12
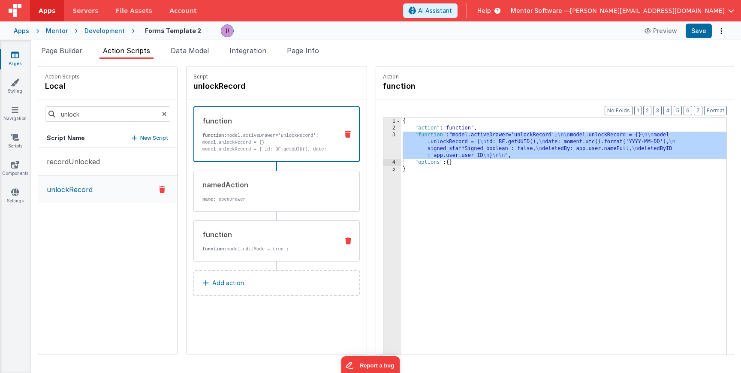
click at [229, 250] on p "function: model.editMode = true ;" at bounding box center [266, 249] width 129 height 7
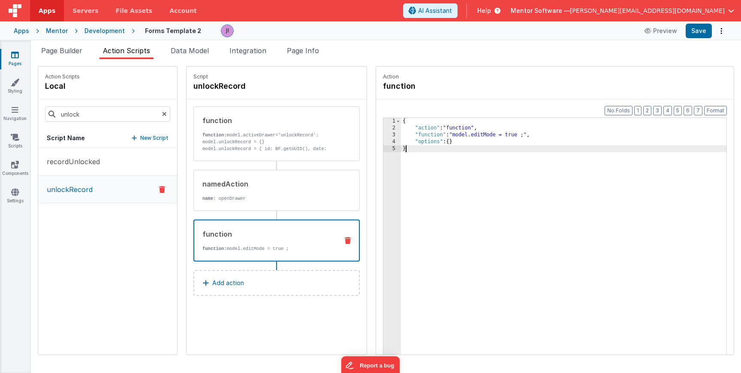
click at [461, 185] on div "{ "action" : "function" , "function" : "model.editMode = true ;" , "options" : …" at bounding box center [563, 256] width 325 height 277
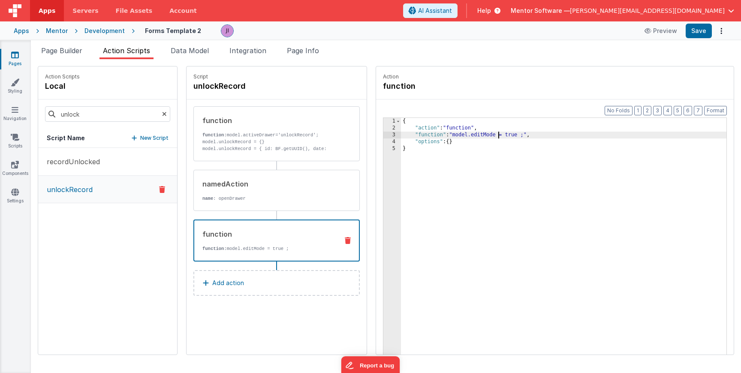
click at [473, 133] on div "{ "action" : "function" , "function" : "model.editMode = true ;" , "options" : …" at bounding box center [563, 256] width 325 height 277
click at [538, 138] on div "{ "action" : "function" , "function" : "model.editModeDrawer = true ;" , "optio…" at bounding box center [563, 256] width 325 height 277
click at [508, 249] on div "{ "action" : "function" , "function" : "model.editModeDrawer = true ;" , "optio…" at bounding box center [563, 256] width 325 height 277
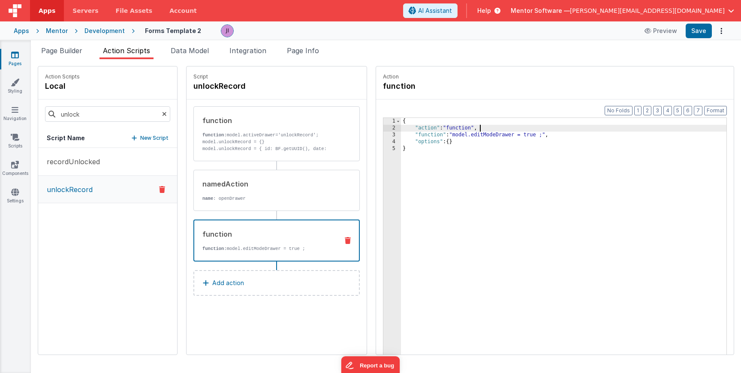
click at [469, 128] on div "{ "action" : "function" , "function" : "model.editModeDrawer = true ;" , "optio…" at bounding box center [563, 256] width 325 height 277
click at [469, 134] on div "{ "action" : "function" , "function" : "model.editModeDrawer = true ;" , "optio…" at bounding box center [563, 256] width 325 height 277
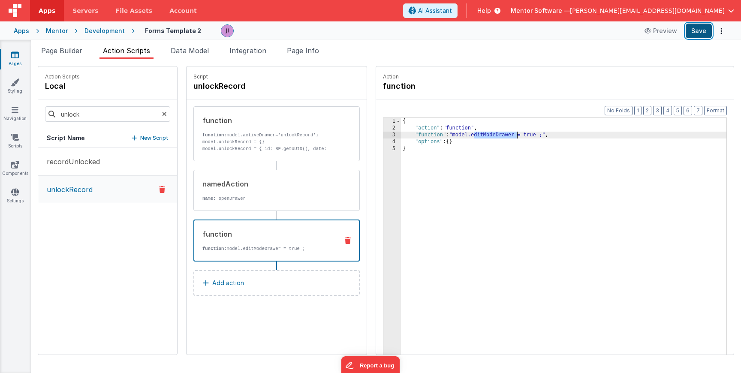
click at [690, 34] on button "Save" at bounding box center [698, 31] width 26 height 15
click at [78, 57] on li "Page Builder" at bounding box center [62, 52] width 48 height 14
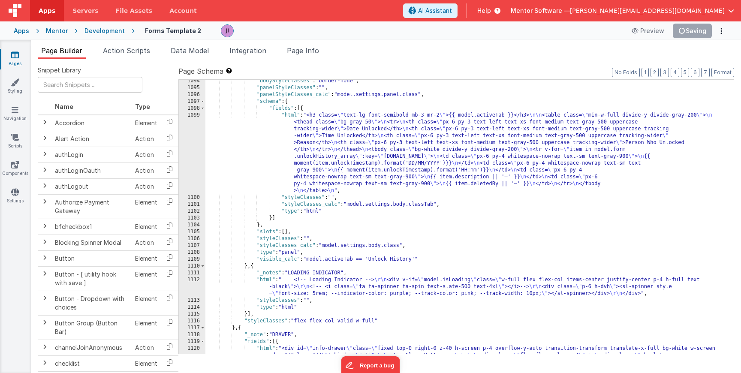
scroll to position [13774, 0]
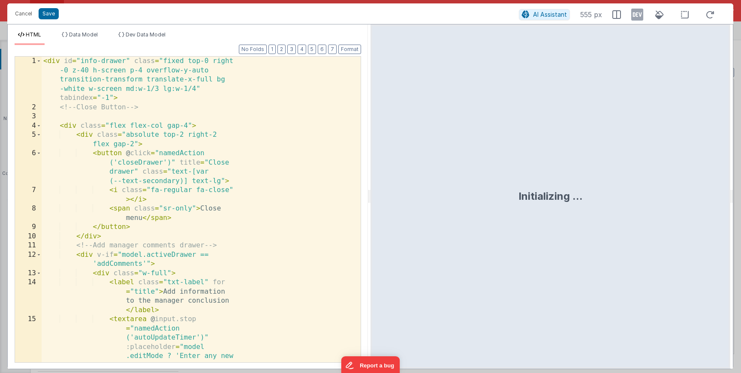
click at [210, 144] on div "< div id = "info-drawer" class = "fixed top-0 right -0 z-40 h-screen p-4 overfl…" at bounding box center [198, 307] width 313 height 500
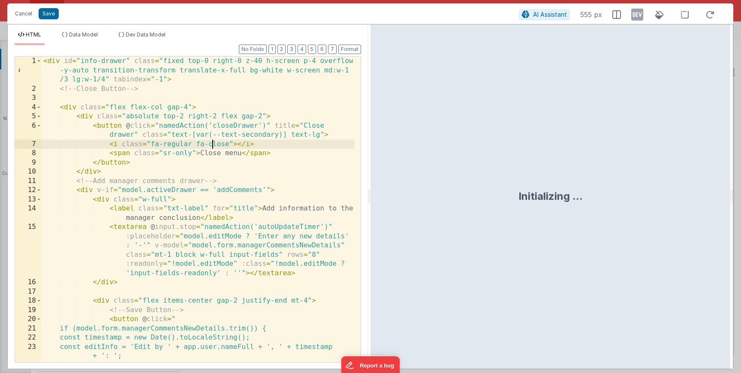
scroll to position [0, 0]
click at [286, 48] on button "2" at bounding box center [281, 49] width 8 height 9
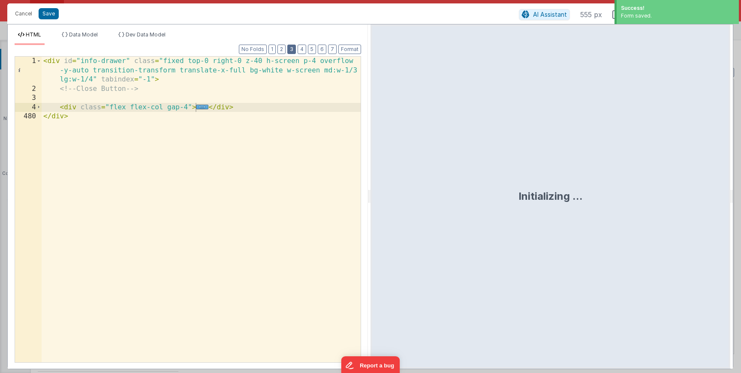
click at [292, 48] on button "3" at bounding box center [291, 49] width 9 height 9
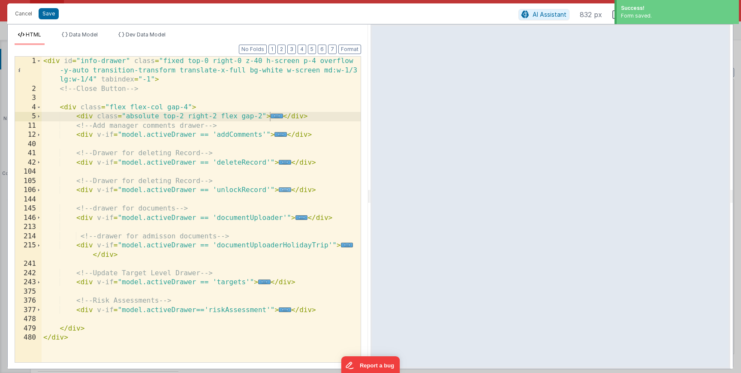
click at [283, 192] on span "..." at bounding box center [285, 189] width 12 height 5
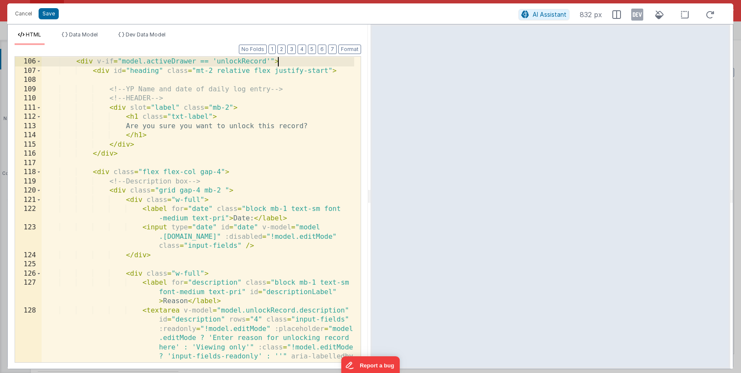
scroll to position [180, 0]
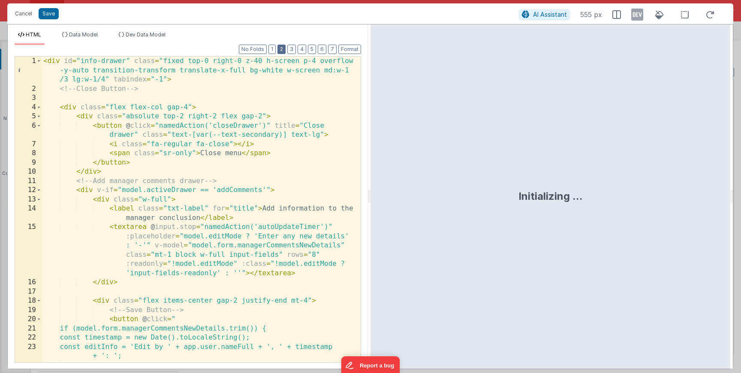
click at [282, 52] on button "2" at bounding box center [281, 49] width 8 height 9
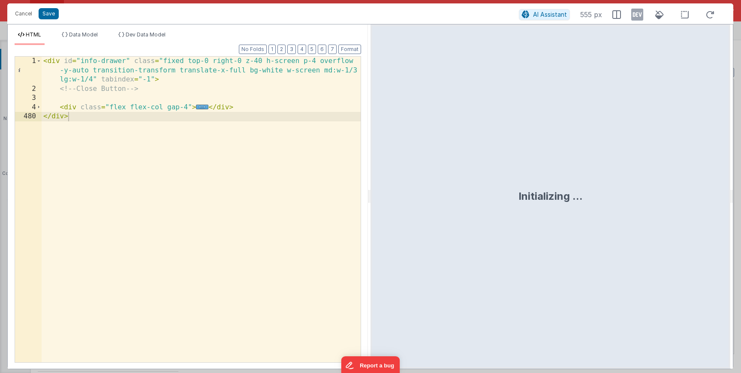
click at [298, 49] on div "Format 7 6 5 4 3 2 1 No Folds 1 2 3 4 480 < div id = "info-drawer" class = "fix…" at bounding box center [188, 203] width 346 height 317
click at [295, 49] on button "3" at bounding box center [291, 49] width 9 height 9
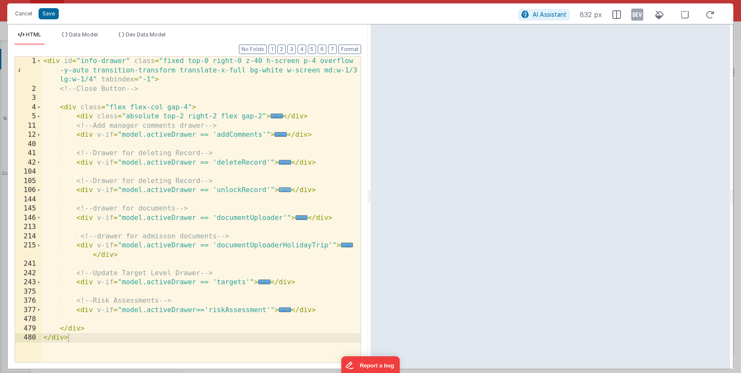
click at [280, 192] on span "..." at bounding box center [285, 189] width 12 height 5
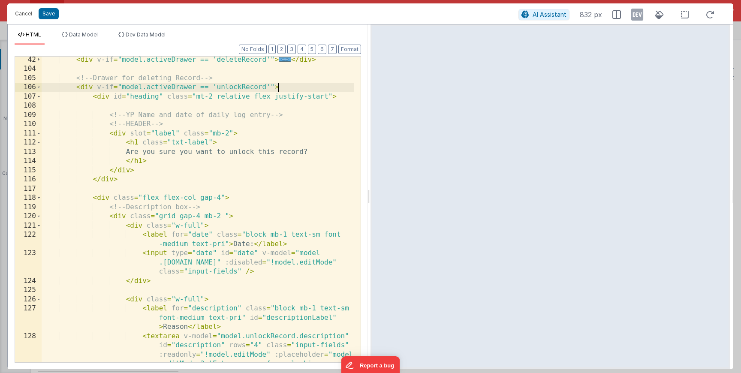
scroll to position [103, 0]
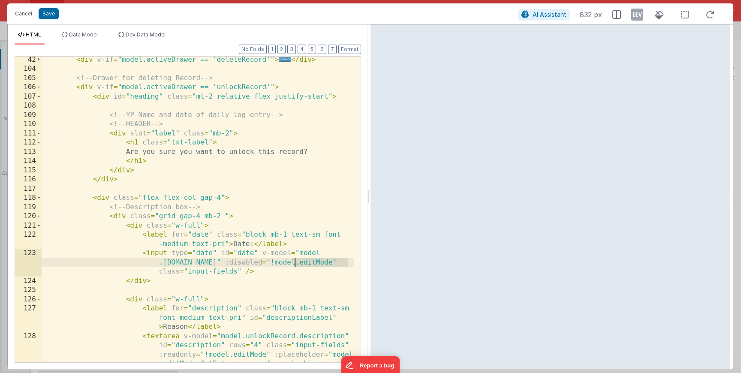
drag, startPoint x: 347, startPoint y: 263, endPoint x: 291, endPoint y: 263, distance: 56.2
click at [291, 263] on div "< div v-if = "model.activeDrawer == 'deleteRecord'" > ... </ div > <!-- Drawer …" at bounding box center [198, 249] width 313 height 389
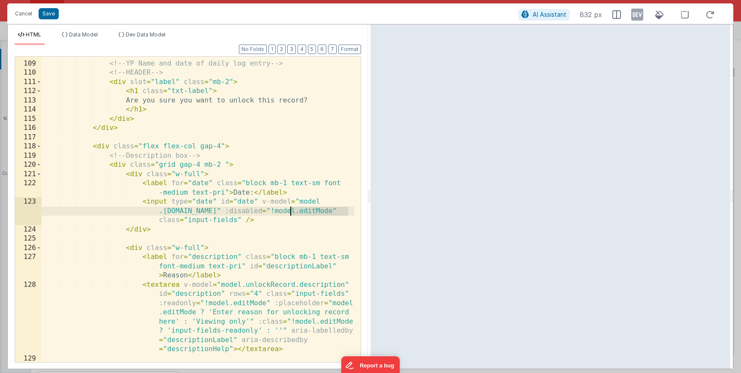
scroll to position [180, 0]
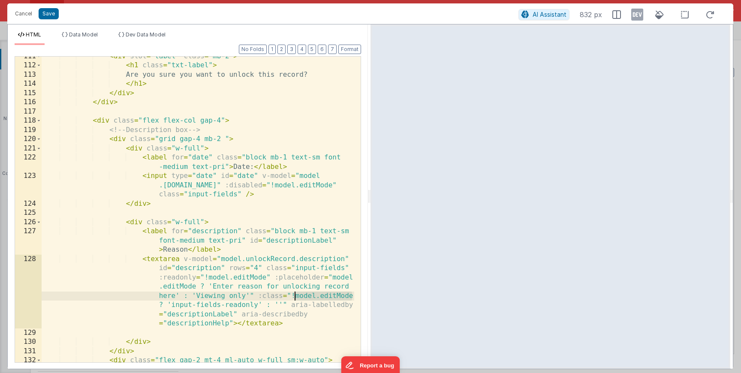
drag, startPoint x: 353, startPoint y: 295, endPoint x: 295, endPoint y: 295, distance: 58.7
click at [295, 295] on div "111 112 113 114 115 116 117 118 119 120 121 122 123 124 125 126 127 128 129 130…" at bounding box center [188, 209] width 346 height 307
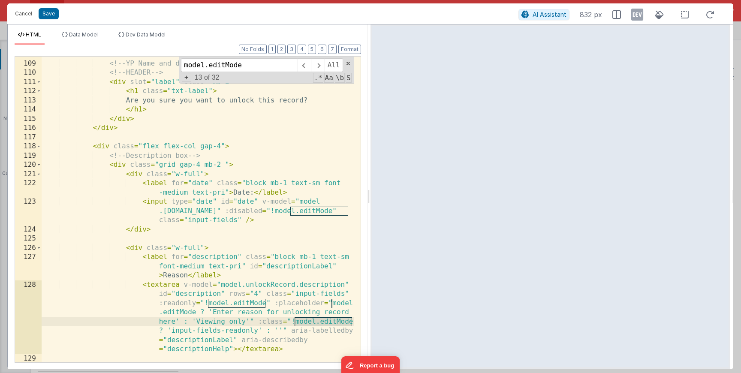
scroll to position [129, 0]
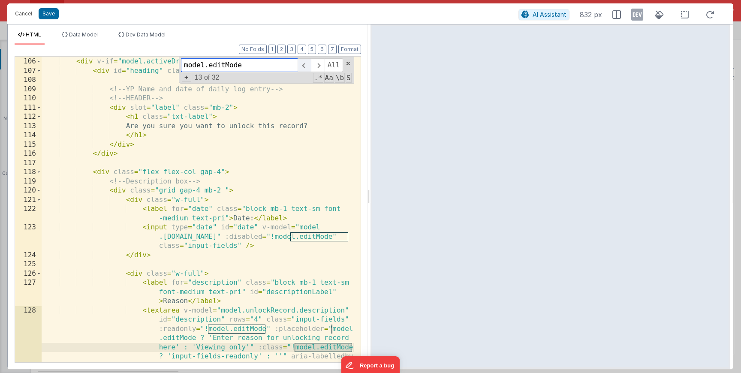
click at [303, 61] on span at bounding box center [304, 65] width 13 height 14
click at [303, 63] on span at bounding box center [304, 65] width 13 height 14
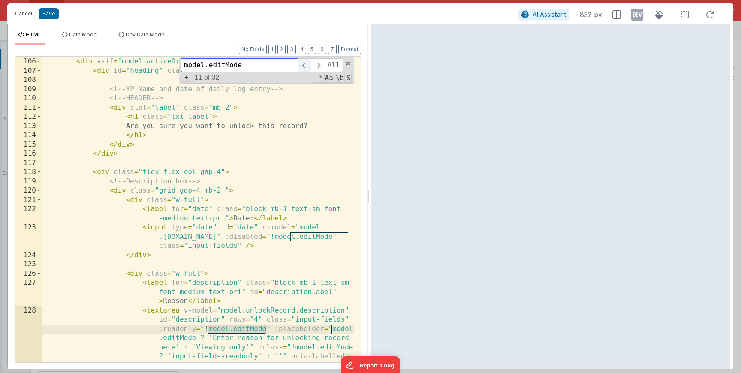
click at [303, 63] on span at bounding box center [304, 65] width 13 height 14
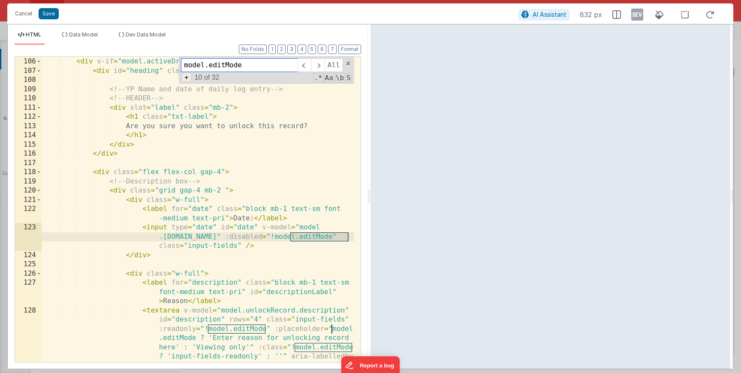
click at [189, 80] on span "+" at bounding box center [186, 77] width 9 height 9
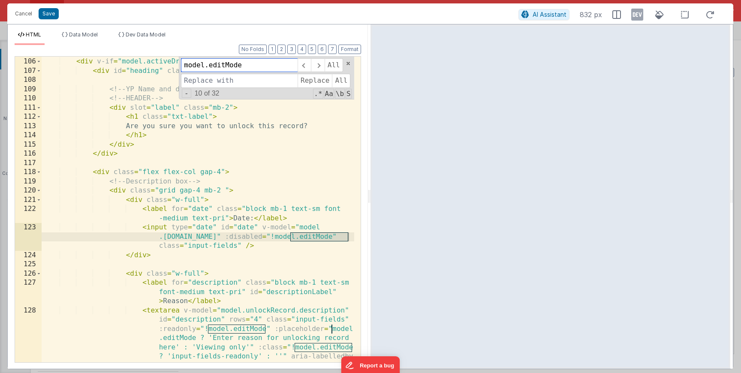
click at [240, 65] on input "model.editMode" at bounding box center [239, 65] width 117 height 14
click at [231, 80] on input at bounding box center [239, 81] width 117 height 14
paste input "model.editMode"
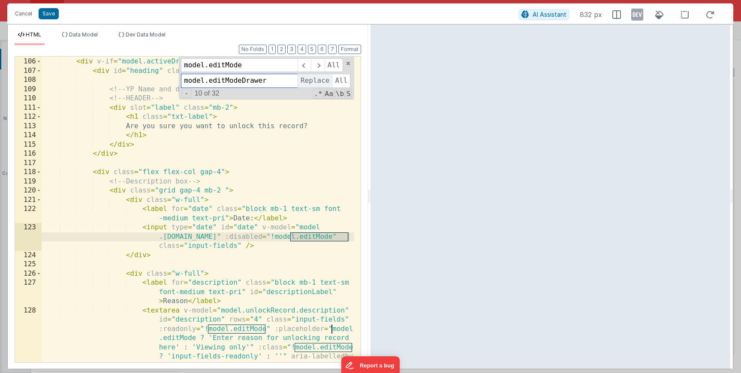
type input "model.editModeDrawer"
click at [310, 78] on span "Replace" at bounding box center [315, 81] width 34 height 14
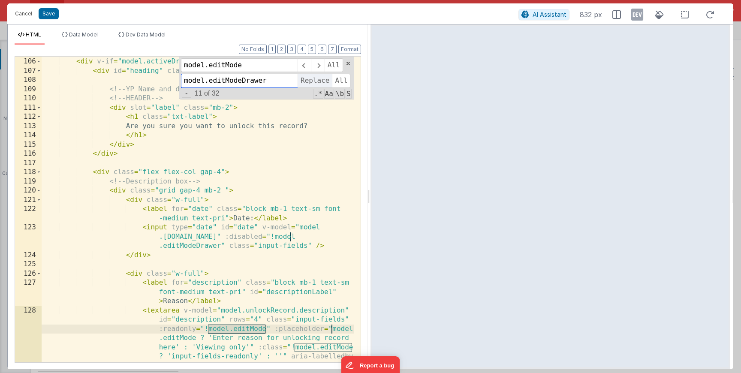
click at [310, 78] on span "Replace" at bounding box center [315, 81] width 34 height 14
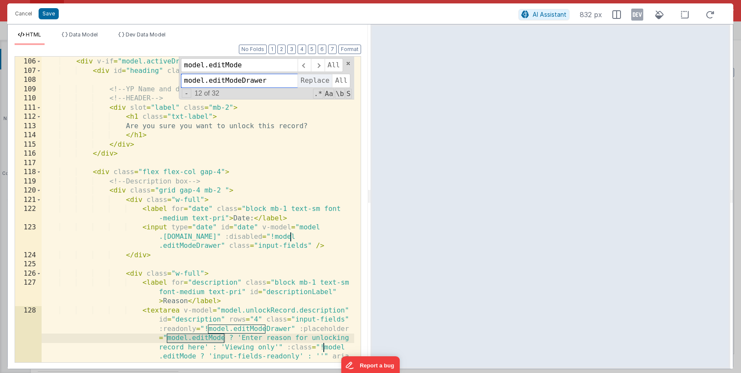
click at [310, 78] on span "Replace" at bounding box center [315, 81] width 34 height 14
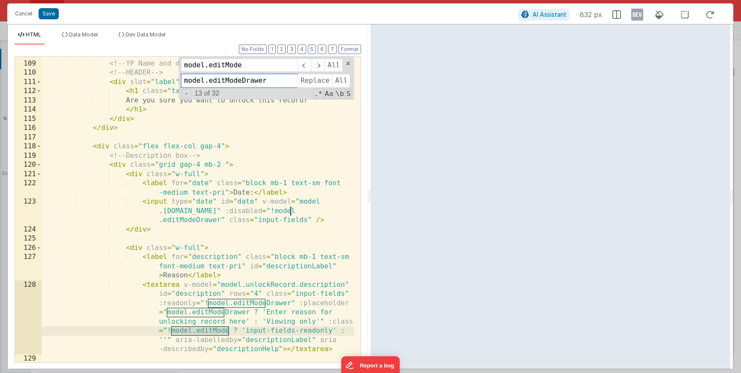
scroll to position [180, 0]
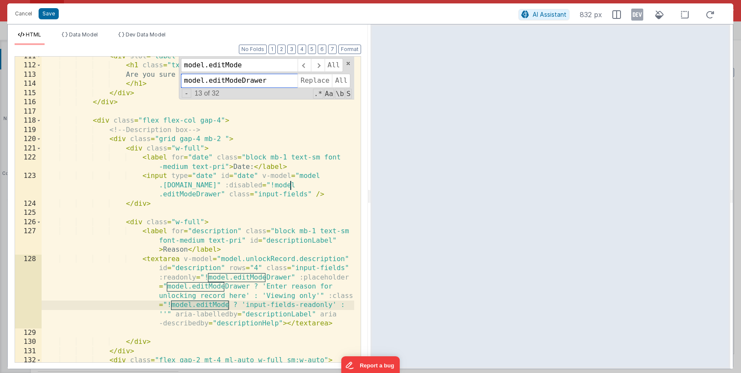
click at [308, 82] on span "Replace" at bounding box center [315, 81] width 34 height 14
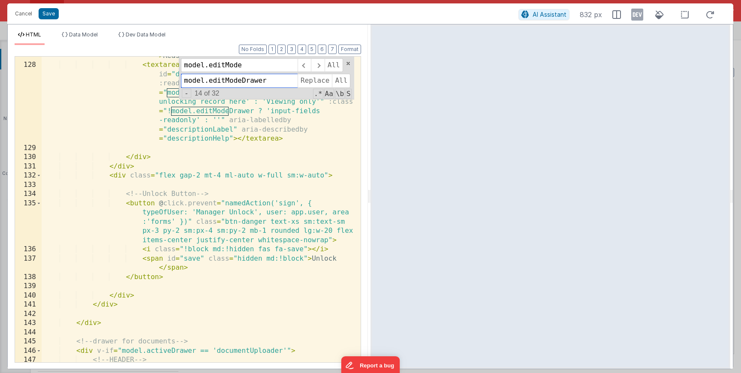
scroll to position [348, 0]
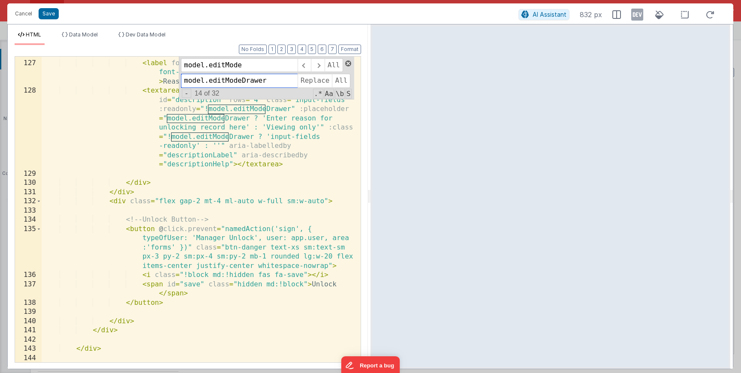
click at [347, 62] on span at bounding box center [348, 63] width 6 height 6
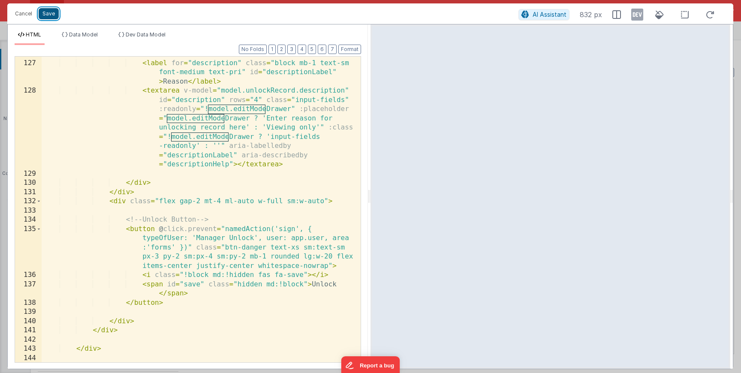
click at [49, 16] on button "Save" at bounding box center [49, 13] width 20 height 11
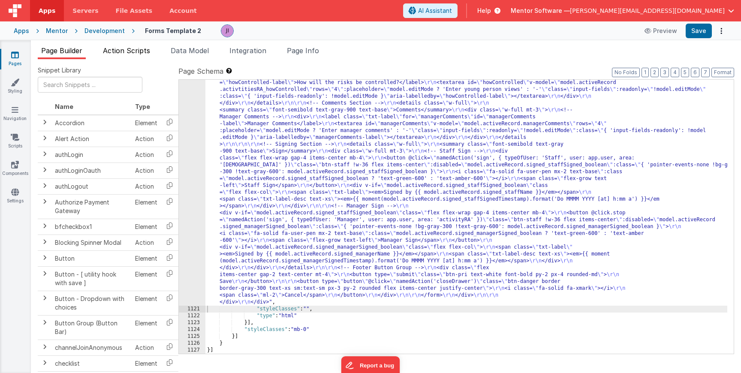
click at [140, 54] on span "Action Scripts" at bounding box center [126, 50] width 47 height 9
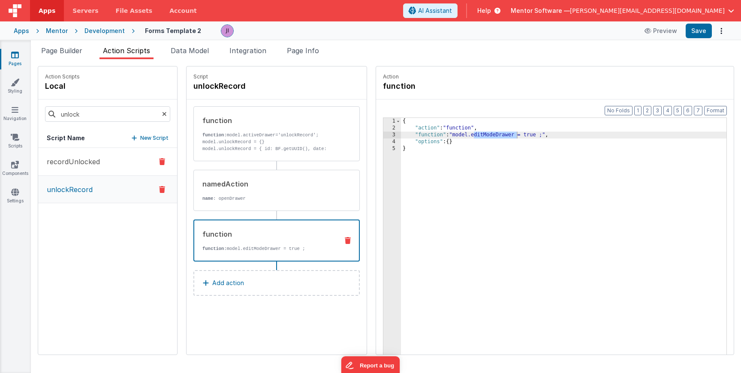
click at [96, 159] on p "recordUnlocked" at bounding box center [71, 161] width 58 height 10
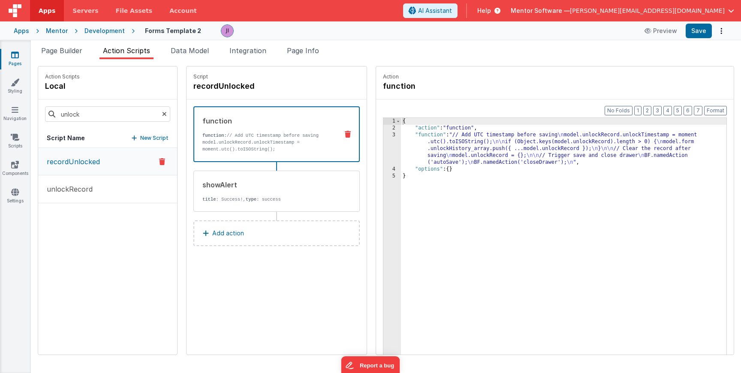
click at [208, 146] on p "function: // Add UTC timestamp before saving model.unlockRecord.unlockTimestamp…" at bounding box center [266, 142] width 129 height 21
click at [224, 181] on div "showAlert" at bounding box center [266, 185] width 129 height 10
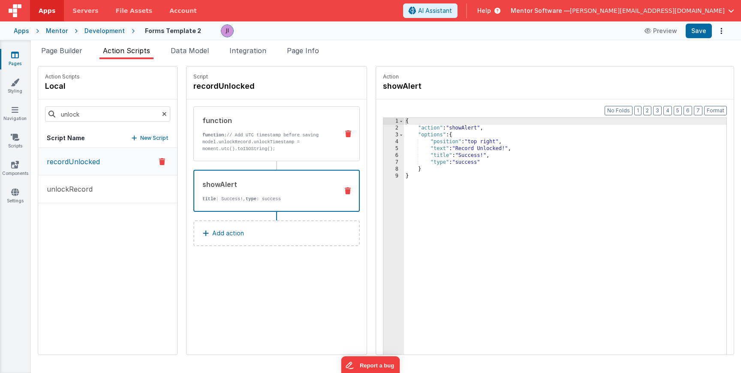
click at [224, 144] on p "function: // Add UTC timestamp before saving model.unlockRecord.unlockTimestamp…" at bounding box center [266, 142] width 129 height 21
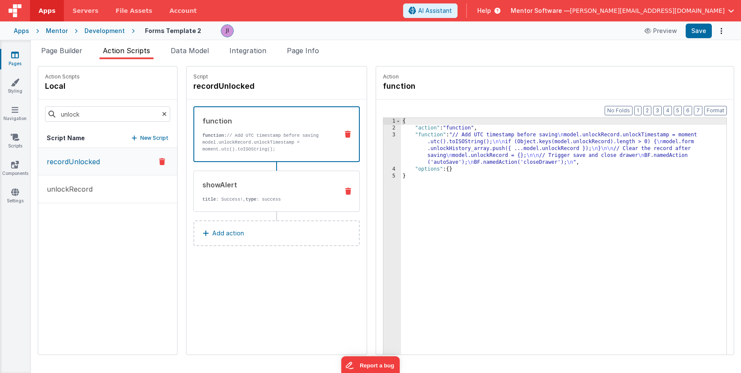
click at [222, 183] on div "showAlert" at bounding box center [266, 185] width 129 height 10
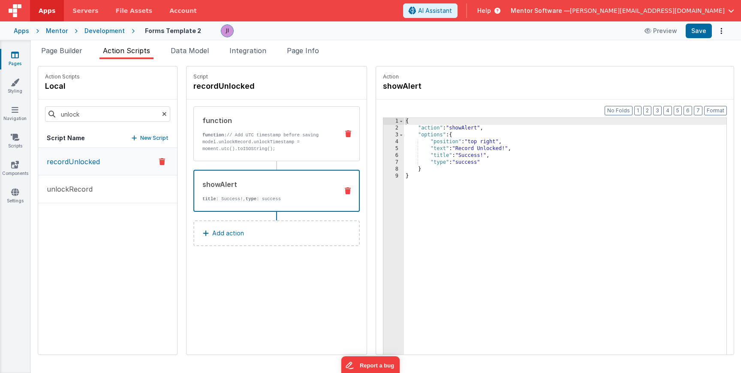
click at [229, 144] on p "function: // Add UTC timestamp before saving model.unlockRecord.unlockTimestamp…" at bounding box center [266, 142] width 129 height 21
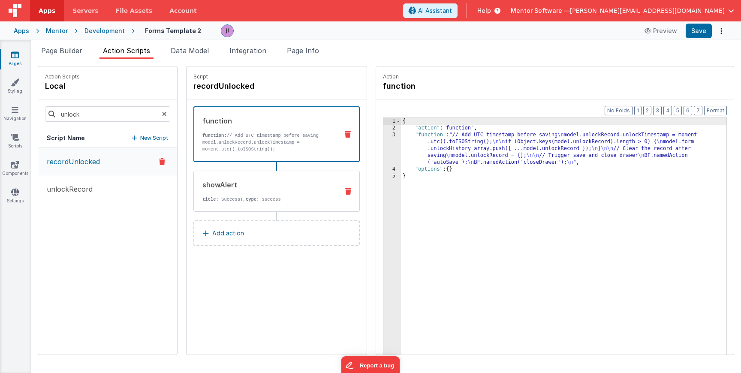
click at [219, 191] on div "showAlert title : Success!, type : success" at bounding box center [263, 191] width 138 height 23
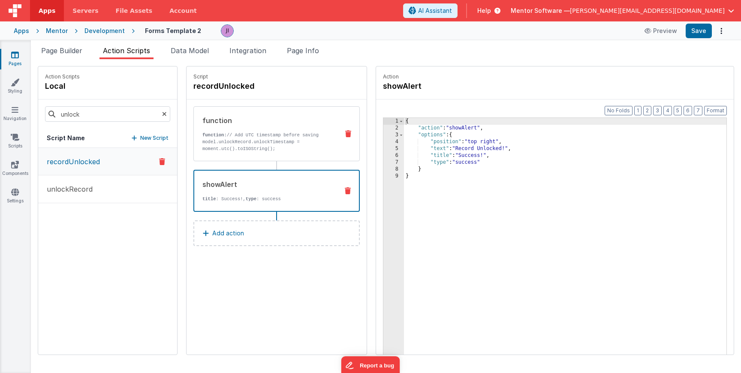
click at [222, 141] on p "function: // Add UTC timestamp before saving model.unlockRecord.unlockTimestamp…" at bounding box center [266, 142] width 129 height 21
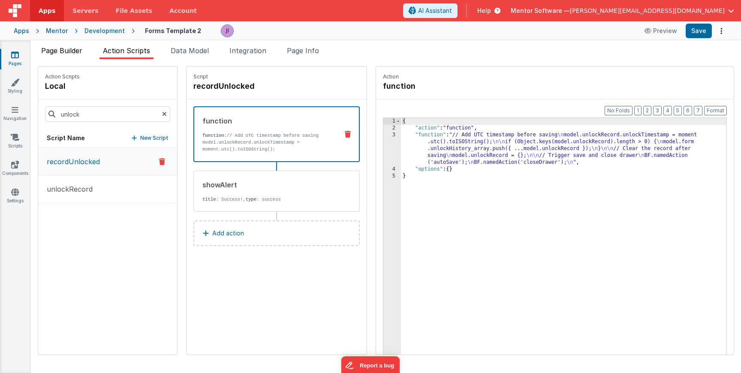
click at [75, 57] on li "Page Builder" at bounding box center [62, 52] width 48 height 14
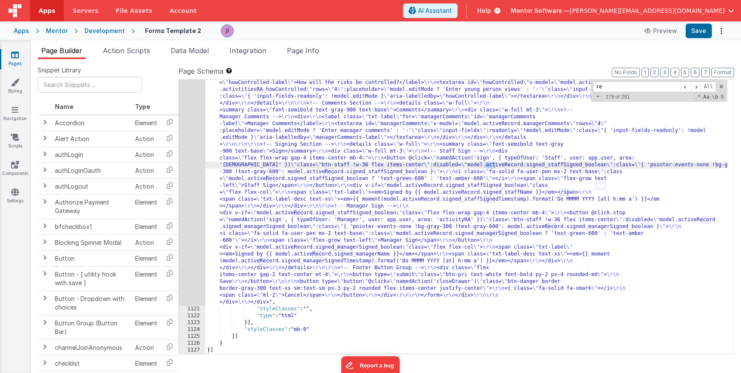
type input "r"
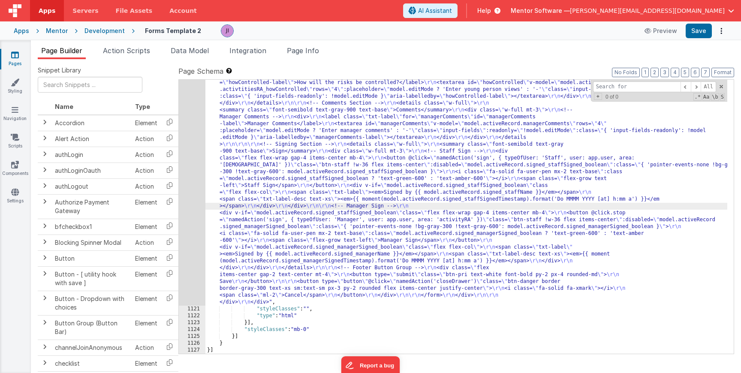
click at [111, 45] on div "Page Builder Action Scripts Data Model Integration Page Info Snippet Library Na…" at bounding box center [386, 206] width 710 height 333
click at [113, 48] on span "Action Scripts" at bounding box center [126, 50] width 47 height 9
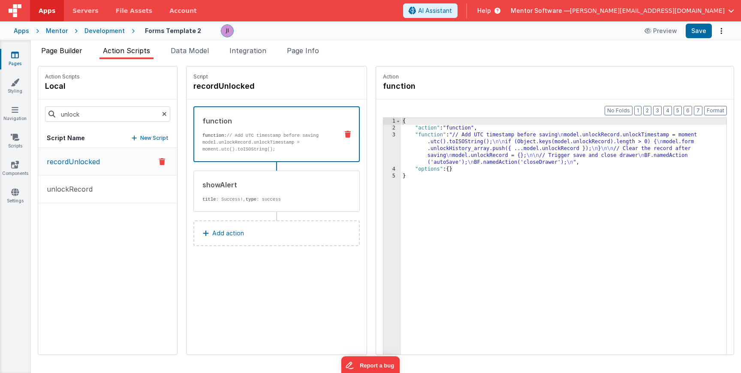
click at [66, 51] on span "Page Builder" at bounding box center [61, 50] width 41 height 9
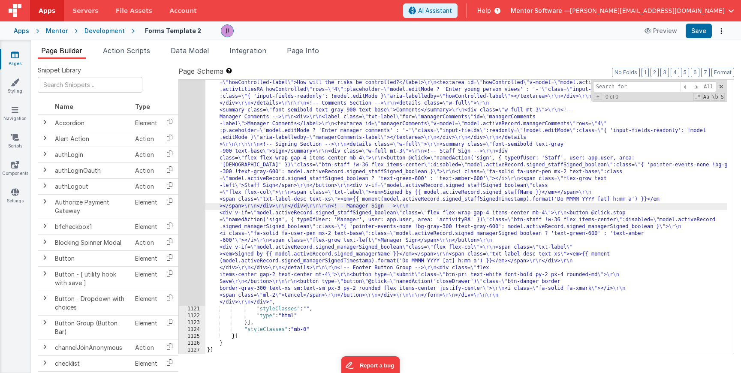
click at [284, 58] on ul "Page Builder Action Scripts Data Model Integration Page Info" at bounding box center [386, 52] width 710 height 14
click at [295, 57] on li "Page Info" at bounding box center [302, 52] width 39 height 14
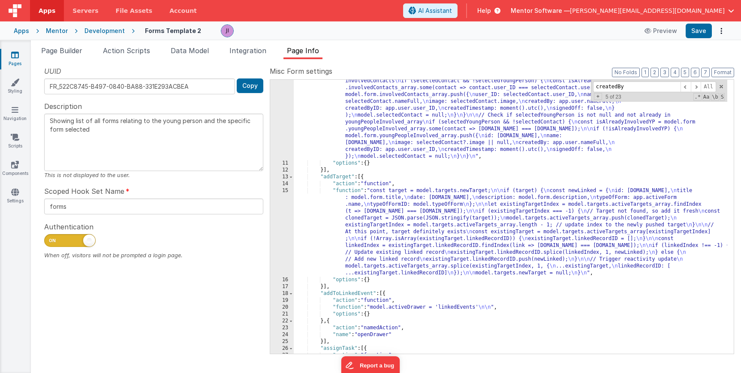
click at [459, 173] on div ""function" : "var selectedContact = [DOMAIN_NAME] ? [DOMAIN_NAME] : null; \n va…" at bounding box center [510, 252] width 433 height 377
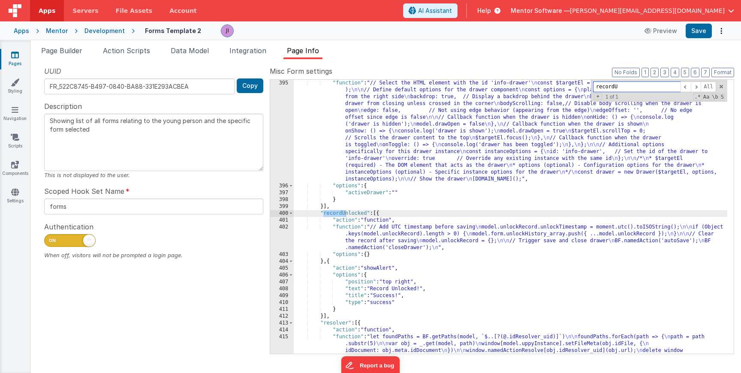
scroll to position [6797, 0]
type input "recordUnlocked"
click at [611, 92] on div "recordUnlocked All Replace All + 1 of 1 .* Aa \b S" at bounding box center [659, 91] width 136 height 22
click at [612, 87] on input "recordUnlocked" at bounding box center [636, 86] width 87 height 11
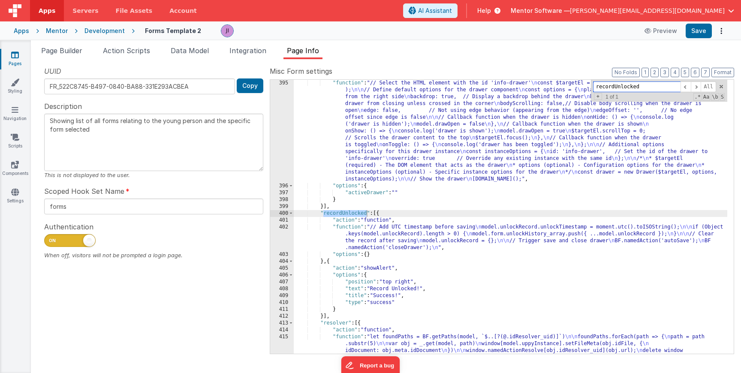
click at [612, 87] on input "recordUnlocked" at bounding box center [636, 86] width 87 height 11
click at [76, 55] on li "Page Builder" at bounding box center [62, 52] width 48 height 14
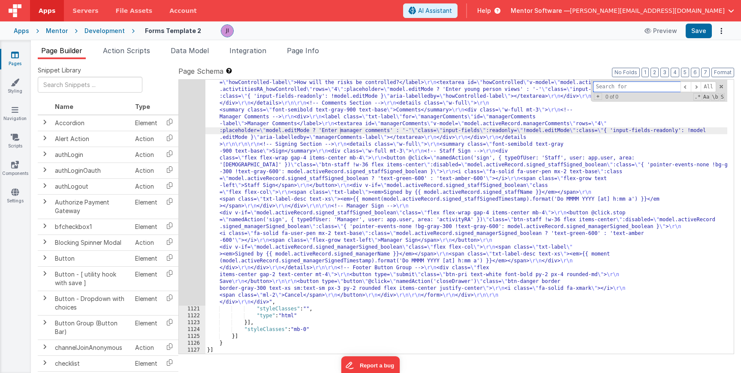
paste input "recordUnlocked"
type input "recordUnlocked"
click at [127, 47] on span "Action Scripts" at bounding box center [126, 50] width 47 height 9
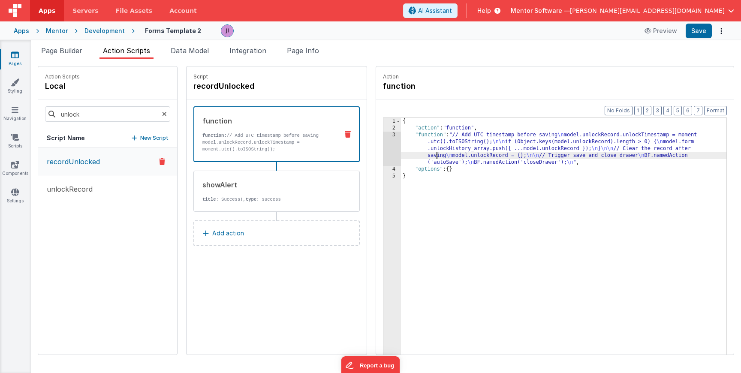
click at [412, 153] on div "{ "action" : "function" , "function" : "// Add UTC timestamp before saving \n m…" at bounding box center [563, 256] width 325 height 277
click at [383, 149] on div "3" at bounding box center [392, 149] width 18 height 34
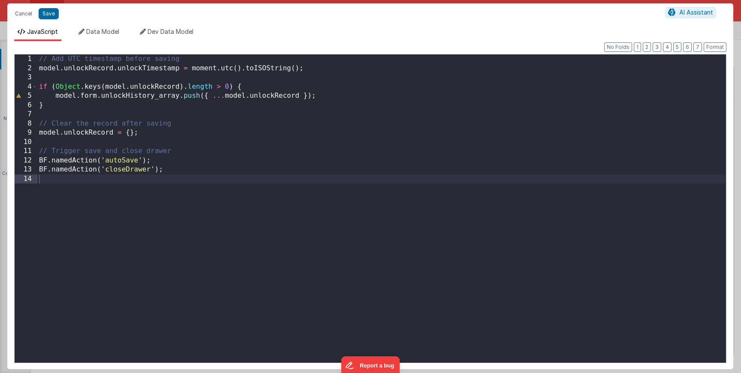
click at [189, 151] on div "// Add UTC timestamp before saving model . unlockRecord . unlockTimestamp = mom…" at bounding box center [381, 217] width 688 height 327
click at [43, 12] on button "Save" at bounding box center [49, 13] width 20 height 11
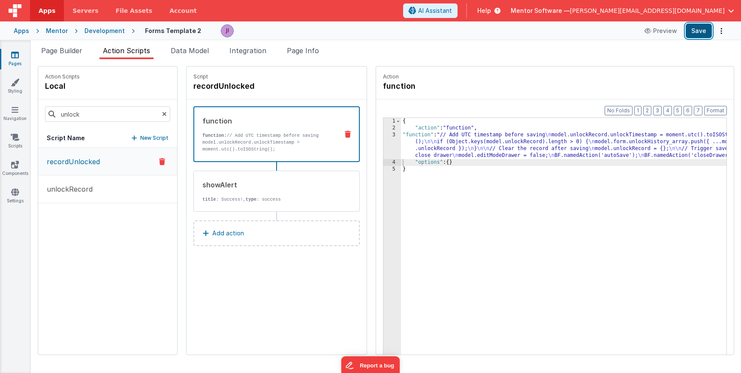
click at [706, 28] on button "Save" at bounding box center [698, 31] width 26 height 15
click at [80, 46] on li "Page Builder" at bounding box center [62, 52] width 48 height 14
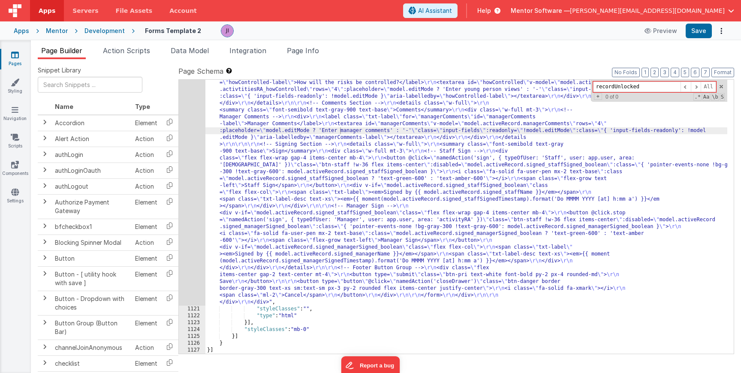
drag, startPoint x: 246, startPoint y: 152, endPoint x: 207, endPoint y: 156, distance: 38.8
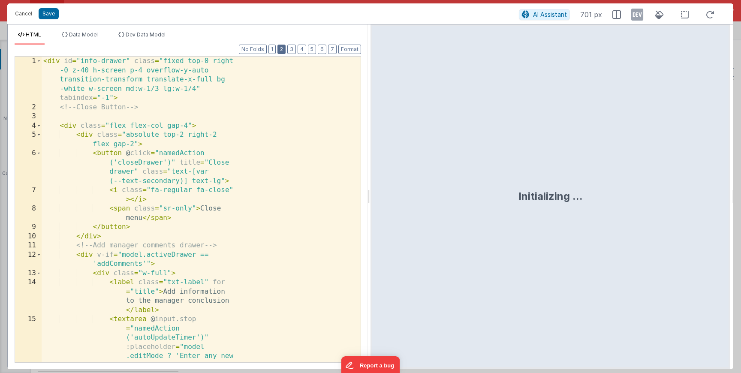
click at [282, 51] on button "2" at bounding box center [281, 49] width 8 height 9
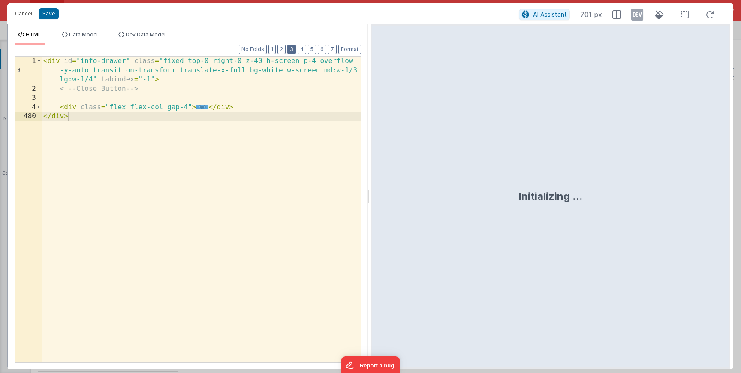
click at [289, 49] on button "3" at bounding box center [291, 49] width 9 height 9
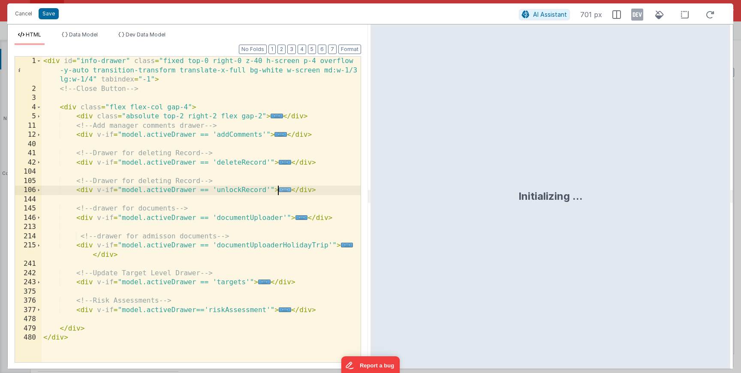
click at [279, 189] on span "..." at bounding box center [285, 189] width 12 height 5
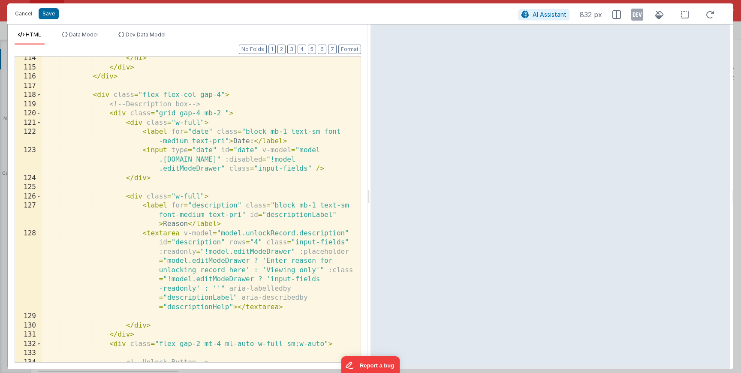
scroll to position [180, 0]
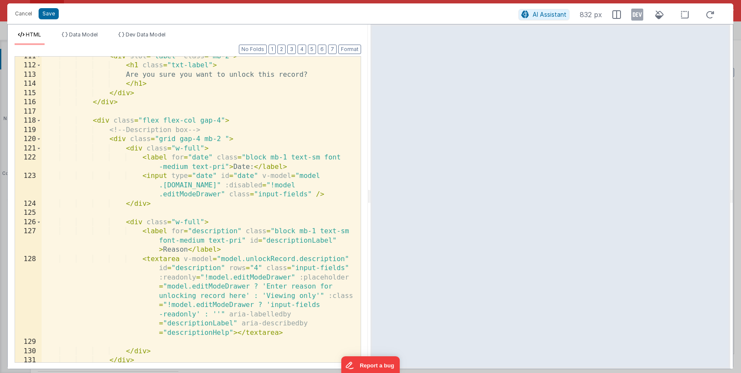
click at [208, 157] on div "< div slot = "label" class = "mb-2" > < h1 class = "txt-label" > Are you sure y…" at bounding box center [198, 214] width 313 height 324
click at [246, 158] on div "< div slot = "label" class = "mb-2" > < h1 class = "txt-label" > Are you sure y…" at bounding box center [198, 214] width 313 height 324
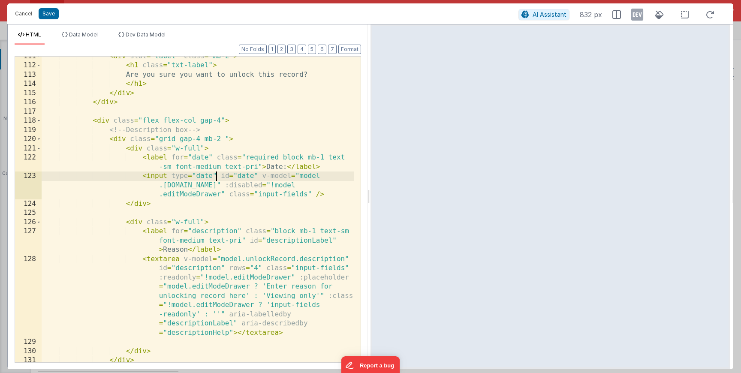
click at [216, 176] on div "< div slot = "label" class = "mb-2" > < h1 class = "txt-label" > Are you sure y…" at bounding box center [198, 214] width 313 height 324
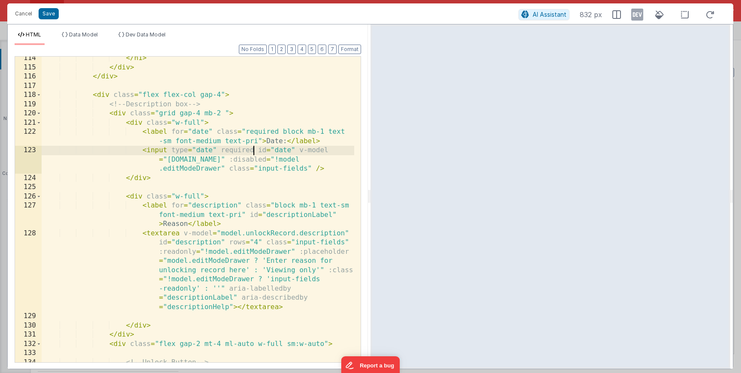
scroll to position [231, 0]
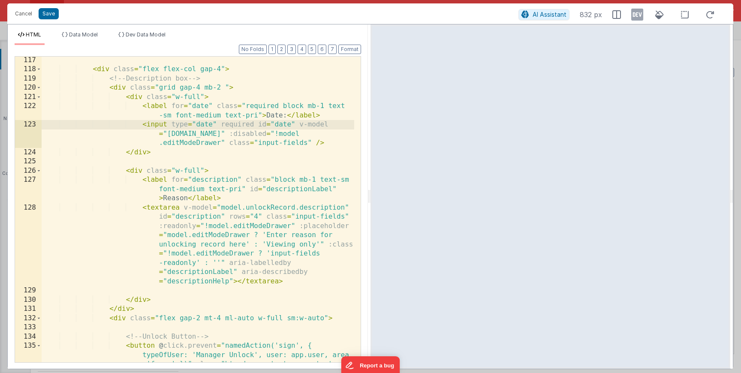
click at [274, 180] on div "< div class = "flex flex-col gap-4" > <!-- Description box --> < div class = "g…" at bounding box center [198, 236] width 313 height 361
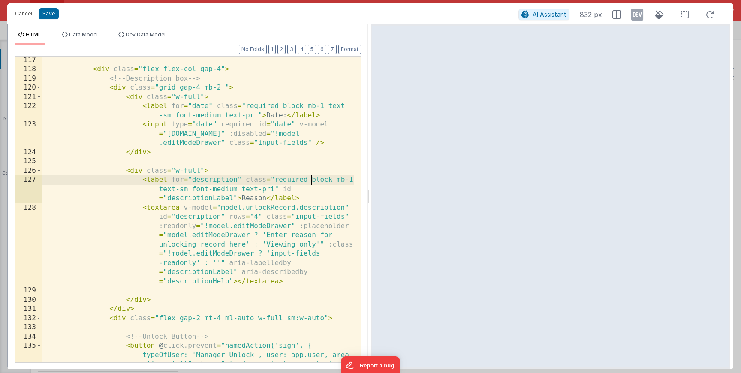
click at [182, 209] on div "< div class = "flex flex-col gap-4" > <!-- Description box --> < div class = "g…" at bounding box center [198, 236] width 313 height 361
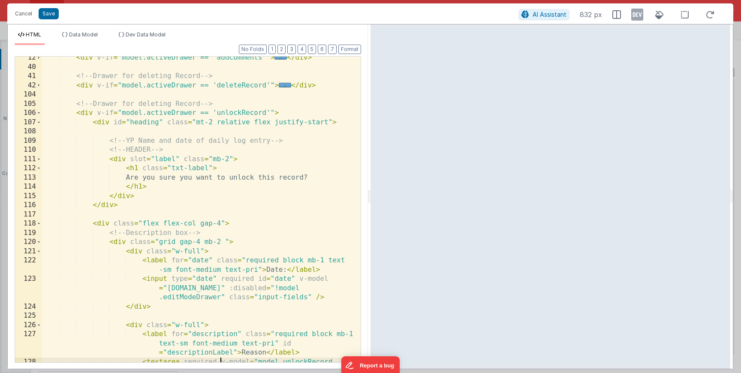
scroll to position [51, 0]
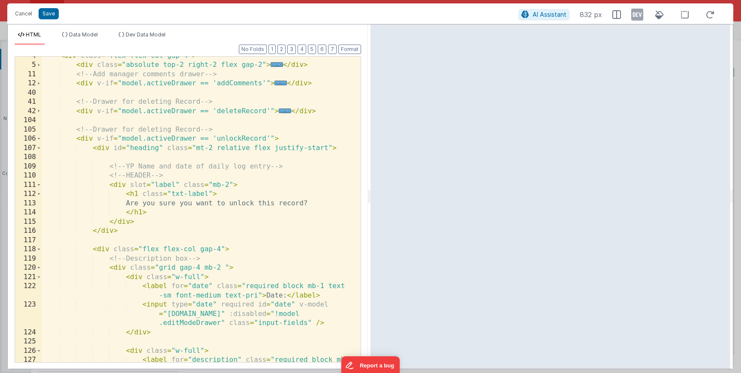
drag, startPoint x: 81, startPoint y: 138, endPoint x: 71, endPoint y: 140, distance: 10.6
click at [81, 138] on div "< div class = "flex flex-col gap-4" > < div class = "absolute top-2 right-2 fle…" at bounding box center [198, 222] width 313 height 343
click at [39, 139] on span at bounding box center [38, 138] width 5 height 9
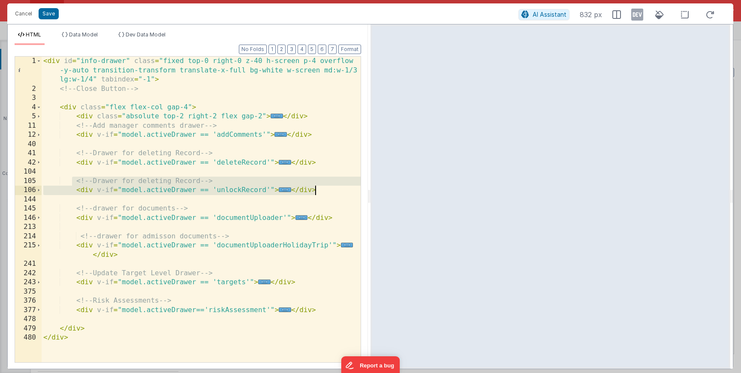
drag, startPoint x: 110, startPoint y: 181, endPoint x: 318, endPoint y: 189, distance: 208.1
click at [316, 189] on div "< div id = "info-drawer" class = "fixed top-0 right-0 z-40 h-screen p-4 overflo…" at bounding box center [201, 228] width 319 height 343
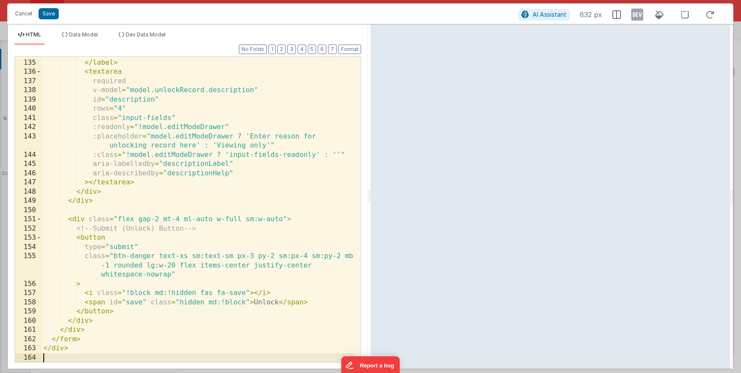
scroll to position [570, 0]
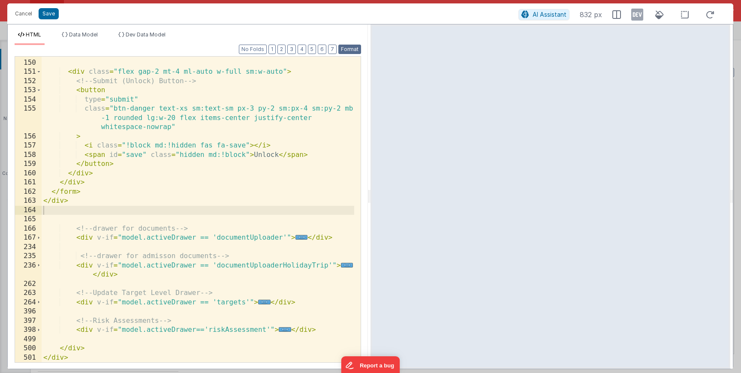
click at [342, 54] on button "Format" at bounding box center [349, 49] width 23 height 9
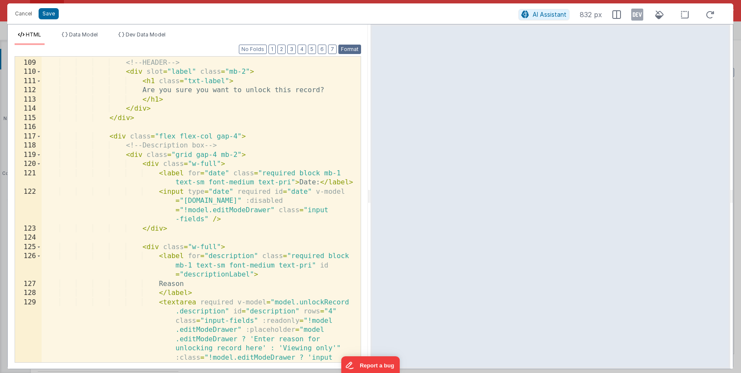
scroll to position [1501, 0]
click at [344, 49] on button "Format" at bounding box center [349, 49] width 23 height 9
click at [51, 13] on button "Save" at bounding box center [49, 13] width 20 height 11
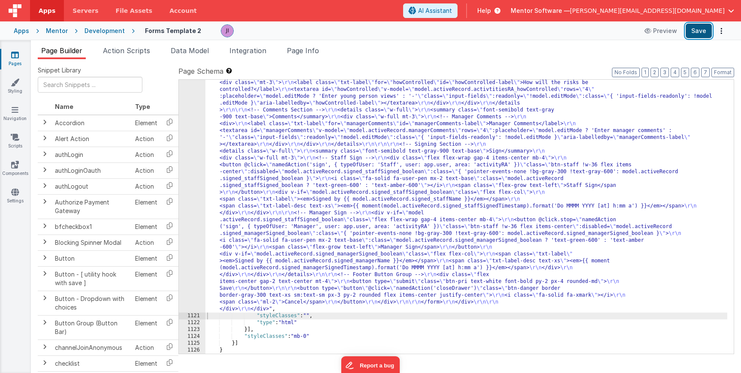
click at [693, 33] on button "Save" at bounding box center [698, 31] width 26 height 15
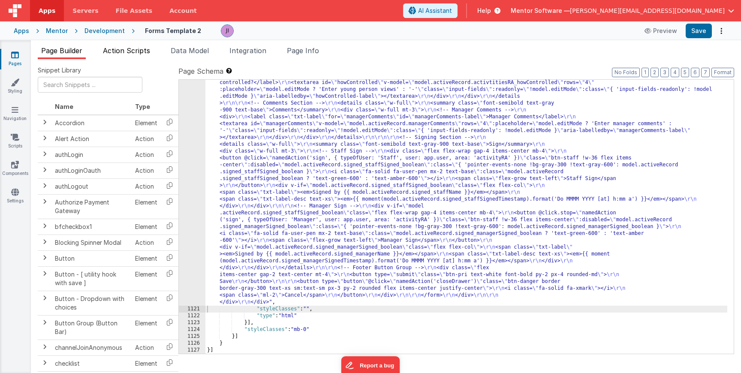
click at [130, 51] on span "Action Scripts" at bounding box center [126, 50] width 47 height 9
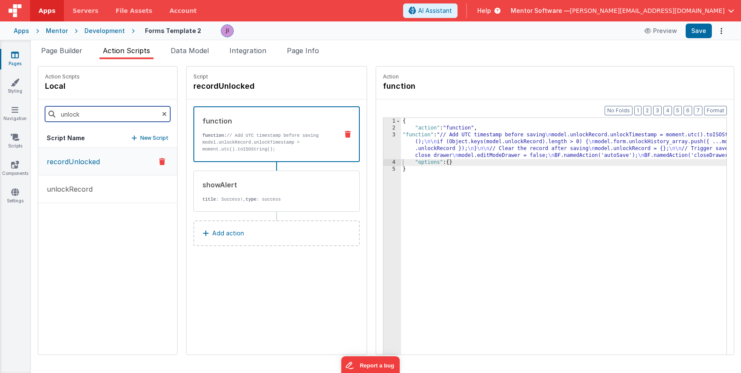
click at [94, 111] on input "unlock" at bounding box center [107, 113] width 125 height 15
drag, startPoint x: 93, startPoint y: 111, endPoint x: 104, endPoint y: 111, distance: 11.6
click at [104, 111] on input "unlock" at bounding box center [107, 113] width 125 height 15
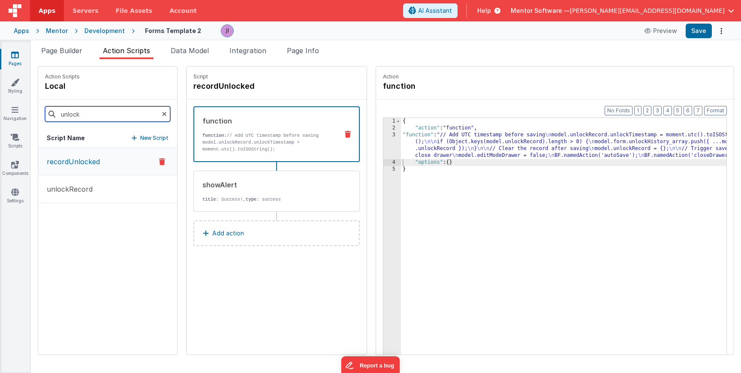
click at [104, 111] on input "unlock" at bounding box center [107, 113] width 125 height 15
type input "expor"
click at [90, 171] on button "exportPDF" at bounding box center [107, 162] width 139 height 28
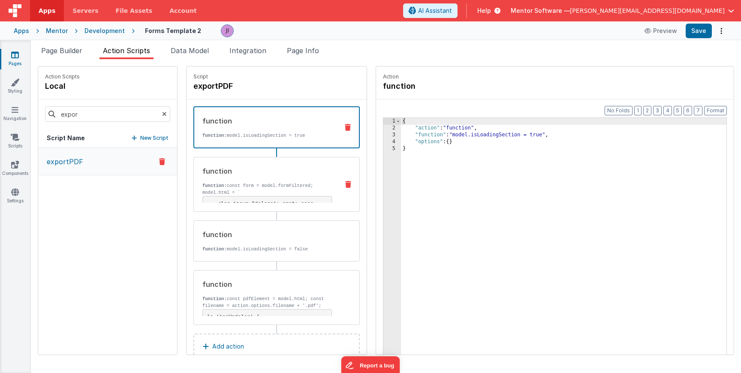
click at [239, 189] on p "model.html = `" at bounding box center [266, 192] width 129 height 7
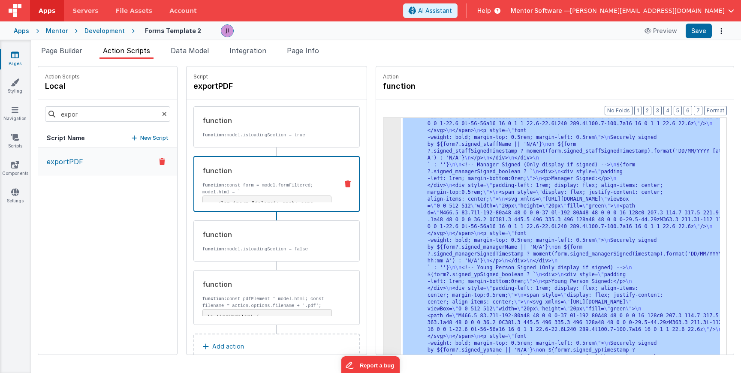
click at [383, 188] on div "3 4 5" at bounding box center [392, 214] width 18 height 860
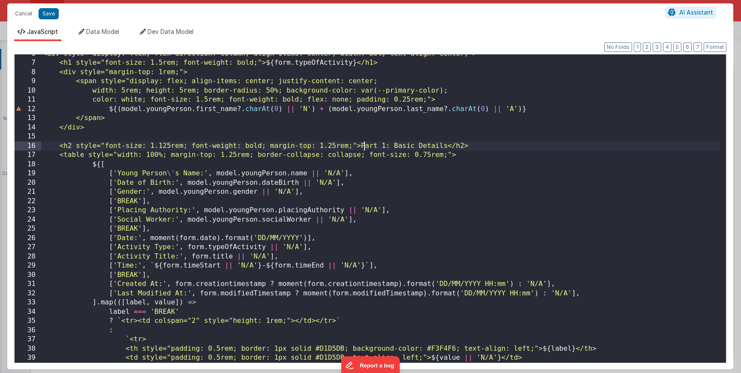
scroll to position [77, 0]
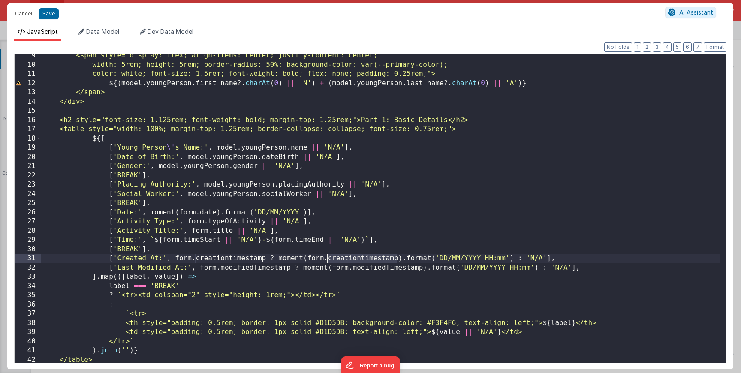
drag, startPoint x: 398, startPoint y: 258, endPoint x: 344, endPoint y: 264, distance: 53.9
click at [327, 259] on div "<span style="display: flex; align-items: center; justify-content: center; width…" at bounding box center [380, 214] width 678 height 327
click at [334, 259] on div "<span style="display: flex; align-items: center; justify-content: center; width…" at bounding box center [380, 214] width 678 height 327
drag, startPoint x: 307, startPoint y: 259, endPoint x: 405, endPoint y: 259, distance: 98.2
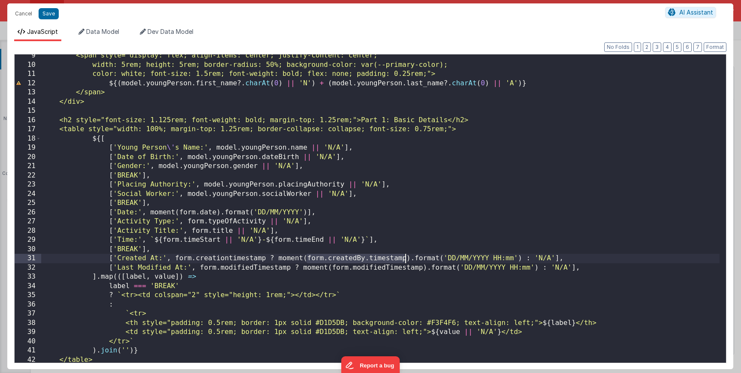
click at [405, 259] on div "<span style="display: flex; align-items: center; justify-content: center; width…" at bounding box center [380, 214] width 678 height 327
click at [219, 258] on div "<span style="display: flex; align-items: center; justify-content: center; width…" at bounding box center [380, 214] width 678 height 327
paste textarea
drag, startPoint x: 197, startPoint y: 259, endPoint x: 170, endPoint y: 259, distance: 26.6
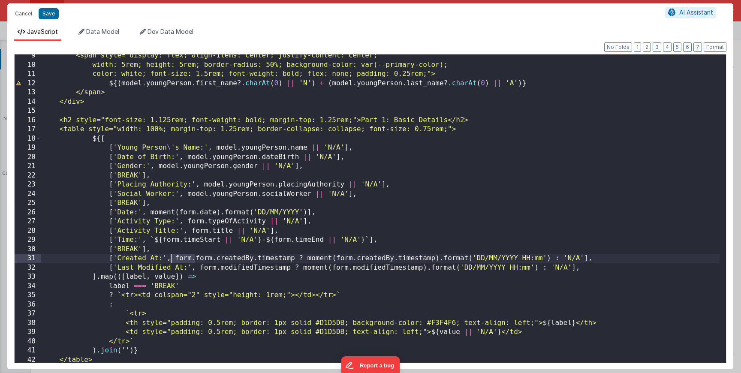
click at [170, 259] on div "<span style="display: flex; align-items: center; justify-content: center; width…" at bounding box center [380, 214] width 678 height 327
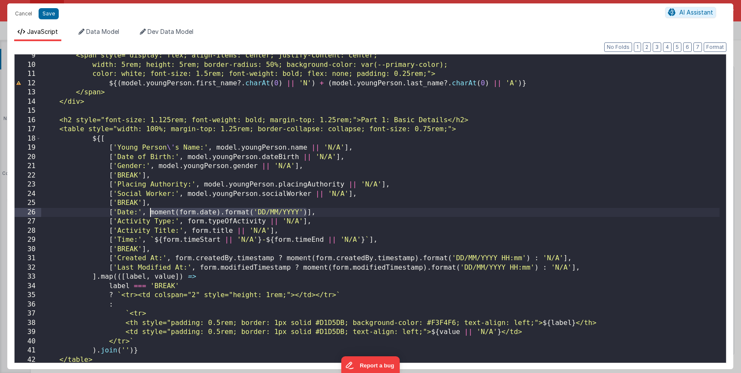
drag, startPoint x: 304, startPoint y: 213, endPoint x: 151, endPoint y: 214, distance: 153.5
click at [151, 214] on div "<span style="display: flex; align-items: center; justify-content: center; width…" at bounding box center [380, 214] width 678 height 327
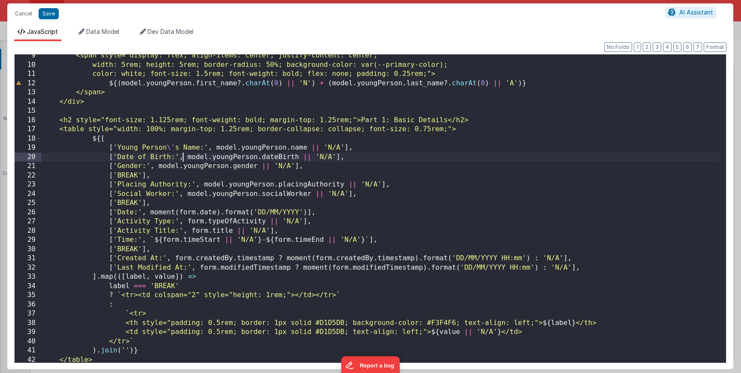
click at [185, 156] on div "<span style="display: flex; align-items: center; justify-content: center; width…" at bounding box center [380, 214] width 678 height 327
click at [186, 158] on div "<span style="display: flex; align-items: center; justify-content: center; width…" at bounding box center [380, 214] width 678 height 327
drag, startPoint x: 343, startPoint y: 158, endPoint x: 452, endPoint y: 157, distance: 108.9
click at [454, 157] on div "<span style="display: flex; align-items: center; justify-content: center; width…" at bounding box center [380, 214] width 678 height 327
drag, startPoint x: 253, startPoint y: 158, endPoint x: 276, endPoint y: 157, distance: 22.8
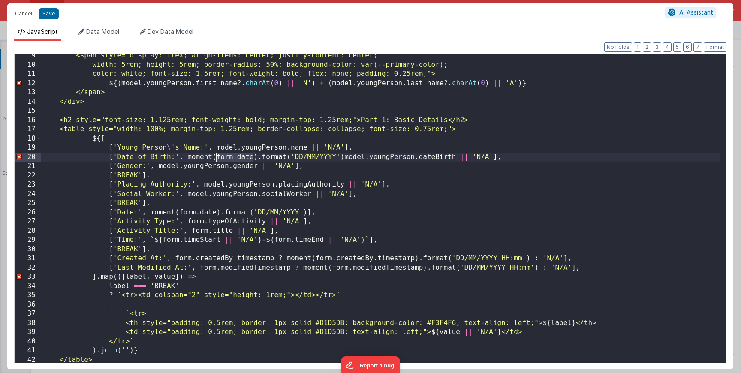
click at [218, 156] on div "<span style="display: flex; align-items: center; justify-content: center; width…" at bounding box center [380, 214] width 678 height 327
click at [372, 160] on div "<span style="display: flex; align-items: center; justify-content: center; width…" at bounding box center [380, 214] width 678 height 327
drag, startPoint x: 454, startPoint y: 158, endPoint x: 342, endPoint y: 156, distance: 111.5
click at [342, 156] on div "<span style="display: flex; align-items: center; justify-content: center; width…" at bounding box center [380, 214] width 678 height 327
drag, startPoint x: 252, startPoint y: 158, endPoint x: 216, endPoint y: 159, distance: 36.1
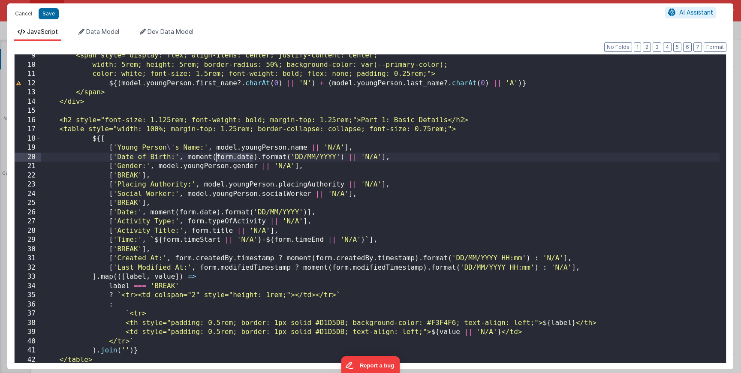
click at [216, 159] on div "<span style="display: flex; align-items: center; justify-content: center; width…" at bounding box center [380, 214] width 678 height 327
click at [321, 180] on div "<span style="display: flex; align-items: center; justify-content: center; width…" at bounding box center [380, 214] width 678 height 327
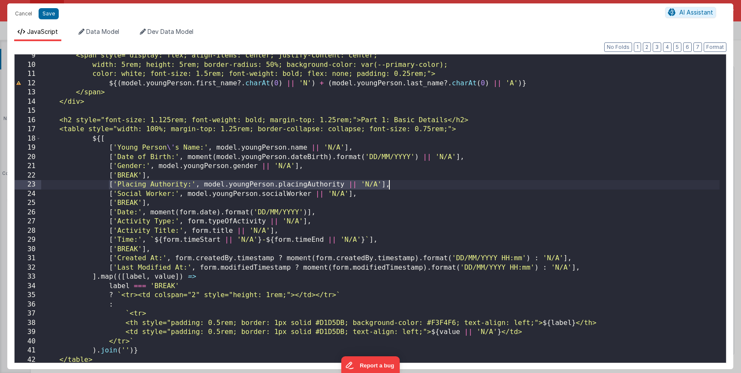
drag, startPoint x: 107, startPoint y: 186, endPoint x: 391, endPoint y: 184, distance: 284.7
click at [397, 185] on div "<span style="display: flex; align-items: center; justify-content: center; width…" at bounding box center [380, 214] width 678 height 327
click at [365, 177] on div "<span style="display: flex; align-items: center; justify-content: center; width…" at bounding box center [380, 214] width 678 height 327
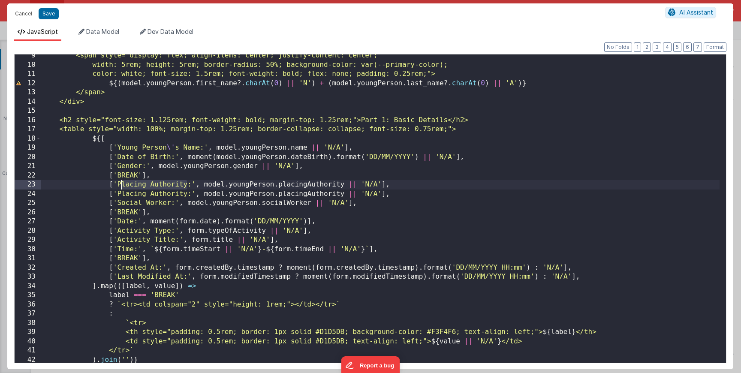
drag, startPoint x: 185, startPoint y: 185, endPoint x: 118, endPoint y: 186, distance: 66.9
click at [118, 186] on div "<span style="display: flex; align-items: center; justify-content: center; width…" at bounding box center [380, 214] width 678 height 327
click at [198, 186] on div "<span style="display: flex; align-items: center; justify-content: center; width…" at bounding box center [380, 214] width 678 height 327
click at [231, 184] on div "<span style="display: flex; align-items: center; justify-content: center; width…" at bounding box center [380, 214] width 678 height 327
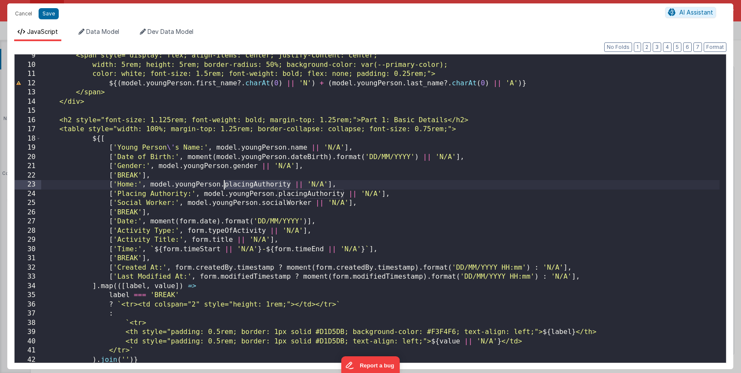
click at [239, 185] on div "<span style="display: flex; align-items: center; justify-content: center; width…" at bounding box center [380, 214] width 678 height 327
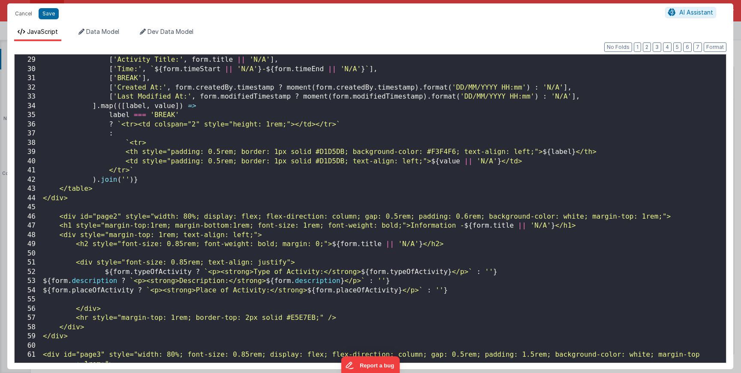
scroll to position [412, 0]
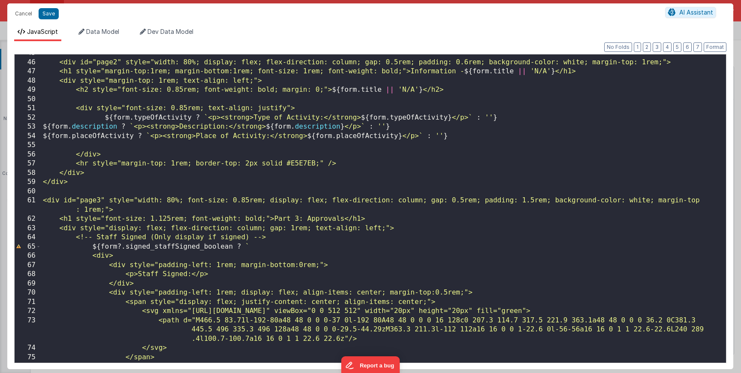
click at [472, 137] on div "<div id="page2" style="width: 80%; display: flex; flex-direction: column; gap: …" at bounding box center [380, 211] width 678 height 327
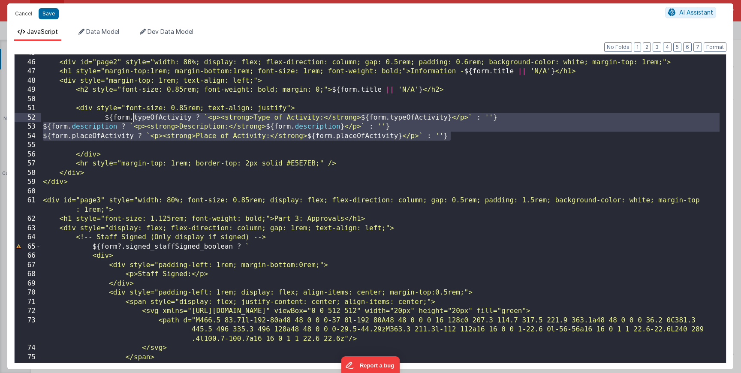
drag, startPoint x: 472, startPoint y: 136, endPoint x: 130, endPoint y: 117, distance: 342.2
click at [133, 119] on div "<div id="page2" style="width: 80%; display: flex; flex-direction: column; gap: …" at bounding box center [380, 211] width 678 height 327
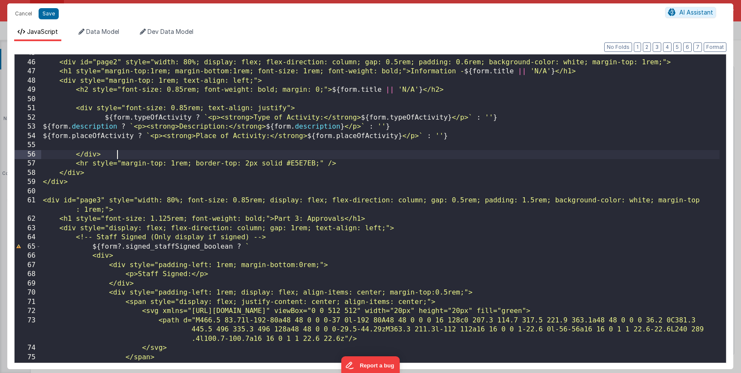
click at [291, 156] on div "<div id="page2" style="width: 80%; display: flex; flex-direction: column; gap: …" at bounding box center [380, 211] width 678 height 327
click at [219, 163] on div "<div id="page2" style="width: 80%; display: flex; flex-direction: column; gap: …" at bounding box center [380, 211] width 678 height 327
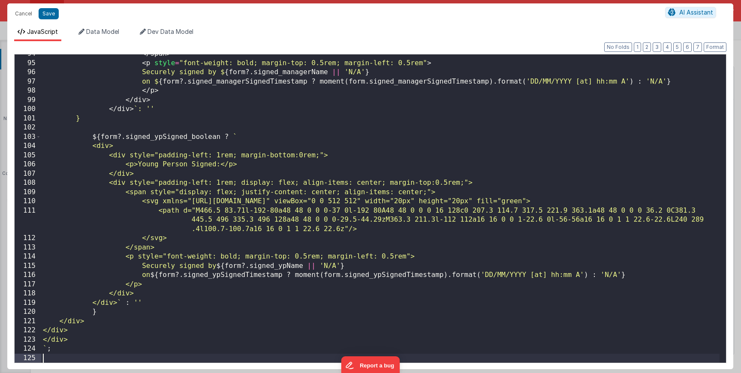
scroll to position [908, 0]
click at [50, 16] on button "Save" at bounding box center [49, 13] width 20 height 11
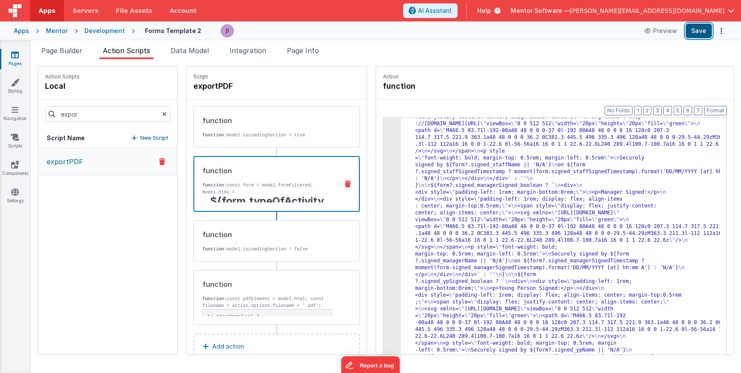
click at [699, 27] on button "Save" at bounding box center [698, 31] width 26 height 15
click at [535, 186] on div ""function" : "const form = model.formFiltered; \n\n model.html = ` \n <div styl…" at bounding box center [573, 214] width 344 height 860
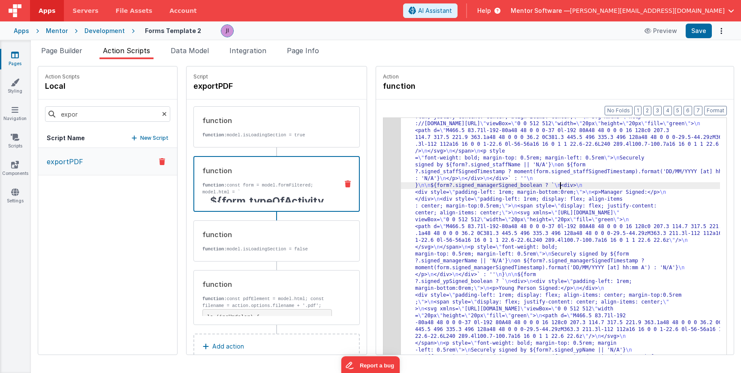
click at [383, 207] on div "3" at bounding box center [392, 79] width 18 height 590
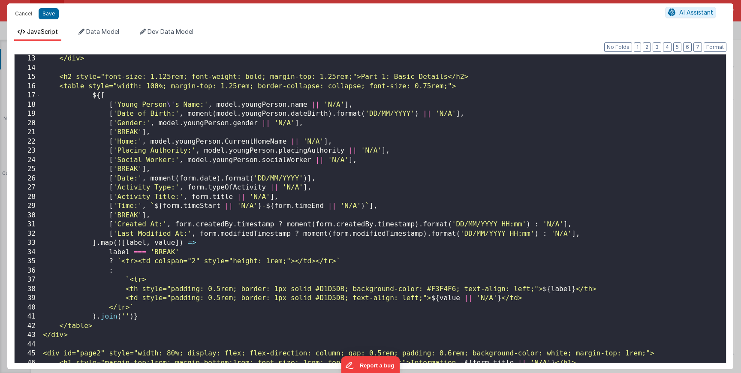
scroll to position [0, 0]
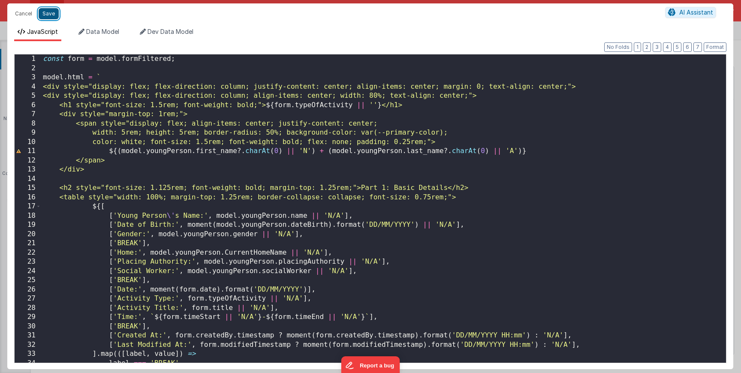
click at [48, 15] on button "Save" at bounding box center [49, 13] width 20 height 11
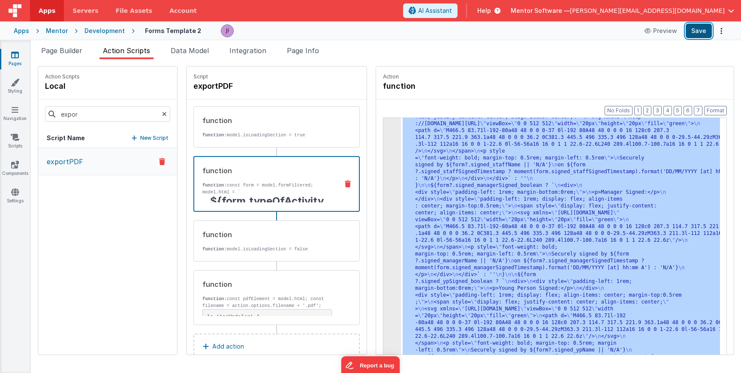
click at [693, 36] on button "Save" at bounding box center [698, 31] width 26 height 15
click at [316, 52] on span "Page Info" at bounding box center [303, 50] width 32 height 9
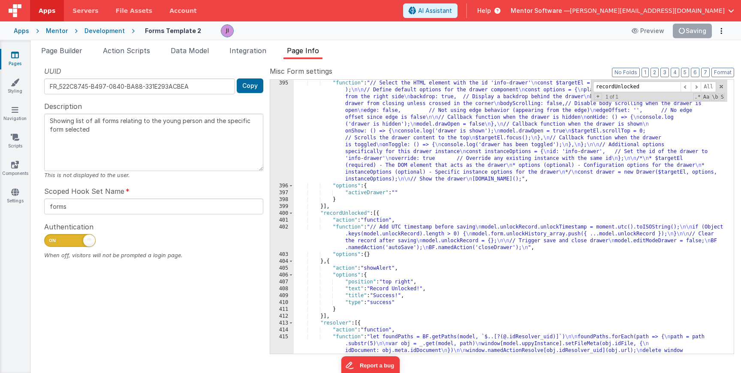
scroll to position [6818, 0]
click at [439, 161] on div ""function" : "// Select the HTML element with the id 'info-drawer' \n const $ta…" at bounding box center [510, 282] width 433 height 404
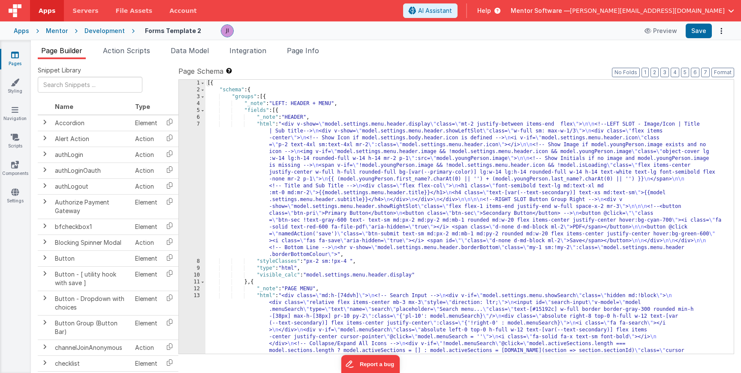
click at [298, 60] on div "Snippet Library Name Type Accordion Element Alert Action Action authLogin Actio…" at bounding box center [386, 223] width 710 height 328
drag, startPoint x: 300, startPoint y: 57, endPoint x: 305, endPoint y: 61, distance: 6.4
click at [300, 57] on li "Page Info" at bounding box center [302, 52] width 39 height 14
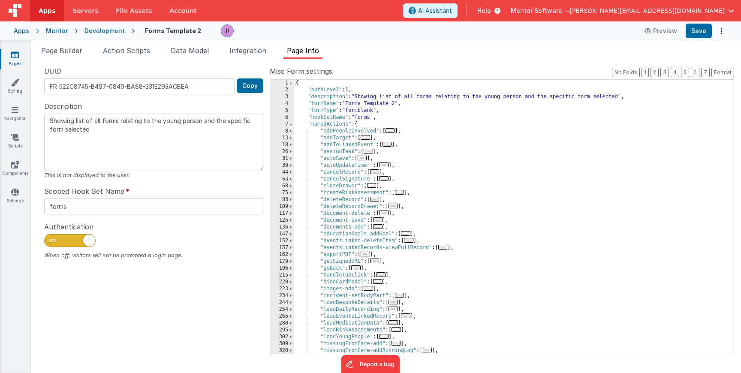
click at [369, 148] on div "{ "authLevel" : 1 , "description" : "Showing list of all forms relating to the …" at bounding box center [510, 224] width 433 height 288
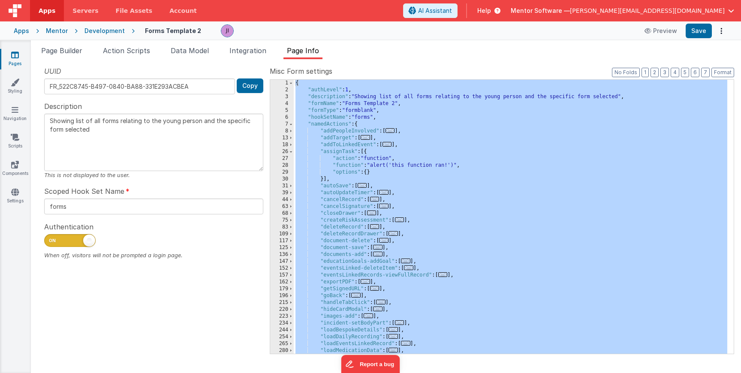
click at [436, 167] on div "{ "authLevel" : 1 , "description" : "Showing list of all forms relating to the …" at bounding box center [510, 224] width 433 height 288
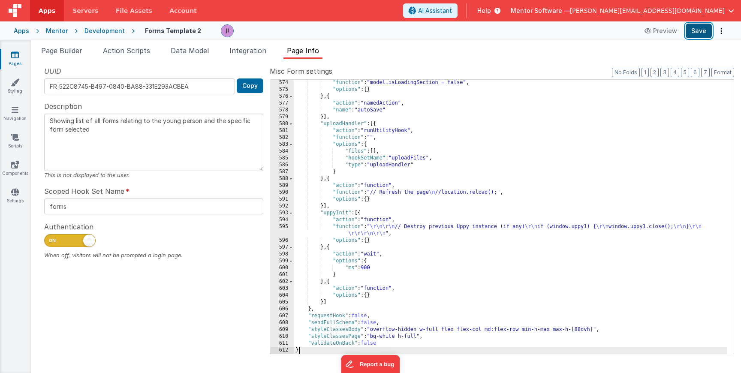
click at [701, 32] on button "Save" at bounding box center [698, 31] width 26 height 15
click at [144, 58] on li "Action Scripts" at bounding box center [126, 52] width 54 height 14
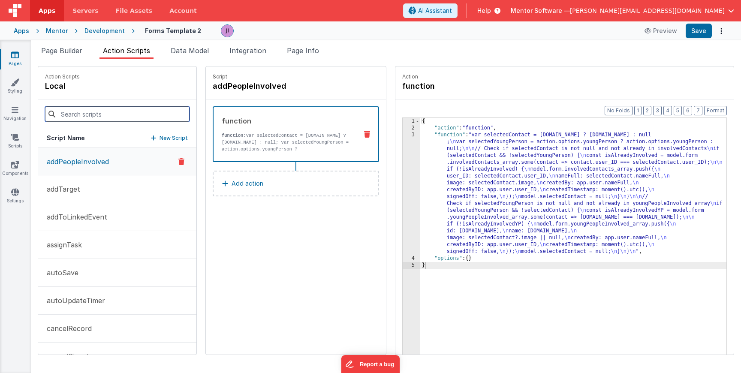
click at [108, 116] on input at bounding box center [117, 113] width 144 height 15
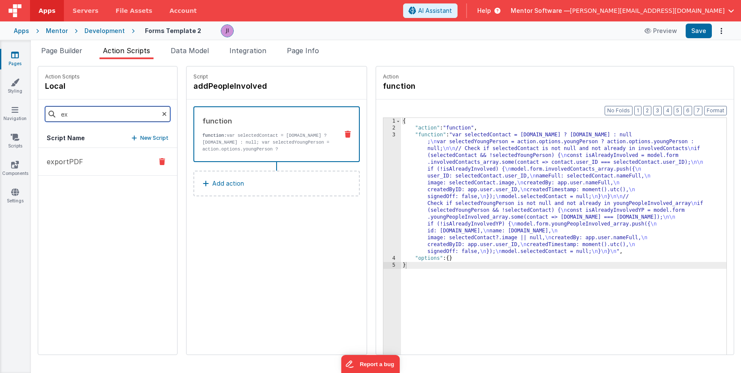
type input "ex"
click at [88, 170] on button "exportPDF" at bounding box center [107, 162] width 139 height 28
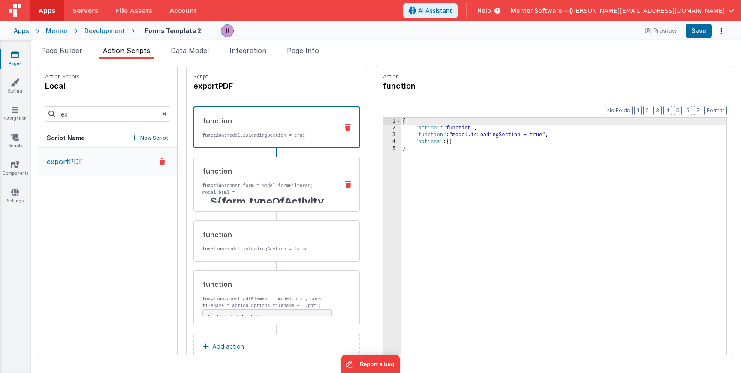
click at [270, 191] on p "model.html = `" at bounding box center [266, 192] width 129 height 7
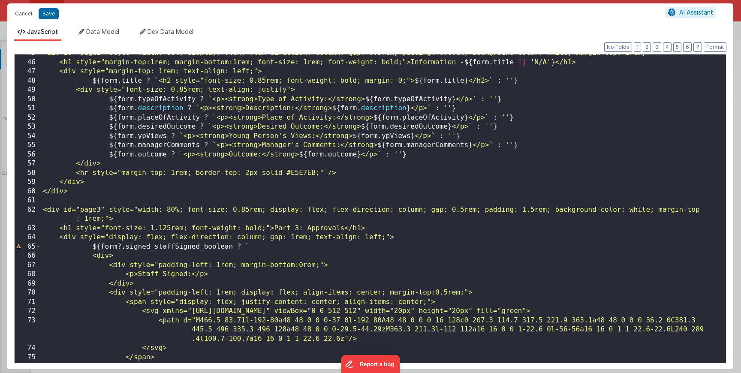
scroll to position [360, 0]
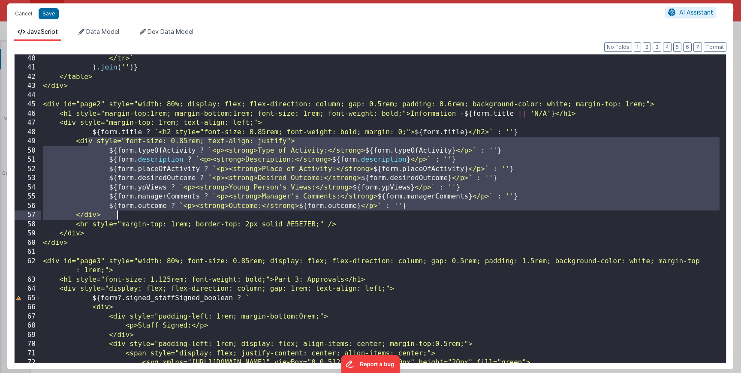
drag, startPoint x: 88, startPoint y: 144, endPoint x: 135, endPoint y: 214, distance: 84.4
click at [135, 214] on div "</tr> ` ) . join ( '' ) } </table> </div> <div id="page2" style="width: 80%; di…" at bounding box center [380, 226] width 678 height 345
click at [128, 152] on div "</tr> ` ) . join ( '' ) } </table> </div> <div id="page2" style="width: 80%; di…" at bounding box center [380, 226] width 678 height 345
drag, startPoint x: 93, startPoint y: 145, endPoint x: 132, endPoint y: 213, distance: 79.1
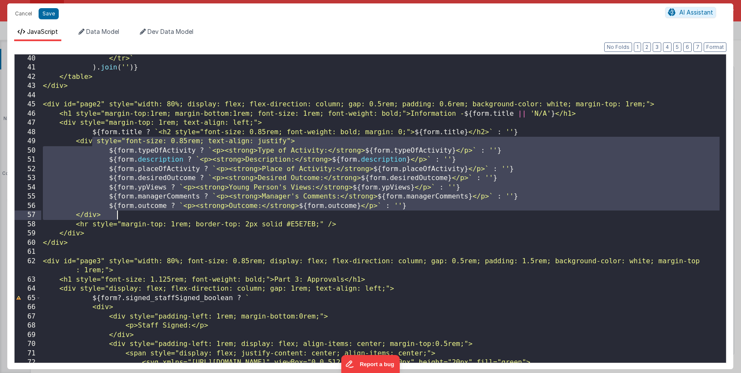
click at [132, 213] on div "</tr> ` ) . join ( '' ) } </table> </div> <div id="page2" style="width: 80%; di…" at bounding box center [380, 226] width 678 height 345
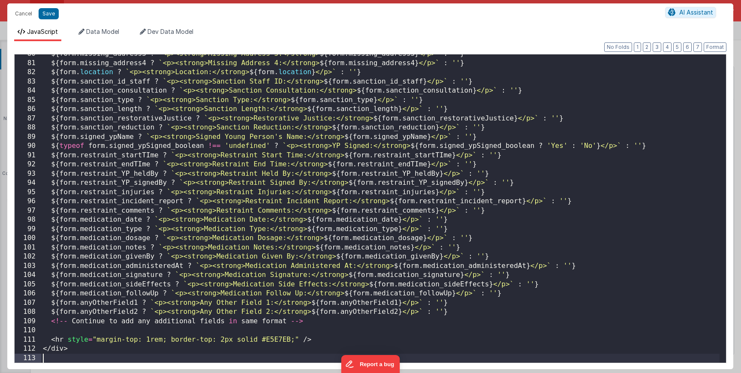
scroll to position [733, 0]
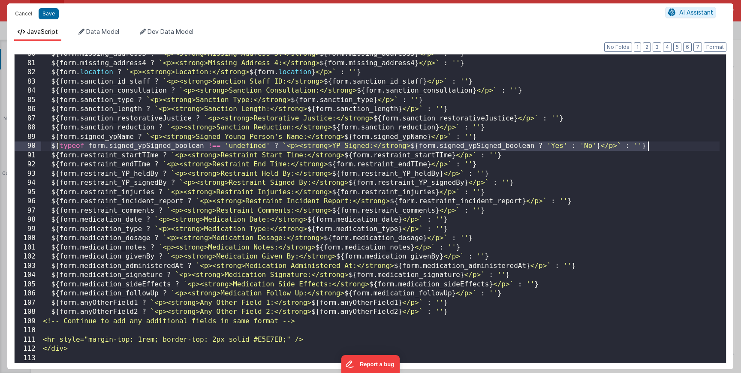
drag, startPoint x: 52, startPoint y: 147, endPoint x: 673, endPoint y: 146, distance: 620.8
click at [673, 146] on div "${ form . missing_address3 ? ` <p><strong>Missing Address 3:</strong> ${ form .…" at bounding box center [380, 212] width 678 height 327
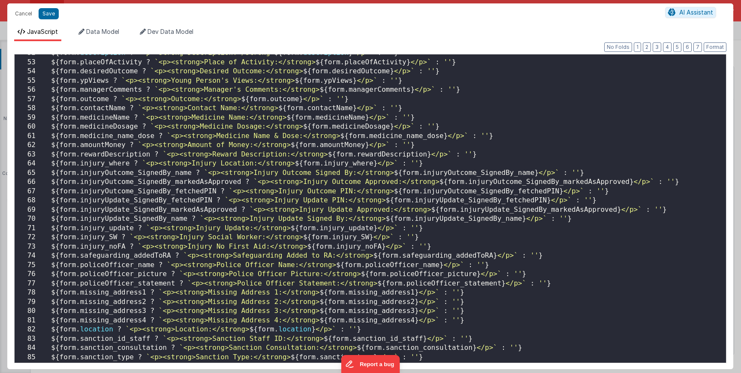
scroll to position [476, 0]
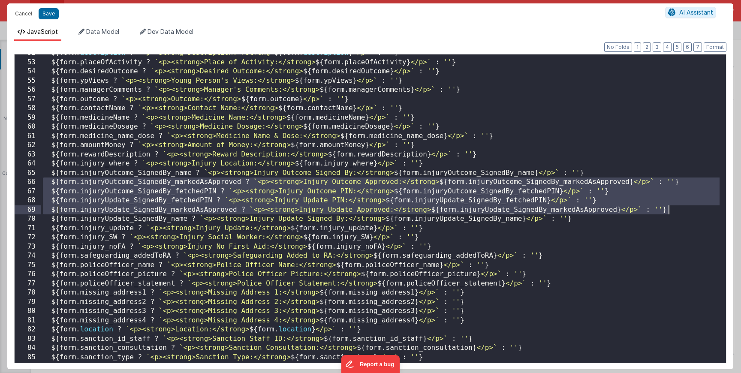
drag, startPoint x: 44, startPoint y: 183, endPoint x: 694, endPoint y: 212, distance: 650.6
click at [694, 212] on div "${ form . description ? ` <p><strong>Description:</strong> ${ form . descriptio…" at bounding box center [380, 211] width 678 height 327
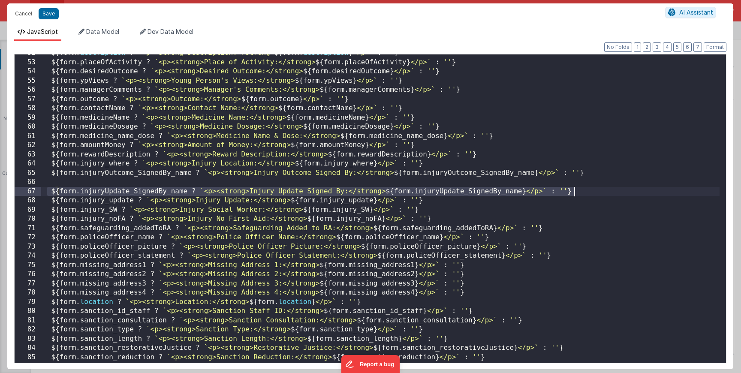
drag, startPoint x: 49, startPoint y: 189, endPoint x: 613, endPoint y: 192, distance: 564.6
click at [613, 192] on div "${ form . description ? ` <p><strong>Description:</strong> ${ form . descriptio…" at bounding box center [380, 211] width 678 height 327
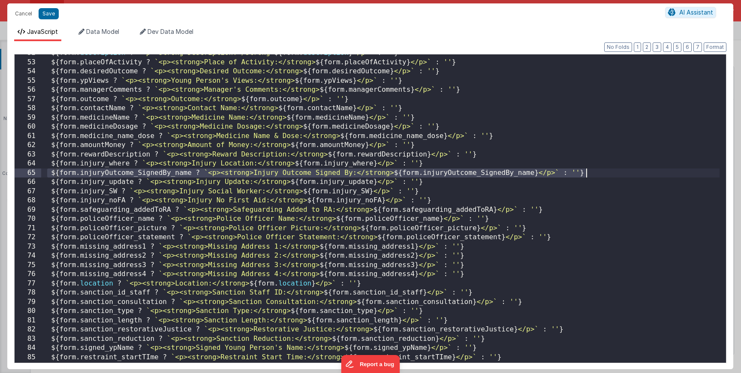
drag, startPoint x: 48, startPoint y: 173, endPoint x: 601, endPoint y: 176, distance: 553.0
click at [601, 176] on div "${ form . description ? ` <p><strong>Description:</strong> ${ form . descriptio…" at bounding box center [380, 211] width 678 height 327
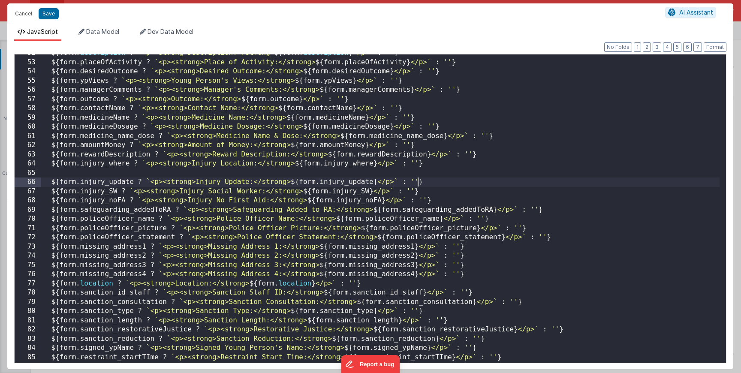
click at [419, 180] on div "${ form . description ? ` <p><strong>Description:</strong> ${ form . descriptio…" at bounding box center [380, 211] width 678 height 327
click at [424, 174] on div "${ form . description ? ` <p><strong>Description:</strong> ${ form . descriptio…" at bounding box center [380, 211] width 678 height 327
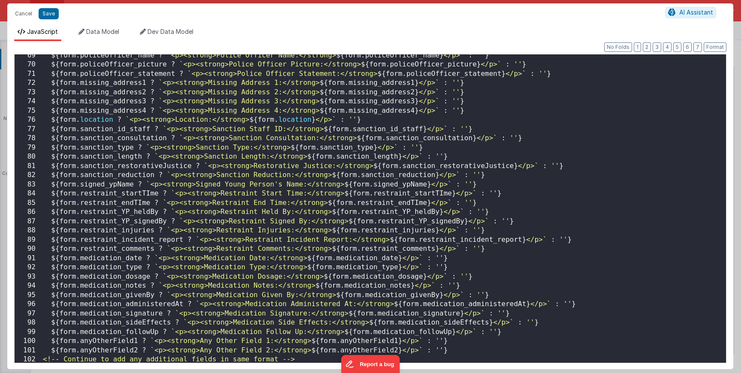
scroll to position [759, 0]
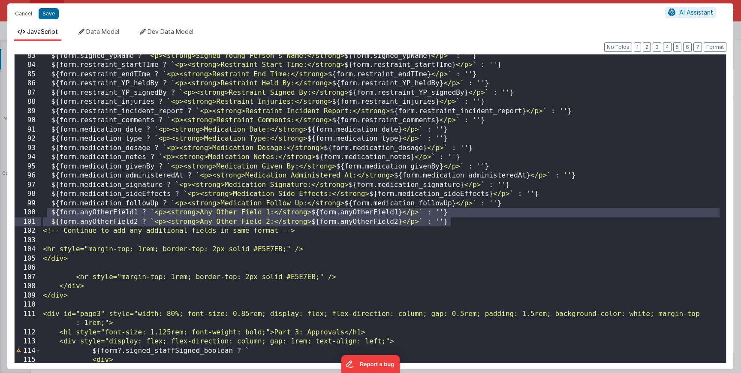
drag, startPoint x: 53, startPoint y: 213, endPoint x: 460, endPoint y: 220, distance: 406.5
click at [460, 220] on div "${ form . signed_ypName ? ` <p><strong>Signed Young Person's Name:</strong> ${ …" at bounding box center [380, 214] width 678 height 327
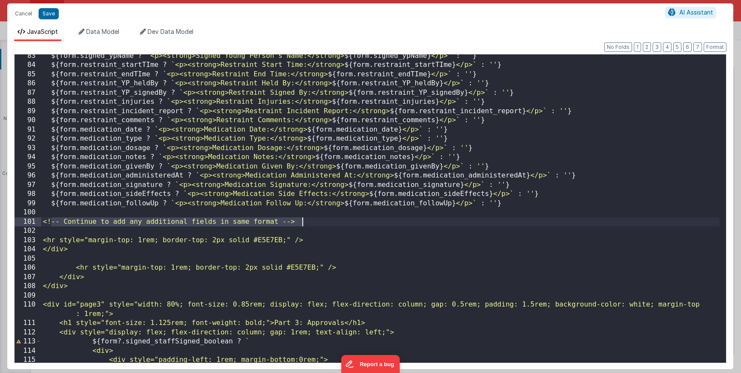
drag, startPoint x: 56, startPoint y: 222, endPoint x: 366, endPoint y: 225, distance: 310.0
click at [366, 225] on div "${ form . signed_ypName ? ` <p><strong>Signed Young Person's Name:</strong> ${ …" at bounding box center [380, 214] width 678 height 327
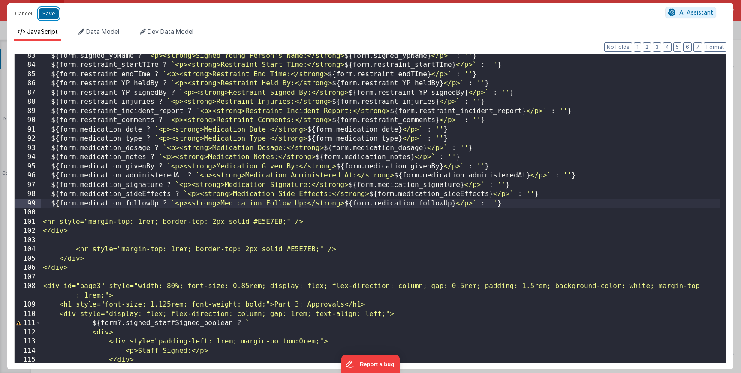
click at [50, 15] on button "Save" at bounding box center [49, 13] width 20 height 11
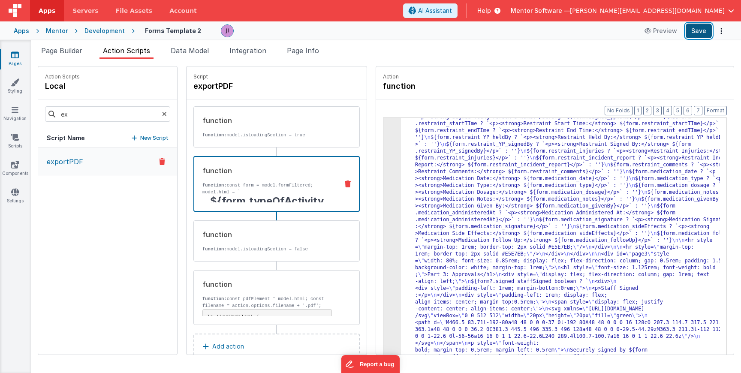
click at [695, 34] on button "Save" at bounding box center [698, 31] width 26 height 15
click at [54, 54] on li "Page Builder" at bounding box center [62, 52] width 48 height 14
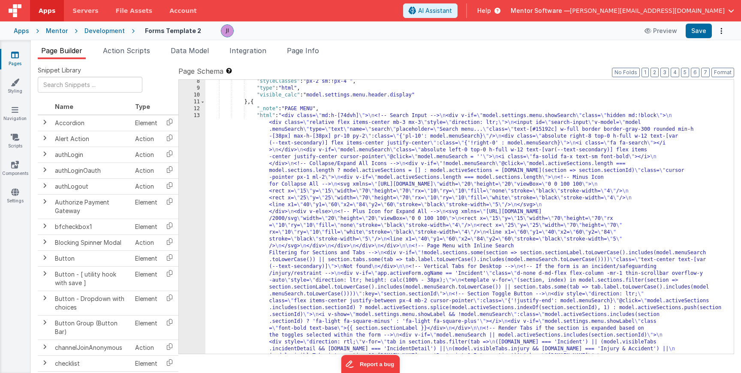
scroll to position [147, 0]
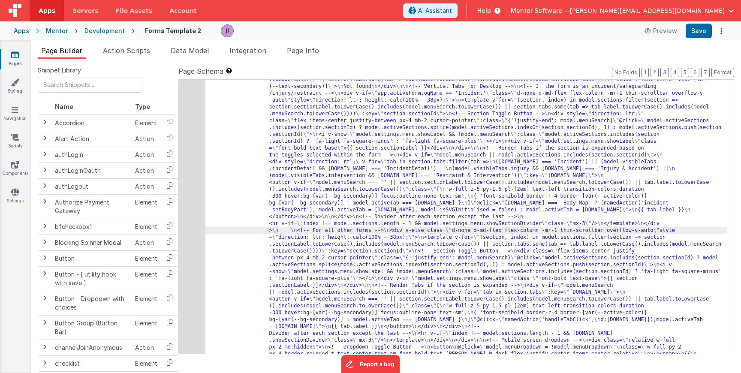
click at [191, 229] on div "13" at bounding box center [192, 234] width 27 height 604
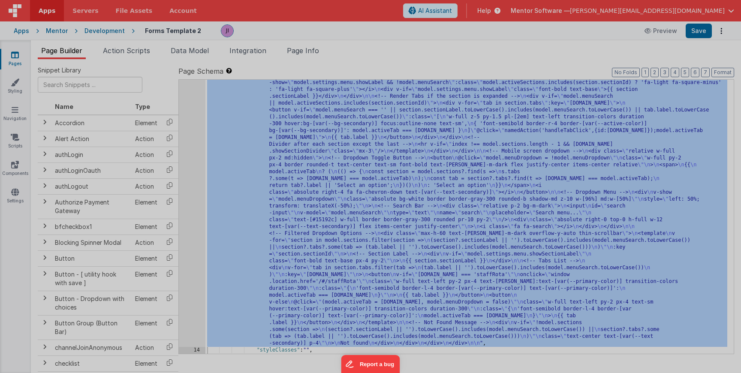
scroll to position [223, 0]
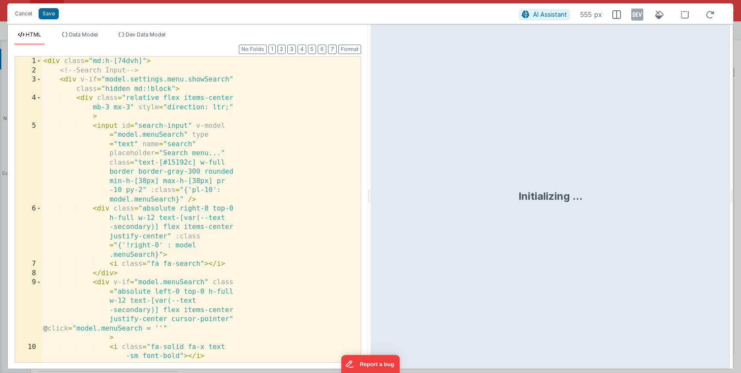
click at [195, 196] on div "< div class = "md:h-[74dvh]" > <!-- Search Input --> < div v-if = "model.settin…" at bounding box center [198, 221] width 313 height 328
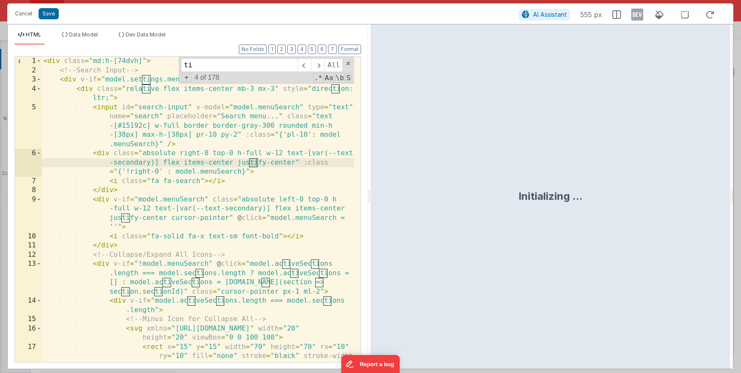
type input "t"
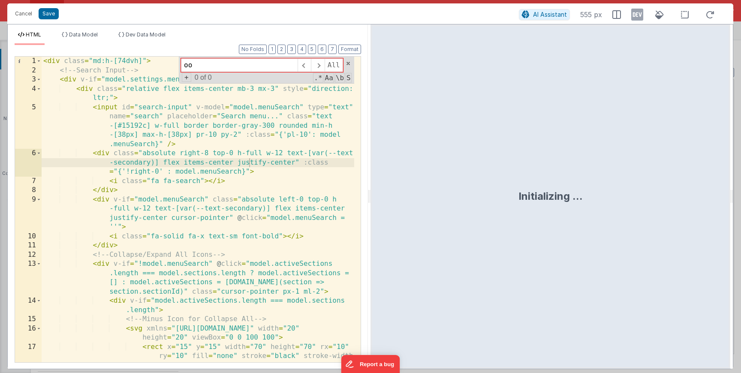
type input "o"
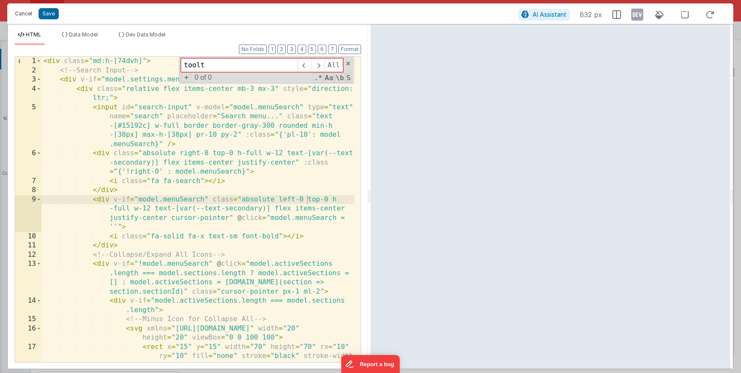
type input "toolt"
drag, startPoint x: 23, startPoint y: 11, endPoint x: 172, endPoint y: 135, distance: 194.5
click at [23, 11] on button "Cancel" at bounding box center [24, 14] width 26 height 12
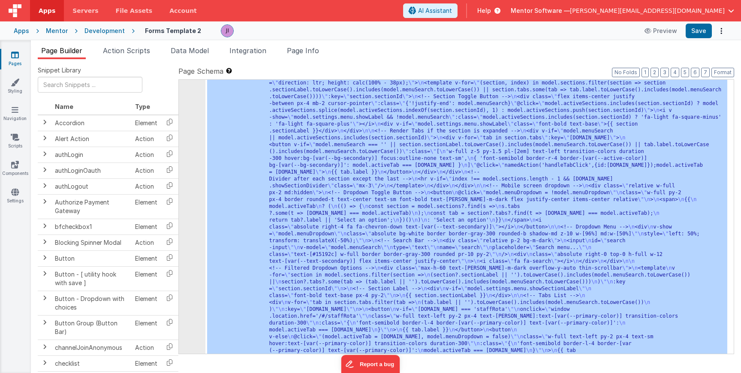
scroll to position [356, 0]
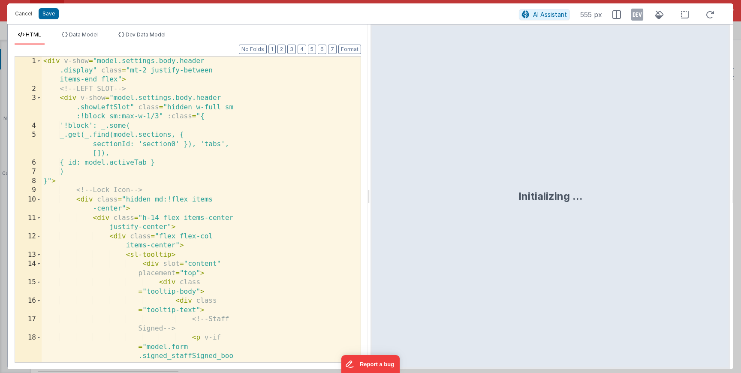
scroll to position [480, 0]
click at [193, 189] on div "< div v-show = "model.settings.body.header .display" class = "mt-2 justify-betw…" at bounding box center [198, 251] width 313 height 389
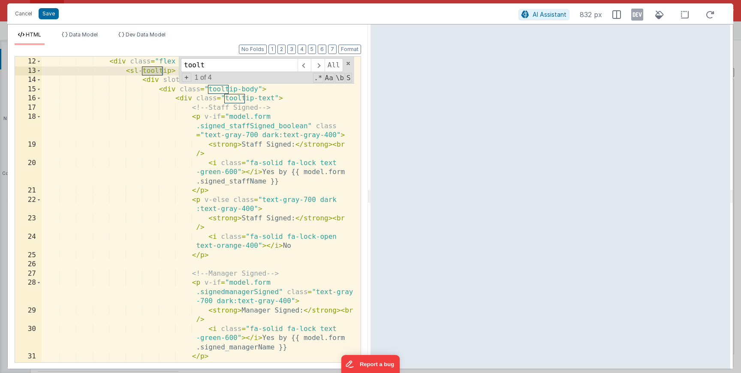
scroll to position [129, 0]
type input "toolt"
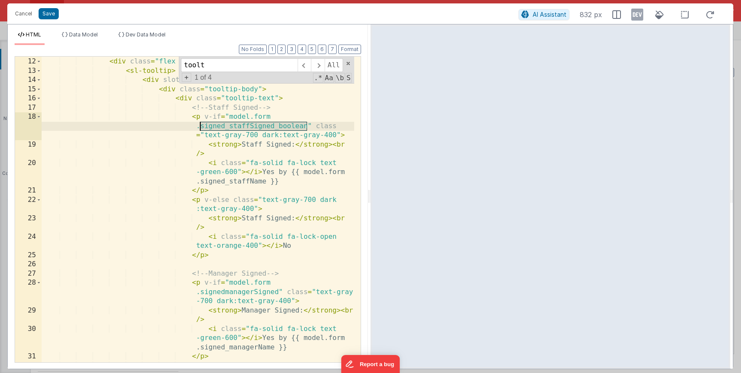
drag, startPoint x: 306, startPoint y: 126, endPoint x: 201, endPoint y: 126, distance: 104.2
click at [201, 126] on div "< div class = "h-14 flex items-center justify-center" > < div class = "flex fle…" at bounding box center [198, 215] width 313 height 334
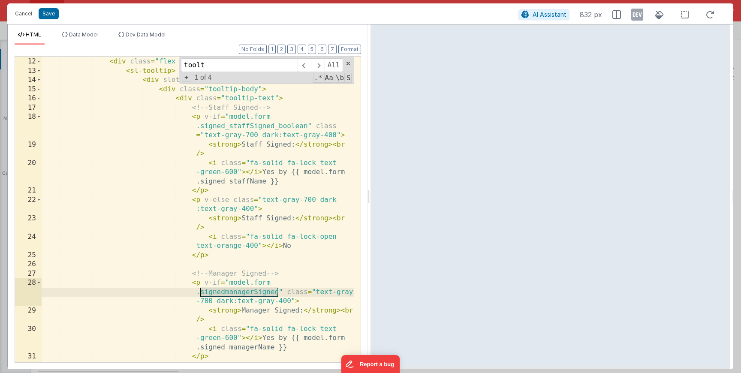
drag, startPoint x: 277, startPoint y: 292, endPoint x: 204, endPoint y: 291, distance: 73.3
click at [200, 290] on div "< div class = "h-14 flex items-center justify-center" > < div class = "flex fle…" at bounding box center [198, 215] width 313 height 334
drag, startPoint x: 246, startPoint y: 292, endPoint x: 242, endPoint y: 293, distance: 4.8
click at [242, 293] on div "< div class = "h-14 flex items-center justify-center" > < div class = "flex fle…" at bounding box center [198, 215] width 313 height 334
drag, startPoint x: 248, startPoint y: 293, endPoint x: 231, endPoint y: 292, distance: 17.6
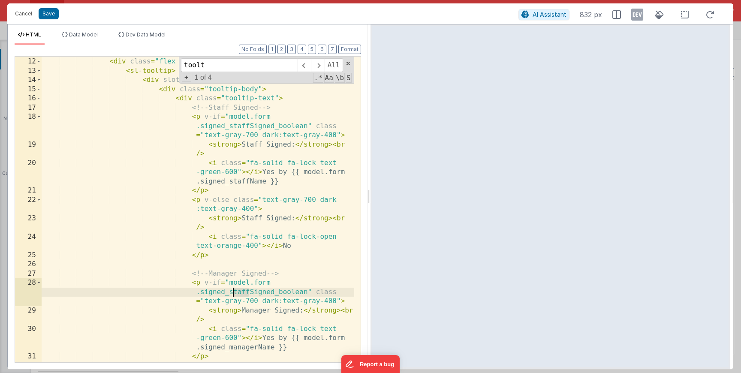
click at [231, 292] on div "< div class = "h-14 flex items-center justify-center" > < div class = "flex fle…" at bounding box center [198, 215] width 313 height 334
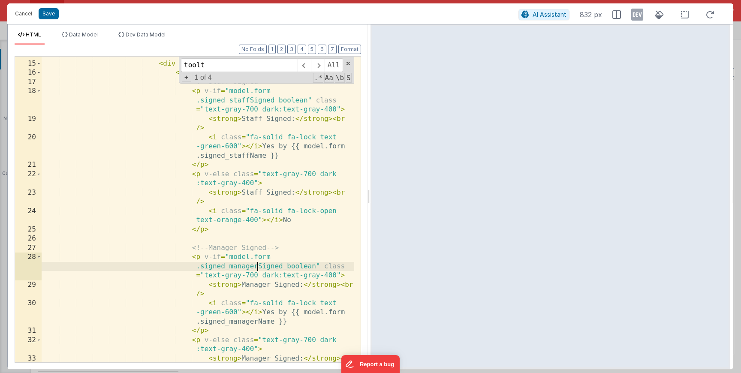
scroll to position [180, 0]
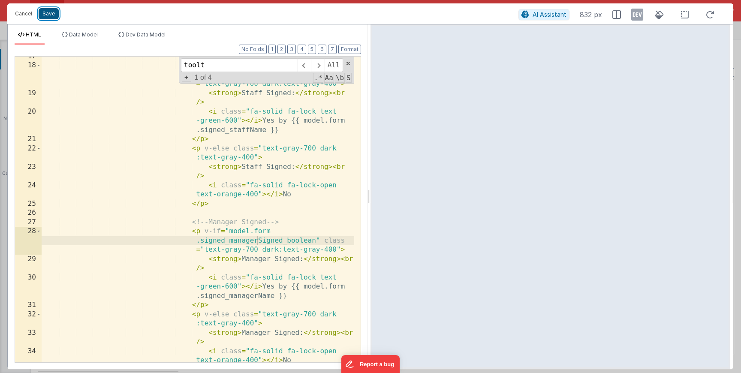
click at [54, 18] on button "Save" at bounding box center [49, 13] width 20 height 11
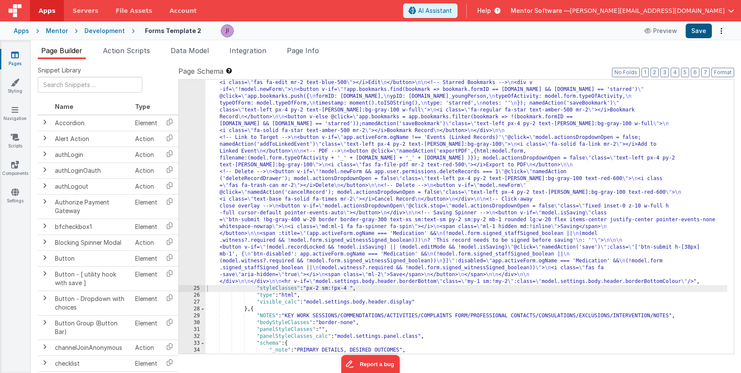
scroll to position [481, 0]
click at [708, 29] on button "Save" at bounding box center [698, 31] width 26 height 15
click at [296, 53] on span "Page Info" at bounding box center [303, 50] width 32 height 9
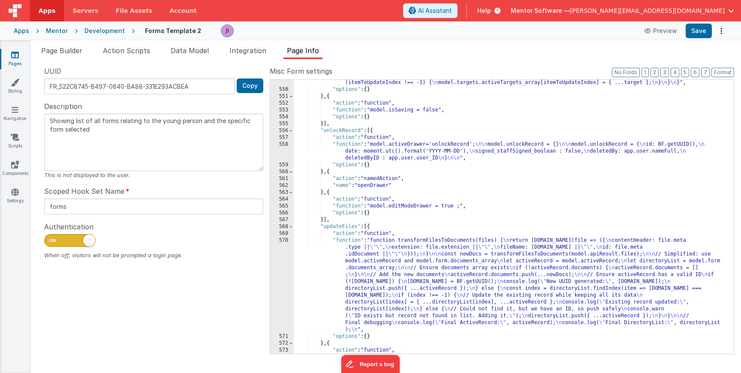
click at [149, 53] on span "Action Scripts" at bounding box center [126, 50] width 47 height 9
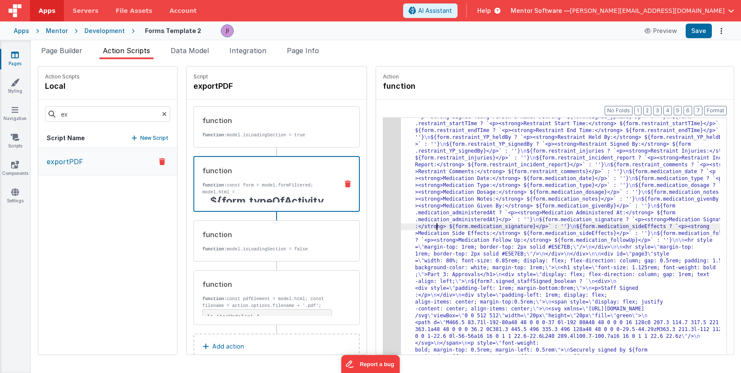
click at [383, 218] on div "3" at bounding box center [392, 113] width 18 height 905
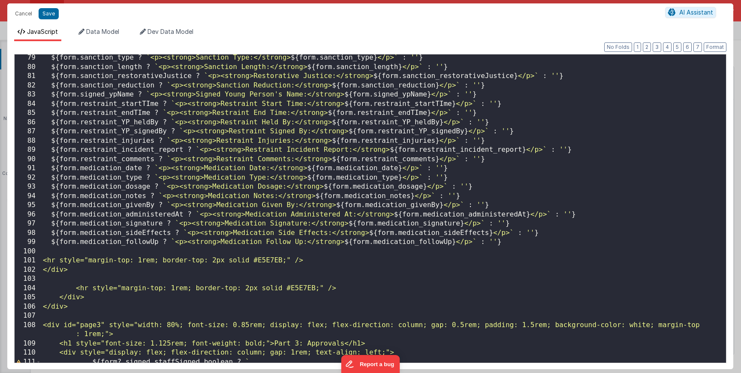
scroll to position [0, 0]
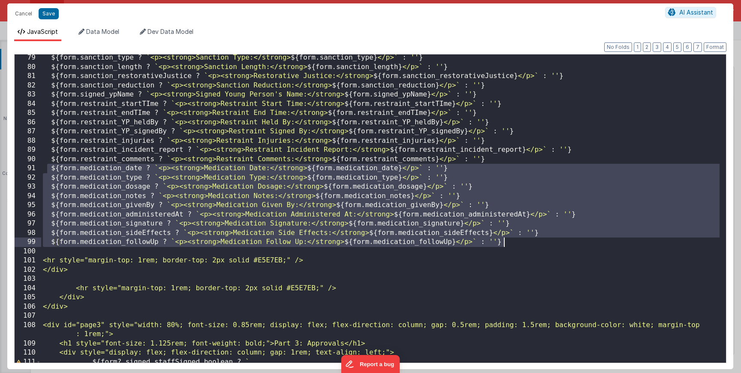
drag, startPoint x: 48, startPoint y: 170, endPoint x: 540, endPoint y: 241, distance: 496.9
click at [540, 241] on div "${ form . sanction_type ? ` <p><strong>Sanction Type:</strong> ${ form . sancti…" at bounding box center [380, 216] width 678 height 327
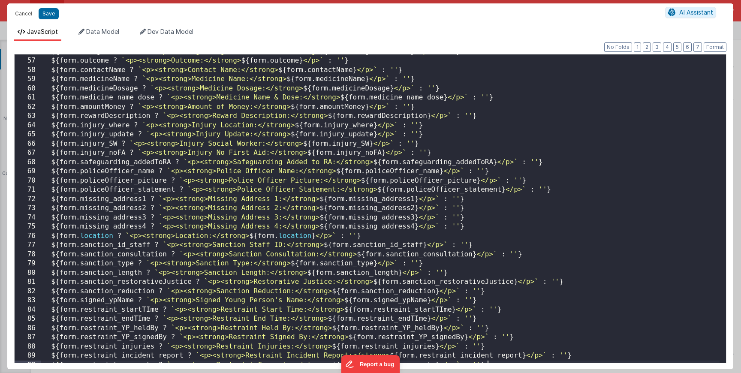
scroll to position [437, 0]
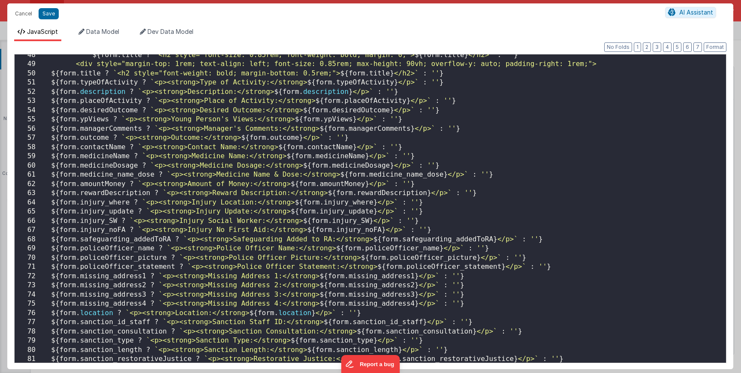
click at [37, 14] on div "Cancel Save" at bounding box center [338, 14] width 654 height 12
click at [42, 14] on button "Save" at bounding box center [49, 13] width 20 height 11
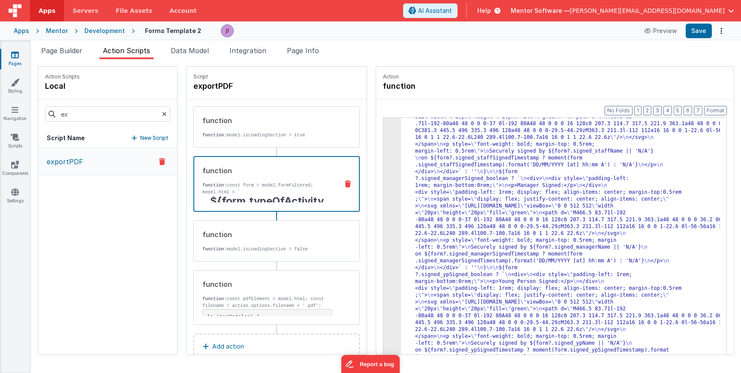
scroll to position [601, 0]
click at [700, 37] on button "Save" at bounding box center [698, 31] width 26 height 15
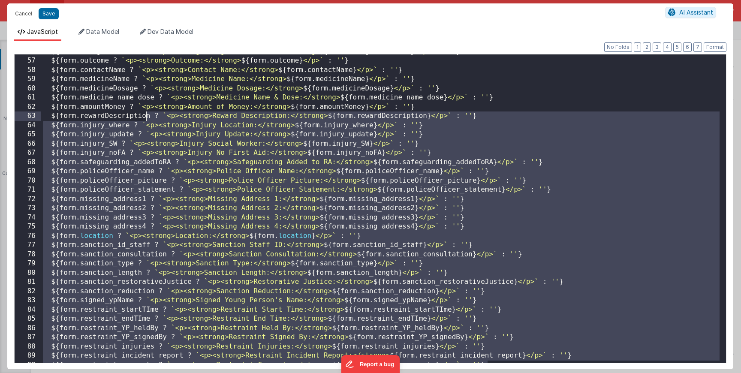
scroll to position [386, 0]
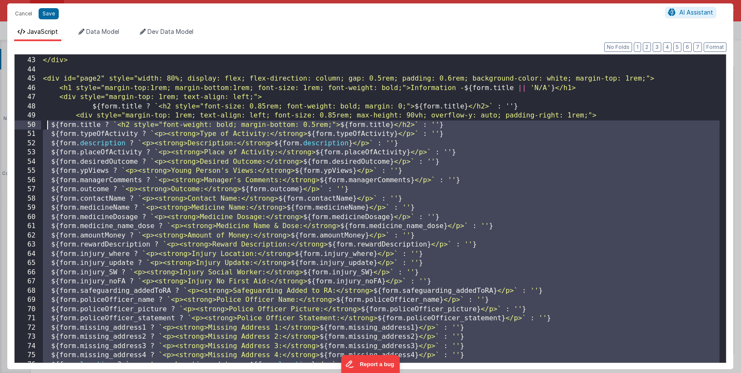
drag, startPoint x: 543, startPoint y: 290, endPoint x: 47, endPoint y: 126, distance: 522.5
click at [47, 126] on div "</table> </div> <div id="page2" style="width: 80%; display: flex; flex-directio…" at bounding box center [380, 210] width 678 height 327
click at [142, 152] on div "</table> </div> <div id="page2" style="width: 80%; display: flex; flex-directio…" at bounding box center [380, 210] width 678 height 327
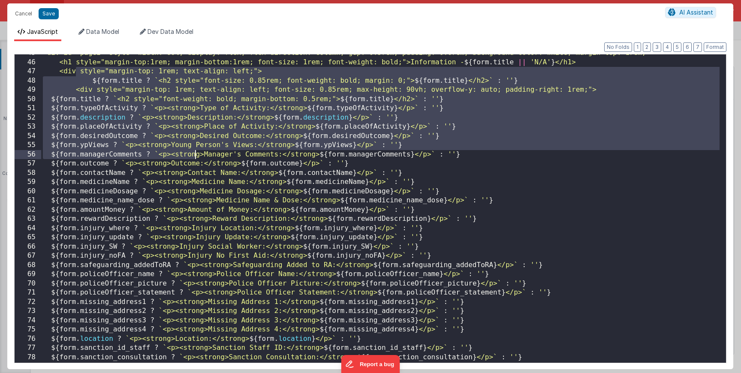
scroll to position [257, 0]
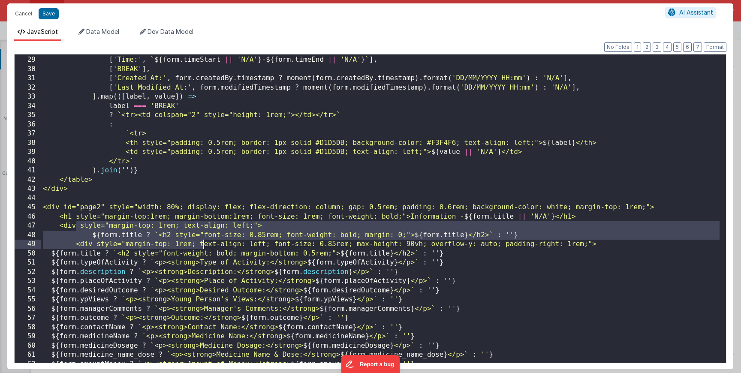
drag, startPoint x: 75, startPoint y: 96, endPoint x: 204, endPoint y: 245, distance: 196.4
click at [204, 245] on div "[ 'Activity Title:' , form . title || 'N/A' ] , [ 'Time:' , ` ${ form . timeSta…" at bounding box center [380, 209] width 678 height 327
click at [198, 250] on div "[ 'Activity Title:' , form . title || 'N/A' ] , [ 'Time:' , ` ${ form . timeSta…" at bounding box center [380, 209] width 678 height 327
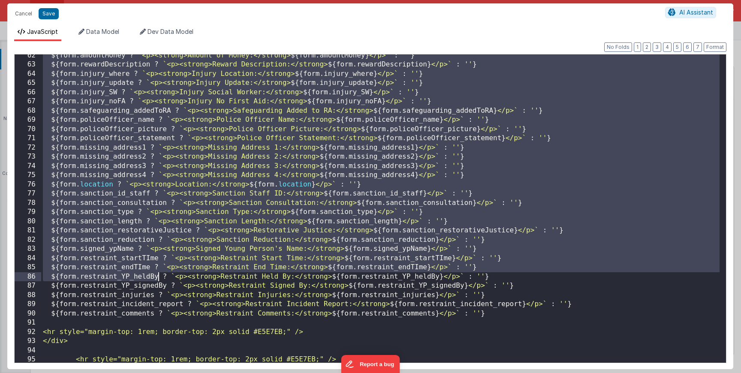
scroll to position [592, 0]
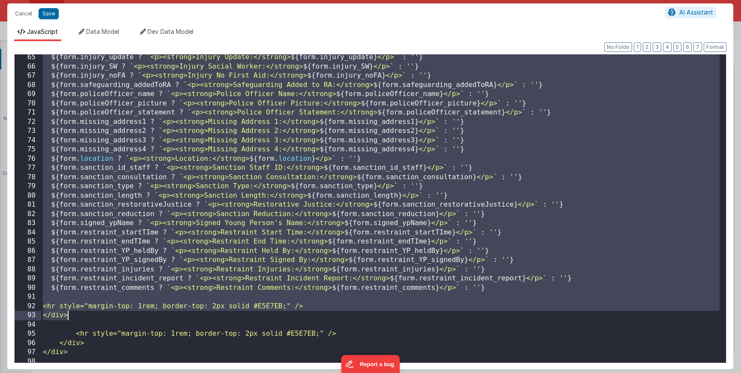
drag, startPoint x: 93, startPoint y: 245, endPoint x: 508, endPoint y: 317, distance: 421.5
click at [508, 317] on div "${ form . injury_update ? ` <p><strong>Injury Update:</strong> ${ form . injury…" at bounding box center [380, 221] width 678 height 336
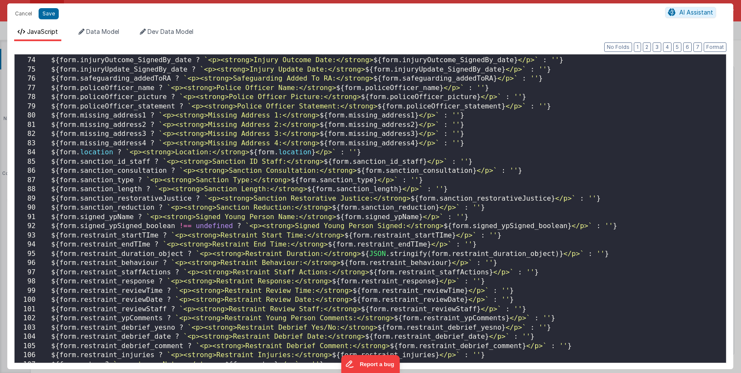
scroll to position [568, 0]
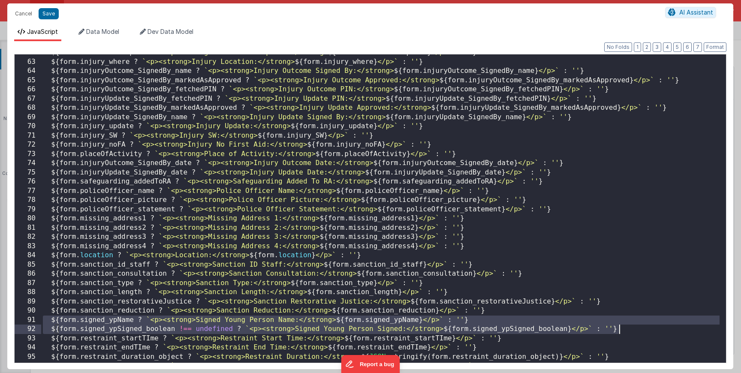
drag, startPoint x: 46, startPoint y: 321, endPoint x: 637, endPoint y: 327, distance: 590.8
click at [637, 327] on div "${ form . rewardDescription ? ` <p><strong>Reward Description:</strong> ${ form…" at bounding box center [380, 211] width 678 height 327
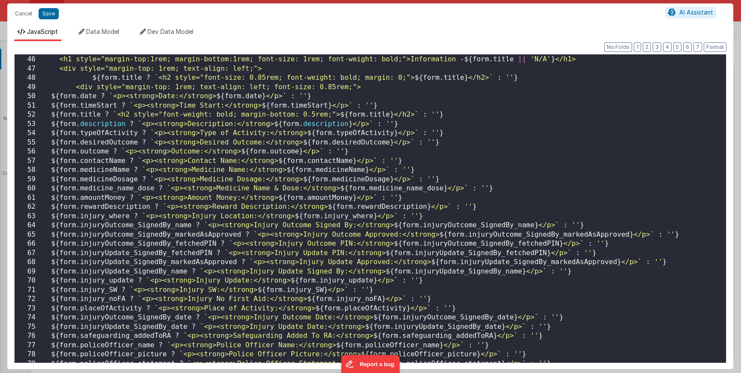
scroll to position [388, 0]
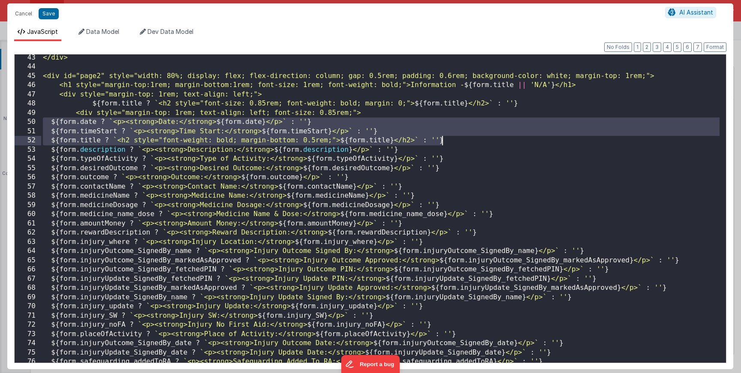
drag, startPoint x: 41, startPoint y: 122, endPoint x: 463, endPoint y: 140, distance: 421.8
click at [463, 140] on div "</div> <div id="page2" style="width: 80%; display: flex; flex-direction: column…" at bounding box center [380, 216] width 678 height 327
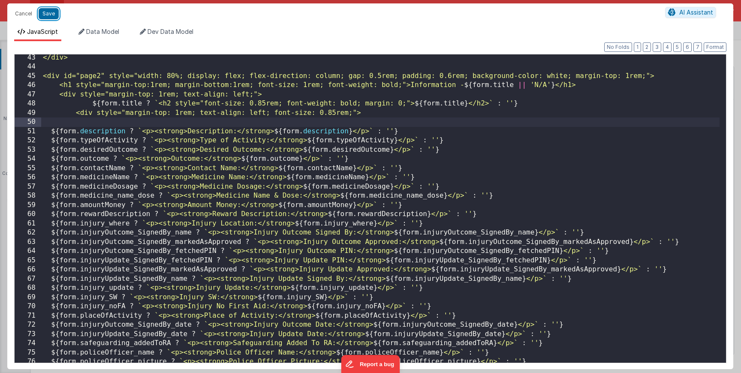
click at [48, 16] on button "Save" at bounding box center [49, 13] width 20 height 11
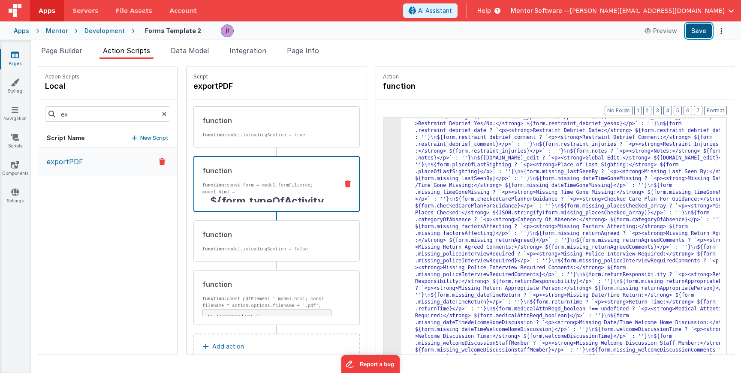
click at [695, 36] on button "Save" at bounding box center [698, 31] width 26 height 15
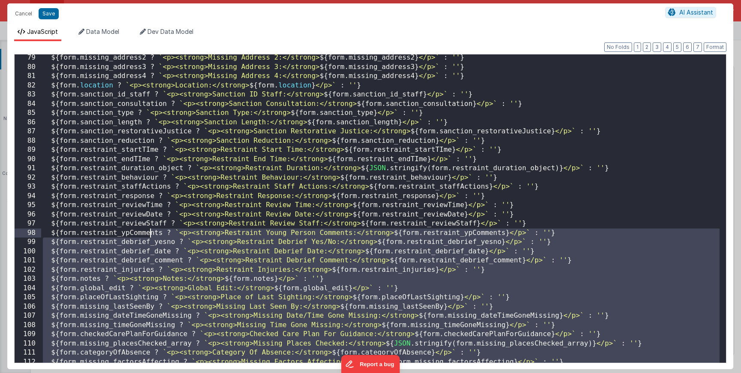
scroll to position [669, 0]
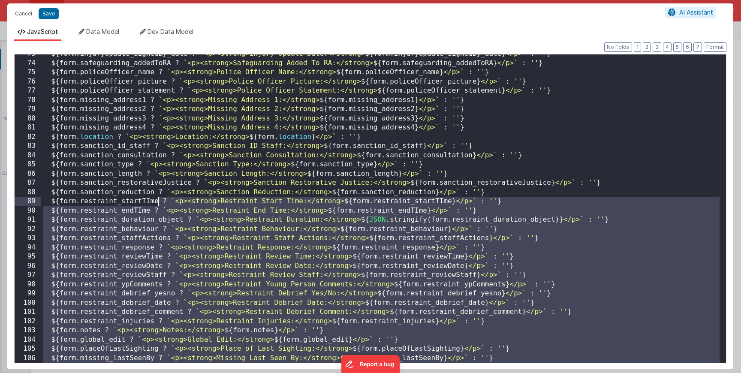
drag, startPoint x: 323, startPoint y: 329, endPoint x: 158, endPoint y: 205, distance: 206.7
click at [158, 205] on div "${ form . injuryUpdate_SignedBy_date ? ` <p><strong>Injury Update Date:</strong…" at bounding box center [380, 212] width 678 height 327
click at [174, 228] on div "${ form . injuryUpdate_SignedBy_date ? ` <p><strong>Injury Update Date:</strong…" at bounding box center [380, 212] width 678 height 327
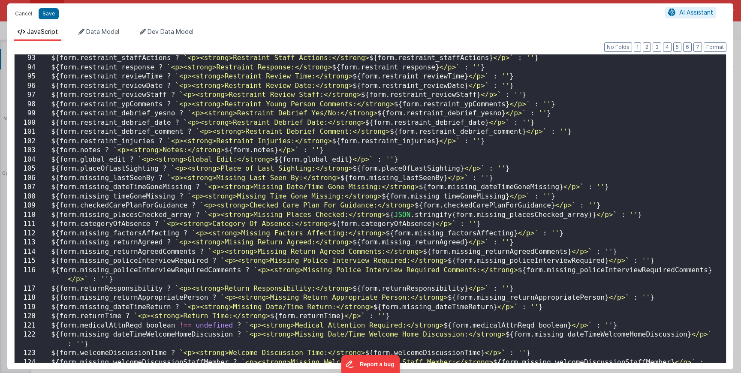
scroll to position [797, 0]
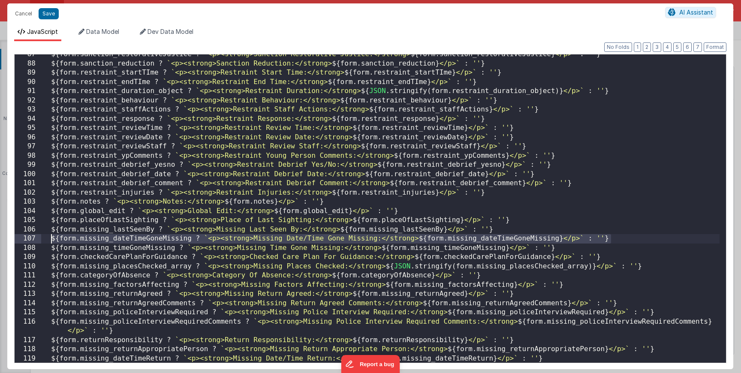
drag, startPoint x: 617, startPoint y: 238, endPoint x: 107, endPoint y: 245, distance: 510.2
click at [51, 237] on div "${ form . sanction_restorativeJustice ? ` <p><strong>Sanction Restorative Justi…" at bounding box center [380, 213] width 678 height 327
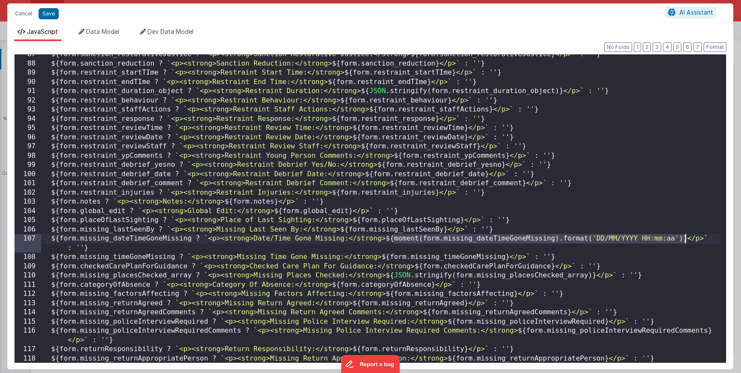
drag, startPoint x: 394, startPoint y: 241, endPoint x: 687, endPoint y: 243, distance: 293.2
click at [687, 243] on div "${ form . sanction_restorativeJustice ? ` <p><strong>Sanction Restorative Justi…" at bounding box center [380, 213] width 678 height 327
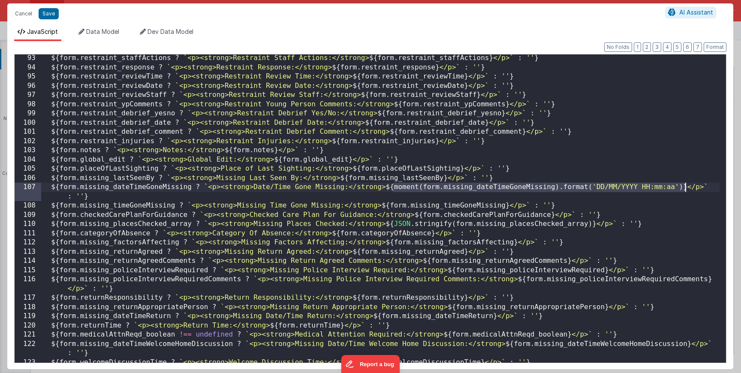
scroll to position [875, 0]
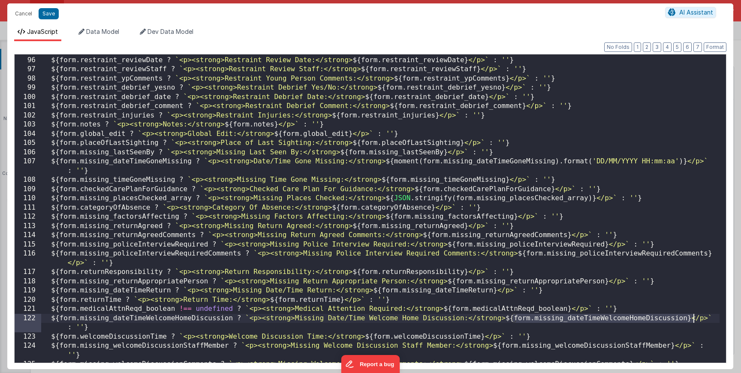
drag, startPoint x: 513, startPoint y: 320, endPoint x: 692, endPoint y: 321, distance: 178.8
click at [692, 321] on div "${ form . restraint_reviewTime ? ` <p><strong>Restraint Review Time:</strong> $…" at bounding box center [380, 209] width 678 height 327
click at [688, 321] on div "${ form . restraint_reviewTime ? ` <p><strong>Restraint Review Time:</strong> $…" at bounding box center [380, 209] width 678 height 327
click at [514, 320] on div "${ form . restraint_reviewTime ? ` <p><strong>Restraint Review Time:</strong> $…" at bounding box center [380, 209] width 678 height 327
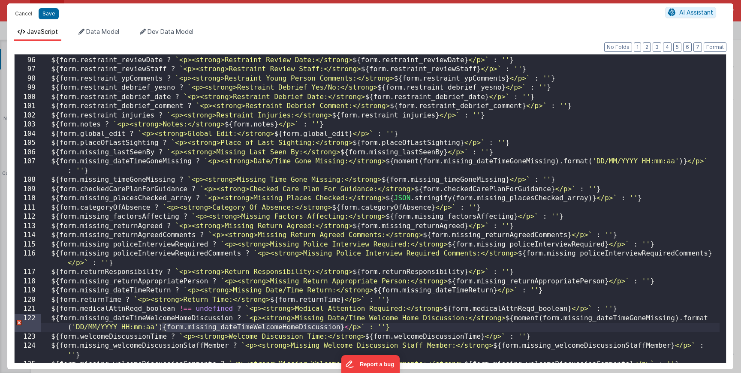
drag, startPoint x: 174, startPoint y: 330, endPoint x: 343, endPoint y: 331, distance: 168.1
click at [343, 331] on div "${ form . restraint_reviewTime ? ` <p><strong>Restraint Review Time:</strong> $…" at bounding box center [380, 209] width 678 height 327
click at [331, 329] on div "${ form . restraint_reviewTime ? ` <p><strong>Restraint Review Time:</strong> $…" at bounding box center [380, 209] width 678 height 327
drag, startPoint x: 340, startPoint y: 329, endPoint x: 167, endPoint y: 330, distance: 172.8
click at [167, 330] on div "${ form . restraint_reviewTime ? ` <p><strong>Restraint Review Time:</strong> $…" at bounding box center [380, 209] width 678 height 327
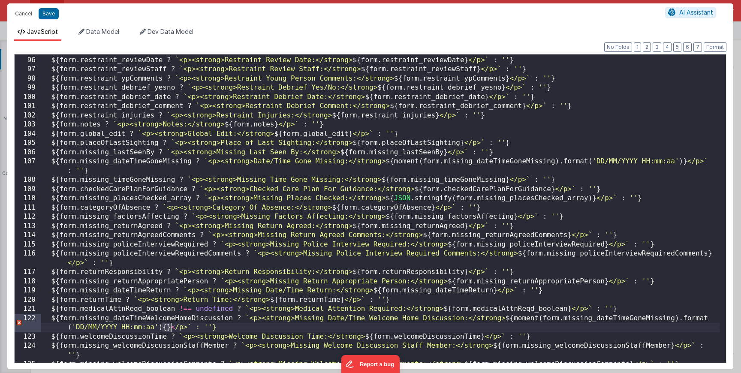
drag, startPoint x: 165, startPoint y: 330, endPoint x: 170, endPoint y: 331, distance: 5.2
click at [170, 331] on div "${ form . restraint_reviewTime ? ` <p><strong>Restraint Review Time:</strong> $…" at bounding box center [380, 209] width 678 height 327
drag, startPoint x: 543, startPoint y: 320, endPoint x: 676, endPoint y: 319, distance: 132.9
click at [676, 319] on div "${ form . restraint_reviewTime ? ` <p><strong>Restraint Review Time:</strong> $…" at bounding box center [380, 209] width 678 height 327
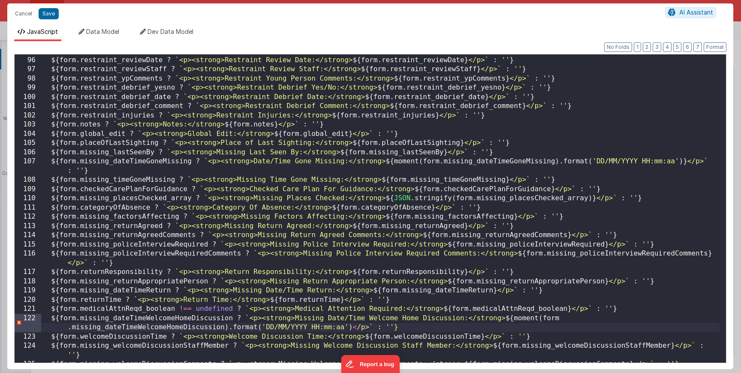
click at [352, 330] on div "${ form . restraint_reviewTime ? ` <p><strong>Restraint Review Time:</strong> $…" at bounding box center [380, 209] width 678 height 327
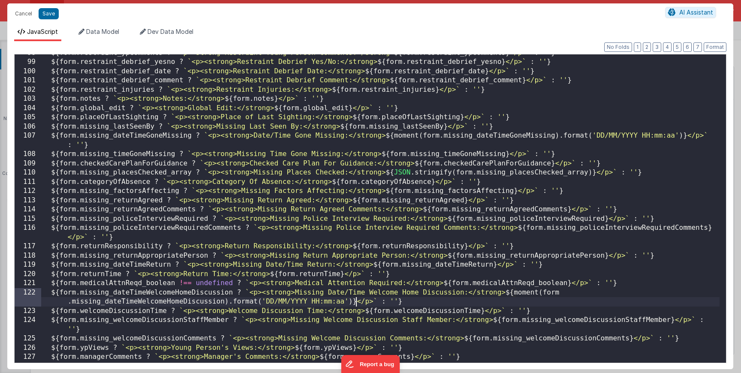
scroll to position [900, 0]
click at [382, 292] on div "${ form . restraint_ypComments ? ` <p><strong>Restraint Young Person Comments:<…" at bounding box center [380, 211] width 678 height 327
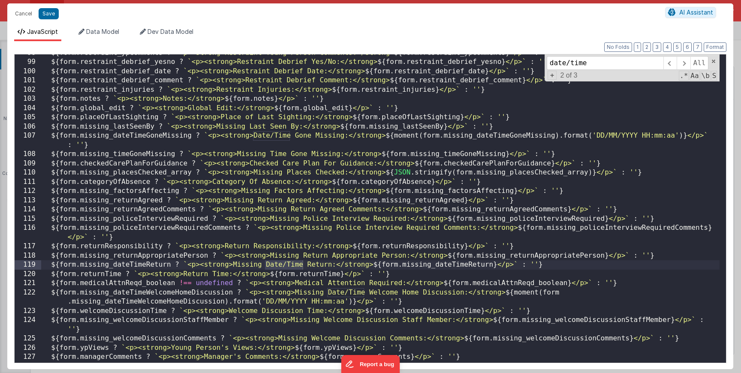
type input "date/time"
drag, startPoint x: 383, startPoint y: 266, endPoint x: 409, endPoint y: 266, distance: 25.7
click at [409, 266] on div "${ form . restraint_ypComments ? ` <p><strong>Restraint Young Person Comments:<…" at bounding box center [380, 211] width 678 height 327
click at [395, 266] on div "${ form . restraint_ypComments ? ` <p><strong>Restraint Young Person Comments:<…" at bounding box center [380, 211] width 678 height 327
click at [382, 266] on div "${ form . restraint_ypComments ? ` <p><strong>Restraint Young Person Comments:<…" at bounding box center [380, 211] width 678 height 327
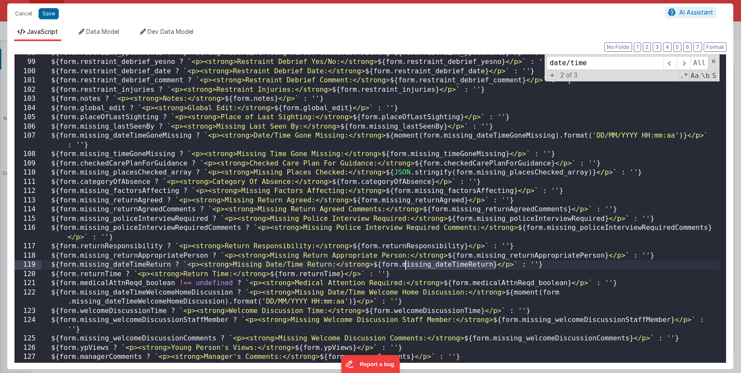
drag, startPoint x: 495, startPoint y: 266, endPoint x: 406, endPoint y: 269, distance: 89.2
click at [406, 269] on div "${ form . restraint_ypComments ? ` <p><strong>Restraint Young Person Comments:<…" at bounding box center [380, 211] width 678 height 327
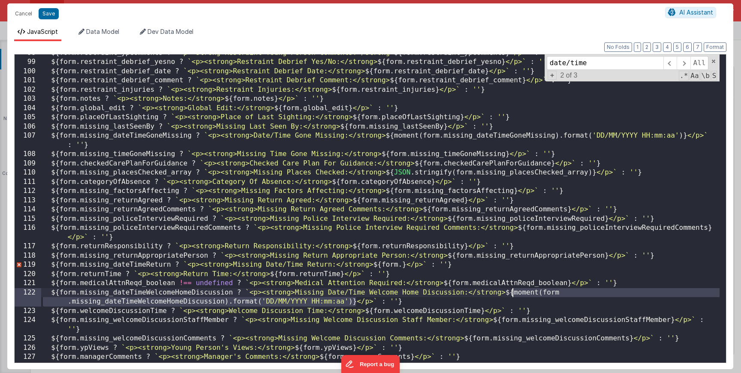
drag, startPoint x: 354, startPoint y: 304, endPoint x: 513, endPoint y: 295, distance: 159.3
click at [513, 295] on div "${ form . restraint_ypComments ? ` <p><strong>Restraint Young Person Comments:<…" at bounding box center [380, 211] width 678 height 327
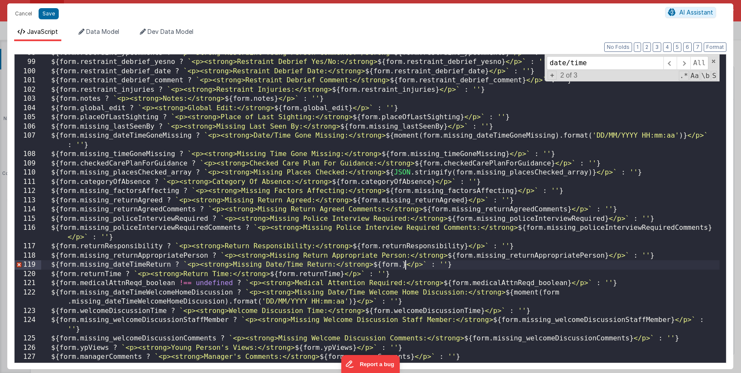
click at [405, 268] on div "${ form . restraint_ypComments ? ` <p><strong>Restraint Young Person Comments:<…" at bounding box center [380, 211] width 678 height 327
drag, startPoint x: 380, startPoint y: 268, endPoint x: 408, endPoint y: 268, distance: 27.9
click at [408, 268] on div "${ form . restraint_ypComments ? ` <p><strong>Restraint Young Person Comments:<…" at bounding box center [380, 211] width 678 height 327
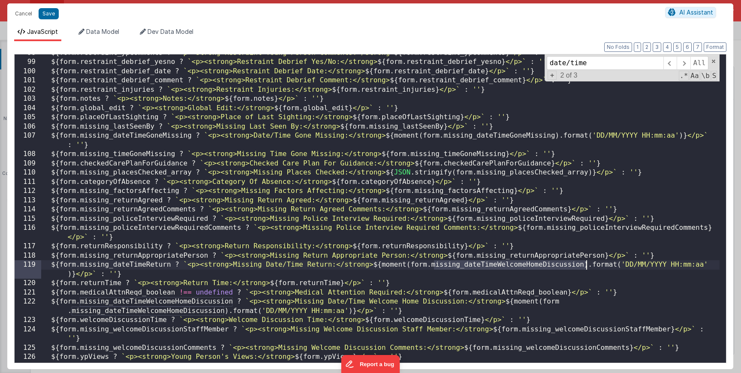
drag, startPoint x: 448, startPoint y: 271, endPoint x: 587, endPoint y: 267, distance: 138.5
click at [587, 267] on div "${ form . restraint_ypComments ? ` <p><strong>Restraint Young Person Comments:<…" at bounding box center [380, 211] width 678 height 327
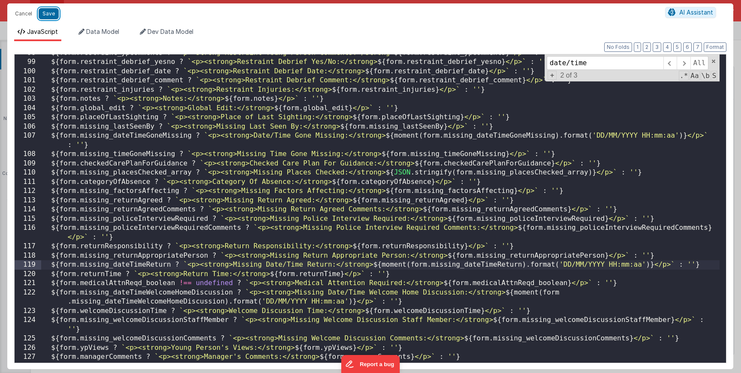
drag, startPoint x: 53, startPoint y: 15, endPoint x: 149, endPoint y: 17, distance: 95.6
click at [53, 15] on button "Save" at bounding box center [49, 13] width 20 height 11
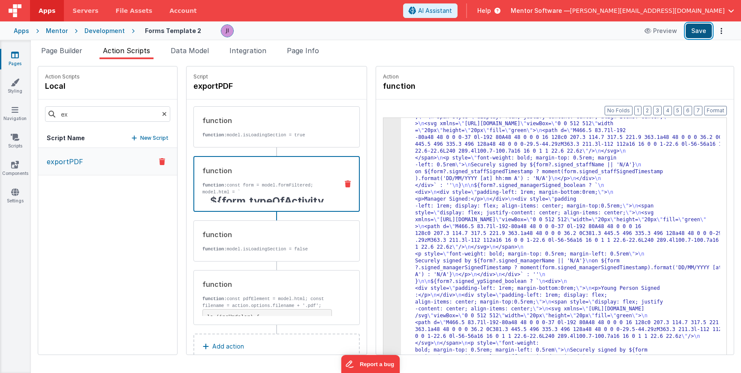
click at [697, 34] on button "Save" at bounding box center [698, 31] width 26 height 15
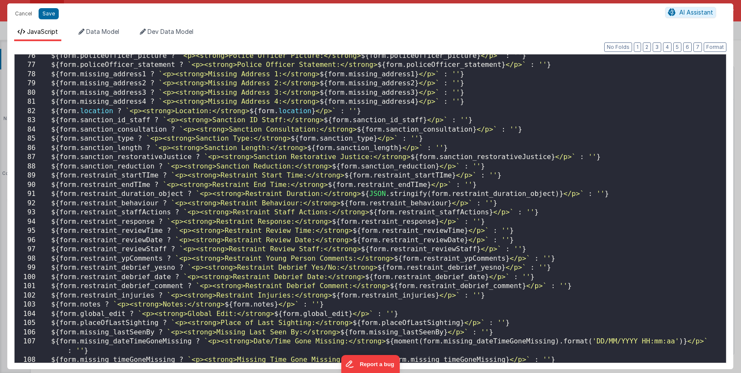
scroll to position [746, 0]
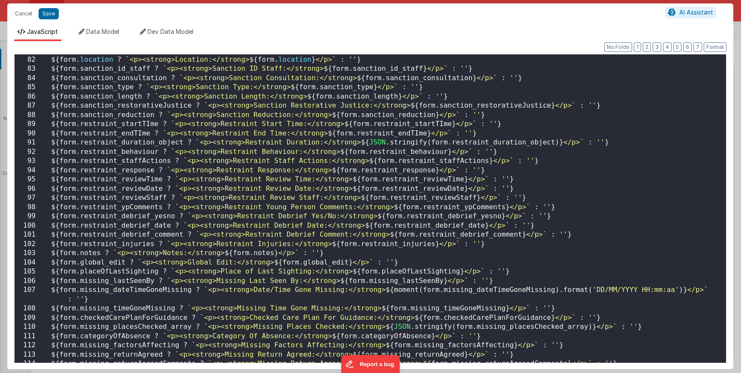
click at [676, 290] on div "${ form . missing_address4 ? ` <p><strong>Missing Address 4:</strong> ${ form .…" at bounding box center [380, 209] width 678 height 327
click at [677, 289] on div "${ form . missing_address4 ? ` <p><strong>Missing Address 4:</strong> ${ form .…" at bounding box center [380, 209] width 678 height 327
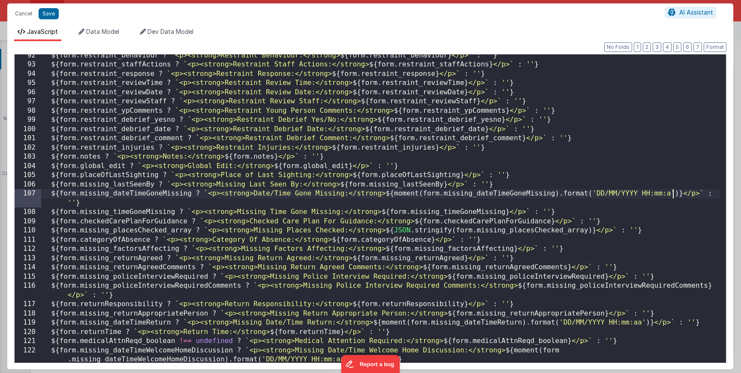
scroll to position [852, 0]
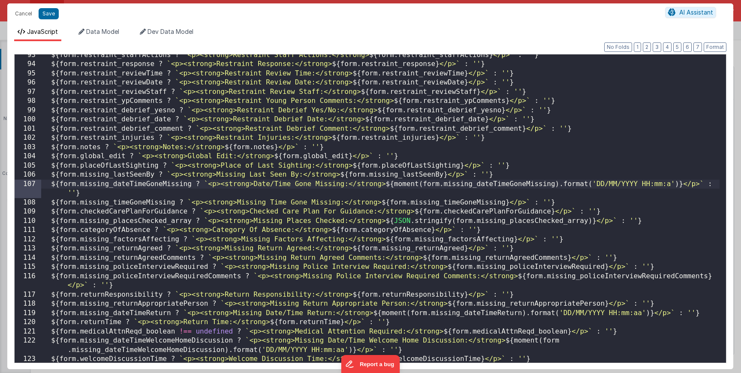
click at [642, 311] on div "${ form . restraint_staffActions ? ` <p><strong>Restraint Staff Actions:</stron…" at bounding box center [380, 219] width 678 height 336
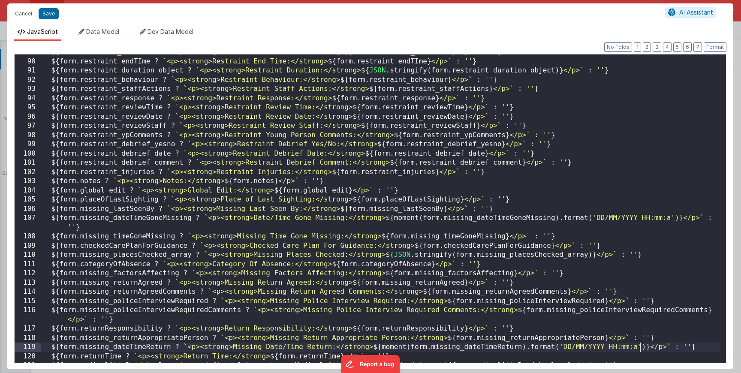
scroll to position [819, 0]
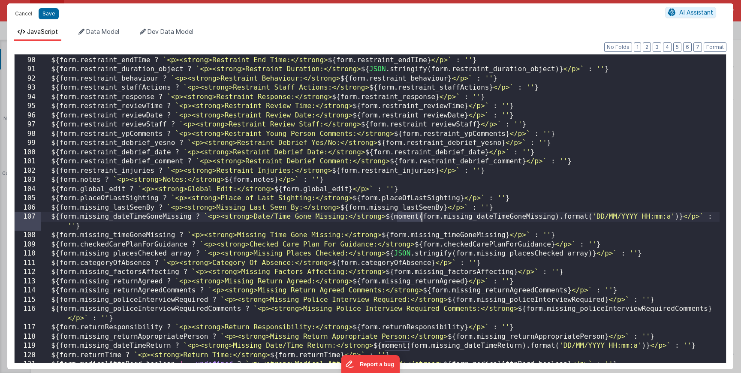
drag, startPoint x: 396, startPoint y: 218, endPoint x: 424, endPoint y: 218, distance: 27.9
click at [424, 218] on div "${ form . restraint_startTIme ? ` <p><strong>Restraint Start Time:</strong> ${ …" at bounding box center [380, 209] width 678 height 327
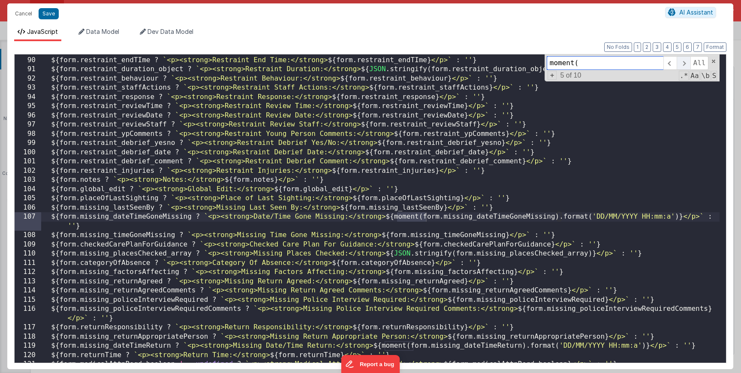
click at [681, 68] on span at bounding box center [682, 63] width 13 height 14
click at [681, 67] on span at bounding box center [682, 63] width 13 height 14
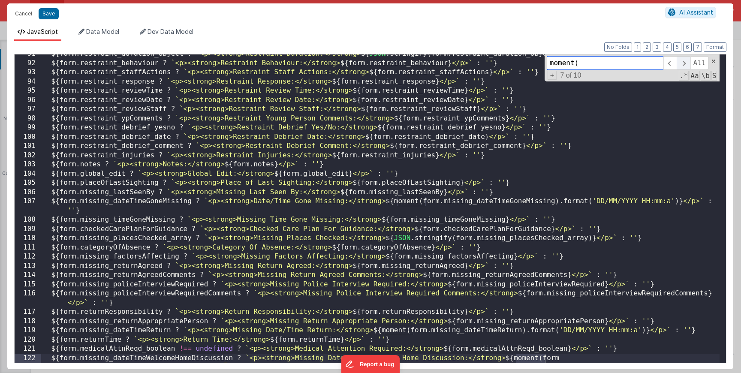
scroll to position [835, 0]
click at [667, 63] on span at bounding box center [669, 63] width 13 height 14
click at [681, 64] on span at bounding box center [682, 63] width 13 height 14
click at [670, 64] on span at bounding box center [669, 63] width 13 height 14
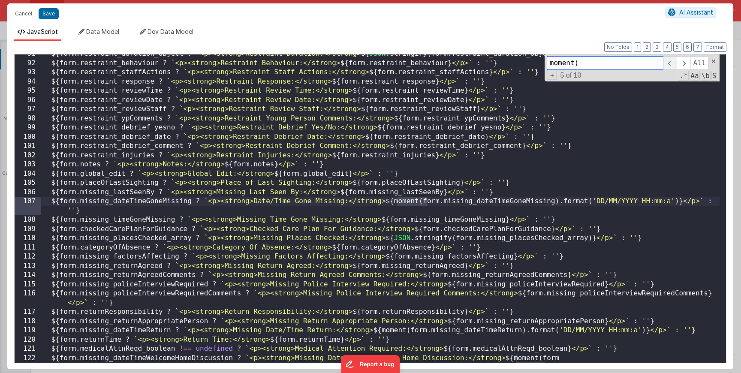
click at [670, 64] on span at bounding box center [669, 63] width 13 height 14
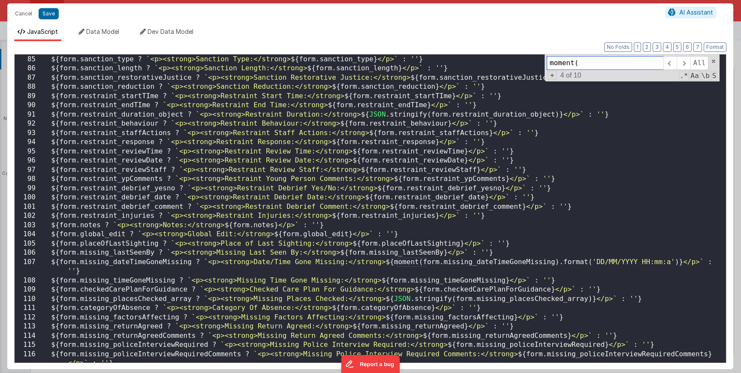
scroll to position [798, 0]
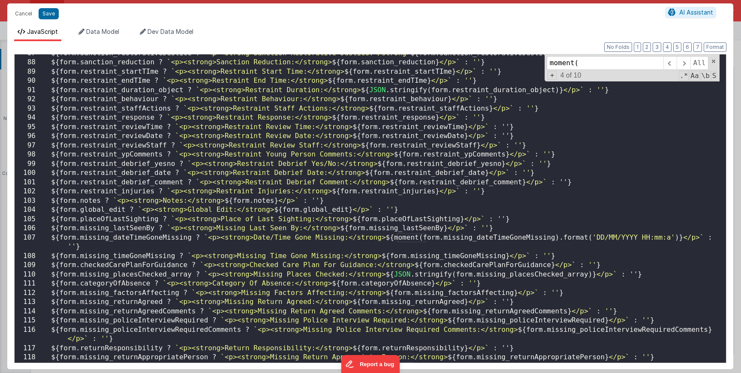
click at [671, 239] on div "${ form . sanction_restorativeJustice ? ` <p><strong>Sanction Restorative Justi…" at bounding box center [380, 212] width 678 height 327
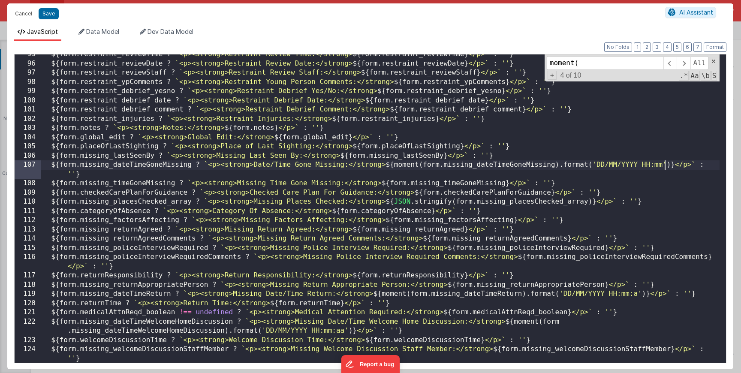
scroll to position [871, 0]
click at [642, 294] on div "${ form . restraint_reviewTime ? ` <p><strong>Restraint Review Time:</strong> $…" at bounding box center [380, 213] width 678 height 327
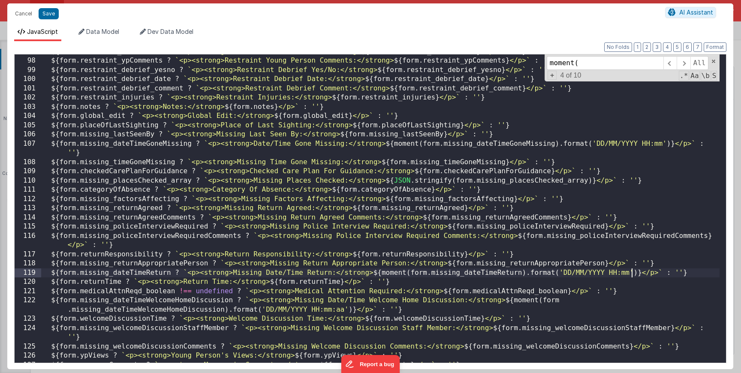
scroll to position [892, 0]
drag, startPoint x: 343, startPoint y: 310, endPoint x: 333, endPoint y: 310, distance: 10.7
click at [333, 310] on div "${ form . restraint_reviewStaff ? ` <p><strong>Restraint Review Staff:</strong>…" at bounding box center [380, 210] width 678 height 327
click at [49, 14] on button "Save" at bounding box center [49, 13] width 20 height 11
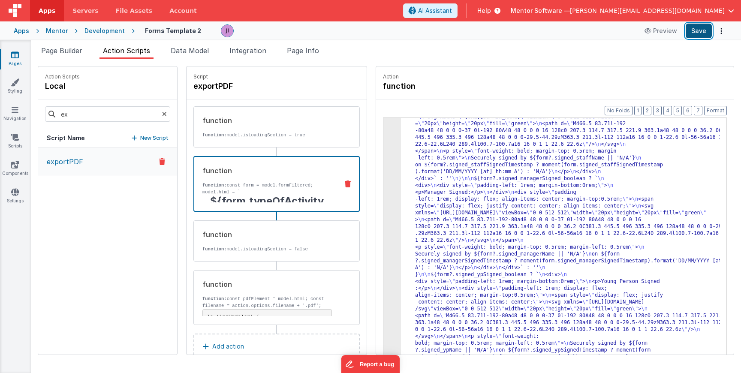
click at [703, 28] on button "Save" at bounding box center [698, 31] width 26 height 15
